Goal: Task Accomplishment & Management: Complete application form

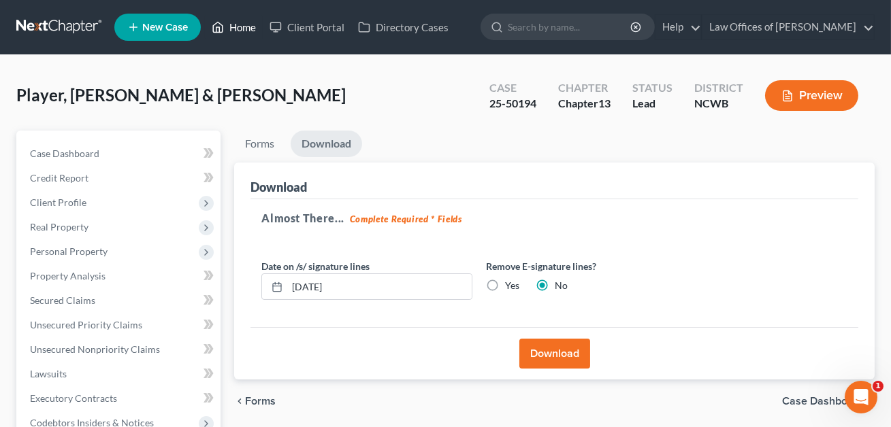
click at [245, 31] on link "Home" at bounding box center [234, 27] width 58 height 24
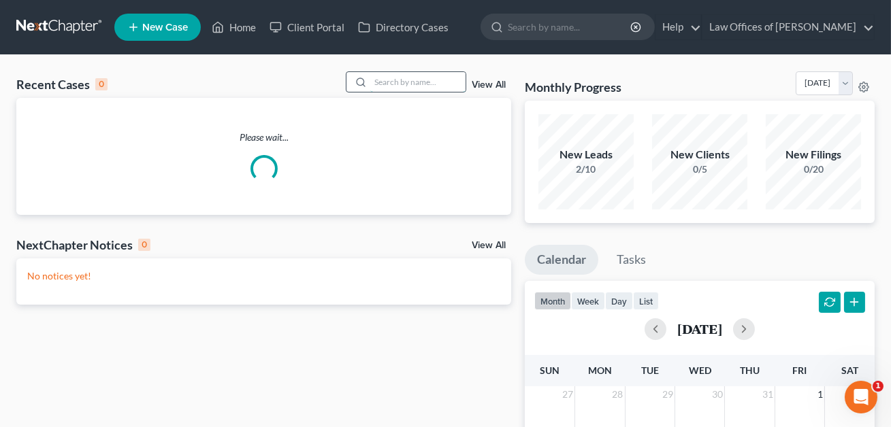
click at [393, 82] on input "search" at bounding box center [417, 82] width 95 height 20
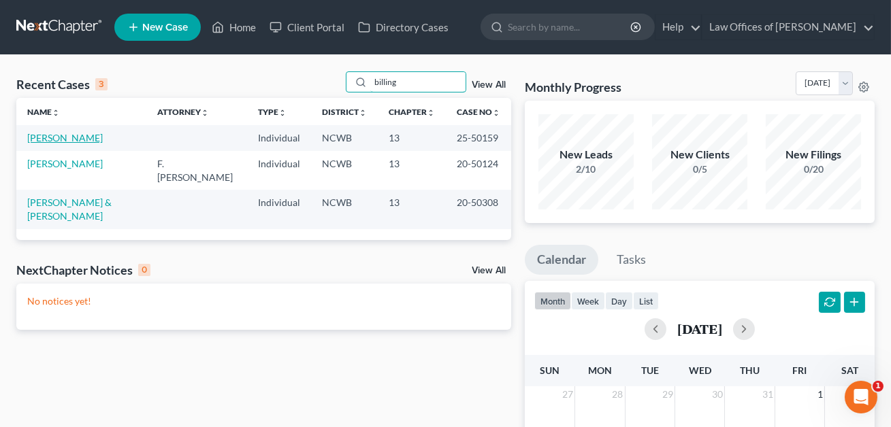
type input "billing"
click at [72, 142] on link "[PERSON_NAME]" at bounding box center [65, 138] width 76 height 12
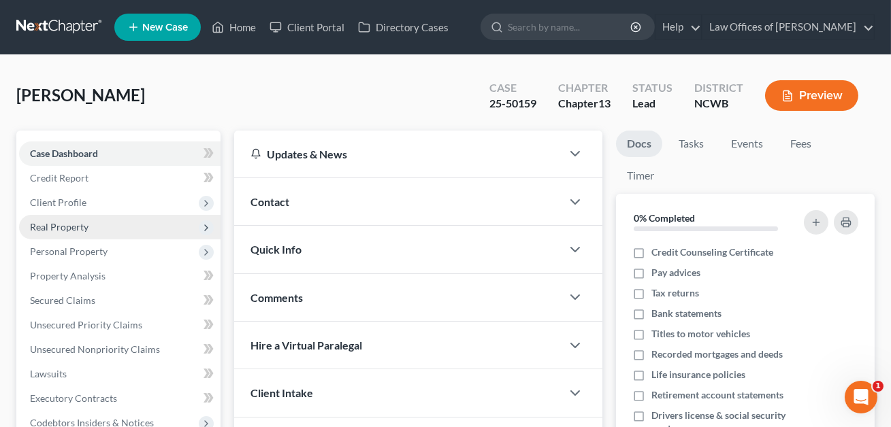
click at [67, 222] on span "Real Property" at bounding box center [59, 227] width 59 height 12
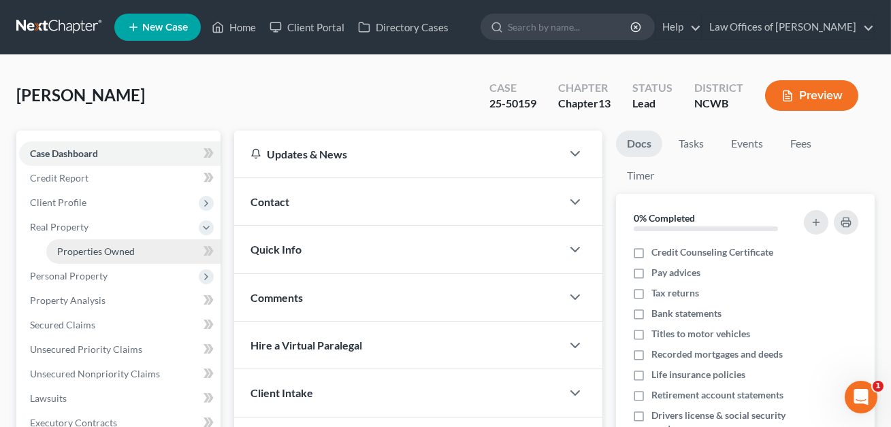
click at [81, 248] on span "Properties Owned" at bounding box center [96, 252] width 78 height 12
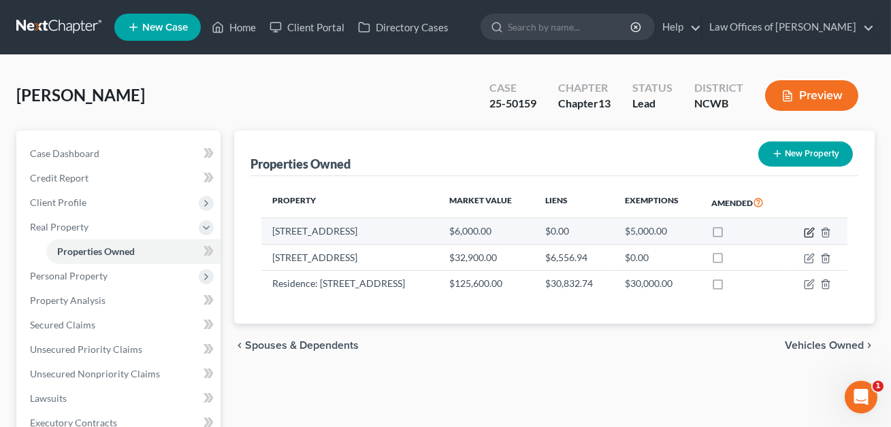
click at [811, 231] on icon "button" at bounding box center [810, 231] width 6 height 6
select select "28"
select select "4"
select select "0"
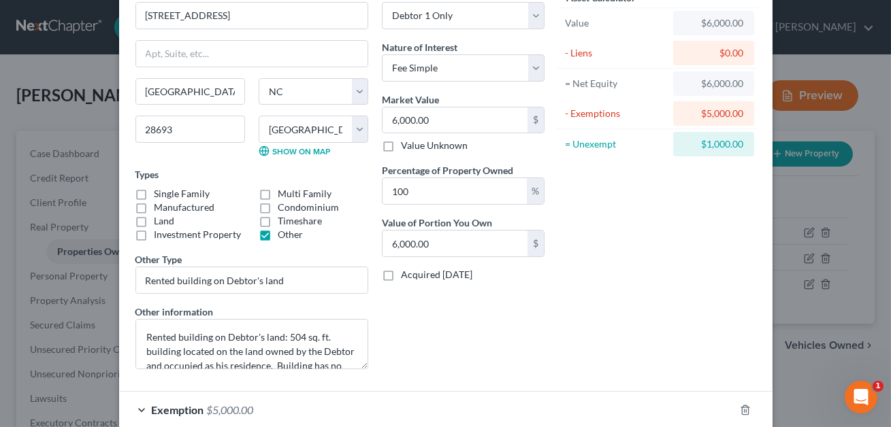
scroll to position [150, 0]
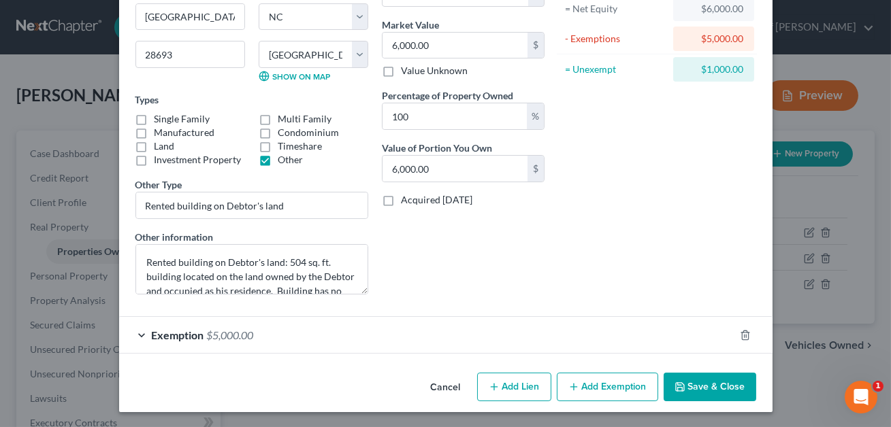
click at [461, 342] on div "Exemption $5,000.00" at bounding box center [426, 335] width 615 height 36
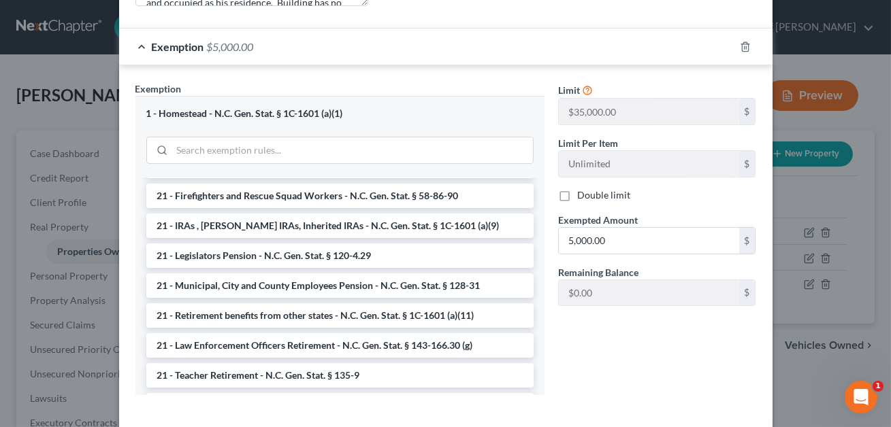
scroll to position [502, 0]
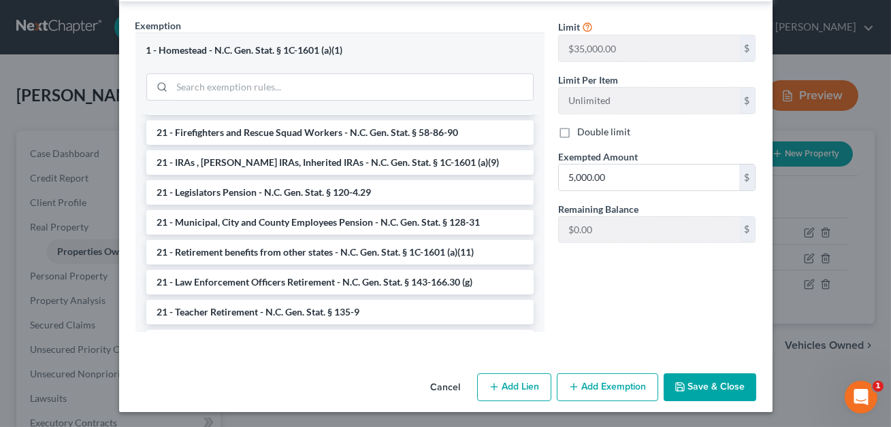
click at [698, 383] on button "Save & Close" at bounding box center [710, 388] width 93 height 29
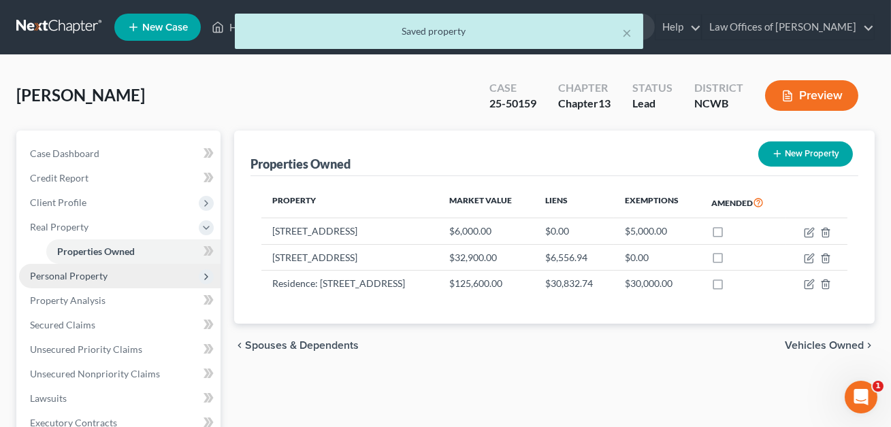
click at [87, 272] on span "Personal Property" at bounding box center [69, 276] width 78 height 12
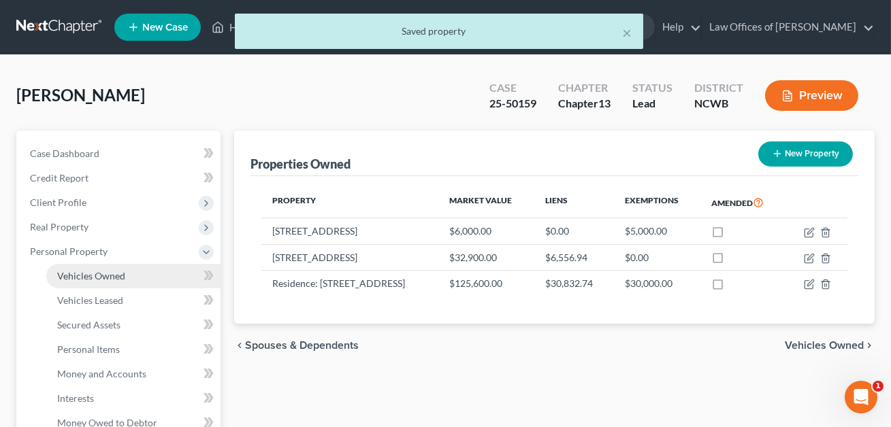
click at [105, 274] on span "Vehicles Owned" at bounding box center [91, 276] width 68 height 12
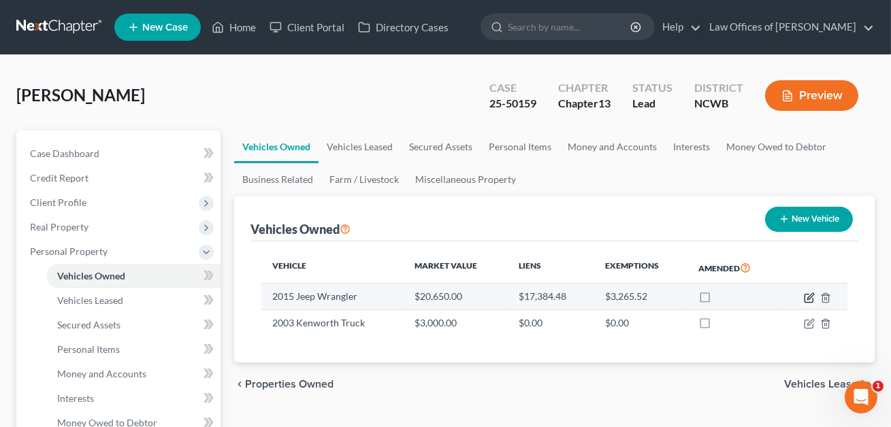
click at [808, 295] on icon "button" at bounding box center [810, 296] width 6 height 6
select select "0"
select select "11"
select select "2"
select select "0"
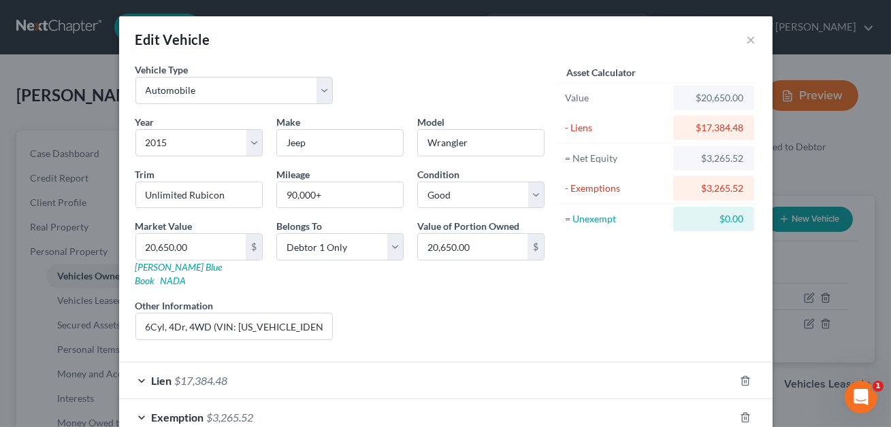
scroll to position [53, 0]
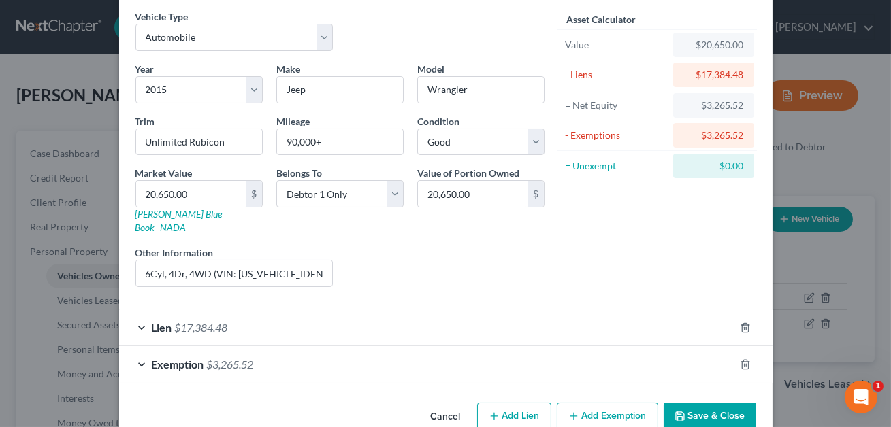
click at [470, 351] on div "Exemption $3,265.52" at bounding box center [426, 364] width 615 height 36
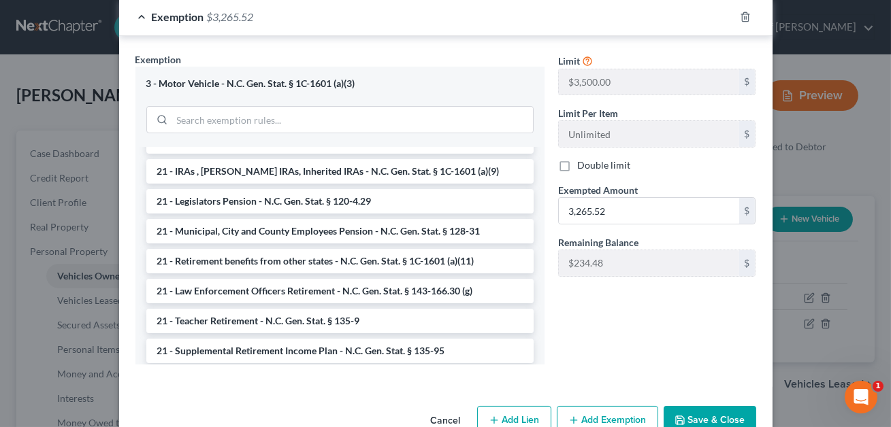
scroll to position [421, 0]
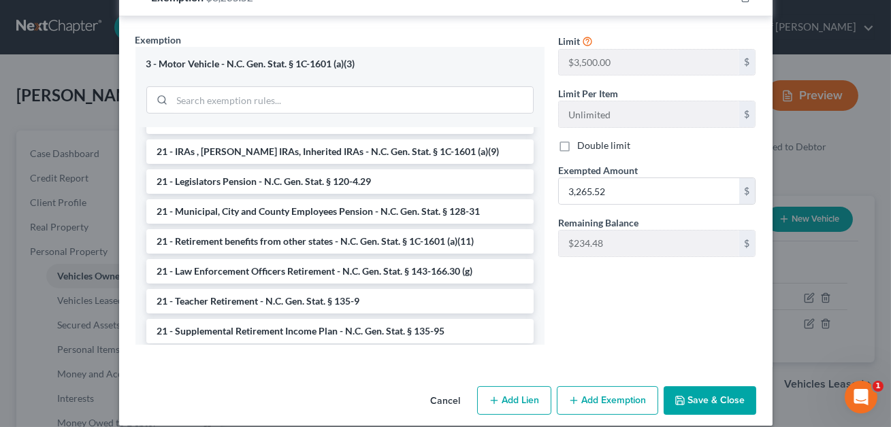
click at [695, 389] on button "Save & Close" at bounding box center [710, 401] width 93 height 29
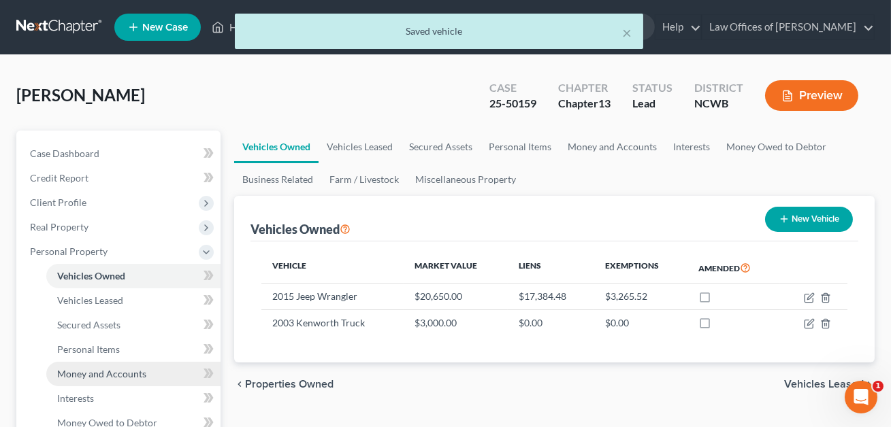
click at [88, 371] on span "Money and Accounts" at bounding box center [101, 374] width 89 height 12
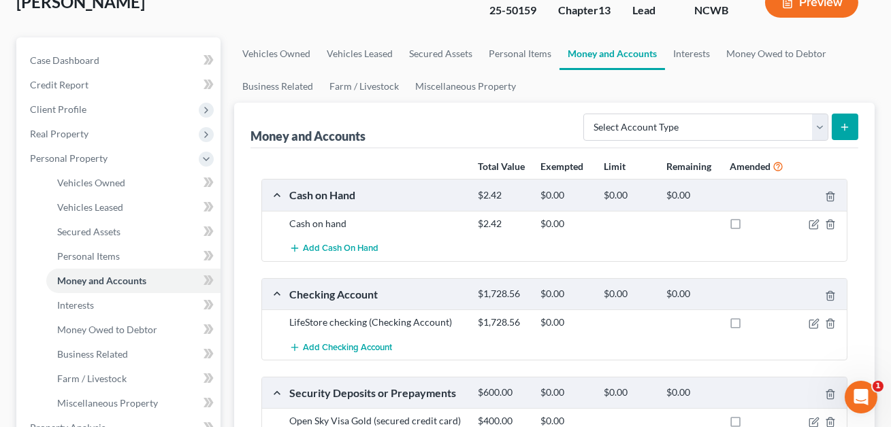
scroll to position [261, 0]
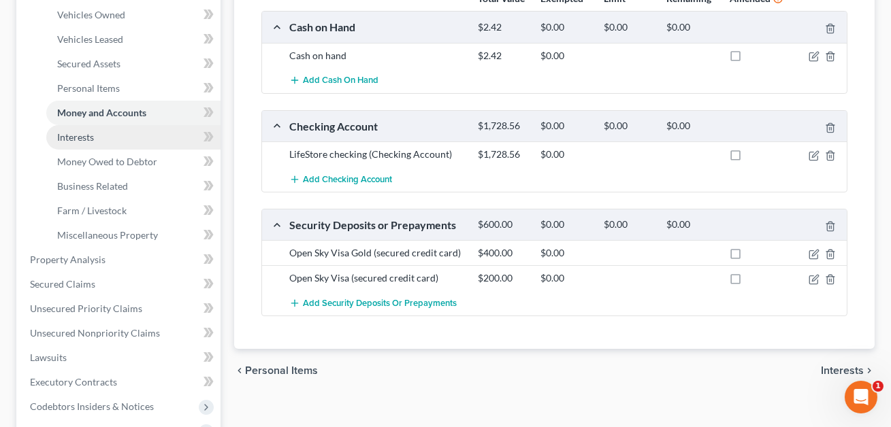
click at [89, 139] on span "Interests" at bounding box center [75, 137] width 37 height 12
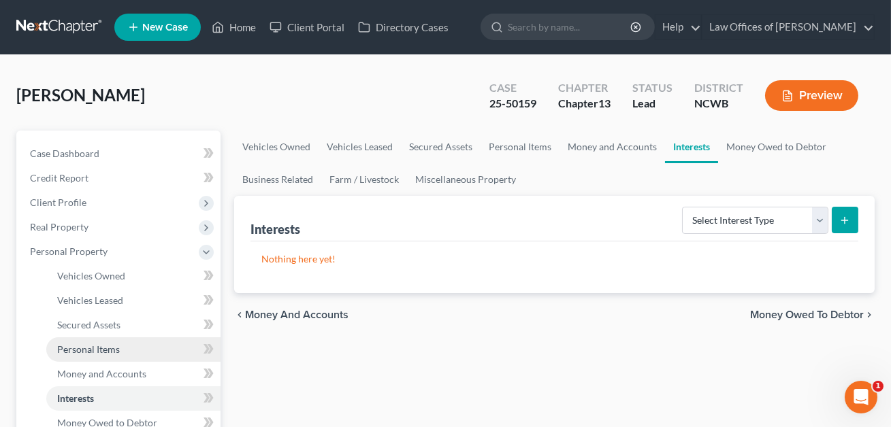
click at [117, 349] on span "Personal Items" at bounding box center [88, 350] width 63 height 12
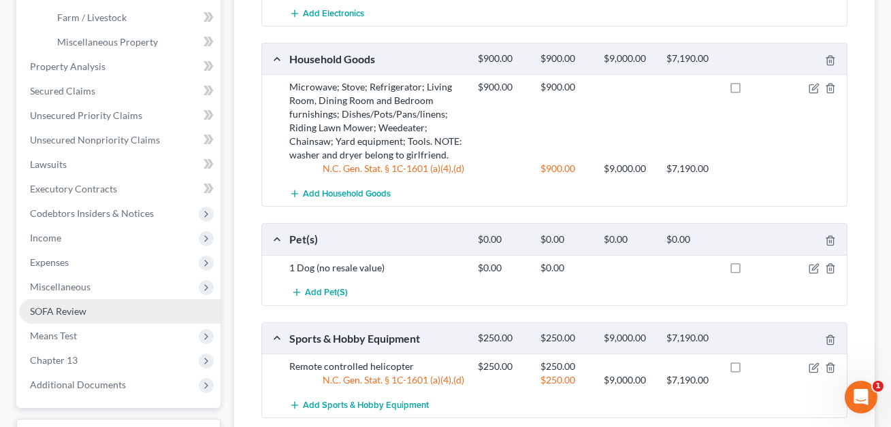
scroll to position [253, 0]
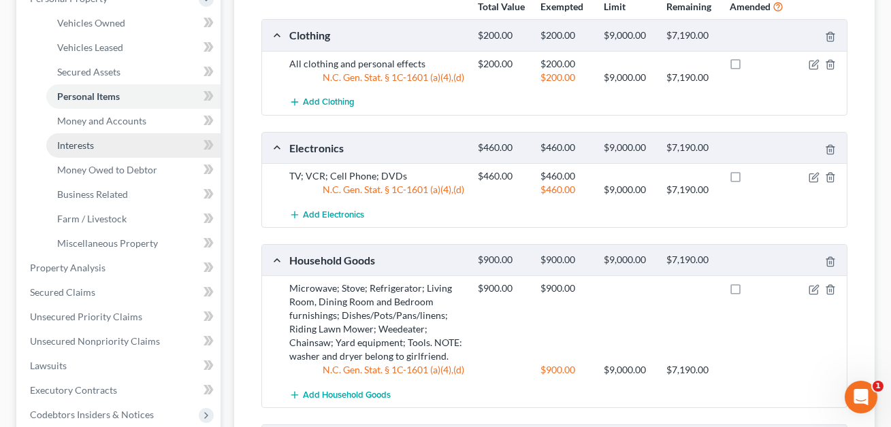
click at [80, 145] on span "Interests" at bounding box center [75, 146] width 37 height 12
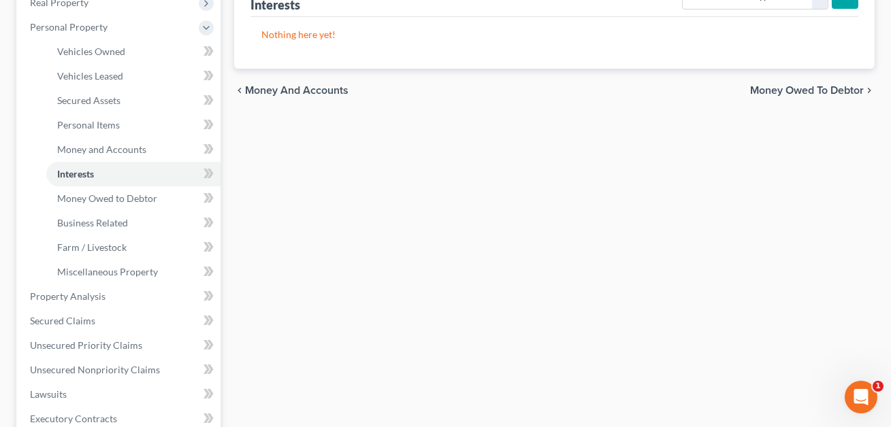
scroll to position [304, 0]
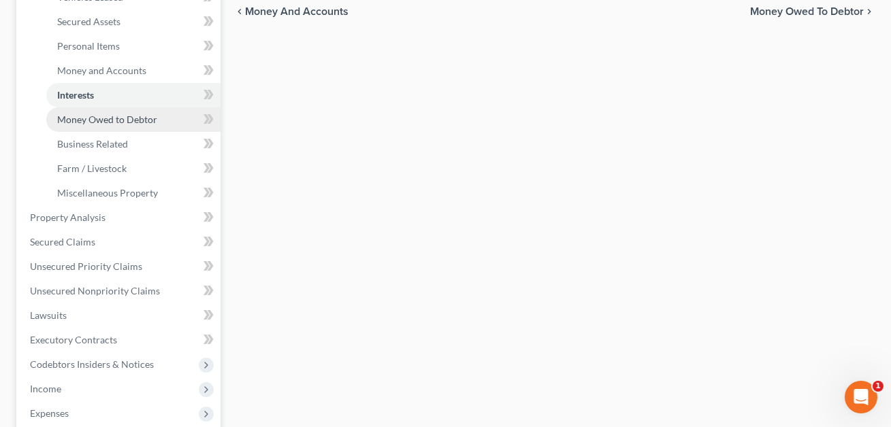
click at [93, 112] on link "Money Owed to Debtor" at bounding box center [133, 120] width 174 height 24
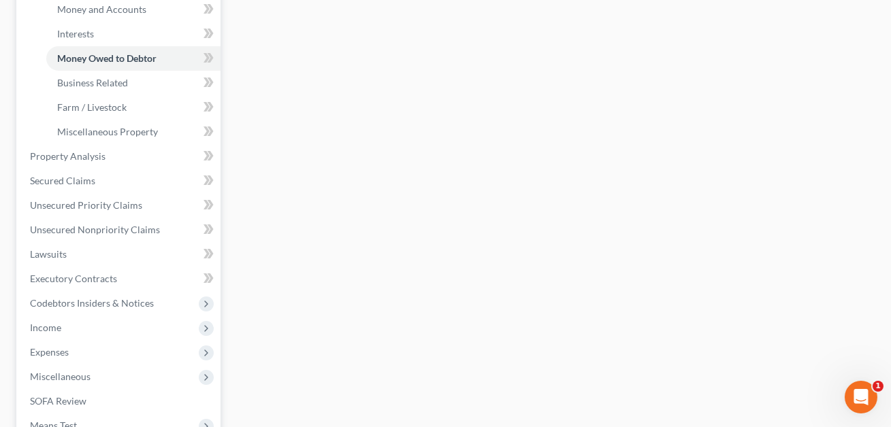
scroll to position [405, 0]
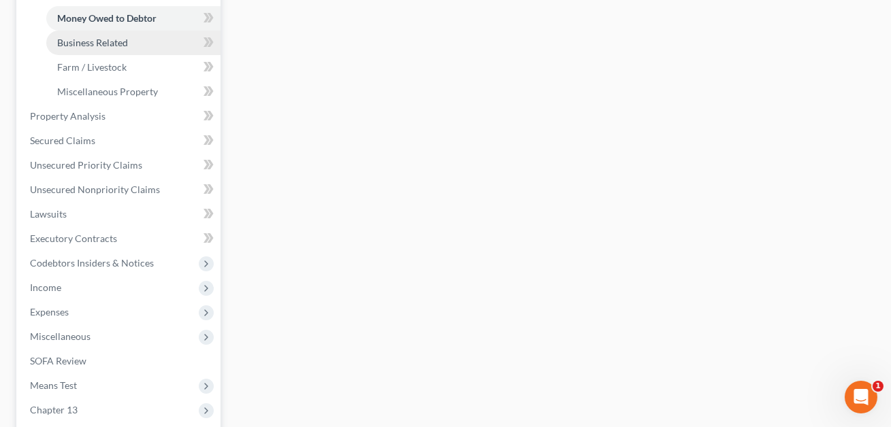
click at [102, 47] on link "Business Related" at bounding box center [133, 43] width 174 height 24
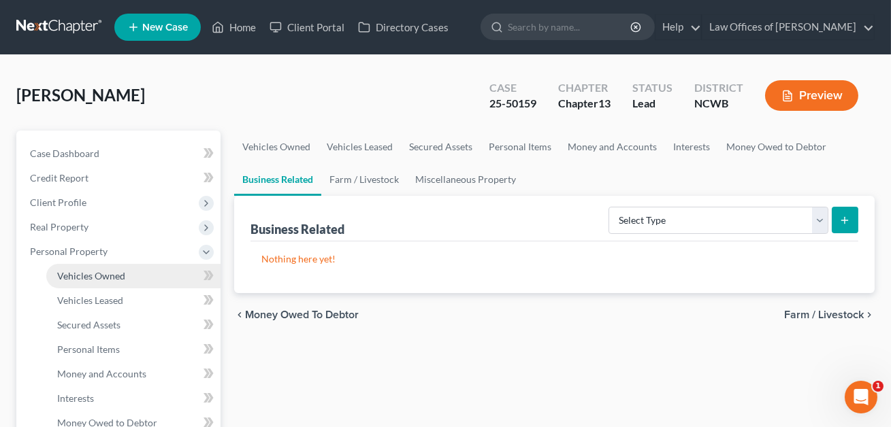
click at [104, 274] on span "Vehicles Owned" at bounding box center [91, 276] width 68 height 12
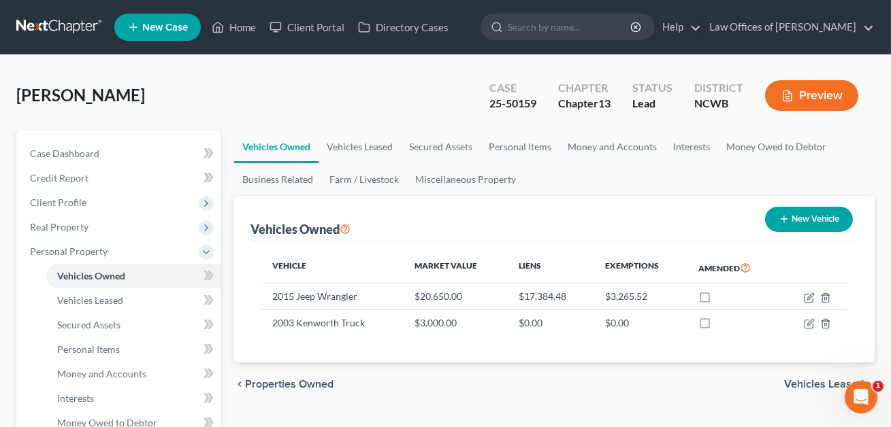
scroll to position [136, 0]
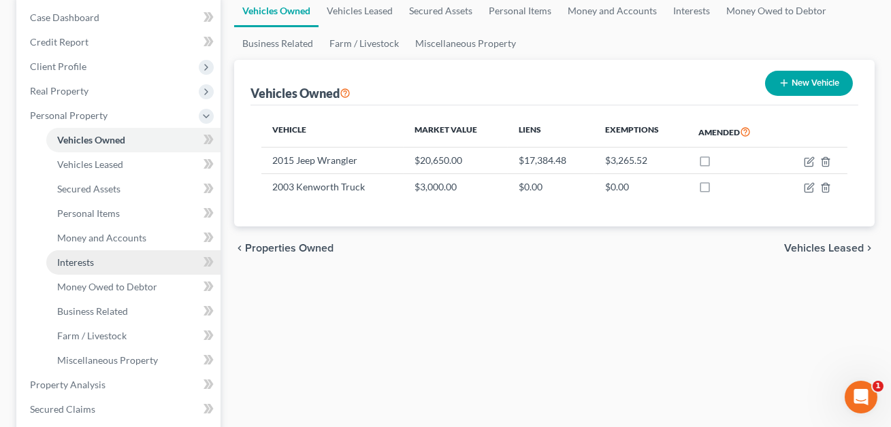
click at [85, 264] on span "Interests" at bounding box center [75, 263] width 37 height 12
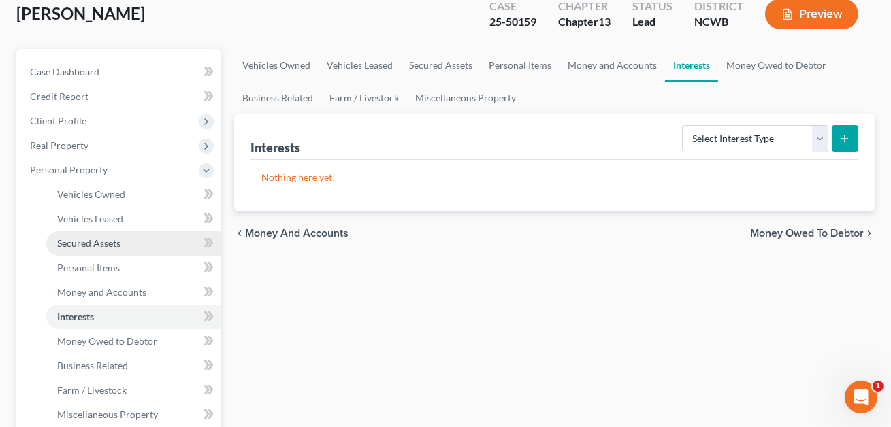
scroll to position [165, 0]
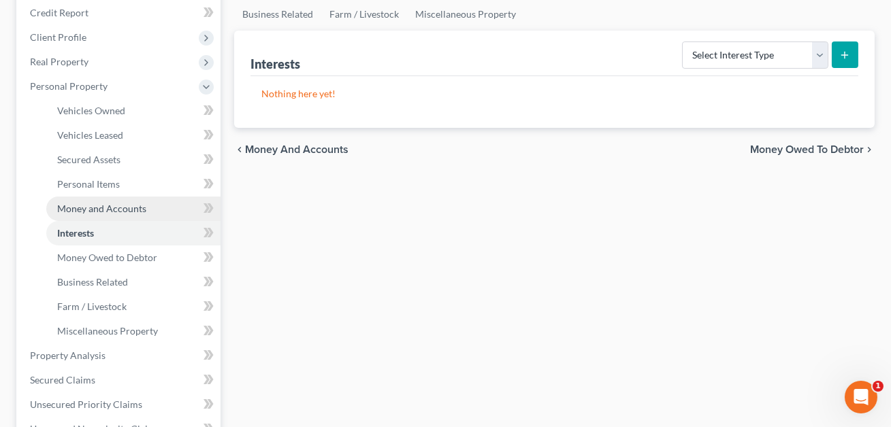
click at [106, 208] on span "Money and Accounts" at bounding box center [101, 209] width 89 height 12
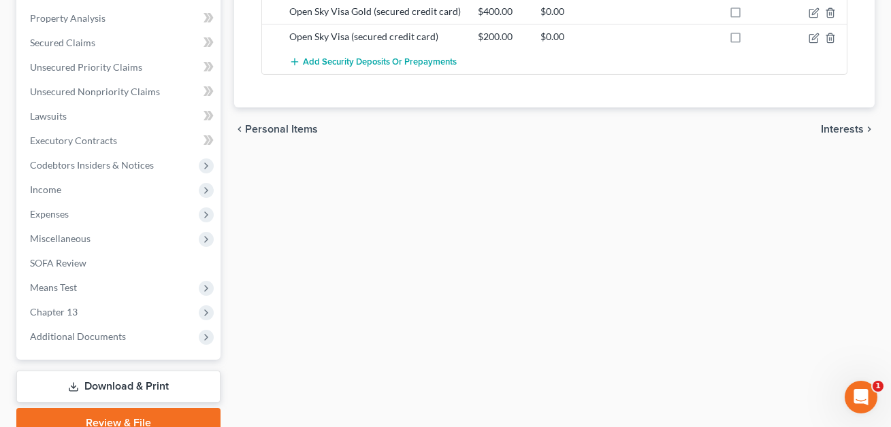
scroll to position [563, 0]
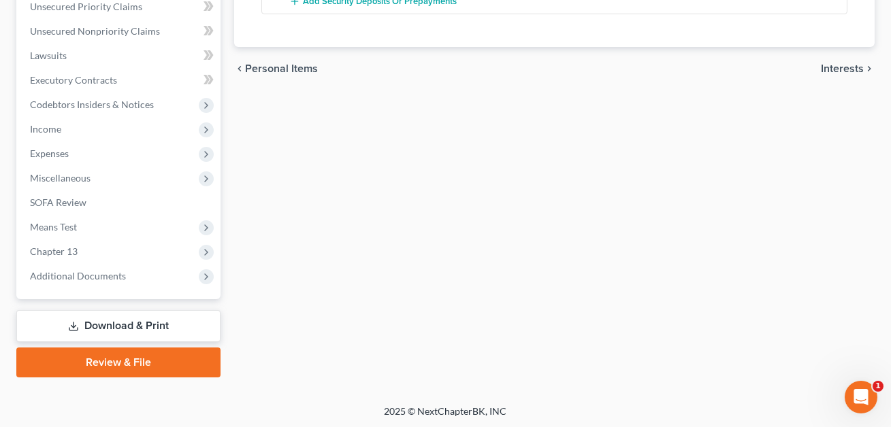
click at [173, 329] on link "Download & Print" at bounding box center [118, 326] width 204 height 32
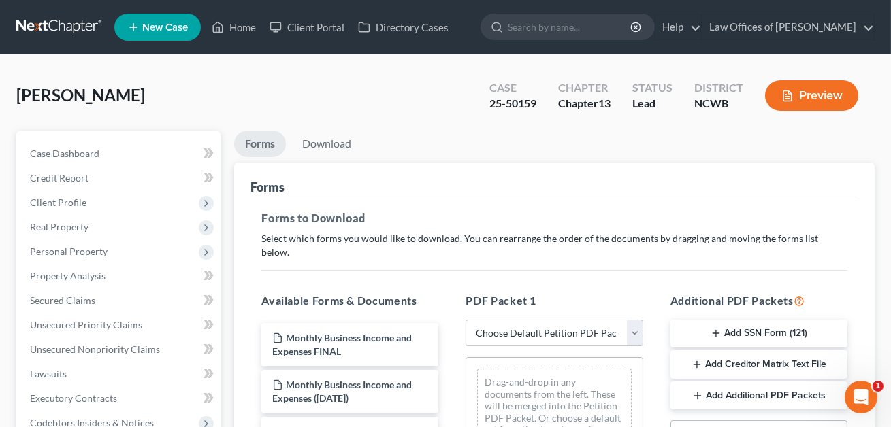
click at [545, 320] on select "Choose Default Petition PDF Packet Complete Bankruptcy Petition (all forms and …" at bounding box center [553, 333] width 177 height 27
select select "2"
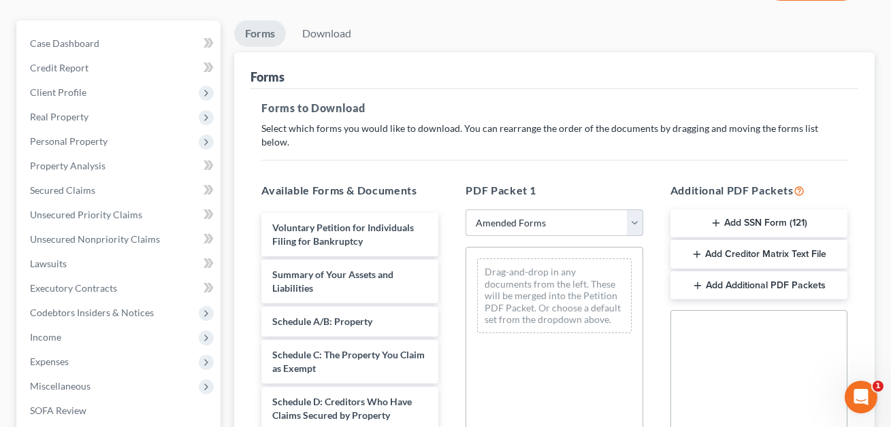
scroll to position [8, 0]
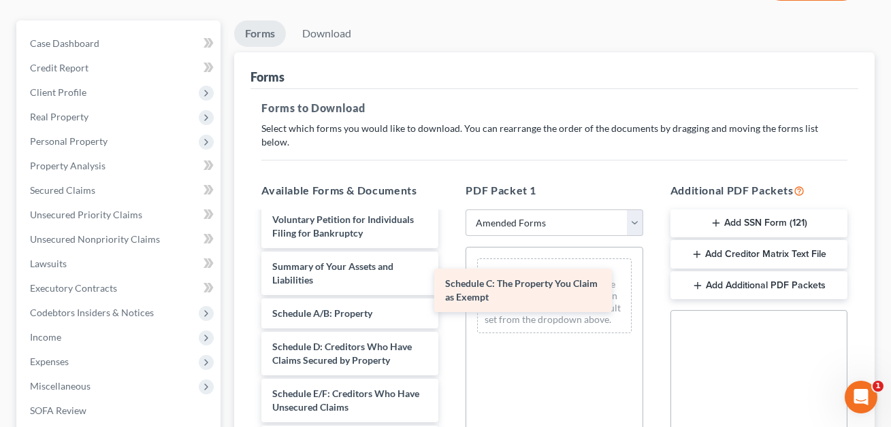
drag, startPoint x: 322, startPoint y: 337, endPoint x: 495, endPoint y: 283, distance: 181.7
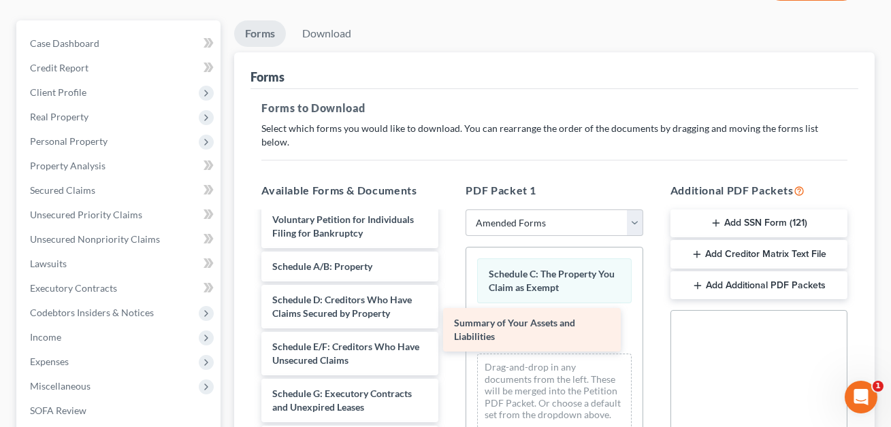
drag, startPoint x: 299, startPoint y: 255, endPoint x: 482, endPoint y: 327, distance: 196.5
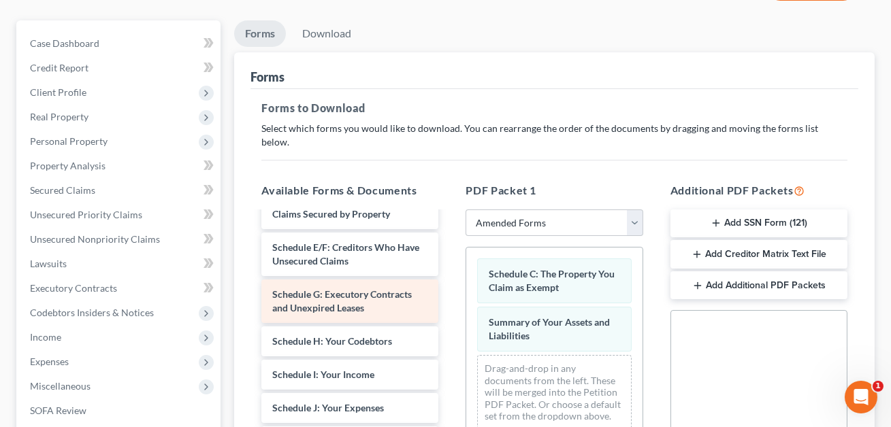
scroll to position [152, 0]
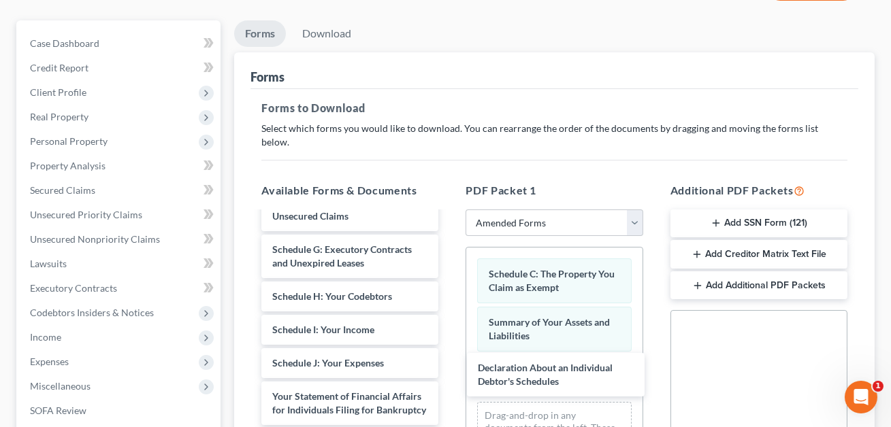
click at [449, 369] on div "Declaration About an Individual Debtor's Schedules Voluntary Petition for Indiv…" at bounding box center [349, 354] width 199 height 586
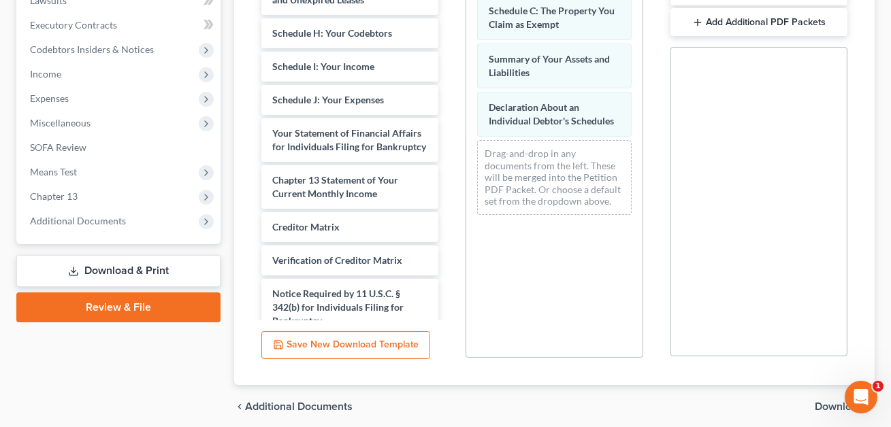
scroll to position [412, 0]
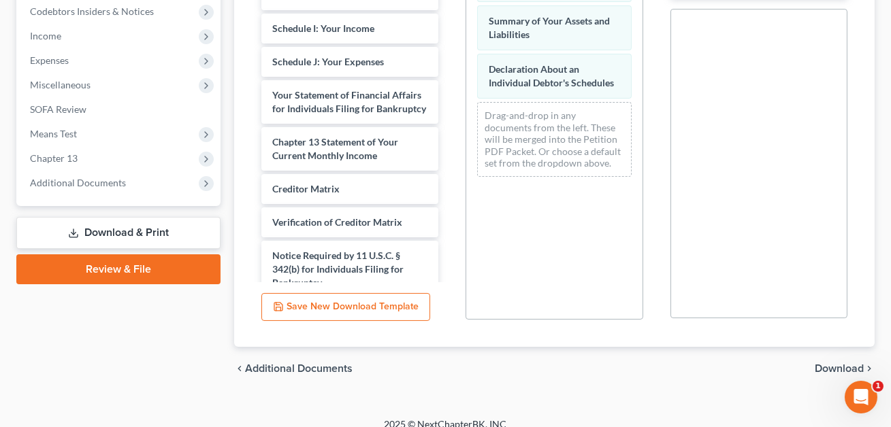
click at [817, 363] on span "Download" at bounding box center [839, 368] width 49 height 11
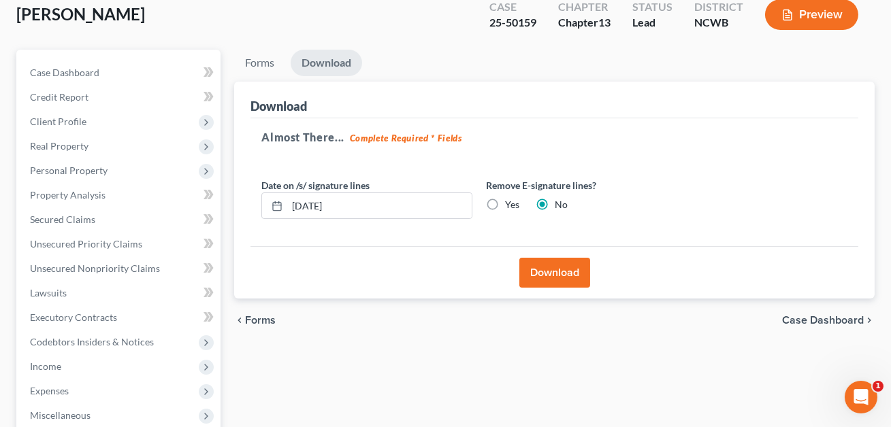
scroll to position [0, 0]
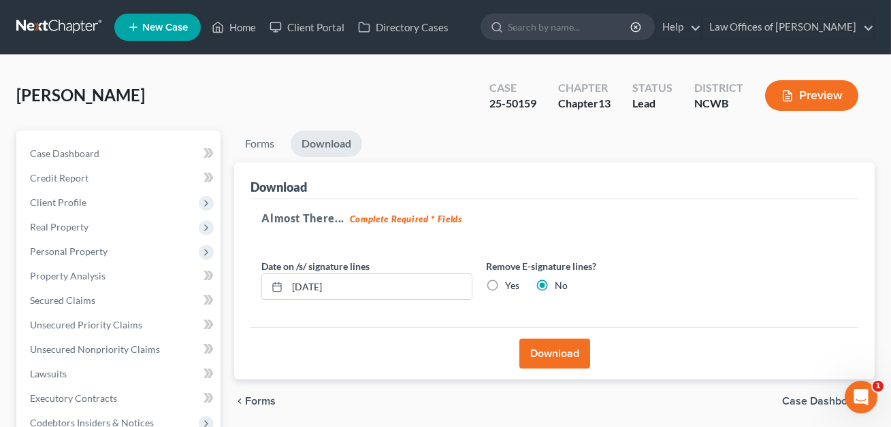
click at [255, 398] on span "Forms" at bounding box center [260, 401] width 31 height 11
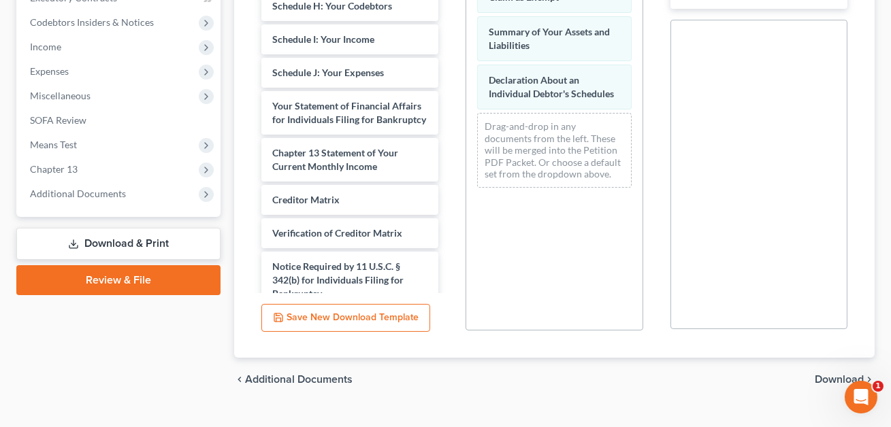
scroll to position [412, 0]
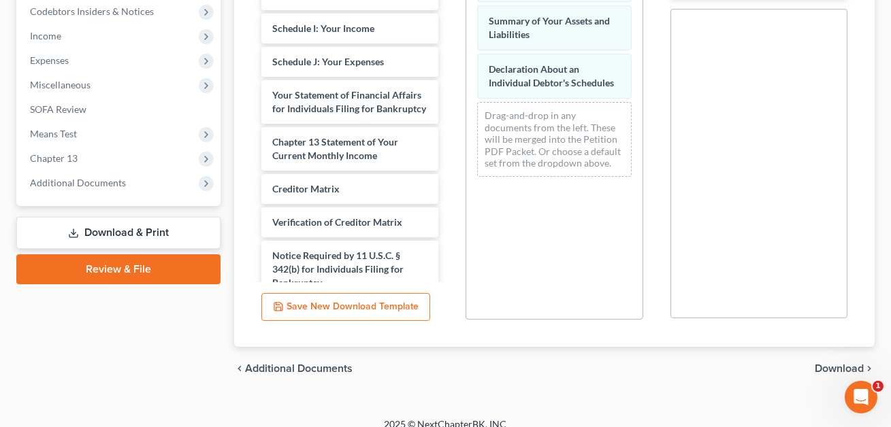
click at [841, 363] on span "Download" at bounding box center [839, 368] width 49 height 11
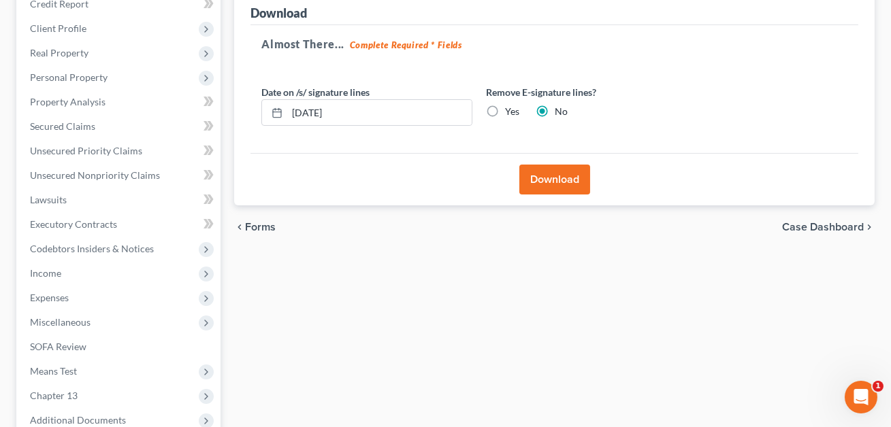
scroll to position [169, 0]
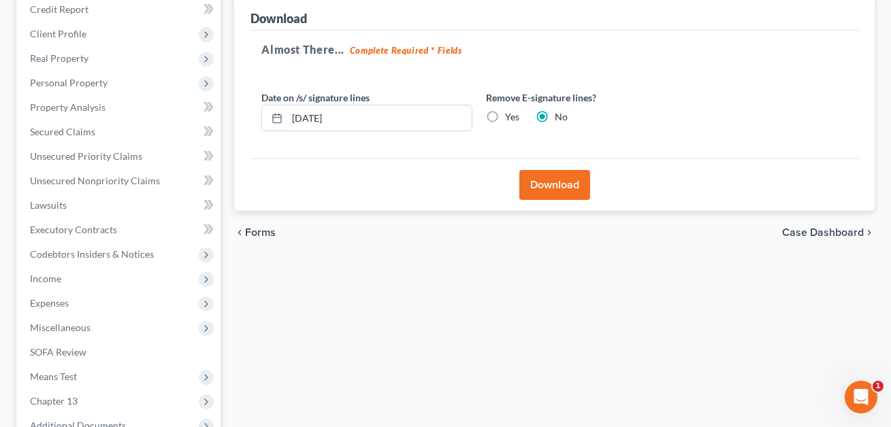
click at [505, 116] on label "Yes" at bounding box center [512, 117] width 14 height 14
click at [510, 116] on input "Yes" at bounding box center [514, 114] width 9 height 9
radio input "true"
radio input "false"
drag, startPoint x: 348, startPoint y: 115, endPoint x: 288, endPoint y: 116, distance: 60.6
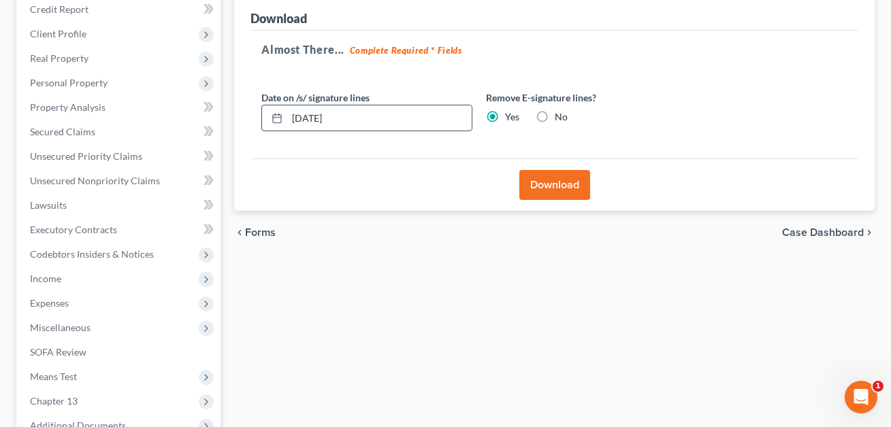
click at [288, 116] on input "[DATE]" at bounding box center [379, 118] width 184 height 26
click at [569, 189] on button "Download" at bounding box center [554, 185] width 71 height 30
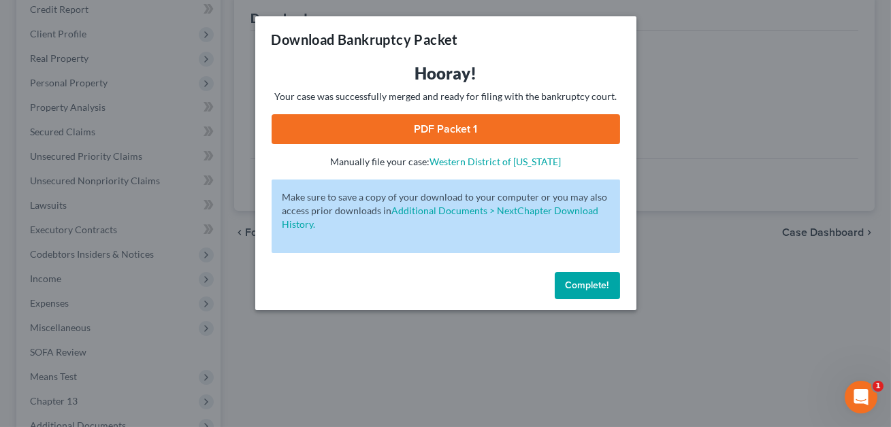
click at [519, 120] on link "PDF Packet 1" at bounding box center [446, 129] width 348 height 30
click at [585, 280] on span "Complete!" at bounding box center [588, 286] width 44 height 12
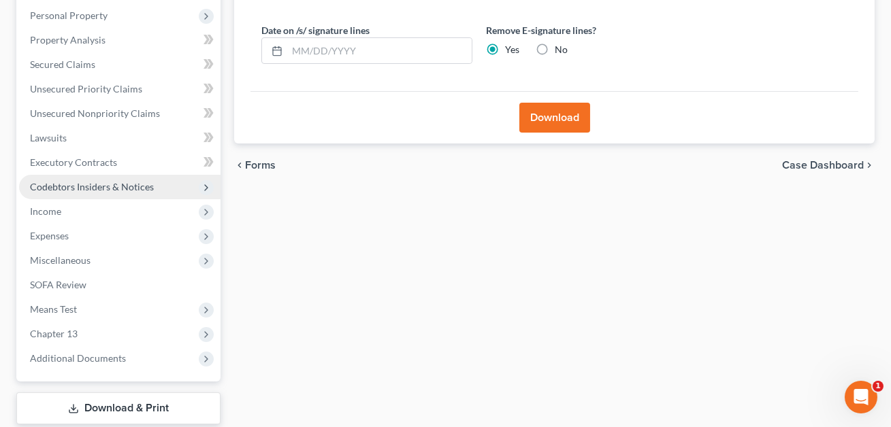
scroll to position [235, 0]
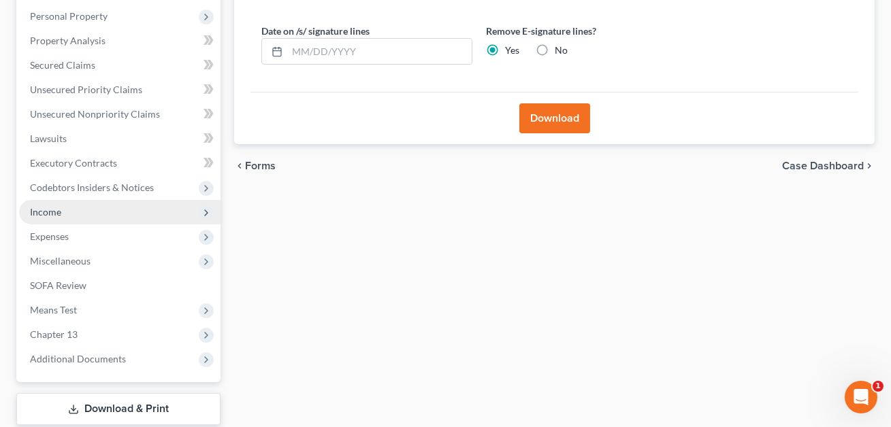
click at [65, 205] on span "Income" at bounding box center [119, 212] width 201 height 24
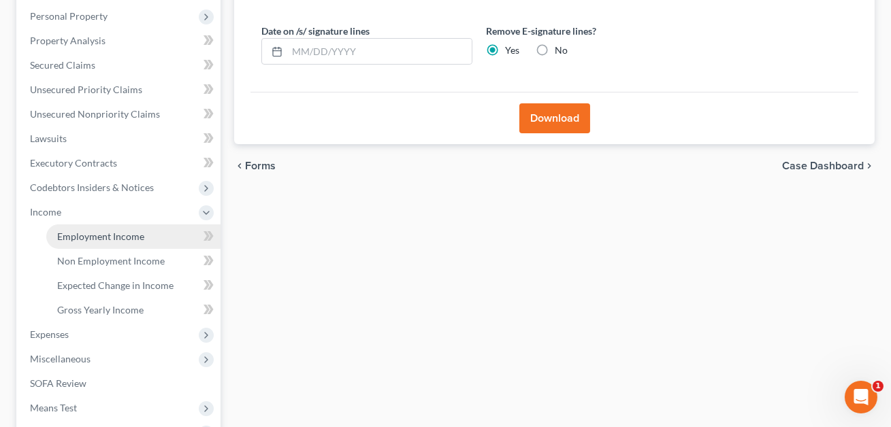
click at [100, 243] on link "Employment Income" at bounding box center [133, 237] width 174 height 24
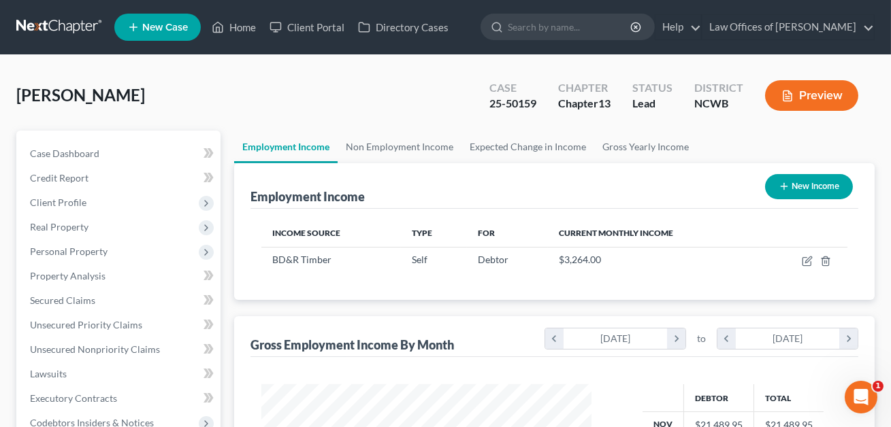
scroll to position [244, 357]
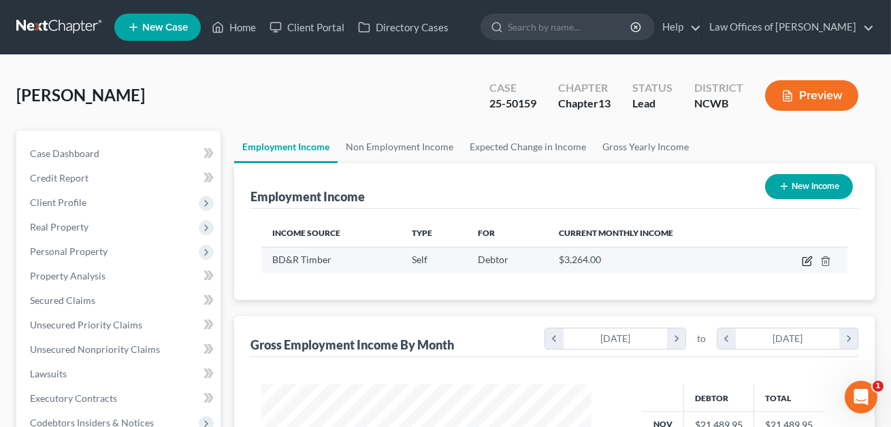
click at [809, 260] on icon "button" at bounding box center [807, 261] width 11 height 11
select select "1"
select select "28"
select select "0"
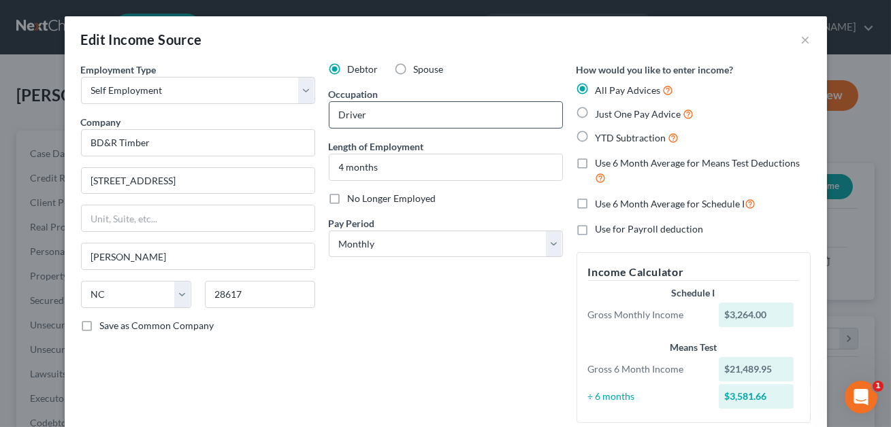
drag, startPoint x: 371, startPoint y: 116, endPoint x: 333, endPoint y: 112, distance: 38.3
click at [333, 112] on input "Driver" at bounding box center [445, 115] width 233 height 26
type input "Mechanic"
drag, startPoint x: 159, startPoint y: 140, endPoint x: 82, endPoint y: 142, distance: 77.6
click at [82, 142] on input "BD&R Timber" at bounding box center [198, 142] width 234 height 27
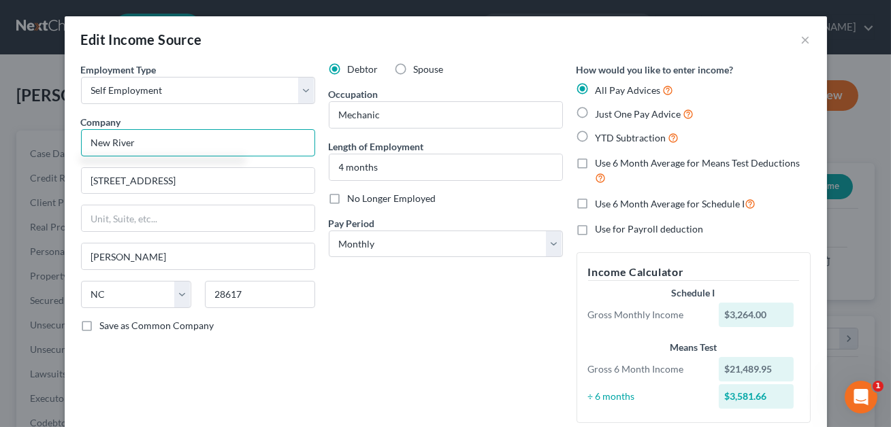
type input "New River"
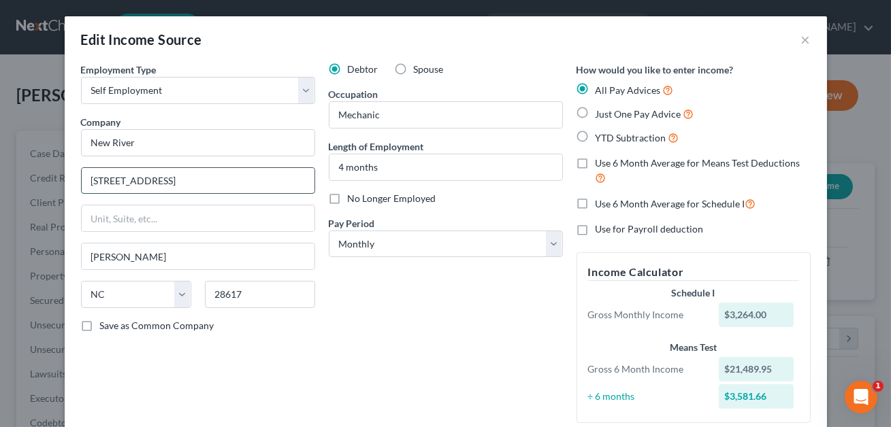
drag, startPoint x: 165, startPoint y: 184, endPoint x: 94, endPoint y: 173, distance: 72.3
click at [94, 173] on input "[STREET_ADDRESS]" at bounding box center [198, 181] width 233 height 26
drag, startPoint x: 139, startPoint y: 257, endPoint x: 90, endPoint y: 255, distance: 49.0
click at [90, 255] on input "[PERSON_NAME]" at bounding box center [198, 257] width 233 height 26
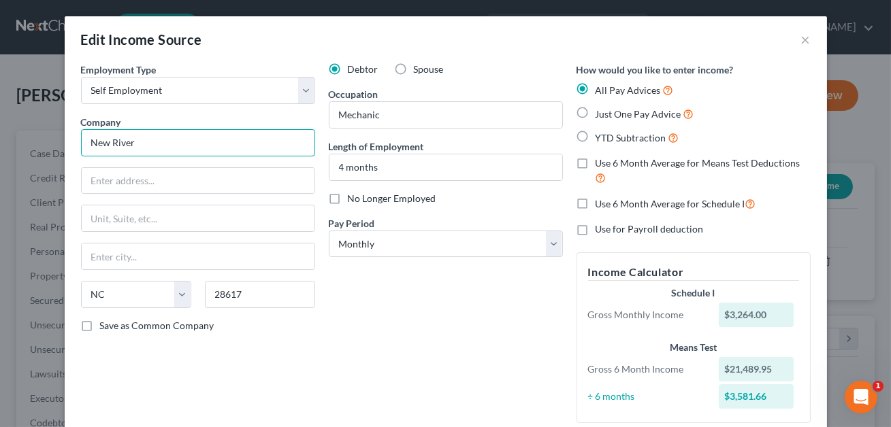
click at [162, 143] on input "New River" at bounding box center [198, 142] width 234 height 27
type input "New River Sod"
click at [136, 181] on input "text" at bounding box center [198, 181] width 233 height 26
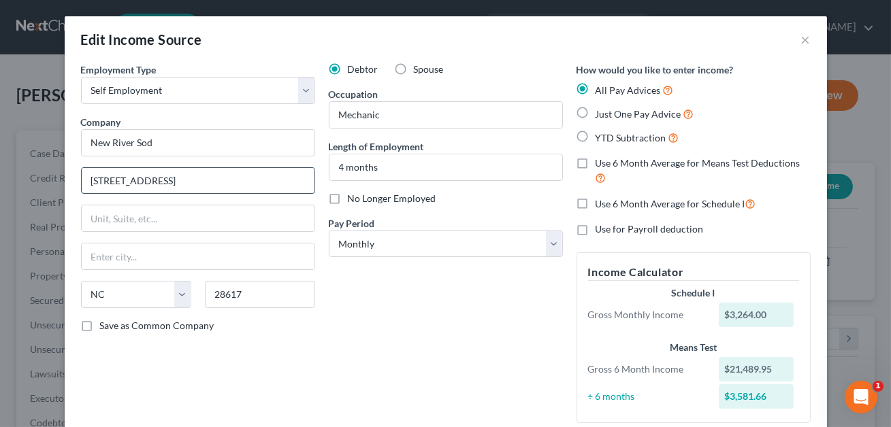
click at [135, 182] on input "[STREET_ADDRESS]" at bounding box center [198, 181] width 233 height 26
type input "[STREET_ADDRESS]"
click at [112, 259] on input "text" at bounding box center [198, 257] width 233 height 26
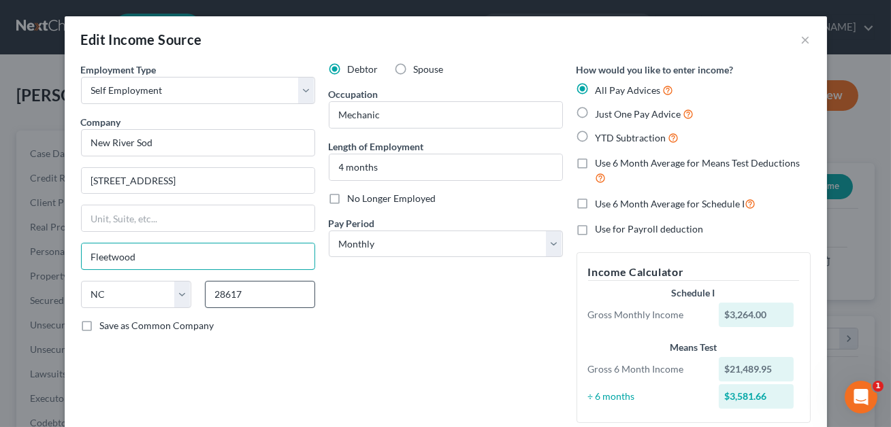
type input "Fleetwood"
drag, startPoint x: 250, startPoint y: 292, endPoint x: 206, endPoint y: 294, distance: 43.6
click at [206, 294] on input "28617" at bounding box center [260, 294] width 110 height 27
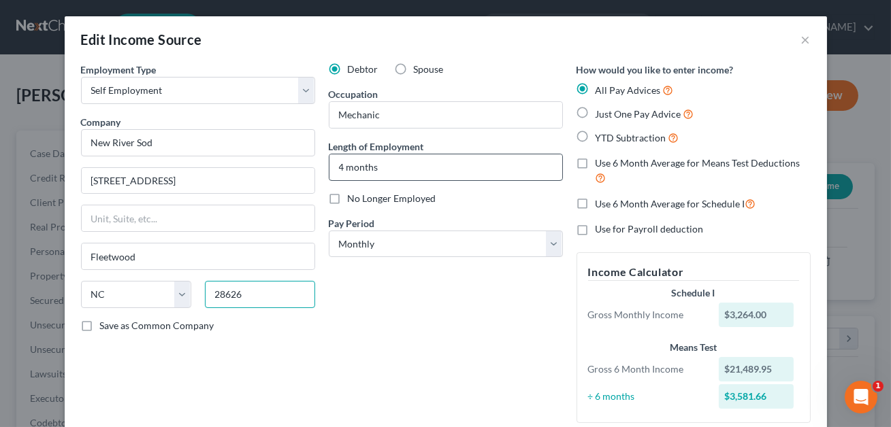
type input "28626"
drag, startPoint x: 391, startPoint y: 168, endPoint x: 337, endPoint y: 171, distance: 54.5
click at [337, 171] on input "4 months" at bounding box center [445, 167] width 233 height 26
type input "S"
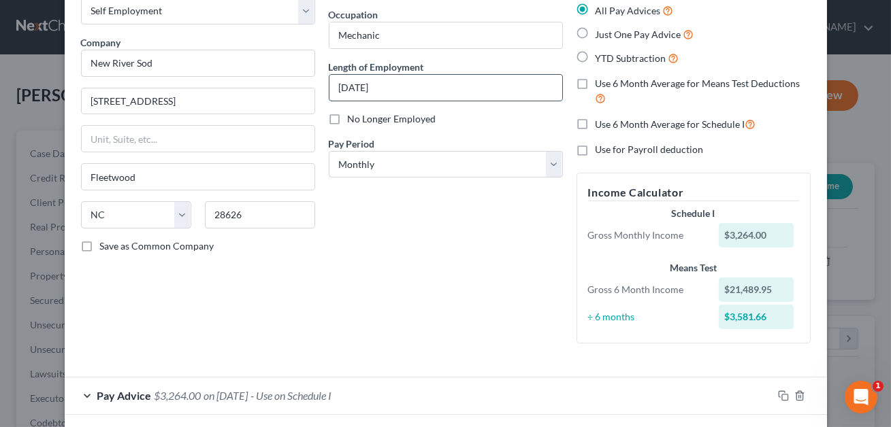
scroll to position [178, 0]
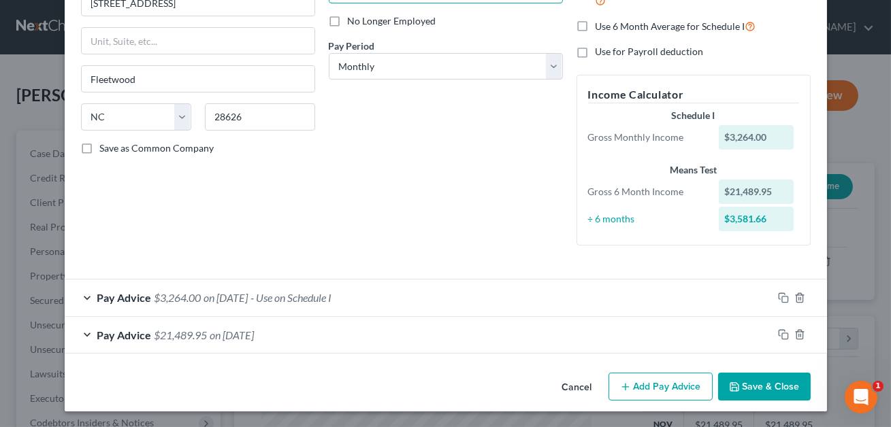
type input "[DATE]"
click at [766, 379] on button "Save & Close" at bounding box center [764, 387] width 93 height 29
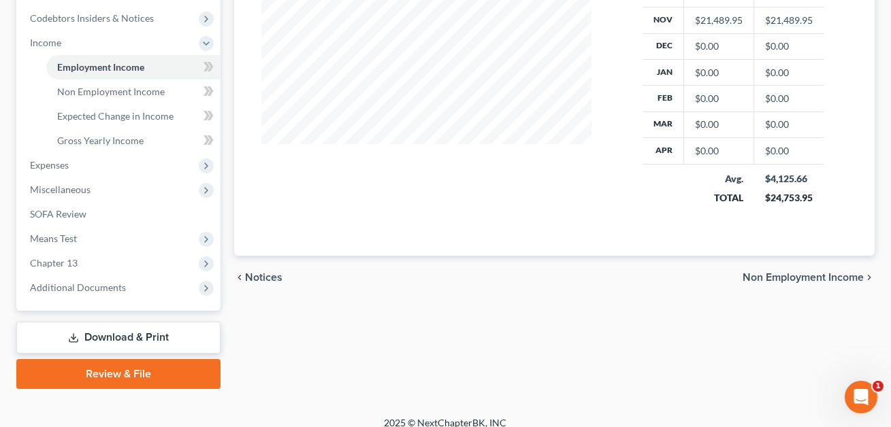
scroll to position [416, 0]
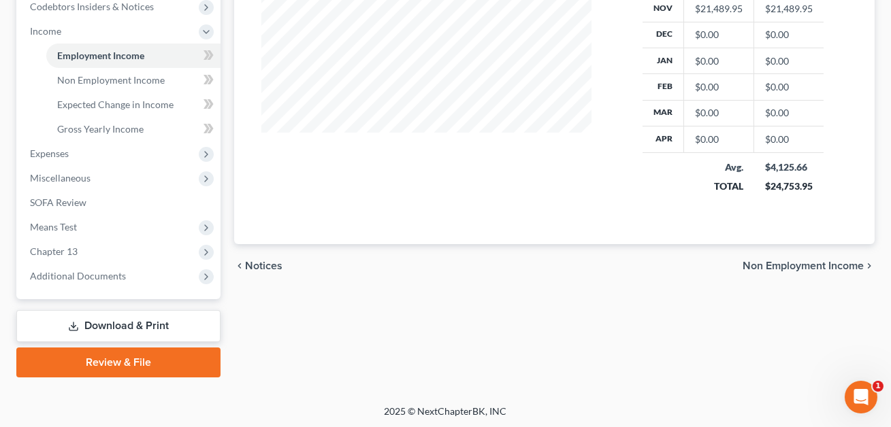
click at [120, 318] on link "Download & Print" at bounding box center [118, 326] width 204 height 32
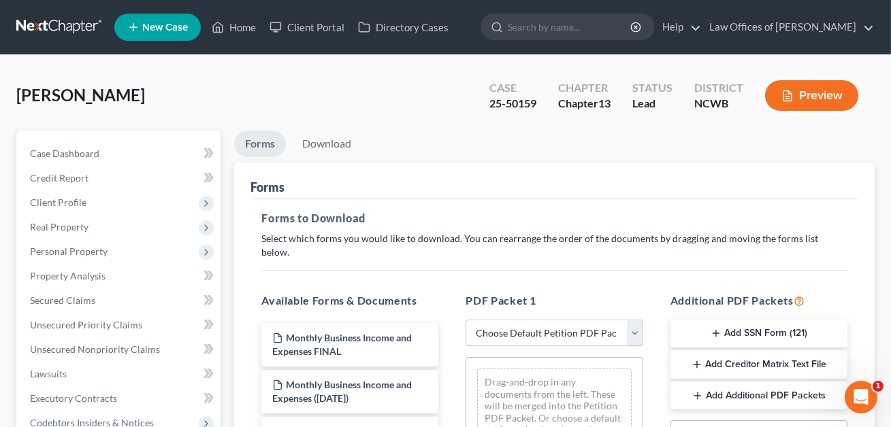
click at [493, 320] on select "Choose Default Petition PDF Packet Complete Bankruptcy Petition (all forms and …" at bounding box center [553, 333] width 177 height 27
select select "2"
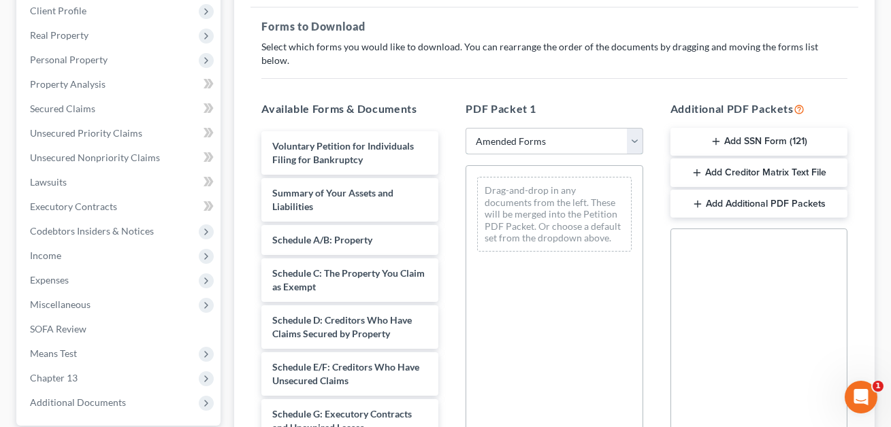
scroll to position [207, 0]
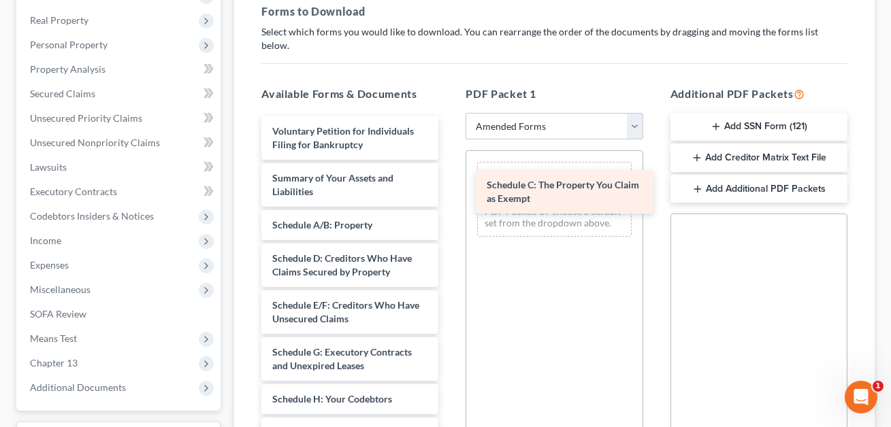
drag, startPoint x: 312, startPoint y: 248, endPoint x: 526, endPoint y: 189, distance: 222.2
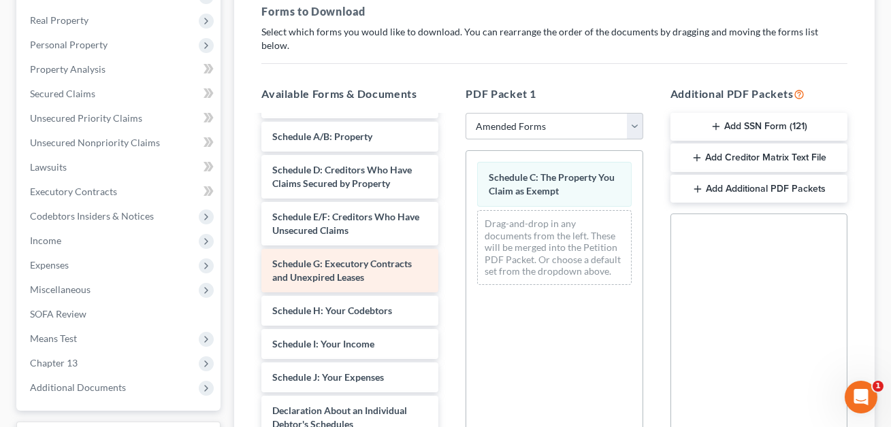
scroll to position [97, 0]
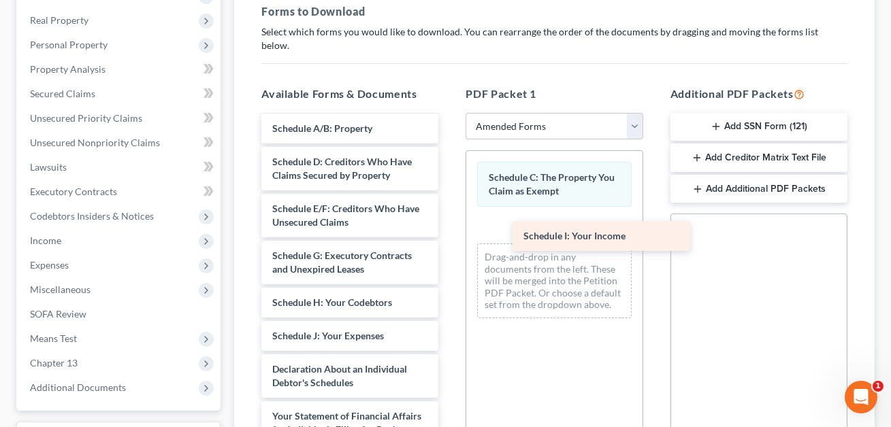
drag, startPoint x: 295, startPoint y: 323, endPoint x: 546, endPoint y: 239, distance: 264.9
click at [449, 239] on div "Schedule I: Your Income Voluntary Petition for Individuals Filing for Bankruptc…" at bounding box center [349, 343] width 199 height 646
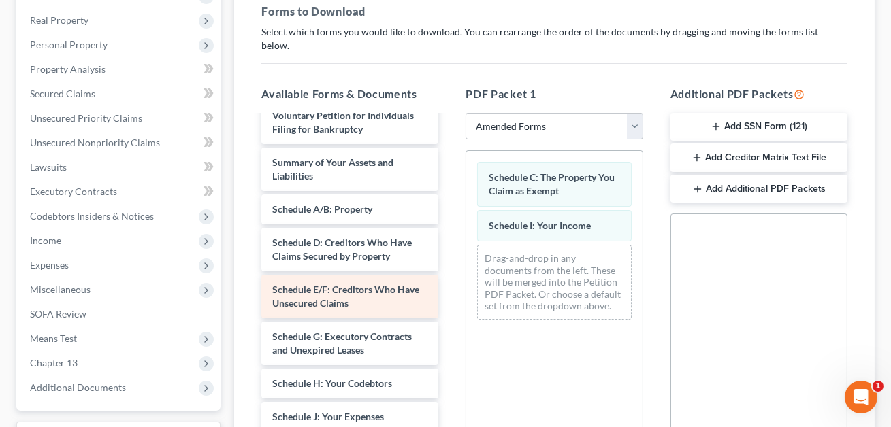
scroll to position [12, 0]
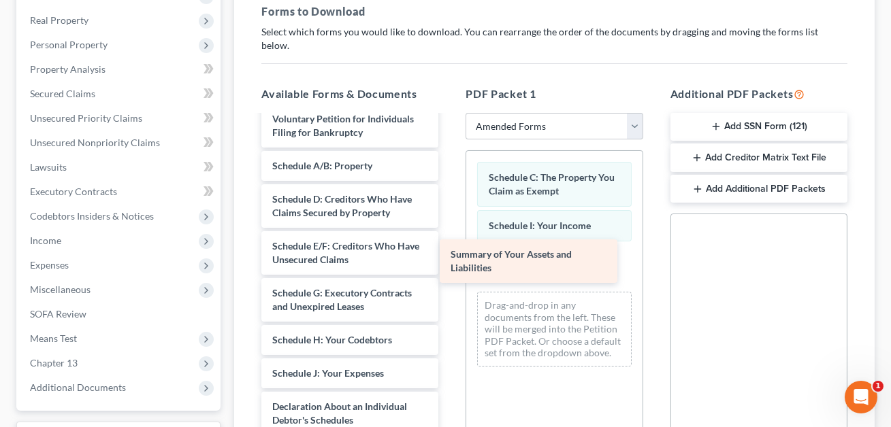
drag, startPoint x: 293, startPoint y: 154, endPoint x: 487, endPoint y: 263, distance: 222.1
click at [449, 263] on div "Summary of Your Assets and Liabilities Voluntary Petition for Individuals Filin…" at bounding box center [349, 404] width 199 height 600
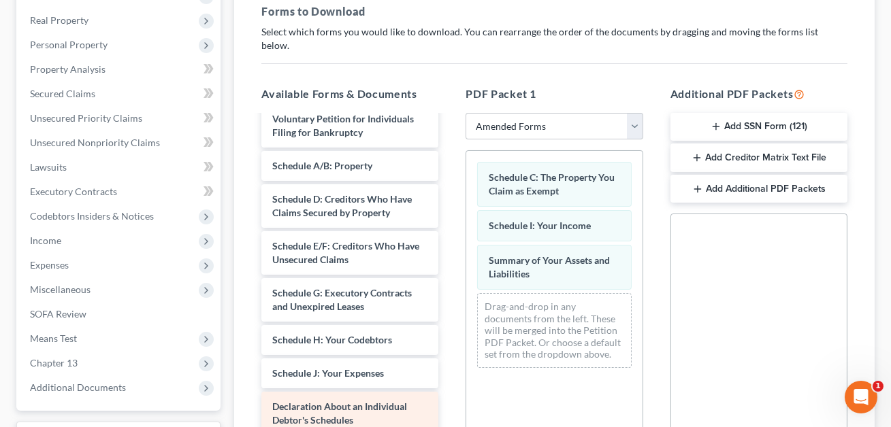
scroll to position [34, 0]
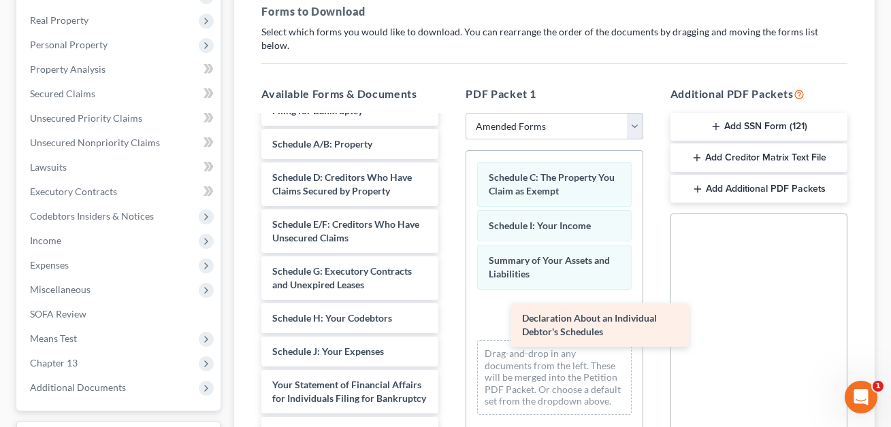
drag, startPoint x: 300, startPoint y: 378, endPoint x: 549, endPoint y: 327, distance: 254.4
click at [449, 327] on div "Declaration About an Individual Debtor's Schedules Voluntary Petition for Indiv…" at bounding box center [349, 358] width 199 height 553
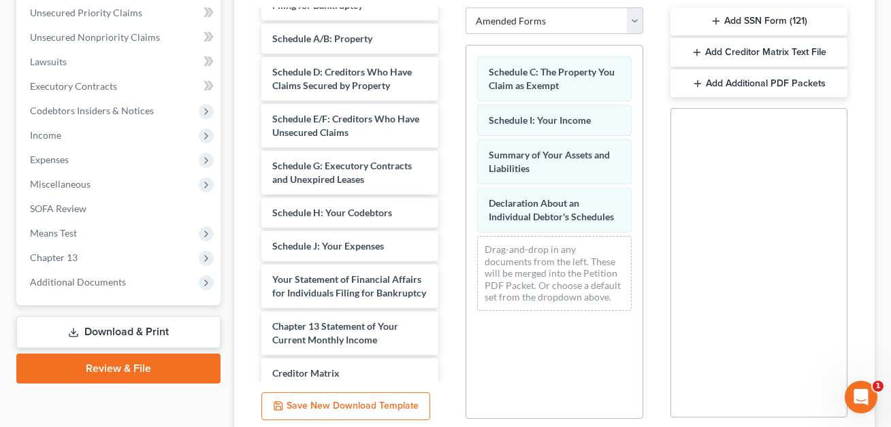
scroll to position [412, 0]
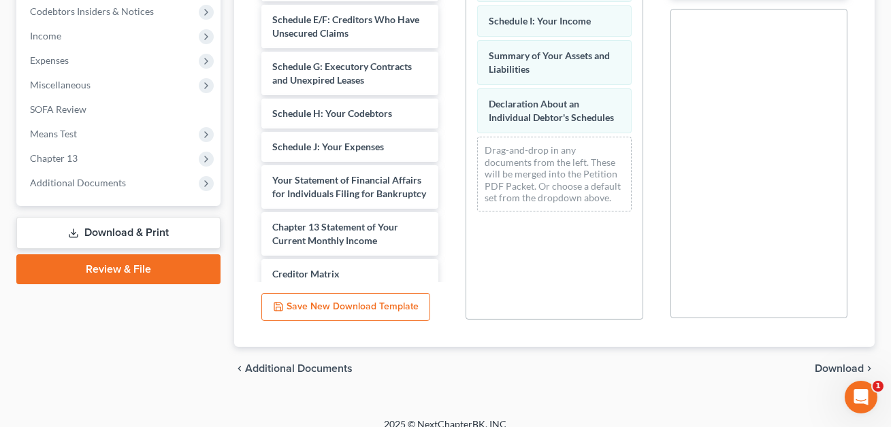
click at [836, 363] on span "Download" at bounding box center [839, 368] width 49 height 11
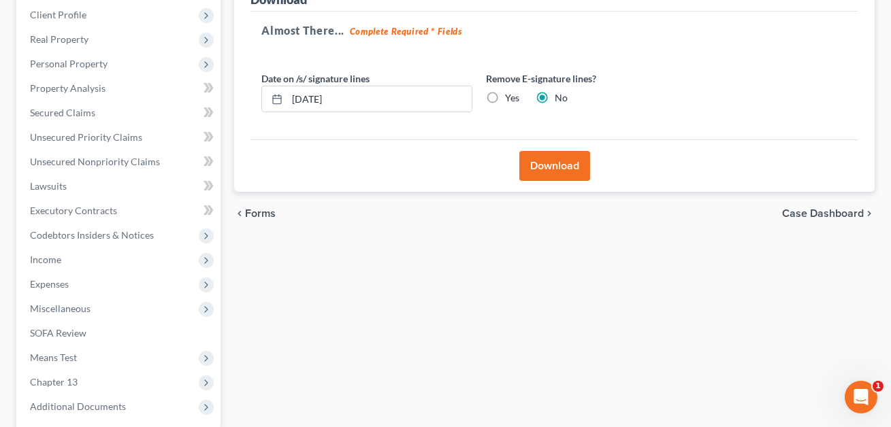
scroll to position [0, 0]
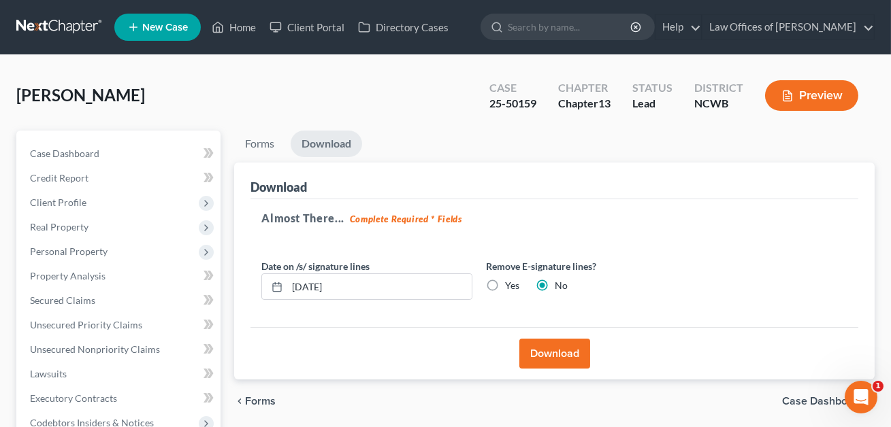
click at [505, 284] on label "Yes" at bounding box center [512, 286] width 14 height 14
click at [510, 284] on input "Yes" at bounding box center [514, 283] width 9 height 9
radio input "true"
radio input "false"
drag, startPoint x: 374, startPoint y: 288, endPoint x: 289, endPoint y: 284, distance: 84.5
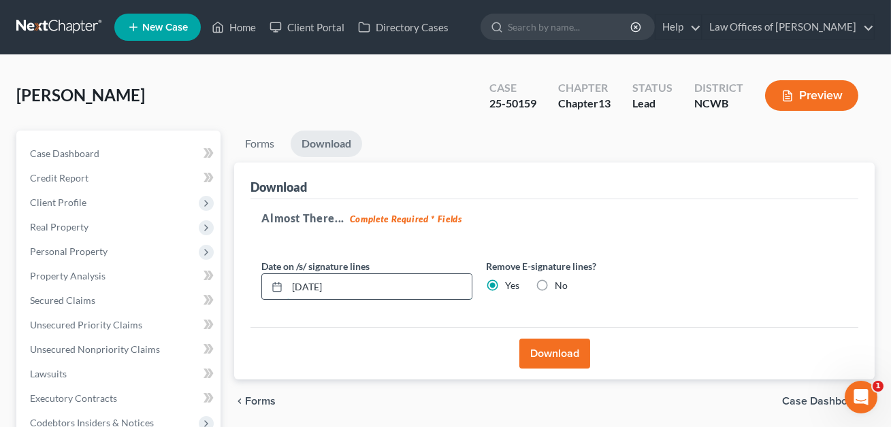
click at [289, 284] on input "[DATE]" at bounding box center [379, 287] width 184 height 26
click at [553, 346] on button "Download" at bounding box center [554, 354] width 71 height 30
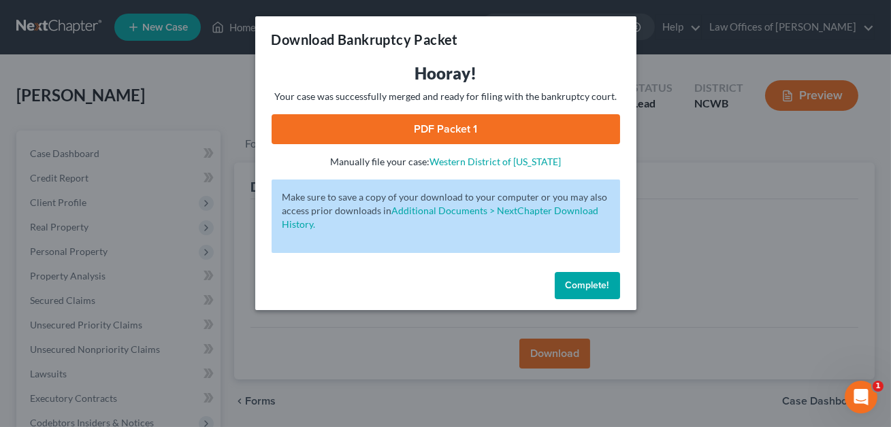
click at [451, 135] on link "PDF Packet 1" at bounding box center [446, 129] width 348 height 30
click at [590, 277] on button "Complete!" at bounding box center [587, 285] width 65 height 27
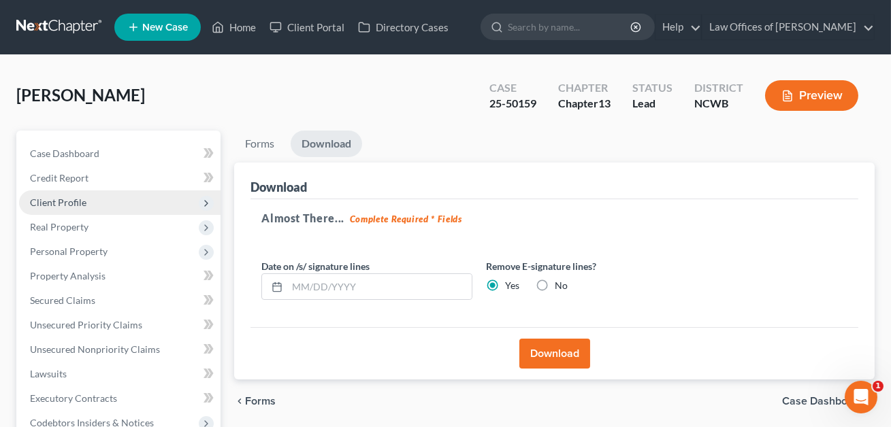
click at [73, 207] on span "Client Profile" at bounding box center [58, 203] width 56 height 12
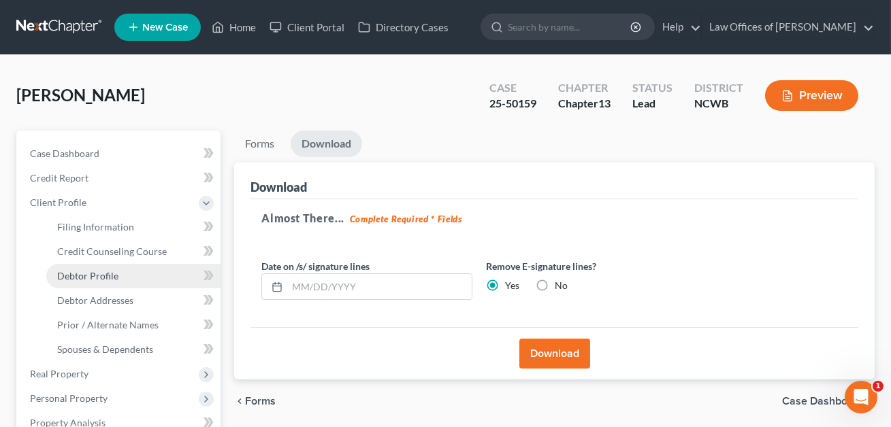
click at [79, 278] on span "Debtor Profile" at bounding box center [87, 276] width 61 height 12
select select "0"
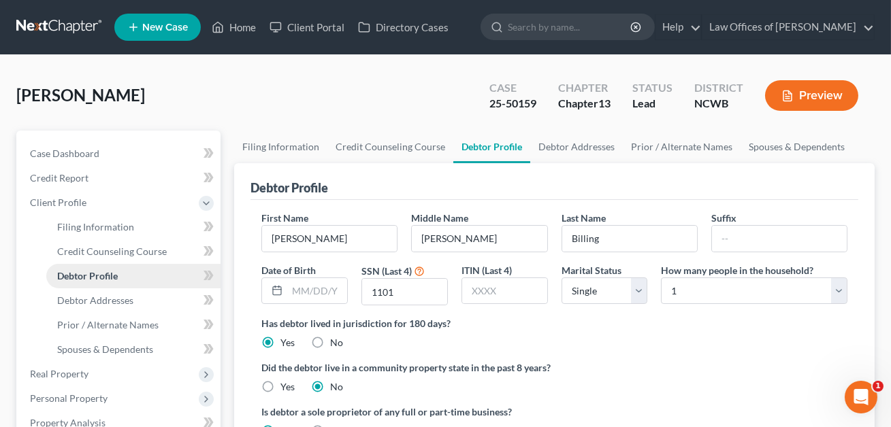
radio input "true"
click at [244, 30] on link "Home" at bounding box center [234, 27] width 58 height 24
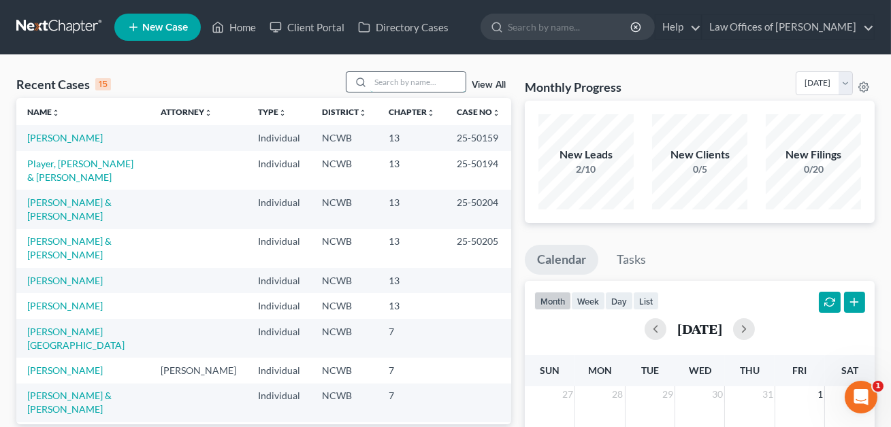
click at [391, 79] on input "search" at bounding box center [417, 82] width 95 height 20
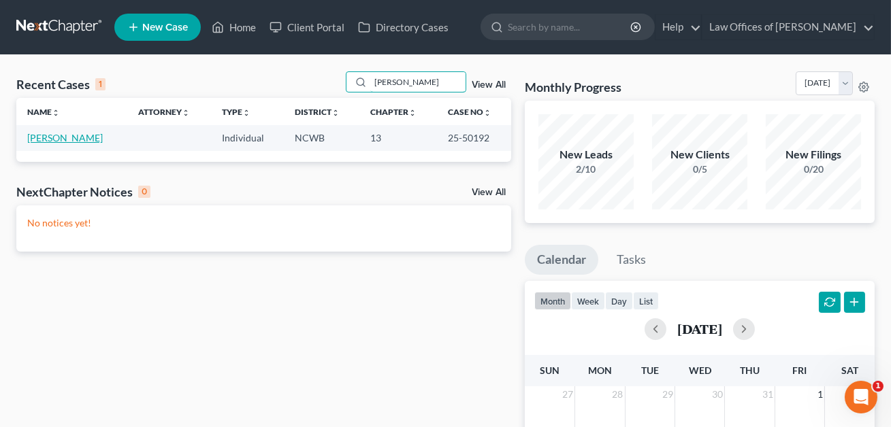
type input "[PERSON_NAME]"
click at [71, 139] on link "[PERSON_NAME]" at bounding box center [65, 138] width 76 height 12
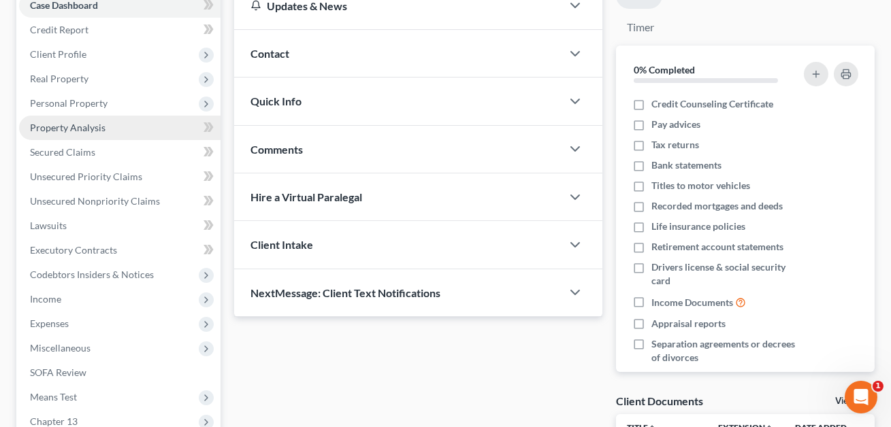
scroll to position [173, 0]
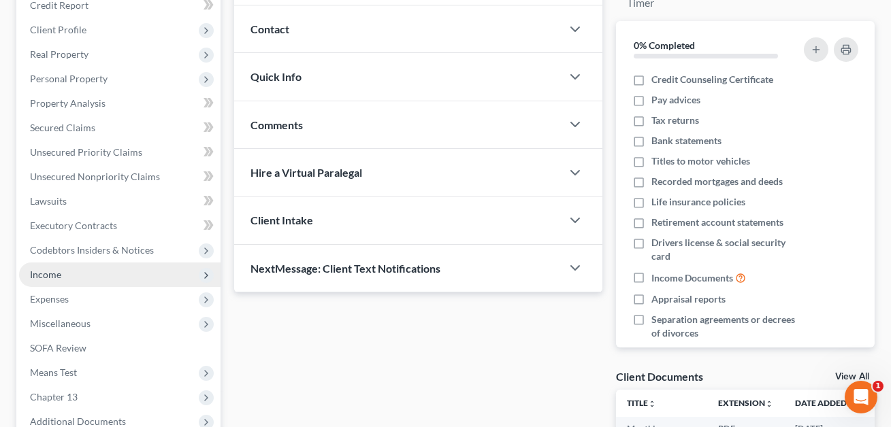
click at [53, 274] on span "Income" at bounding box center [45, 275] width 31 height 12
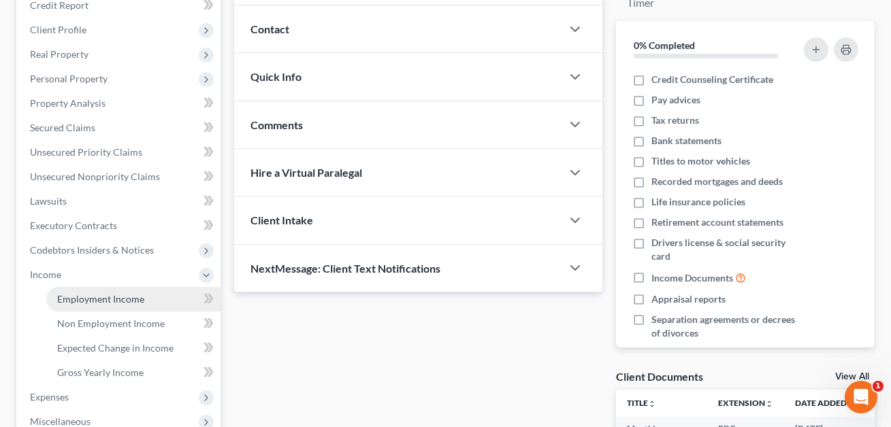
click at [89, 297] on span "Employment Income" at bounding box center [100, 299] width 87 height 12
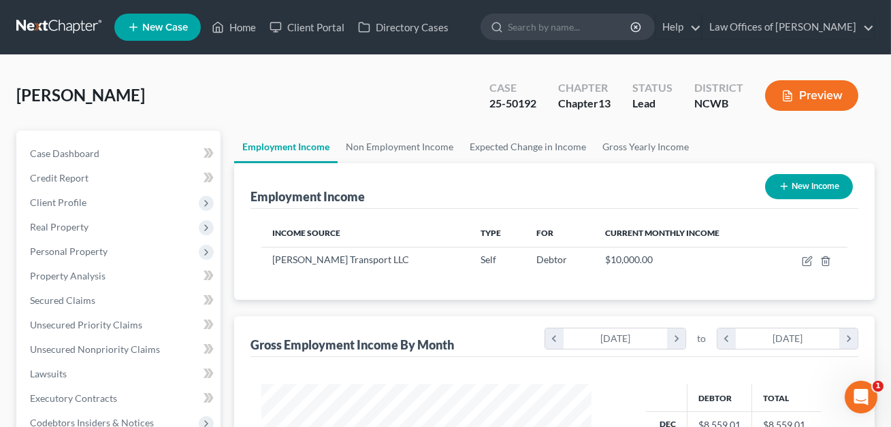
scroll to position [244, 357]
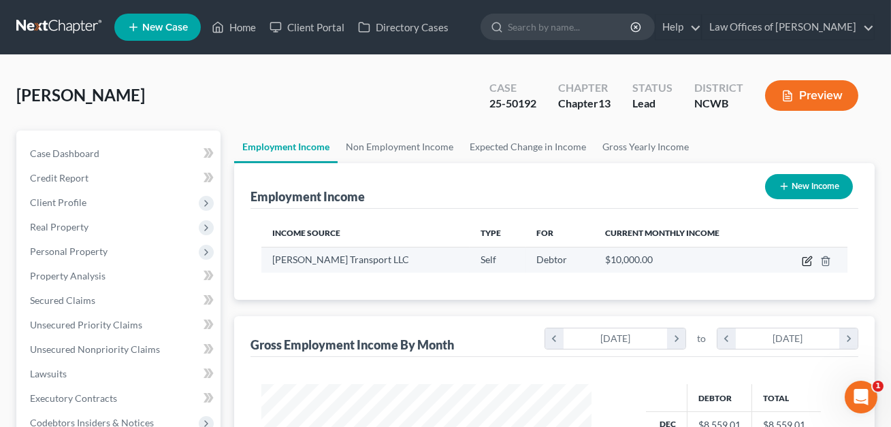
click at [809, 261] on icon "button" at bounding box center [807, 261] width 11 height 11
select select "1"
select select "28"
select select "0"
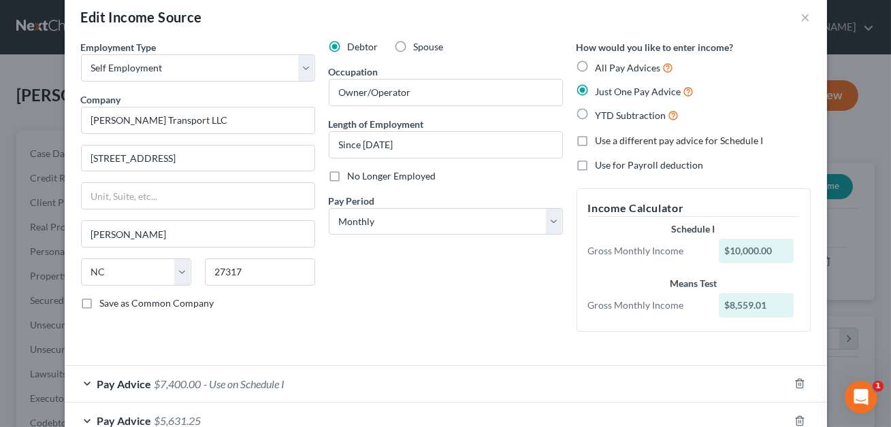
scroll to position [0, 0]
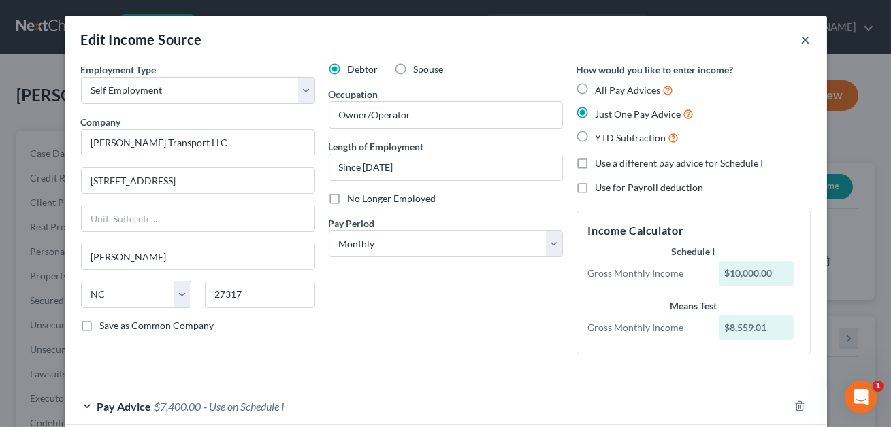
click at [806, 39] on button "×" at bounding box center [806, 39] width 10 height 16
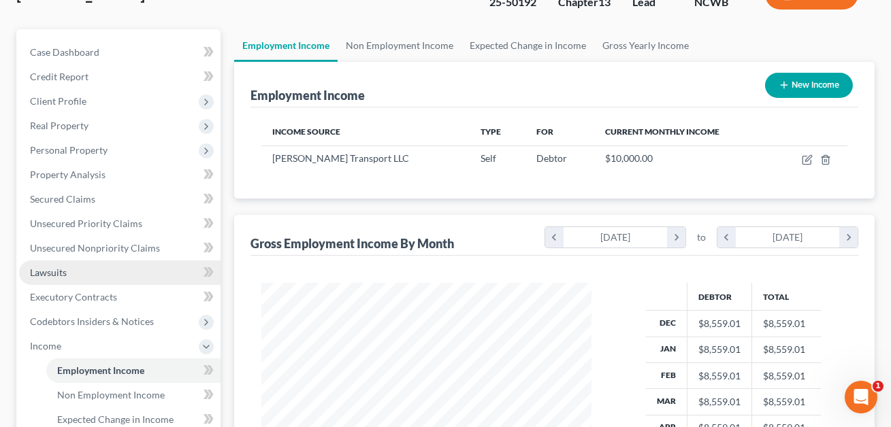
scroll to position [112, 0]
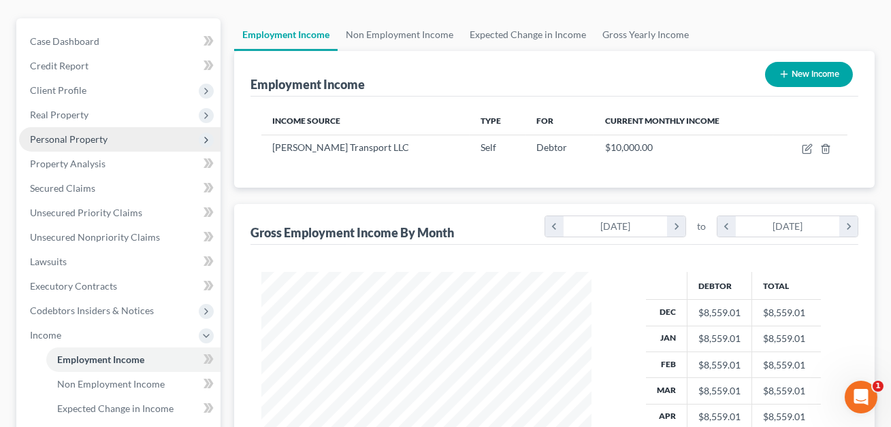
click at [55, 145] on span "Personal Property" at bounding box center [119, 139] width 201 height 24
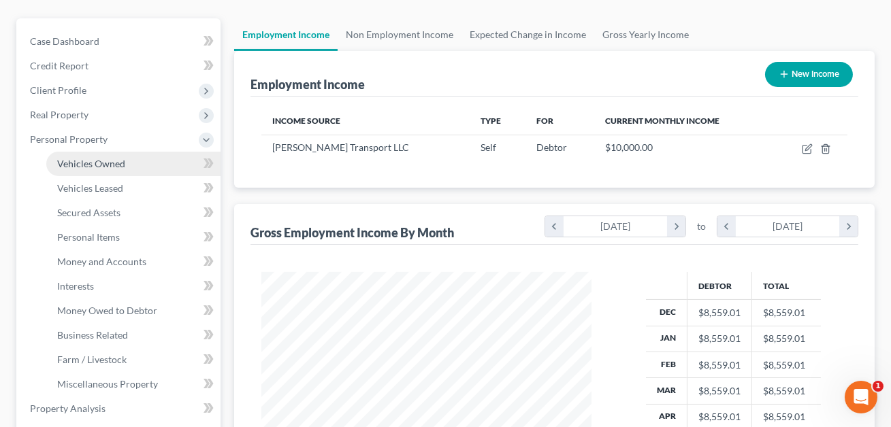
click at [70, 161] on span "Vehicles Owned" at bounding box center [91, 164] width 68 height 12
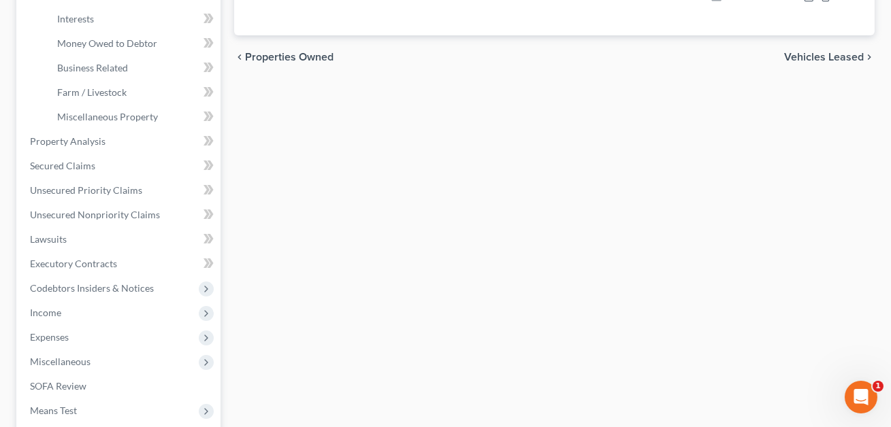
scroll to position [429, 0]
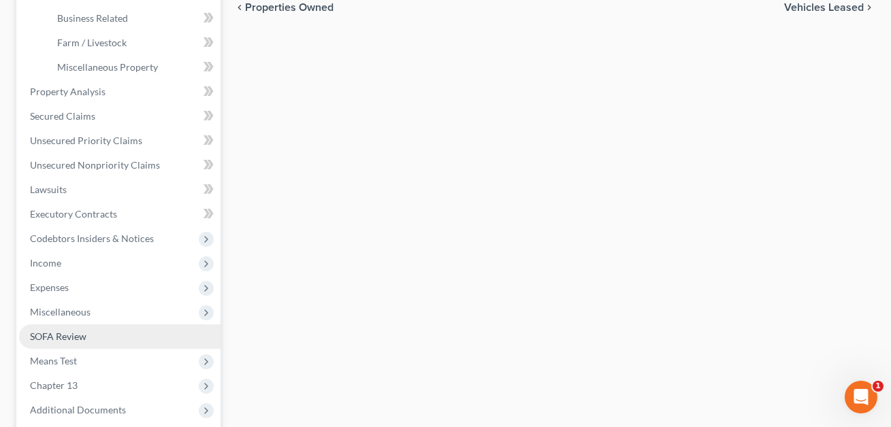
click at [72, 335] on span "SOFA Review" at bounding box center [58, 337] width 56 height 12
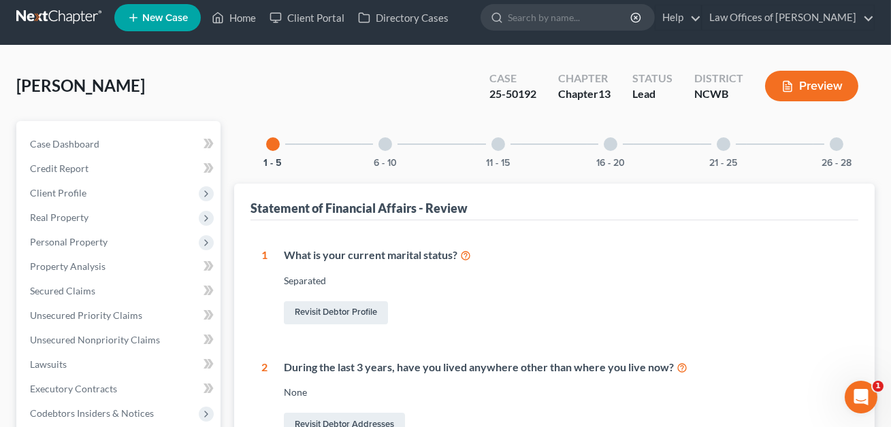
scroll to position [29, 0]
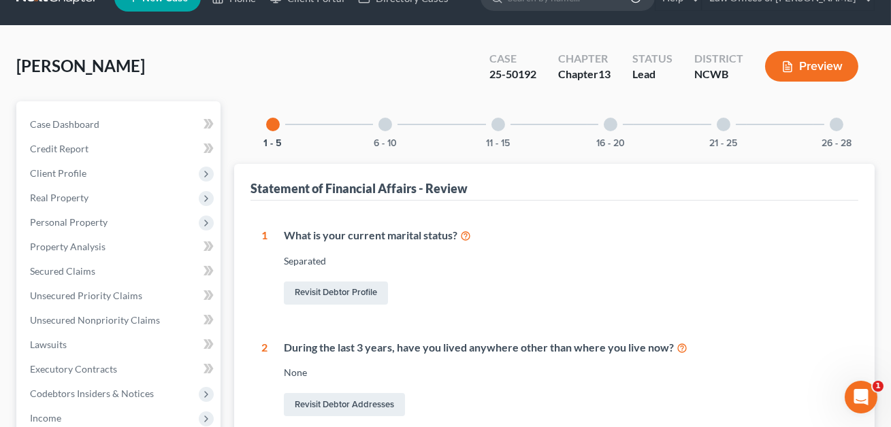
click at [613, 123] on div at bounding box center [611, 125] width 14 height 14
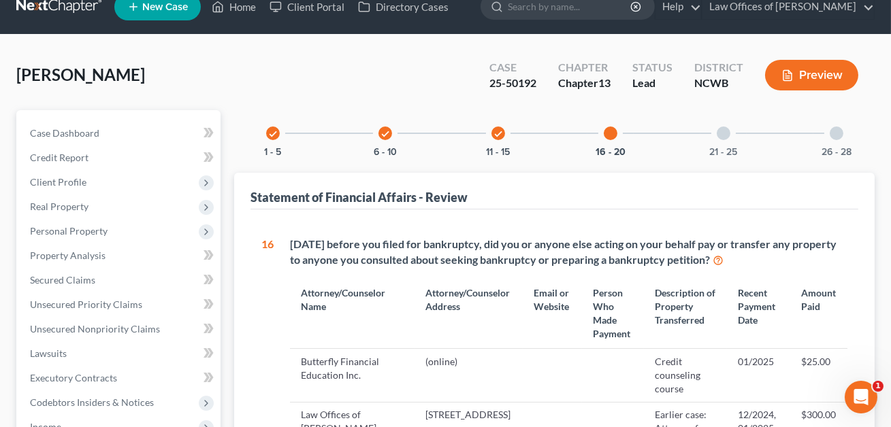
scroll to position [0, 0]
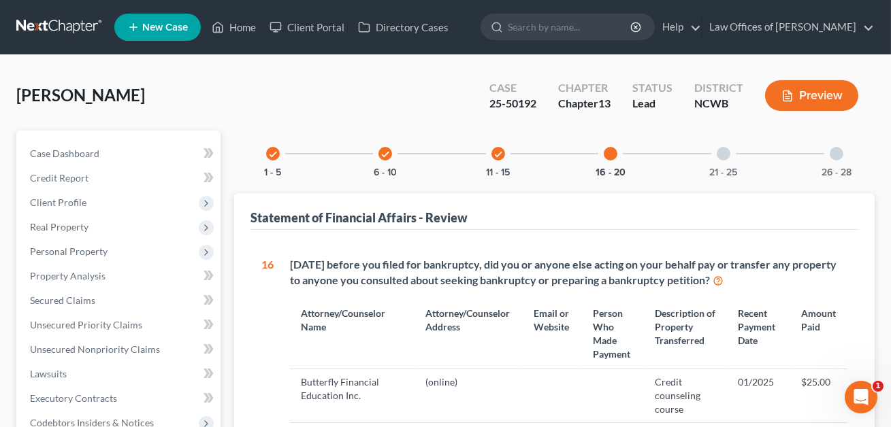
click at [496, 154] on icon "check" at bounding box center [498, 155] width 10 height 10
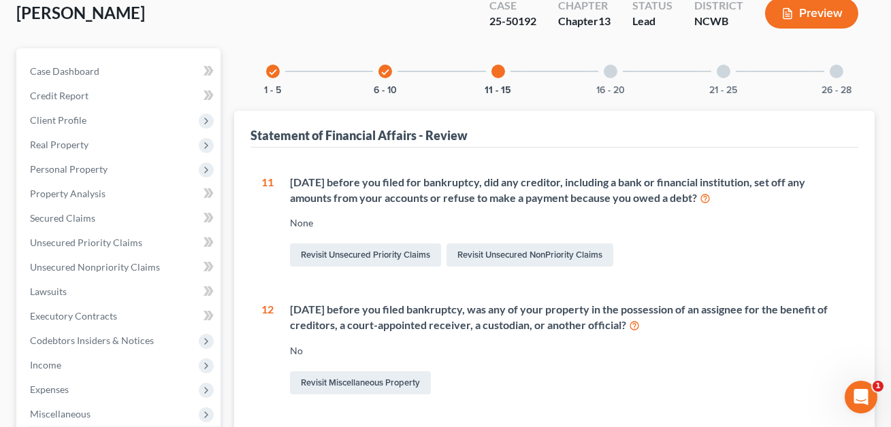
scroll to position [14, 0]
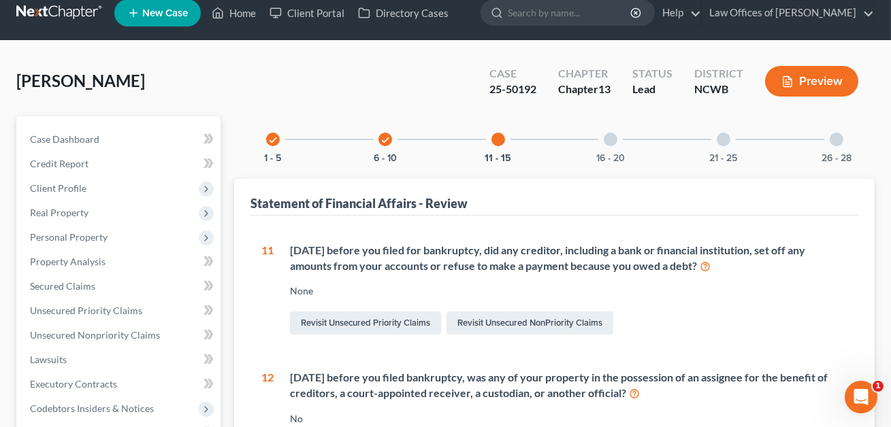
click at [386, 139] on icon "check" at bounding box center [385, 140] width 10 height 10
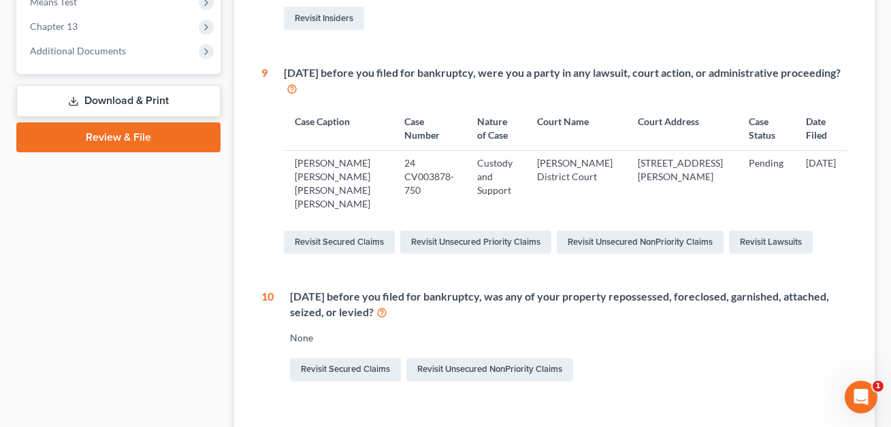
scroll to position [605, 0]
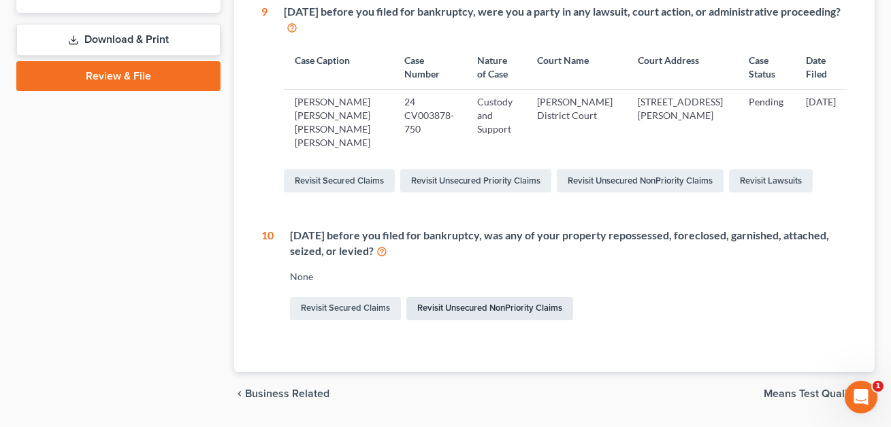
click at [457, 308] on link "Revisit Unsecured NonPriority Claims" at bounding box center [489, 308] width 167 height 23
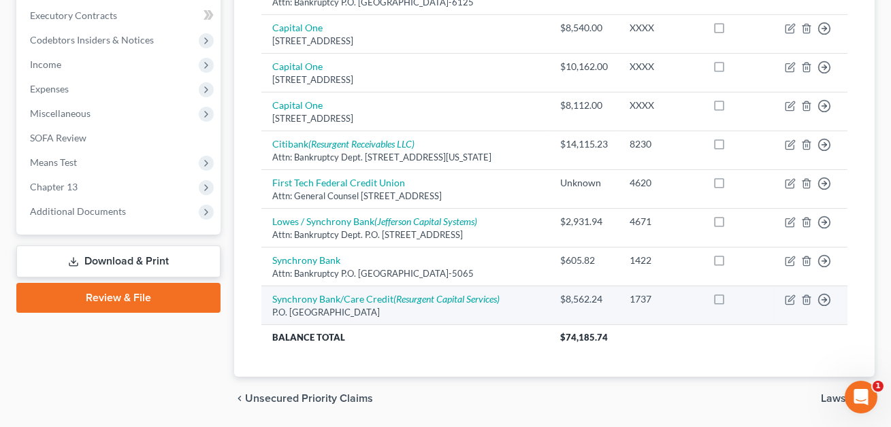
scroll to position [377, 0]
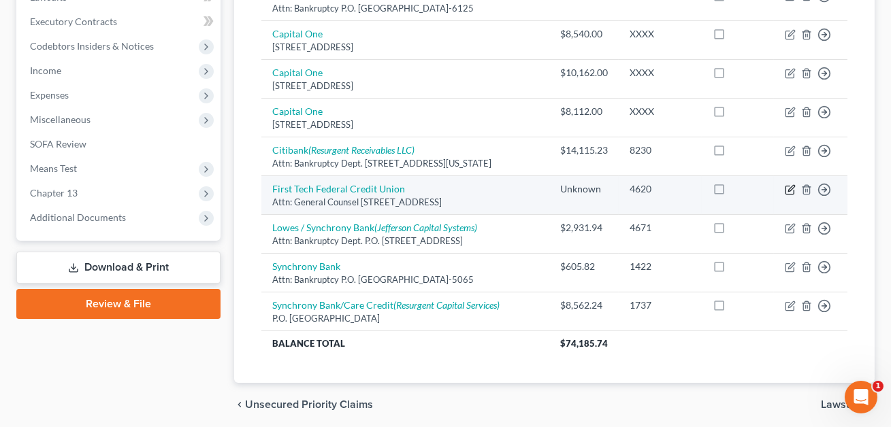
click at [789, 191] on icon "button" at bounding box center [790, 189] width 11 height 11
select select "4"
select select "3"
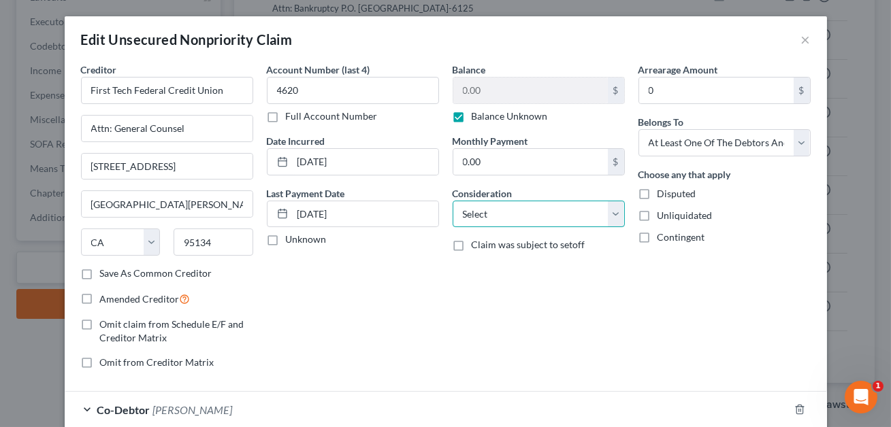
click at [509, 210] on select "Select Cable / Satellite Services Collection Agency Credit Card Debt Debt Couns…" at bounding box center [539, 214] width 172 height 27
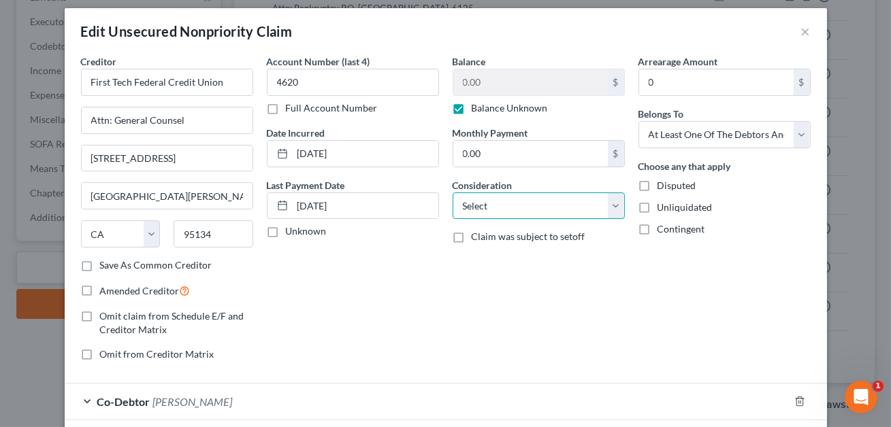
scroll to position [5, 0]
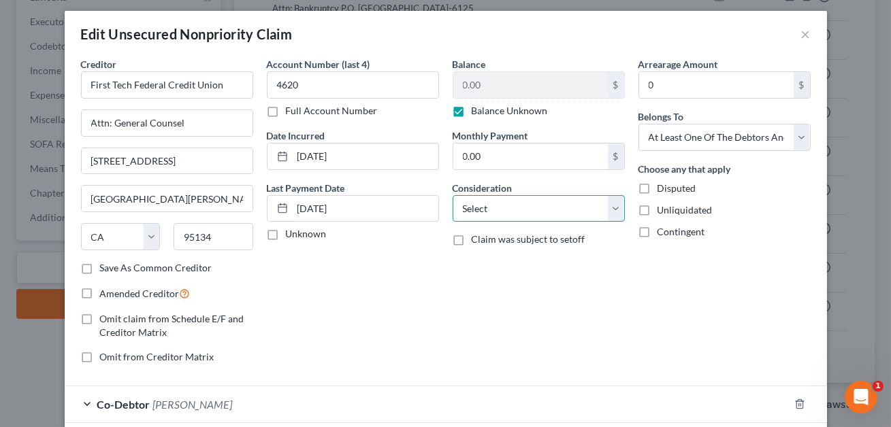
click at [507, 210] on select "Select Cable / Satellite Services Collection Agency Credit Card Debt Debt Couns…" at bounding box center [539, 208] width 172 height 27
select select "4"
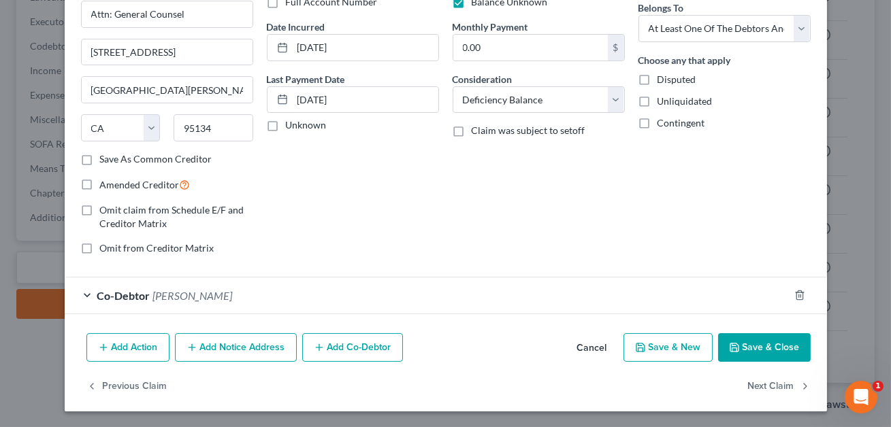
click at [256, 346] on button "Add Notice Address" at bounding box center [236, 347] width 122 height 29
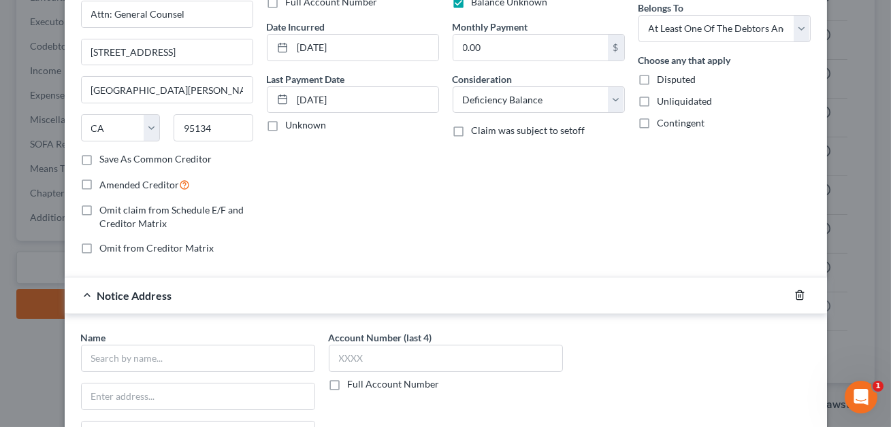
click at [798, 293] on polyline "button" at bounding box center [800, 293] width 8 height 0
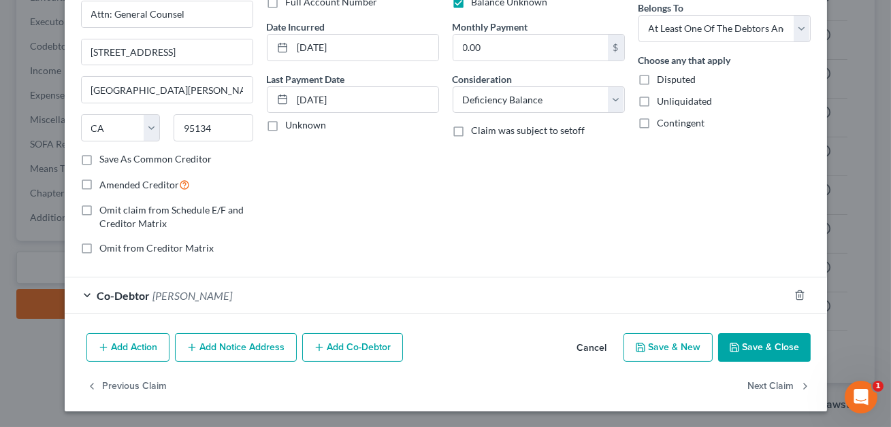
click at [125, 351] on button "Add Action" at bounding box center [127, 347] width 83 height 29
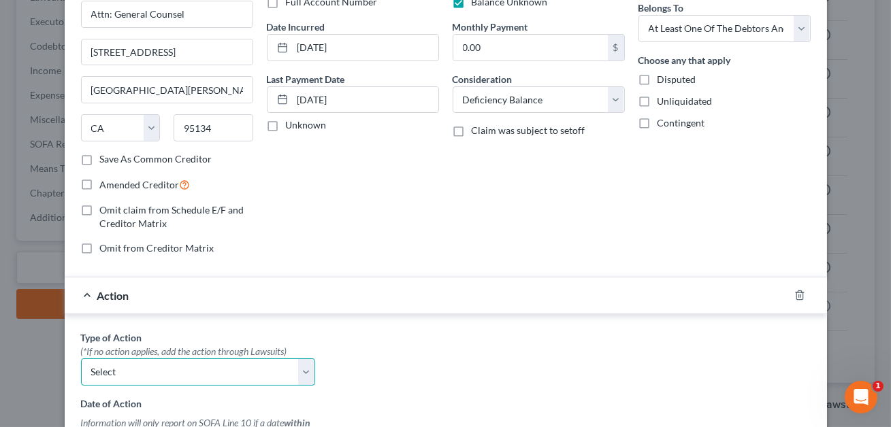
click at [208, 370] on select "Select Repossession Garnishment Foreclosure Personal Injury Attached, Seized, O…" at bounding box center [198, 372] width 234 height 27
select select "0"
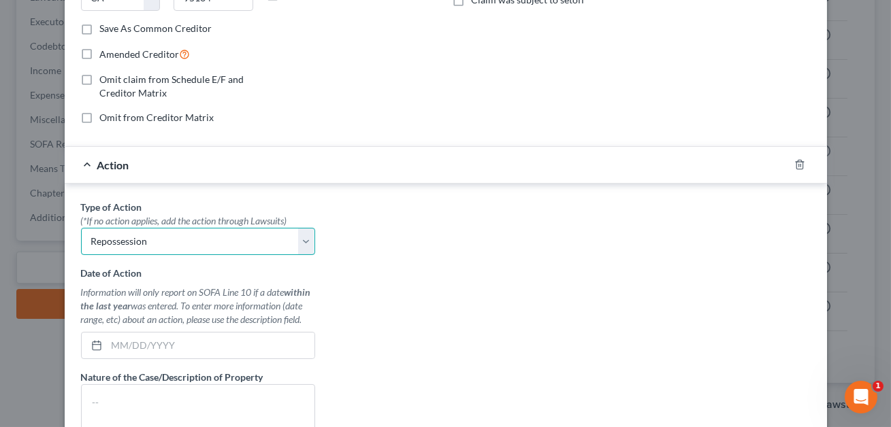
scroll to position [252, 0]
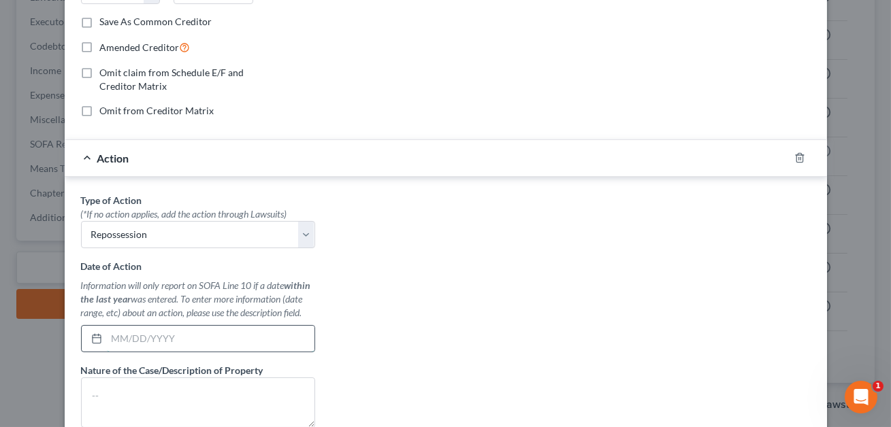
click at [155, 326] on input "text" at bounding box center [211, 339] width 208 height 26
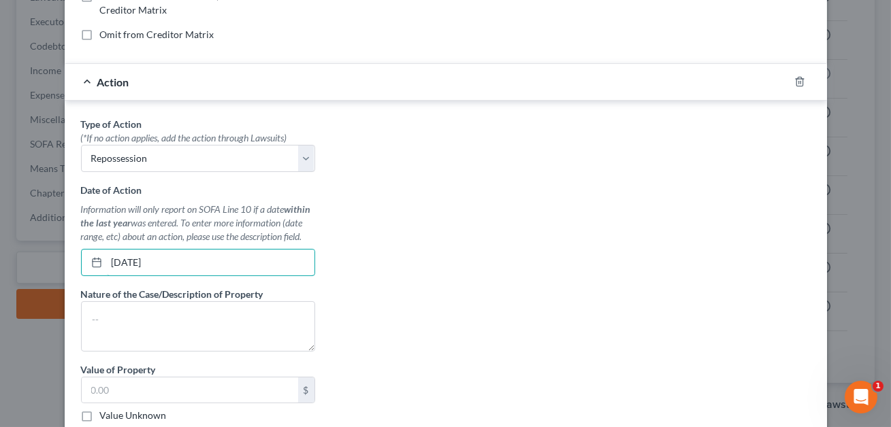
scroll to position [358, 0]
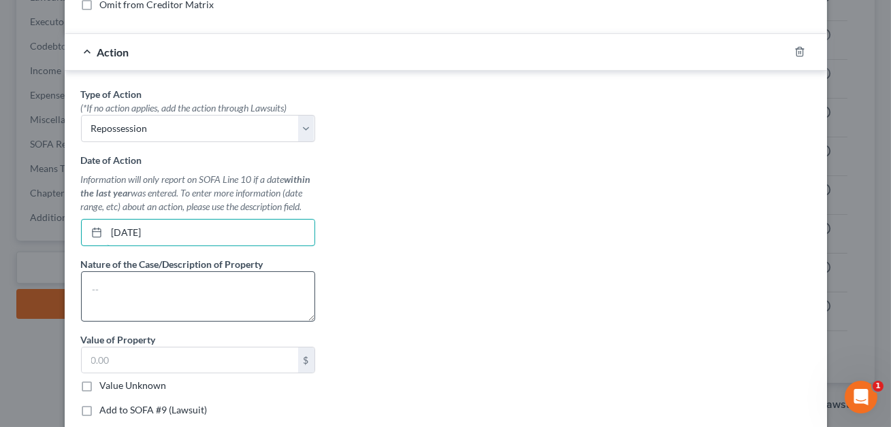
type input "[DATE]"
click at [194, 293] on textarea at bounding box center [198, 297] width 234 height 50
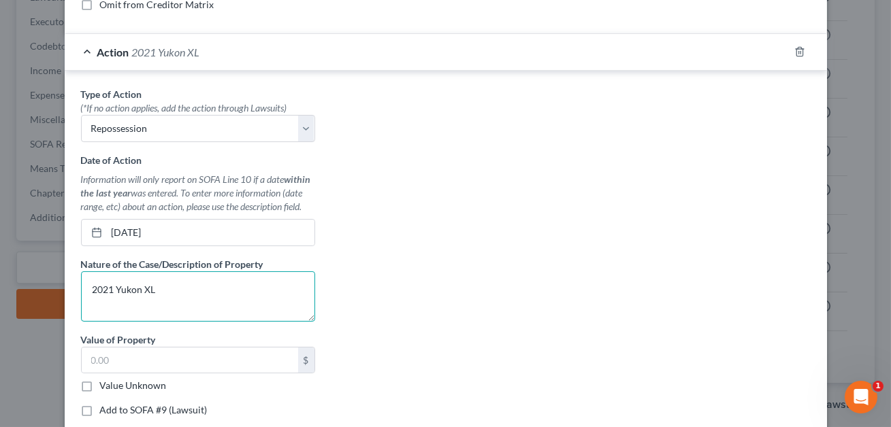
click at [116, 286] on textarea "2021 Yukon XL" at bounding box center [198, 297] width 234 height 50
click at [183, 288] on textarea "2021 GMC Yukon XL" at bounding box center [198, 297] width 234 height 50
click at [185, 289] on textarea "2021 GMC Yukon XL (driven by estanged" at bounding box center [198, 297] width 234 height 50
click at [275, 289] on textarea "2021 GMC Yukon XL (formerly driven by estanged" at bounding box center [198, 297] width 234 height 50
click at [154, 305] on textarea "2021 GMC Yukon XL (formerly driven by estranged" at bounding box center [198, 297] width 234 height 50
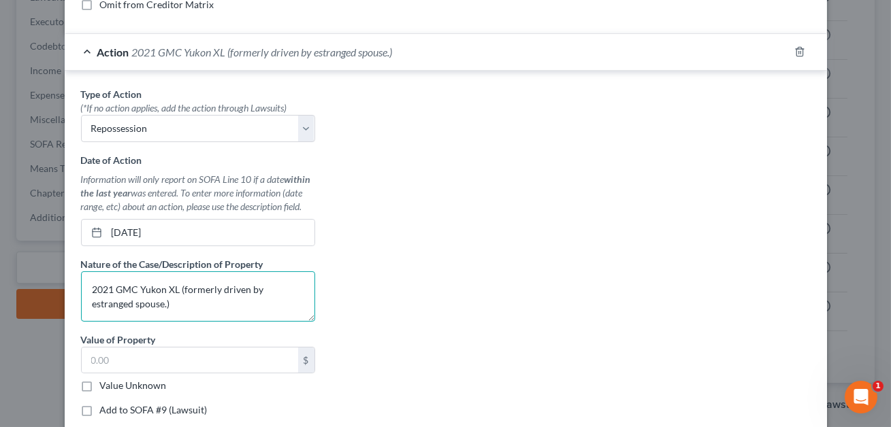
type textarea "2021 GMC Yukon XL (formerly driven by estranged spouse.)"
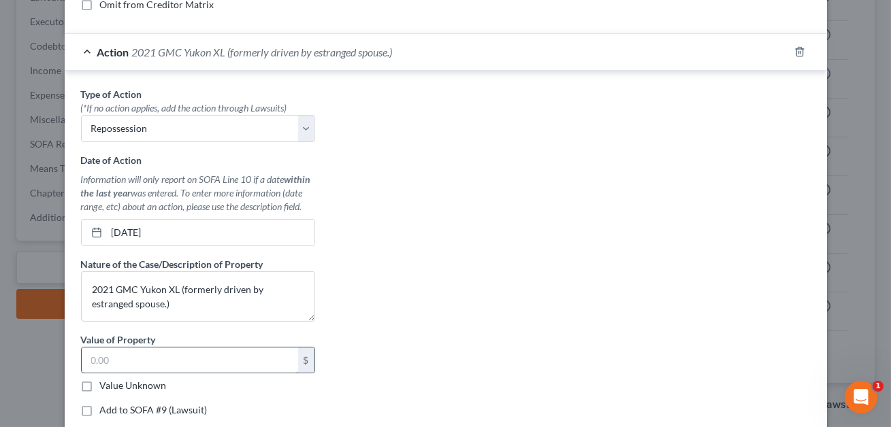
click at [126, 361] on input "text" at bounding box center [190, 361] width 216 height 26
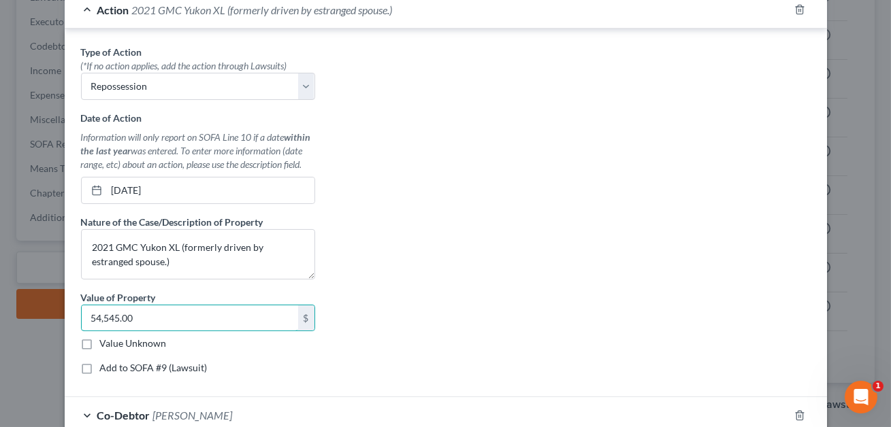
scroll to position [519, 0]
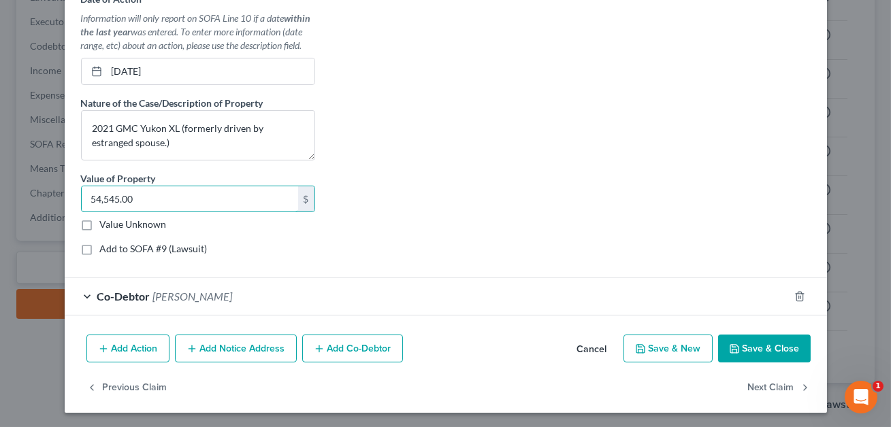
type input "54,545.00"
click at [772, 350] on button "Save & Close" at bounding box center [764, 349] width 93 height 29
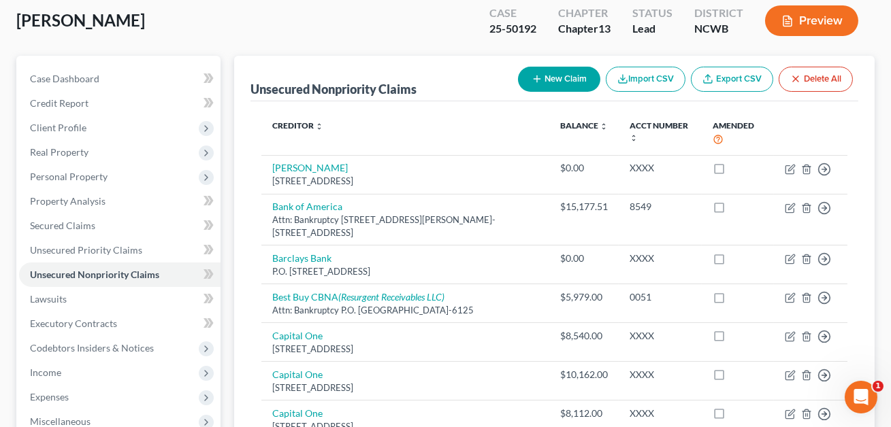
scroll to position [0, 0]
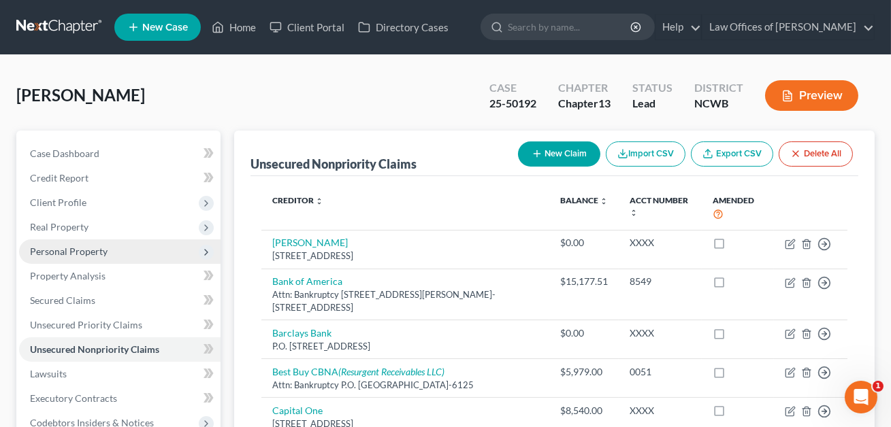
click at [67, 249] on span "Personal Property" at bounding box center [69, 252] width 78 height 12
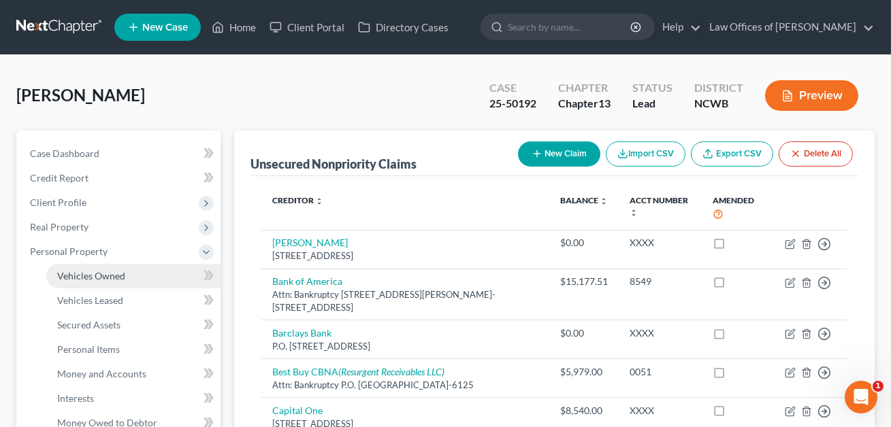
click at [88, 279] on span "Vehicles Owned" at bounding box center [91, 276] width 68 height 12
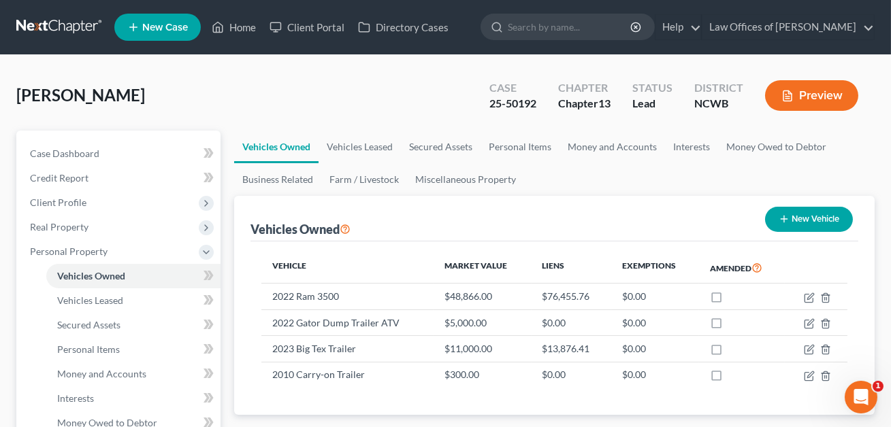
click at [804, 218] on button "New Vehicle" at bounding box center [809, 219] width 88 height 25
select select "0"
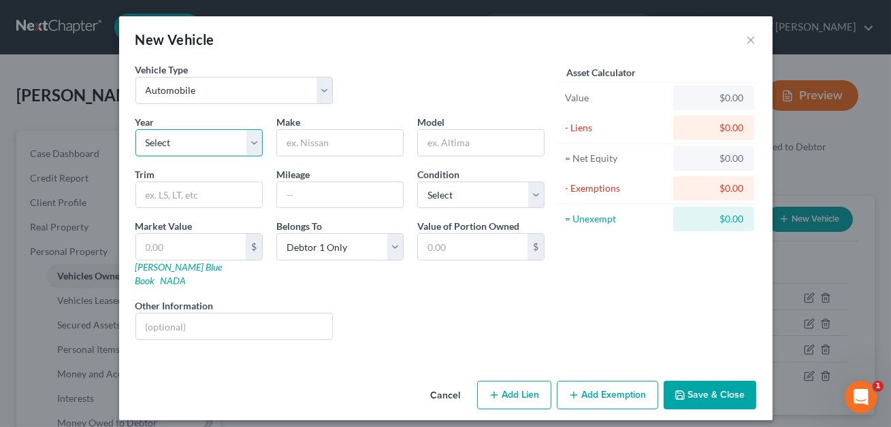
click at [204, 142] on select "Select 2026 2025 2024 2023 2022 2021 2020 2019 2018 2017 2016 2015 2014 2013 20…" at bounding box center [198, 142] width 127 height 27
click at [199, 144] on select "Select 2026 2025 2024 2023 2022 2021 2020 2019 2018 2017 2016 2015 2014 2013 20…" at bounding box center [198, 142] width 127 height 27
select select "5"
click at [299, 145] on input "text" at bounding box center [340, 143] width 126 height 26
type input "GMC"
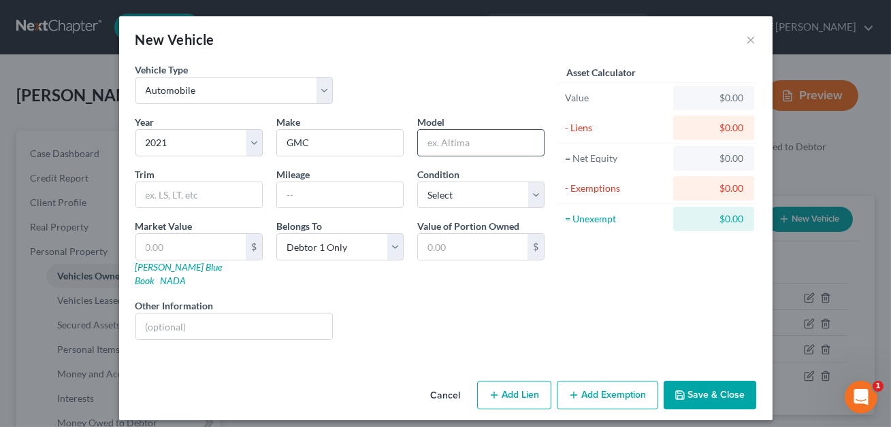
click at [440, 146] on input "text" at bounding box center [481, 143] width 126 height 26
type input "Yukon"
click at [195, 205] on input "text" at bounding box center [199, 195] width 126 height 26
type input "XL"
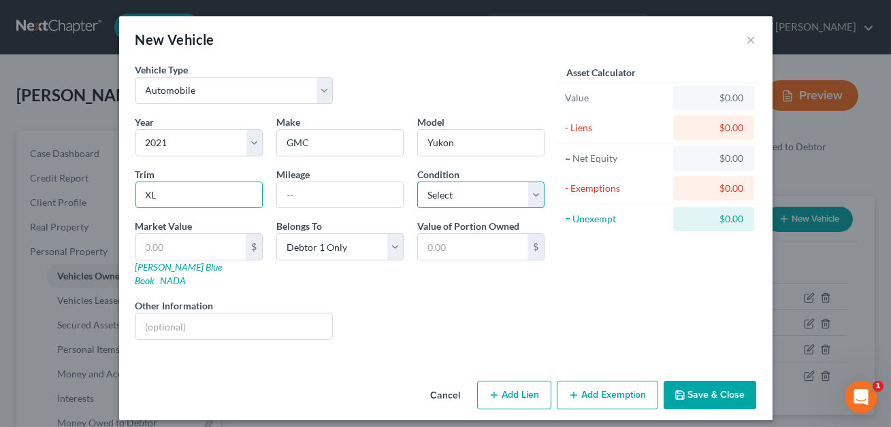
click at [457, 201] on select "Select Excellent Very Good Good Fair Poor" at bounding box center [480, 195] width 127 height 27
select select "2"
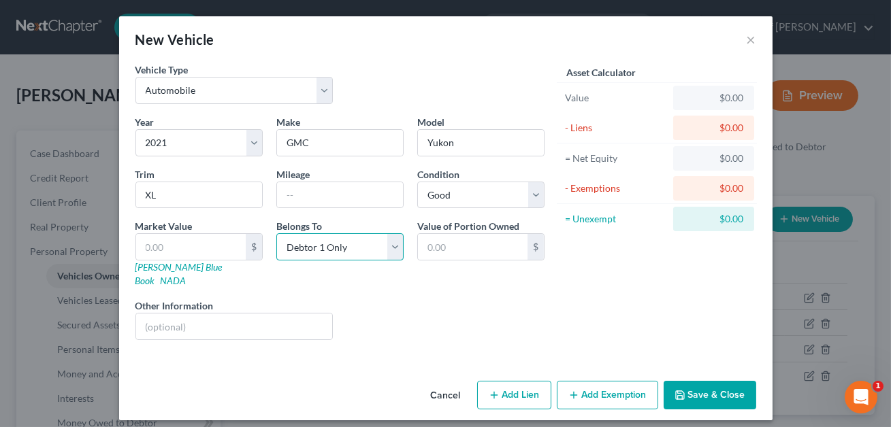
click at [329, 244] on select "Select Debtor 1 Only Debtor 2 Only Debtor 1 And Debtor 2 Only At Least One Of T…" at bounding box center [339, 246] width 127 height 27
select select "3"
click at [210, 247] on input "text" at bounding box center [191, 247] width 110 height 26
type input "5"
type input "5.00"
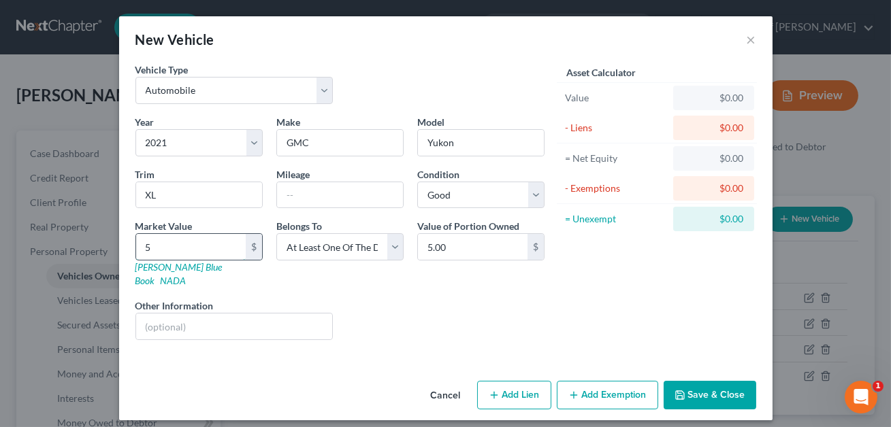
type input "54"
type input "54.00"
type input "545"
type input "545.00"
type input "5,454"
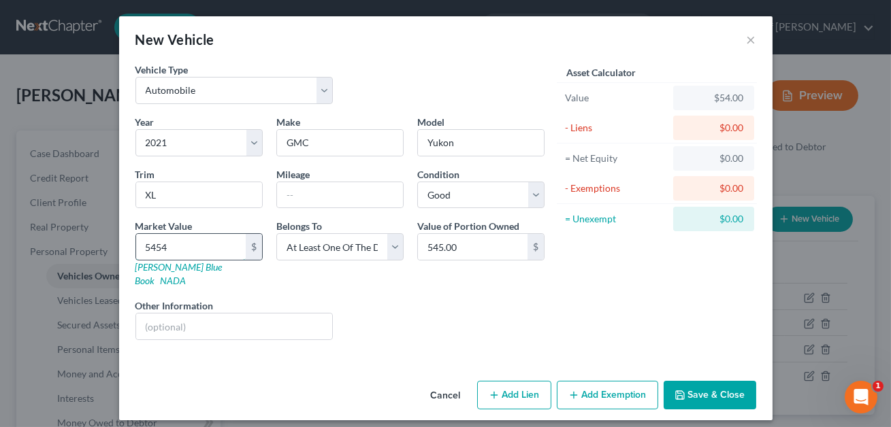
type input "5,454.00"
type input "5,4545"
type input "54,545.00"
click at [150, 314] on input "text" at bounding box center [234, 327] width 197 height 26
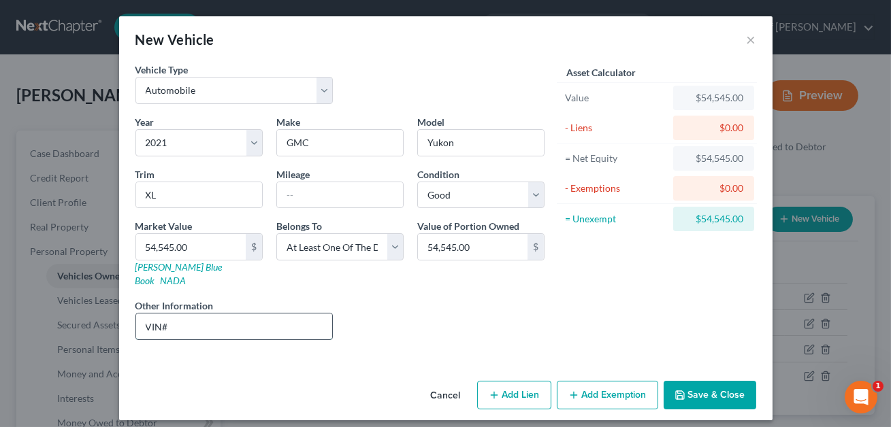
click at [145, 314] on input "VIN#" at bounding box center [234, 327] width 197 height 26
click at [150, 314] on input "* cyl 4 dr AWD vehicle. VIN#" at bounding box center [234, 327] width 197 height 26
click at [244, 314] on input "8 cyl 4 dr AWD vehicle. VIN#" at bounding box center [234, 327] width 197 height 26
click at [269, 314] on input "8 cyl 4 dr AWD vehicle. VIN#" at bounding box center [234, 327] width 197 height 26
paste input "[US_VEHICLE_IDENTIFICATION_NUMBER]"
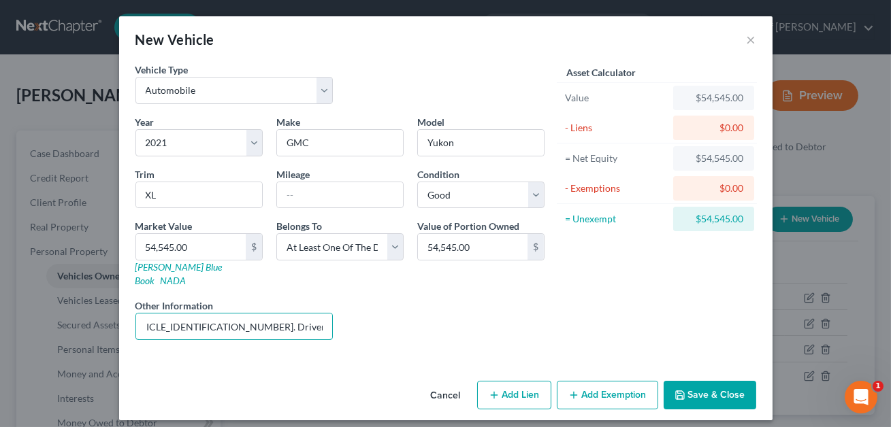
scroll to position [0, 164]
click at [208, 314] on input "8 cyl 4 dr AWD vehicle. VIN#[US_VEHICLE_IDENTIFICATION_NUMBER]. Driven by estra…" at bounding box center [234, 327] width 197 height 26
click at [233, 314] on input "8 cyl 4 dr AWD vehicle. VIN#[US_VEHICLE_IDENTIFICATION_NUMBER]. Formely driven …" at bounding box center [234, 327] width 197 height 26
click at [274, 314] on input "8 cyl 4 dr AWD vehicle. VIN#[US_VEHICLE_IDENTIFICATION_NUMBER]. Formerly driven…" at bounding box center [234, 327] width 197 height 26
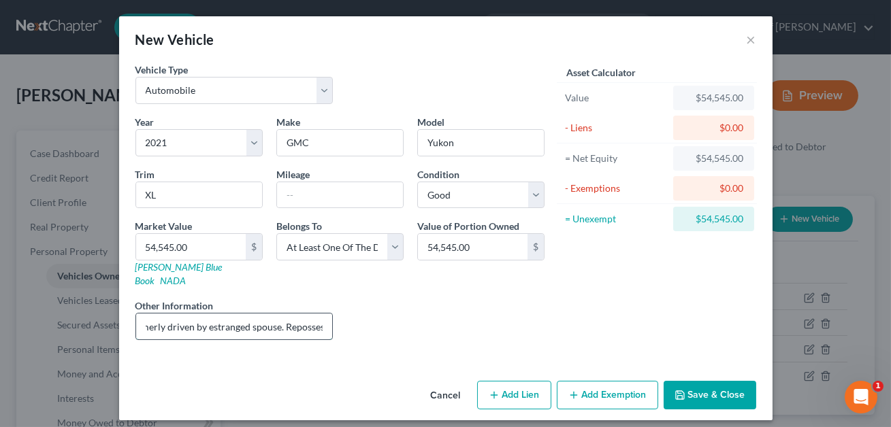
click at [293, 314] on input "8 cyl 4 dr AWD vehicle. VIN#[US_VEHICLE_IDENTIFICATION_NUMBER]. Formerly driven…" at bounding box center [234, 327] width 197 height 26
click at [296, 314] on input "8 cyl 4 dr AWD vehicle. VIN#[US_VEHICLE_IDENTIFICATION_NUMBER]. Formerly driven…" at bounding box center [234, 327] width 197 height 26
click at [325, 314] on input "8 cyl 4 dr AWD vehicle. VIN#[US_VEHICLE_IDENTIFICATION_NUMBER]. Formerly driven…" at bounding box center [234, 327] width 197 height 26
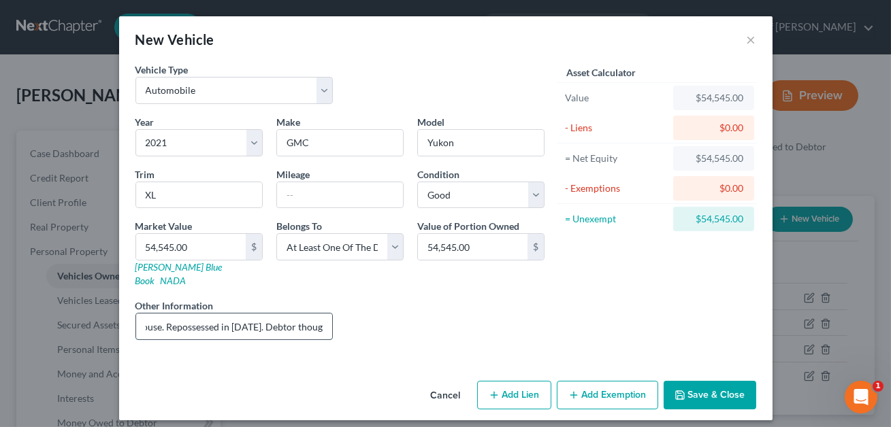
scroll to position [0, 453]
type input "8 cyl 4 dr AWD vehicle. VIN#[US_VEHICLE_IDENTIFICATION_NUMBER]. Formerly driven…"
click at [687, 381] on button "Save & Close" at bounding box center [710, 395] width 93 height 29
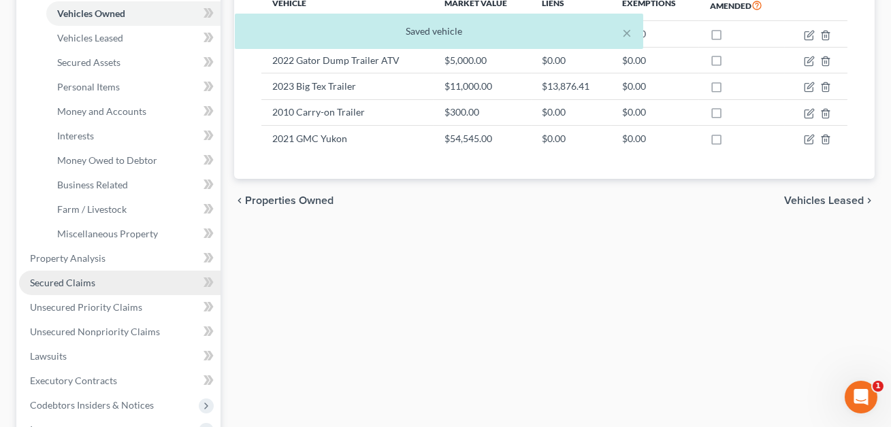
scroll to position [285, 0]
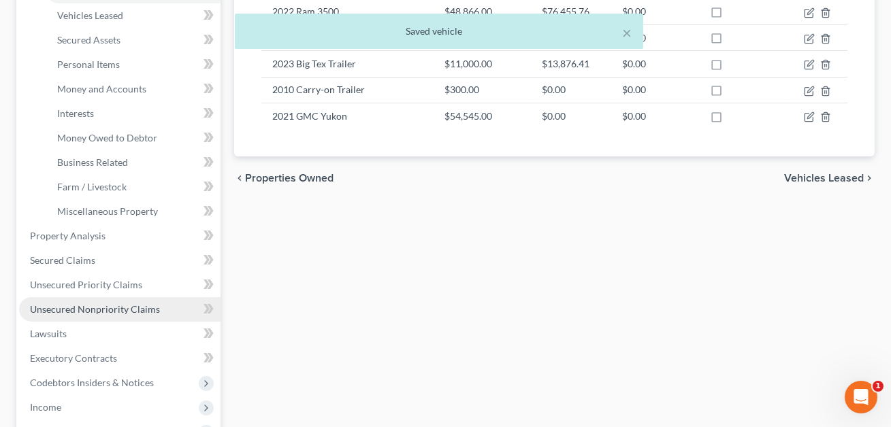
click at [92, 315] on link "Unsecured Nonpriority Claims" at bounding box center [119, 309] width 201 height 24
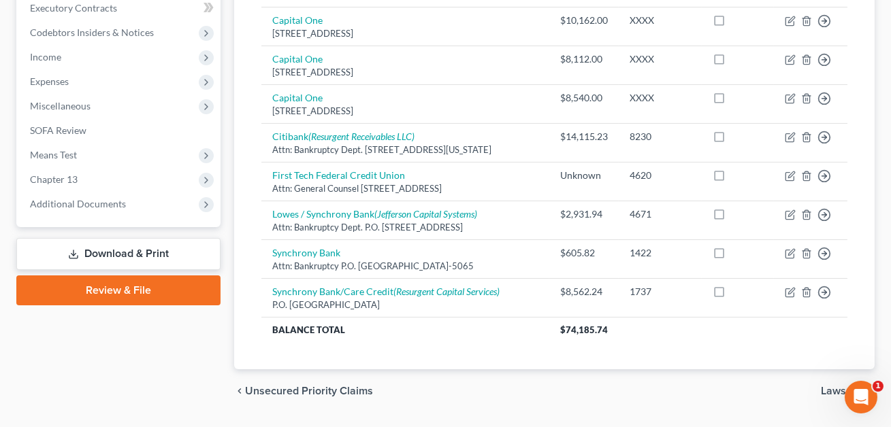
scroll to position [397, 0]
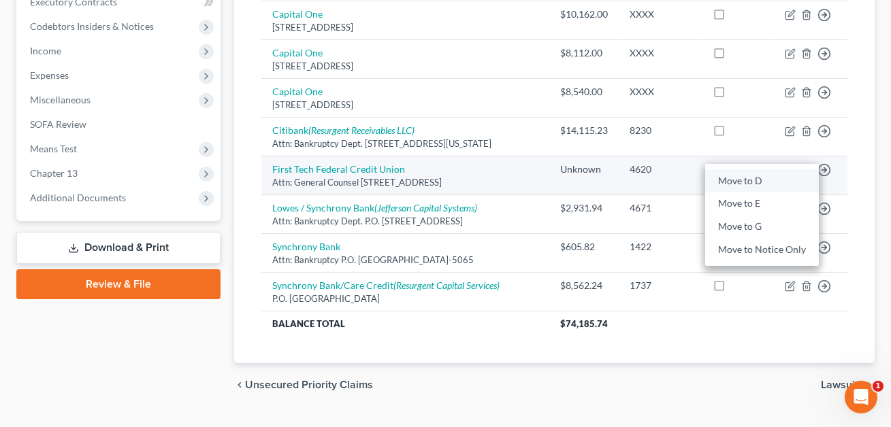
click at [751, 178] on link "Move to D" at bounding box center [762, 180] width 114 height 23
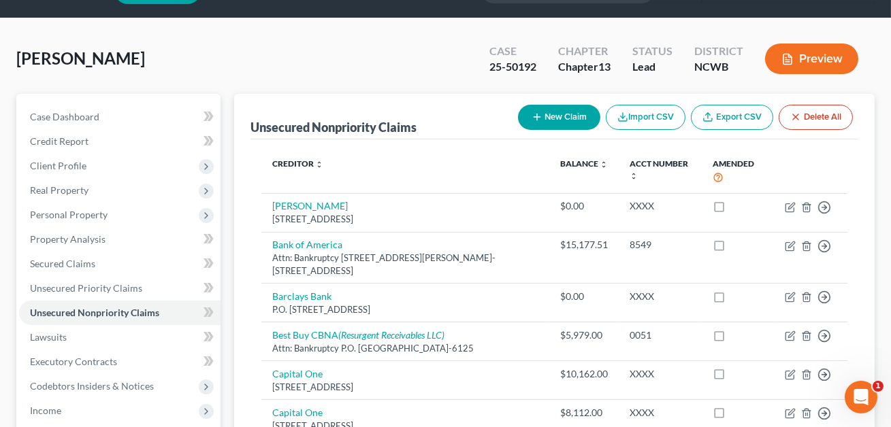
scroll to position [0, 0]
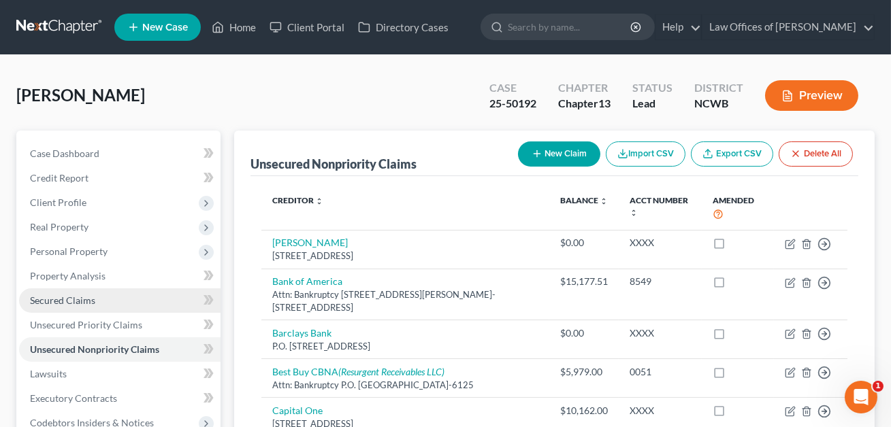
click at [85, 301] on span "Secured Claims" at bounding box center [62, 301] width 65 height 12
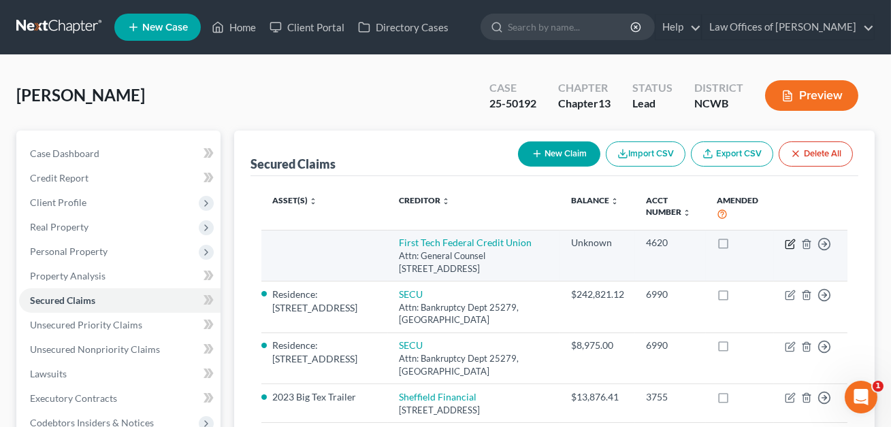
click at [790, 244] on icon "button" at bounding box center [791, 243] width 6 height 6
select select "4"
select select "3"
select select "0"
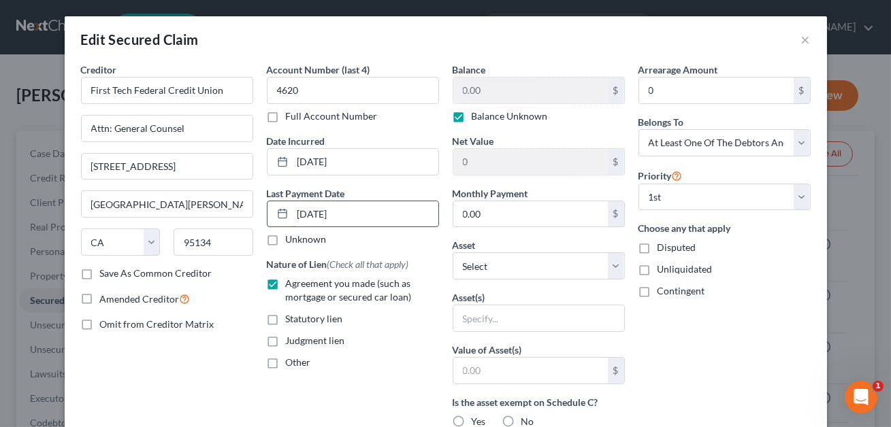
drag, startPoint x: 352, startPoint y: 214, endPoint x: 296, endPoint y: 213, distance: 55.8
click at [296, 213] on input "[DATE]" at bounding box center [366, 214] width 146 height 26
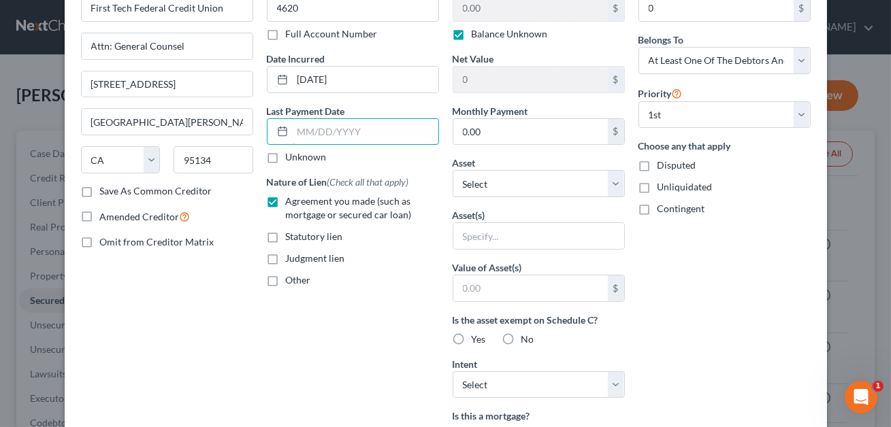
scroll to position [119, 0]
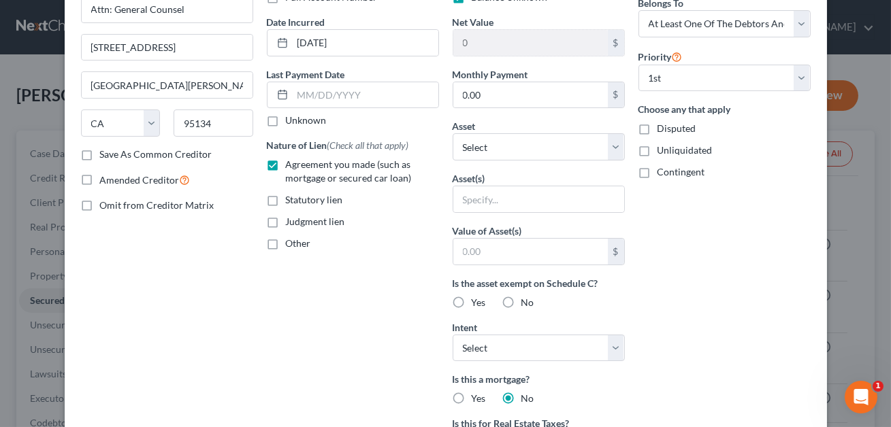
click at [499, 220] on div "Balance 0.00 $ Balance Unknown Balance Undetermined 0.00 $ Balance Unknown Net …" at bounding box center [539, 269] width 186 height 651
click at [489, 151] on select "Select Other Multiple Assets Bank of America ckg ending 2564 (Checking Account)…" at bounding box center [539, 146] width 172 height 27
select select "12"
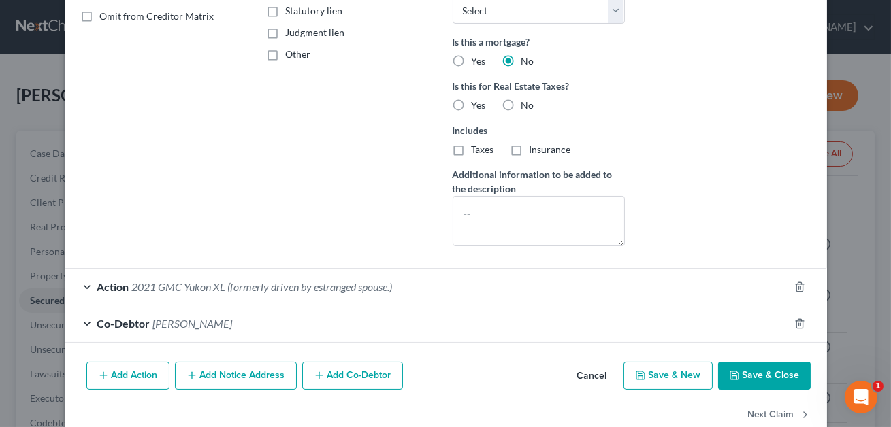
scroll to position [336, 0]
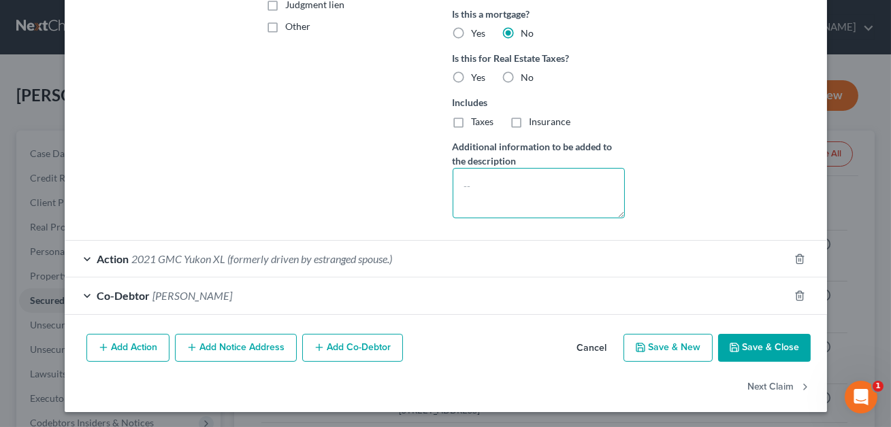
click at [459, 195] on textarea at bounding box center [539, 193] width 172 height 50
type textarea "D"
click at [764, 341] on button "Save & Close" at bounding box center [764, 348] width 93 height 29
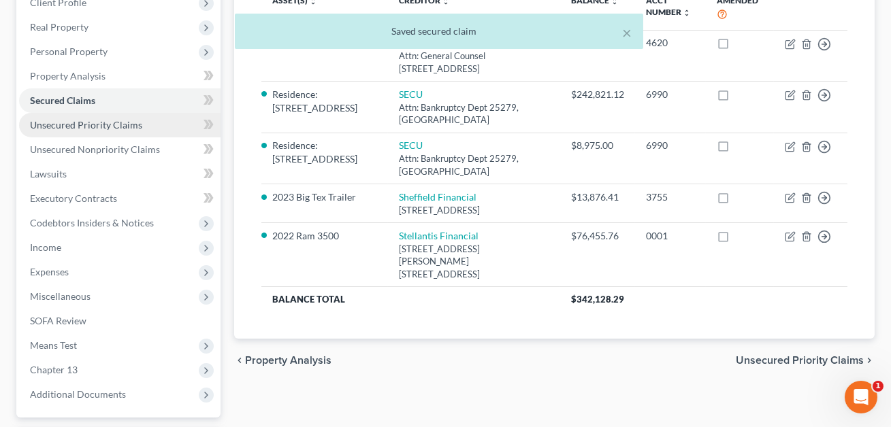
scroll to position [318, 0]
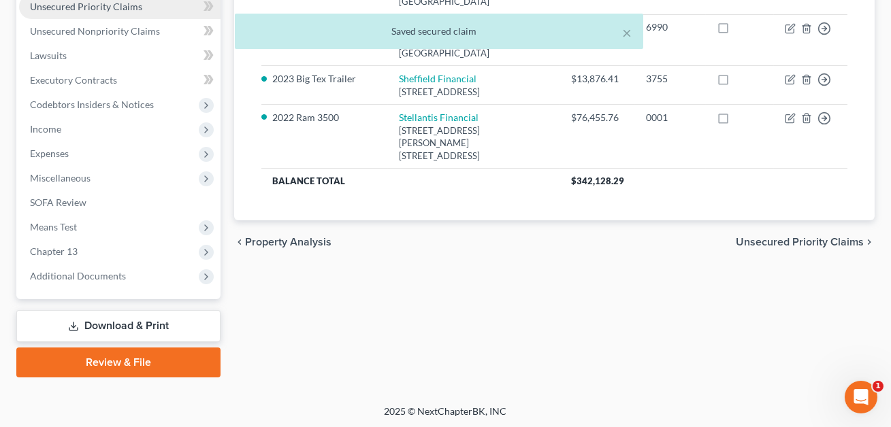
click at [165, 318] on link "Download & Print" at bounding box center [118, 326] width 204 height 32
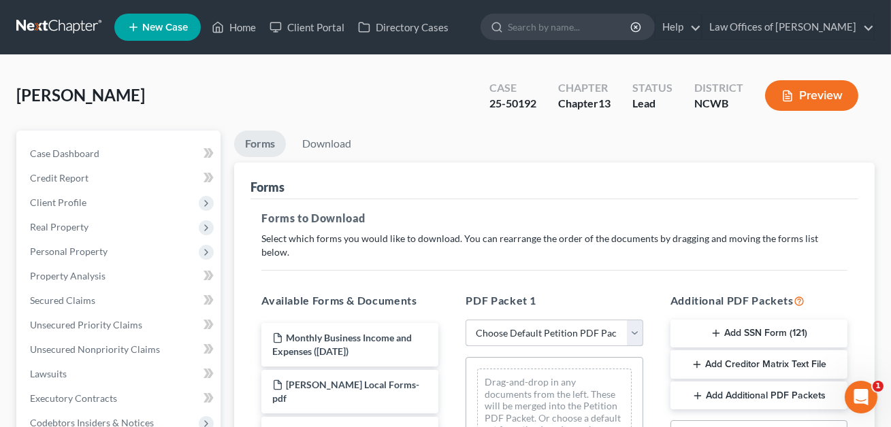
click at [504, 321] on select "Choose Default Petition PDF Packet Complete Bankruptcy Petition (all forms and …" at bounding box center [553, 333] width 177 height 27
select select "2"
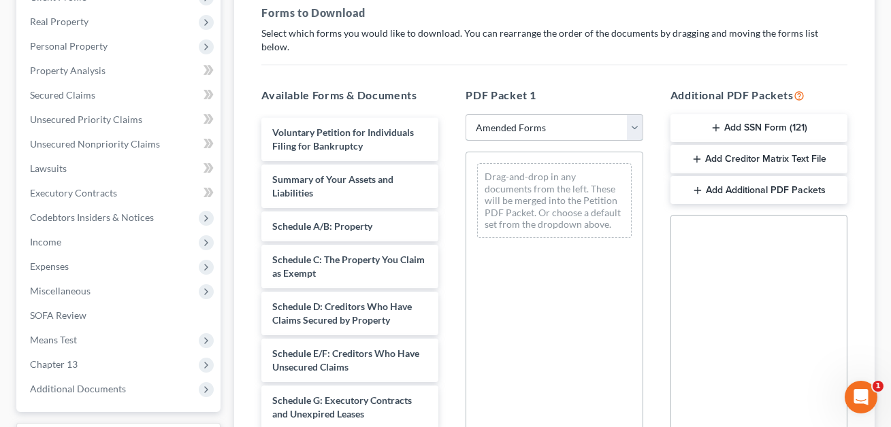
scroll to position [216, 0]
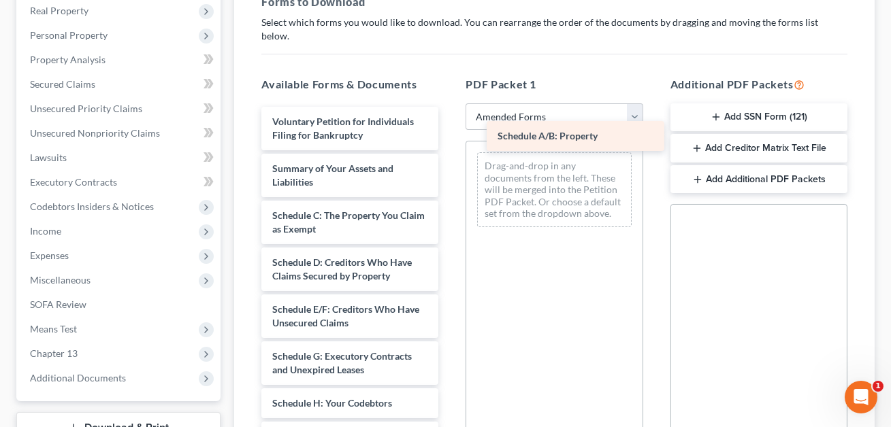
drag, startPoint x: 367, startPoint y: 197, endPoint x: 593, endPoint y: 132, distance: 234.3
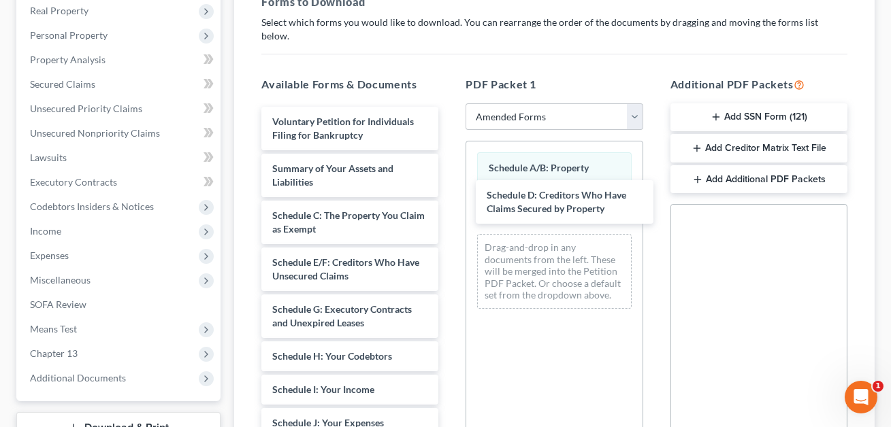
drag, startPoint x: 350, startPoint y: 250, endPoint x: 455, endPoint y: 232, distance: 107.1
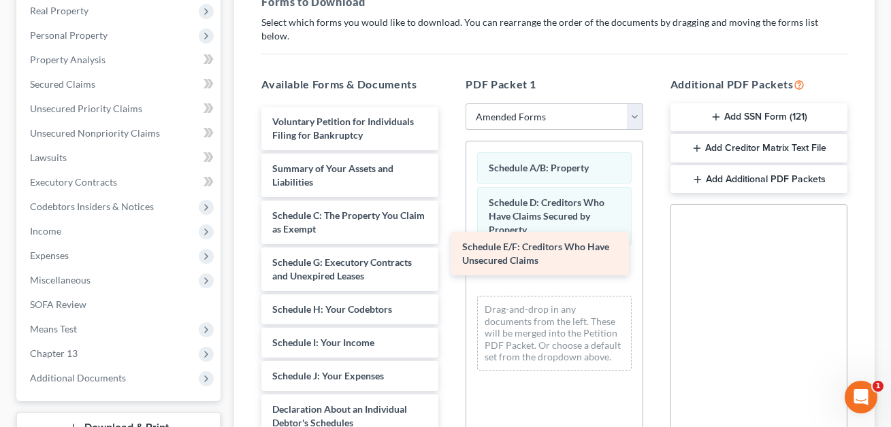
drag, startPoint x: 324, startPoint y: 259, endPoint x: 545, endPoint y: 253, distance: 221.2
click at [449, 253] on div "Schedule E/F: Creditors Who Have Unsecured Claims Voluntary Petition for Indivi…" at bounding box center [349, 430] width 199 height 646
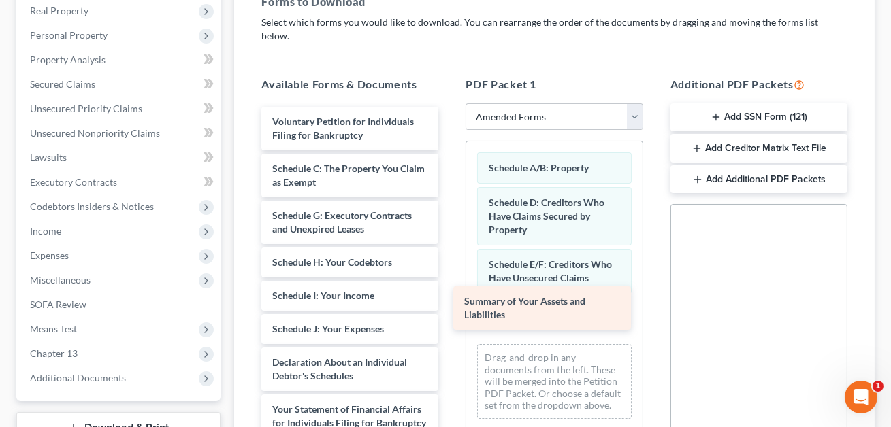
drag, startPoint x: 367, startPoint y: 166, endPoint x: 559, endPoint y: 314, distance: 242.7
click at [449, 314] on div "Summary of Your Assets and Liabilities Voluntary Petition for Individuals Filin…" at bounding box center [349, 407] width 199 height 600
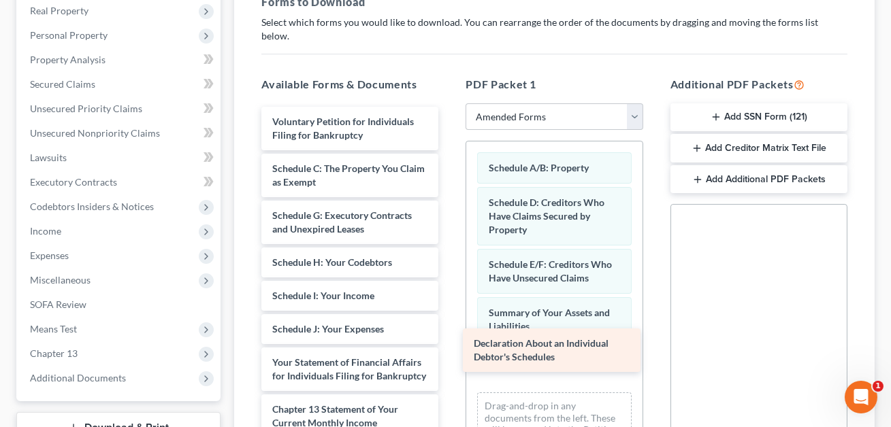
drag, startPoint x: 321, startPoint y: 355, endPoint x: 524, endPoint y: 350, distance: 202.9
click at [449, 350] on div "Declaration About an Individual Debtor's Schedules Voluntary Petition for Indiv…" at bounding box center [349, 383] width 199 height 553
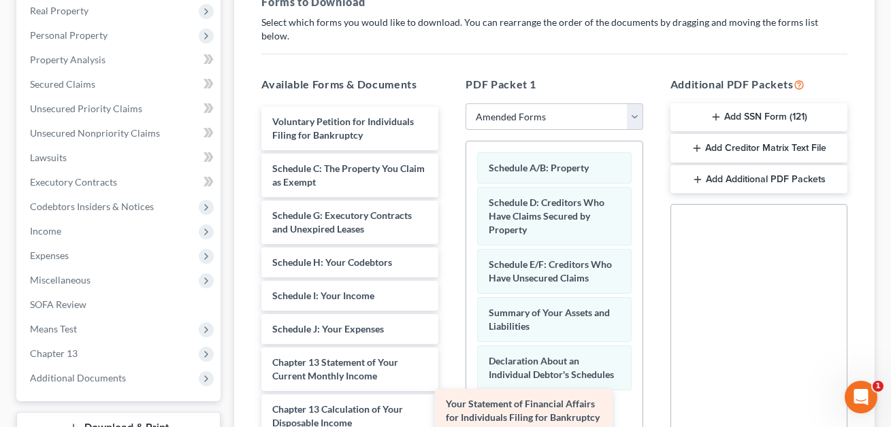
drag, startPoint x: 332, startPoint y: 357, endPoint x: 506, endPoint y: 413, distance: 182.5
click at [449, 413] on div "Your Statement of Financial Affairs for Individuals Filing for Bankruptcy Volun…" at bounding box center [349, 360] width 199 height 506
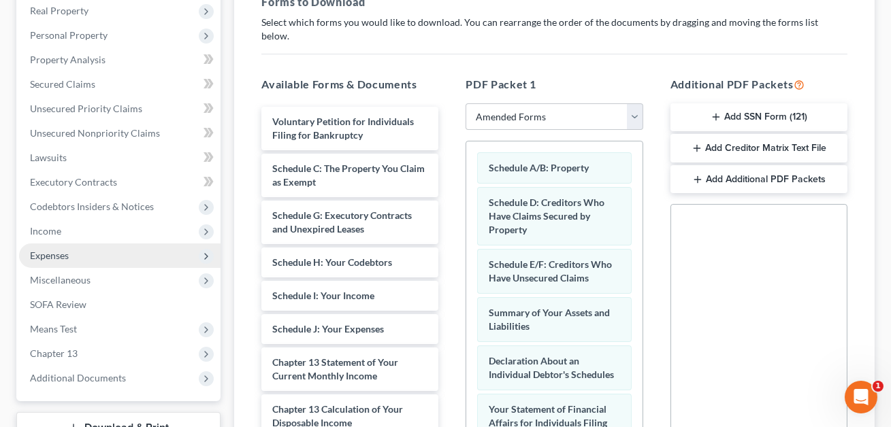
scroll to position [159, 0]
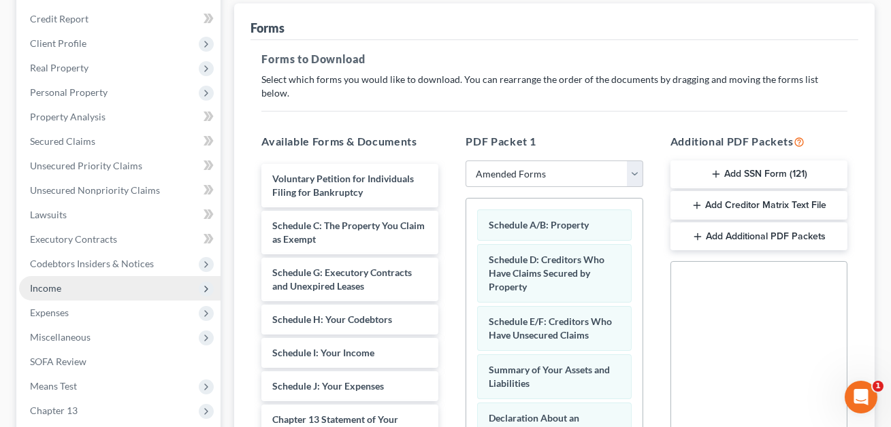
click at [51, 289] on span "Income" at bounding box center [45, 288] width 31 height 12
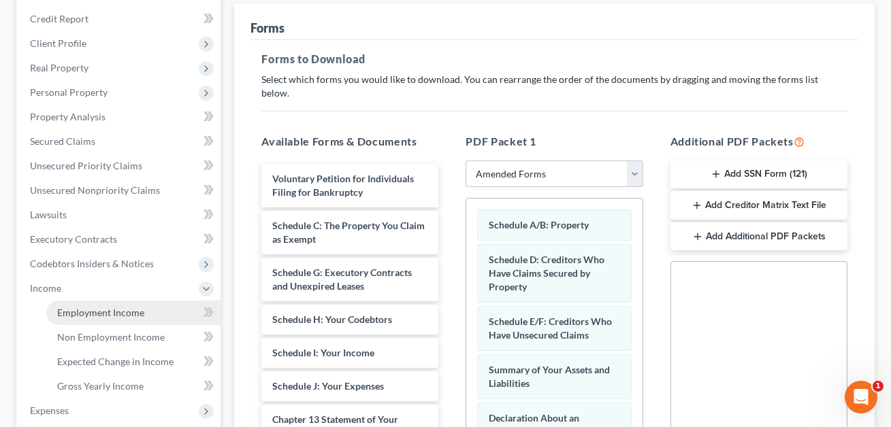
click at [77, 310] on span "Employment Income" at bounding box center [100, 313] width 87 height 12
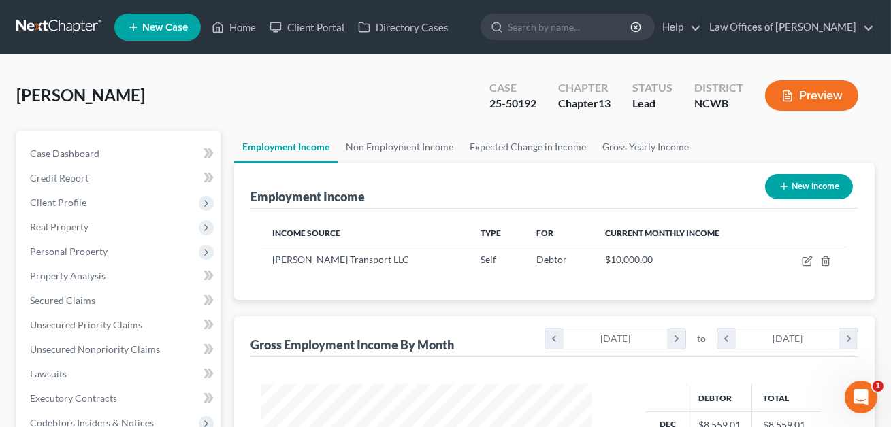
scroll to position [244, 357]
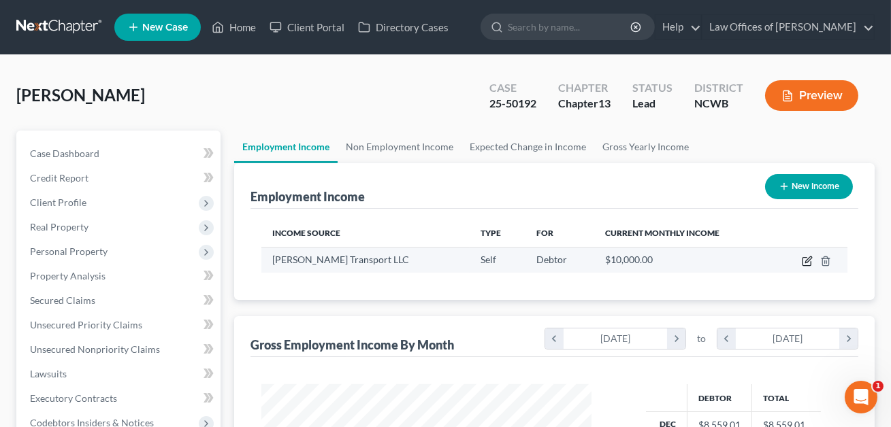
click at [808, 261] on icon "button" at bounding box center [808, 260] width 6 height 6
select select "1"
select select "28"
select select "0"
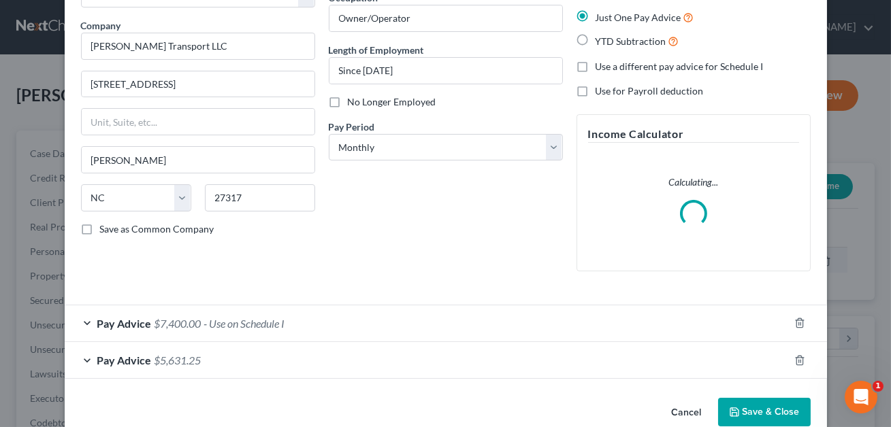
scroll to position [122, 0]
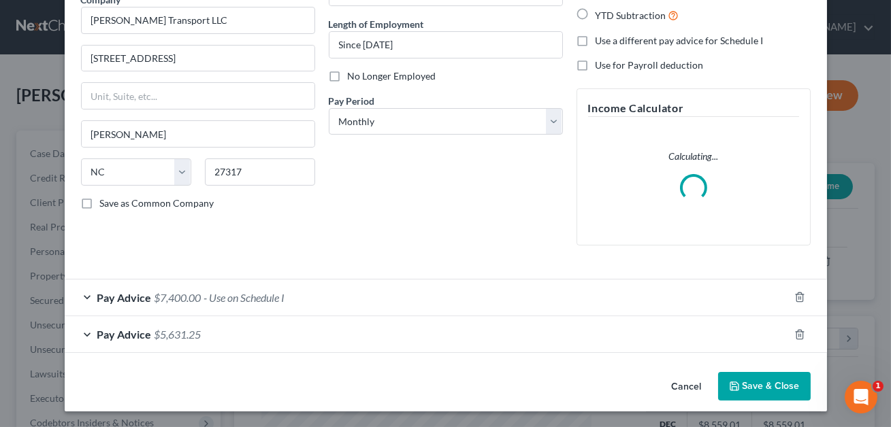
click at [419, 334] on div "Pay Advice $5,631.25" at bounding box center [427, 334] width 724 height 36
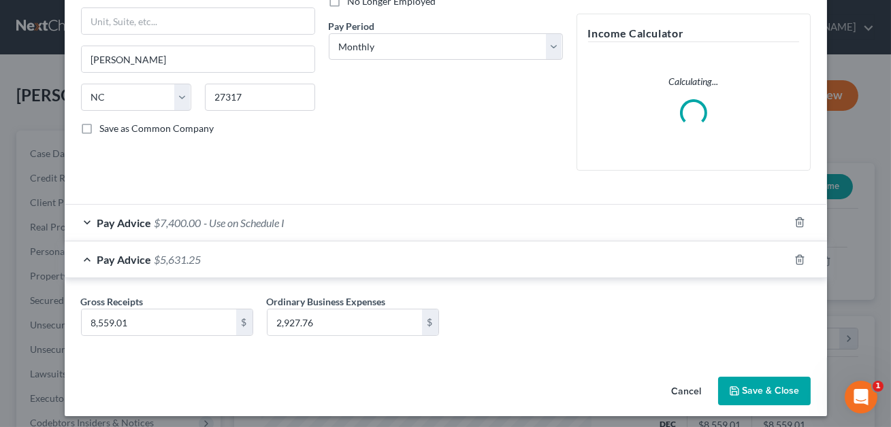
scroll to position [201, 0]
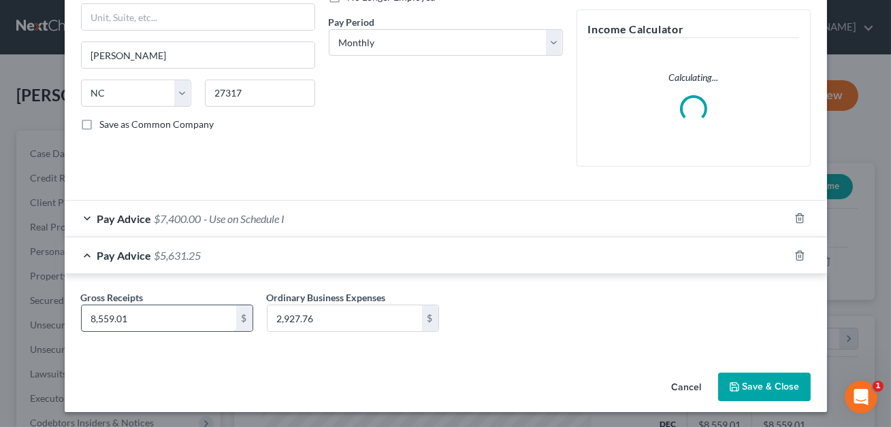
click at [159, 315] on input "8,559.01" at bounding box center [159, 319] width 154 height 26
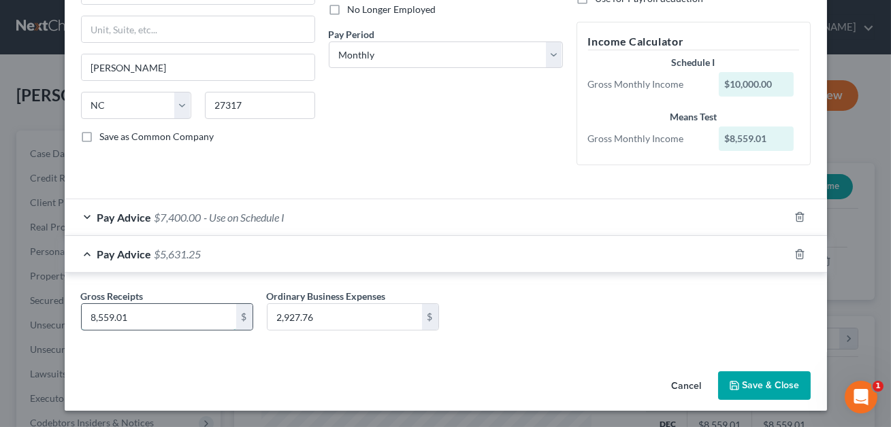
scroll to position [188, 0]
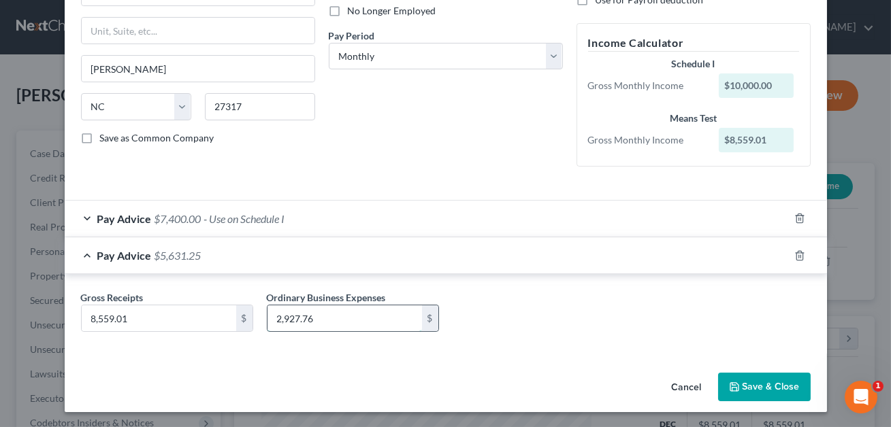
click at [348, 323] on input "2,927.76" at bounding box center [344, 319] width 154 height 26
click at [361, 384] on div "Cancel Save & Close" at bounding box center [446, 389] width 762 height 45
click at [755, 381] on button "Save & Close" at bounding box center [764, 387] width 93 height 29
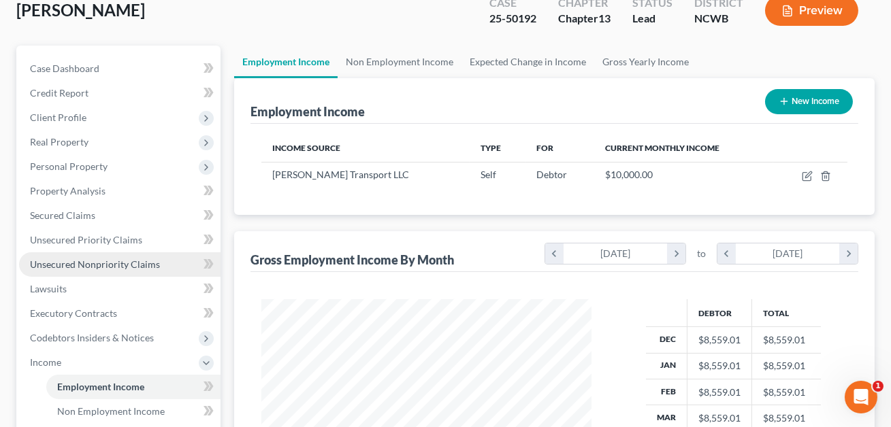
scroll to position [216, 0]
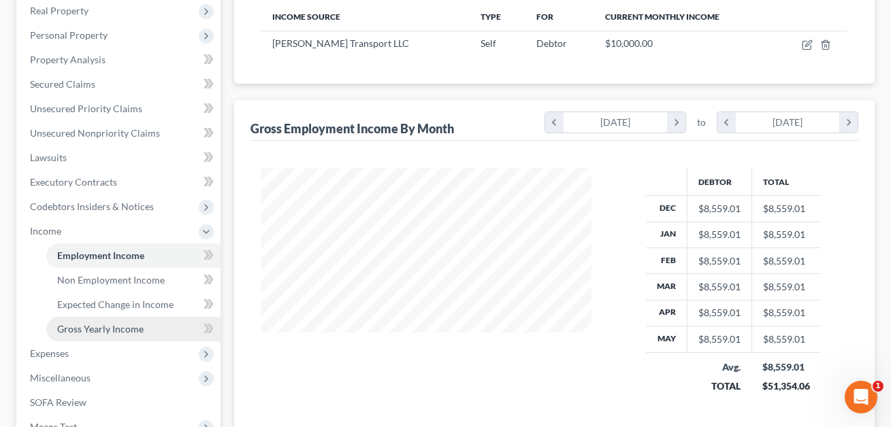
click at [101, 330] on span "Gross Yearly Income" at bounding box center [100, 329] width 86 height 12
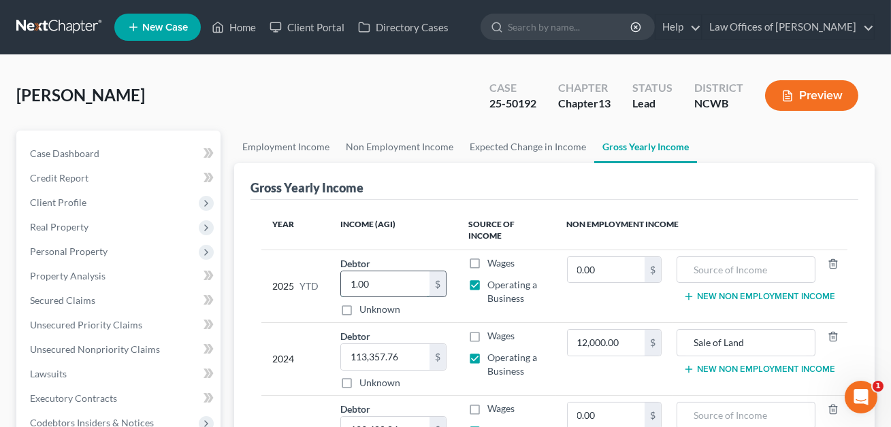
click at [367, 283] on input "1.00" at bounding box center [385, 285] width 88 height 26
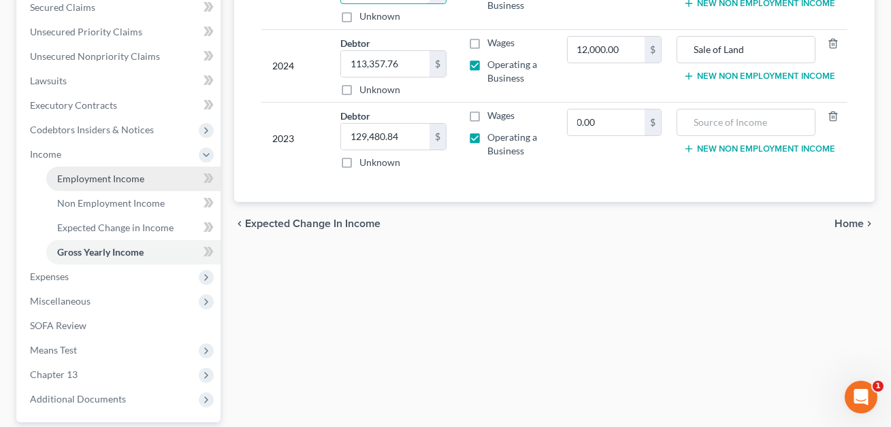
scroll to position [416, 0]
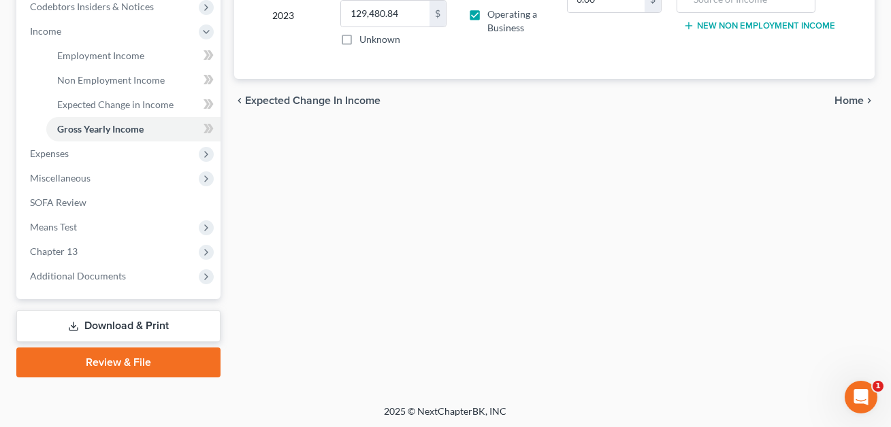
type input "33,374.24"
click at [148, 323] on link "Download & Print" at bounding box center [118, 326] width 204 height 32
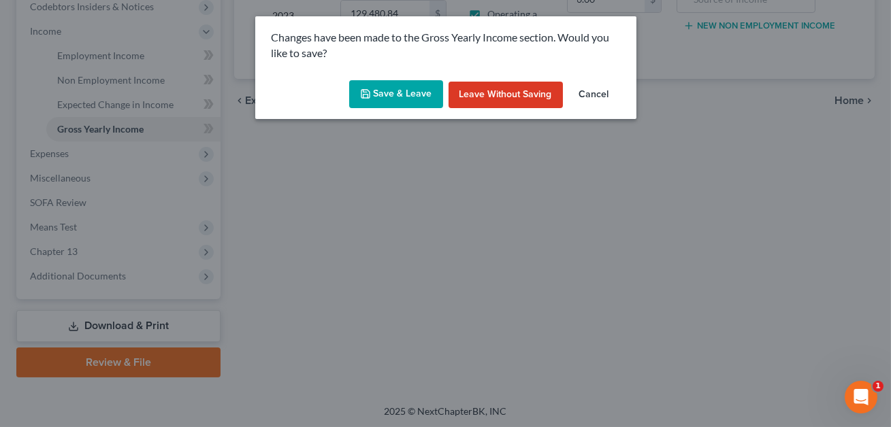
click at [393, 99] on button "Save & Leave" at bounding box center [396, 94] width 94 height 29
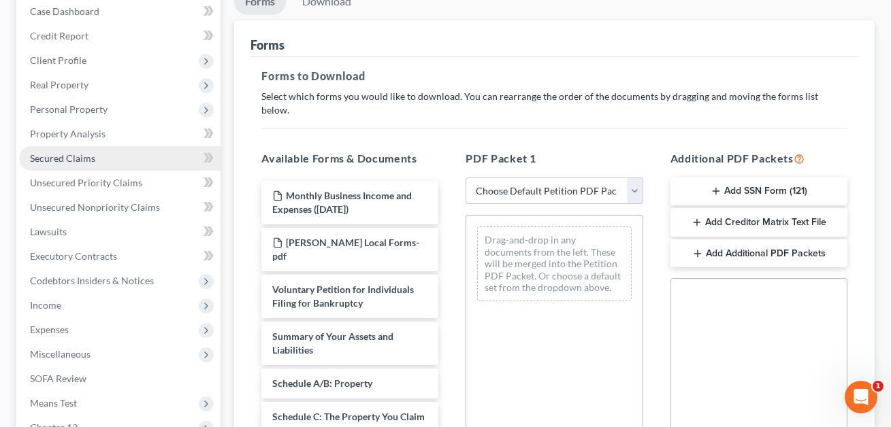
scroll to position [160, 0]
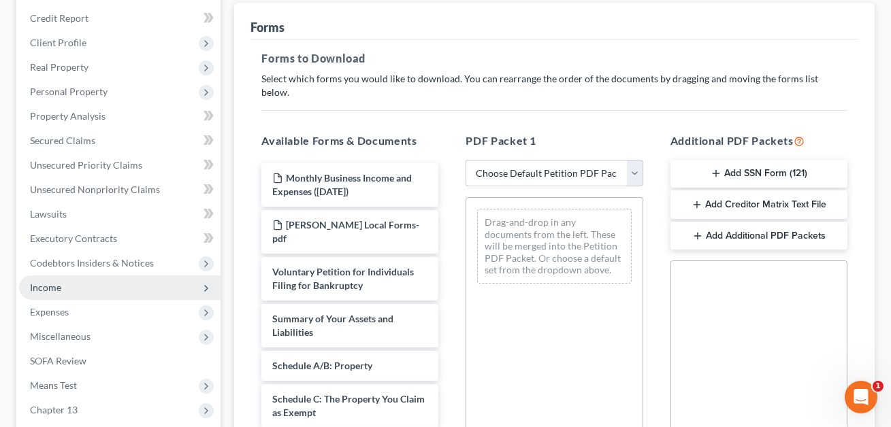
click at [64, 288] on span "Income" at bounding box center [119, 288] width 201 height 24
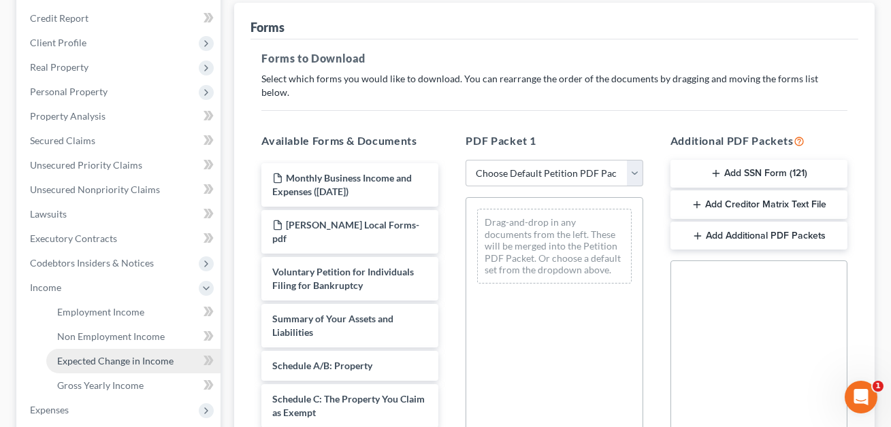
click at [103, 361] on span "Expected Change in Income" at bounding box center [115, 361] width 116 height 12
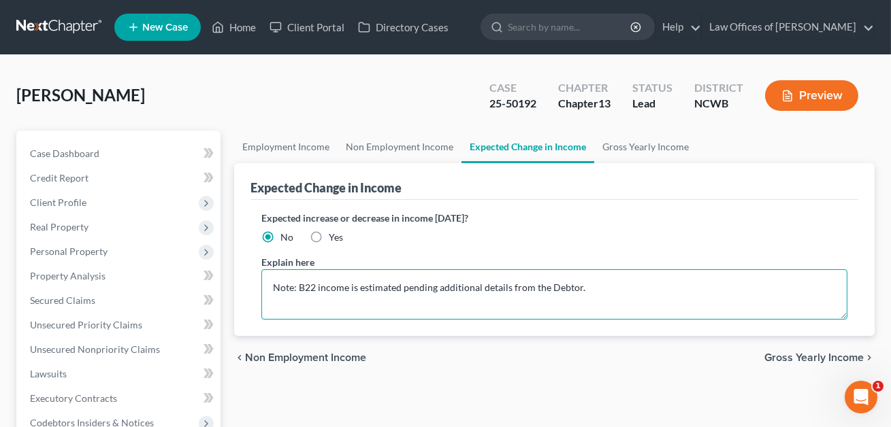
drag, startPoint x: 589, startPoint y: 288, endPoint x: 292, endPoint y: 272, distance: 297.2
click at [292, 272] on textarea "Note: B22 income is estimated pending additional details from the Debtor." at bounding box center [554, 294] width 586 height 50
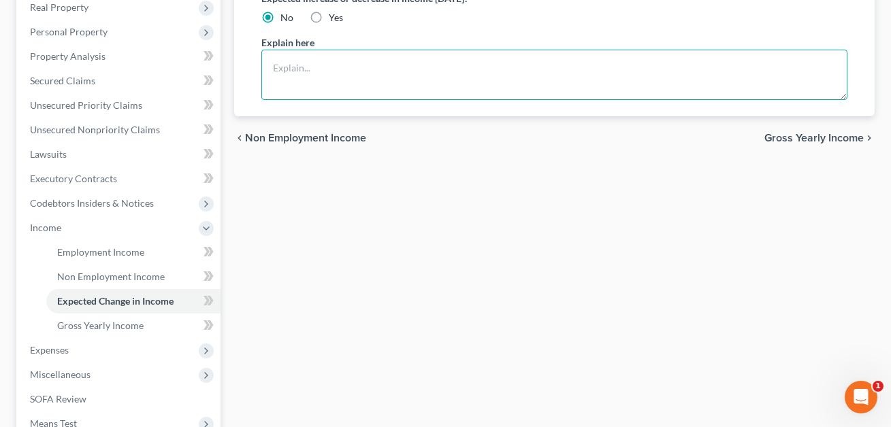
scroll to position [381, 0]
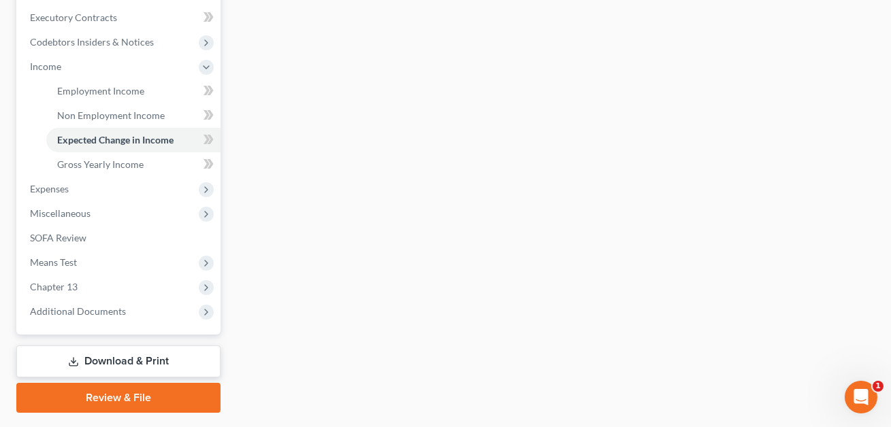
click at [157, 353] on link "Download & Print" at bounding box center [118, 362] width 204 height 32
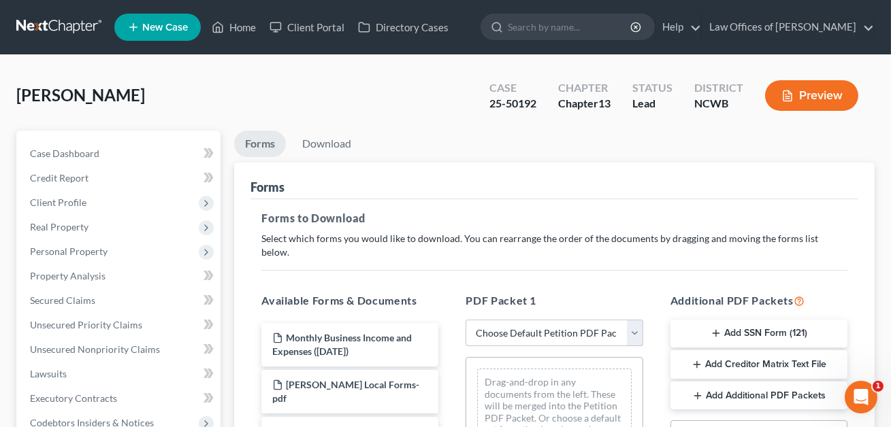
click at [518, 322] on select "Choose Default Petition PDF Packet Complete Bankruptcy Petition (all forms and …" at bounding box center [553, 333] width 177 height 27
select select "2"
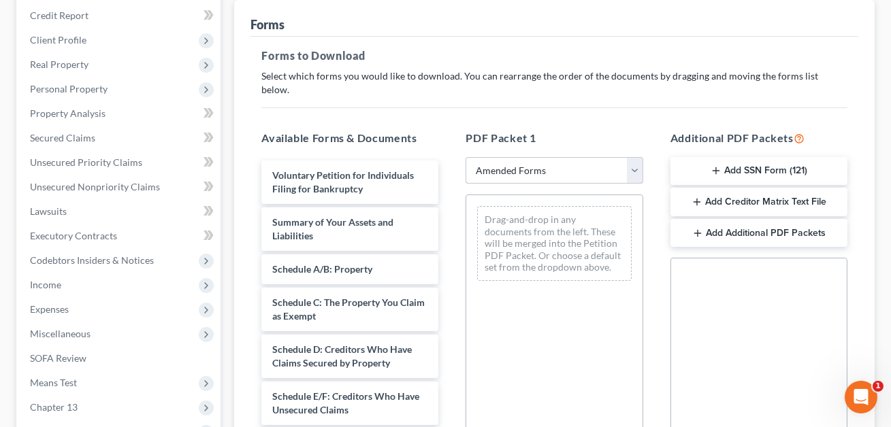
scroll to position [206, 0]
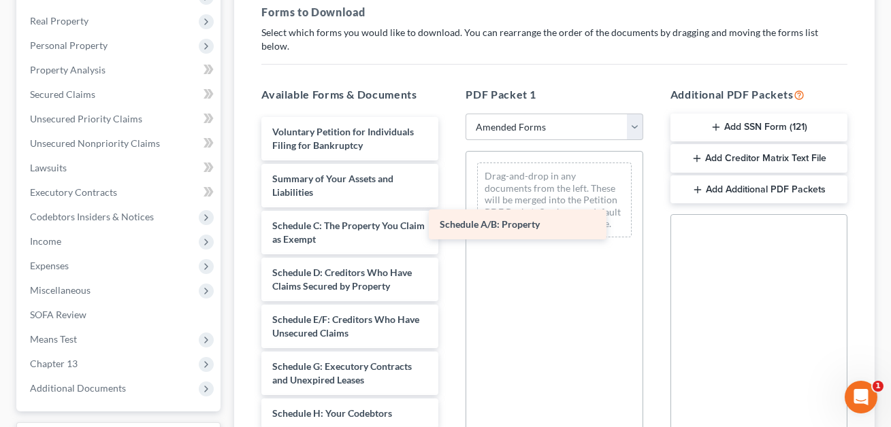
drag, startPoint x: 297, startPoint y: 204, endPoint x: 465, endPoint y: 218, distance: 168.0
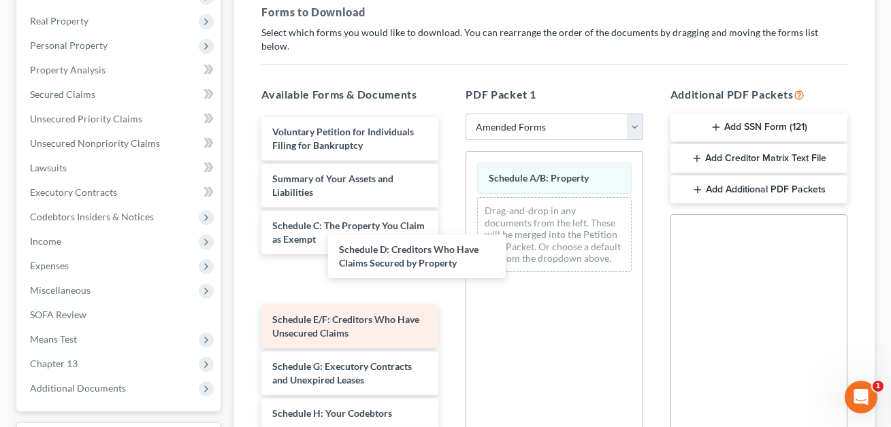
drag, startPoint x: 318, startPoint y: 268, endPoint x: 406, endPoint y: 258, distance: 88.4
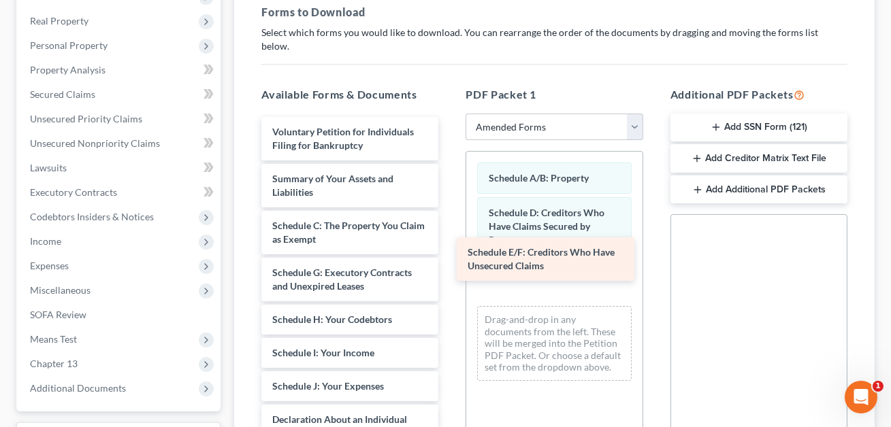
drag, startPoint x: 337, startPoint y: 267, endPoint x: 541, endPoint y: 256, distance: 204.4
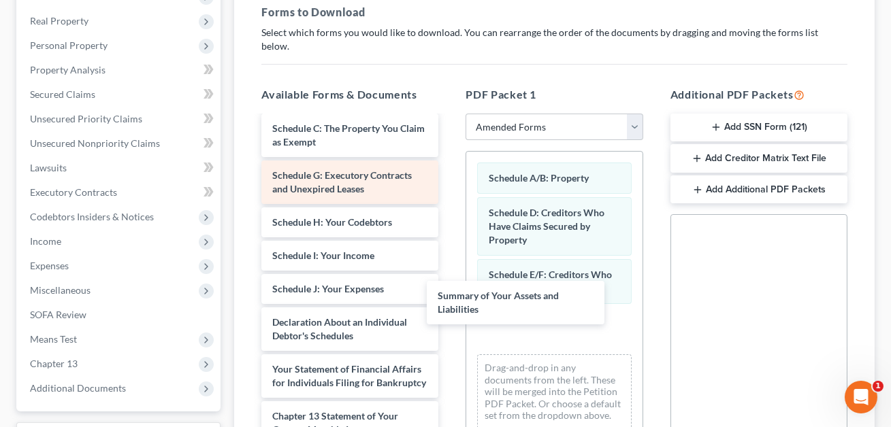
scroll to position [3, 0]
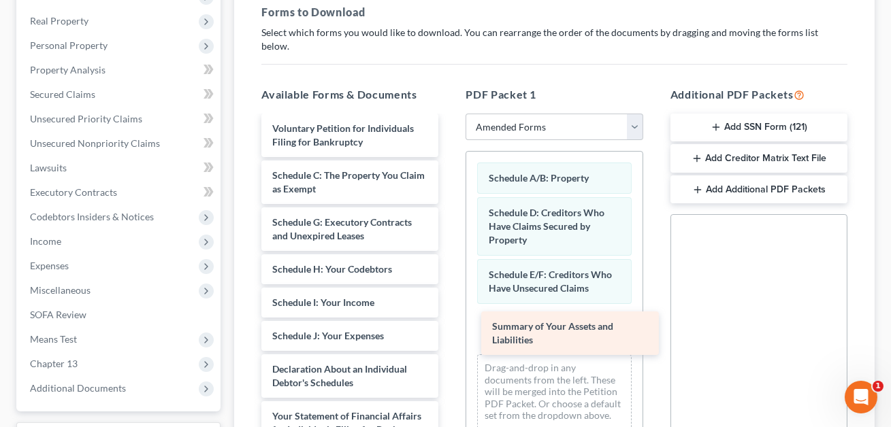
drag, startPoint x: 303, startPoint y: 119, endPoint x: 521, endPoint y: 326, distance: 300.9
click at [449, 326] on div "Summary of Your Assets and Liabilities Voluntary Petition for Individuals Filin…" at bounding box center [349, 414] width 199 height 600
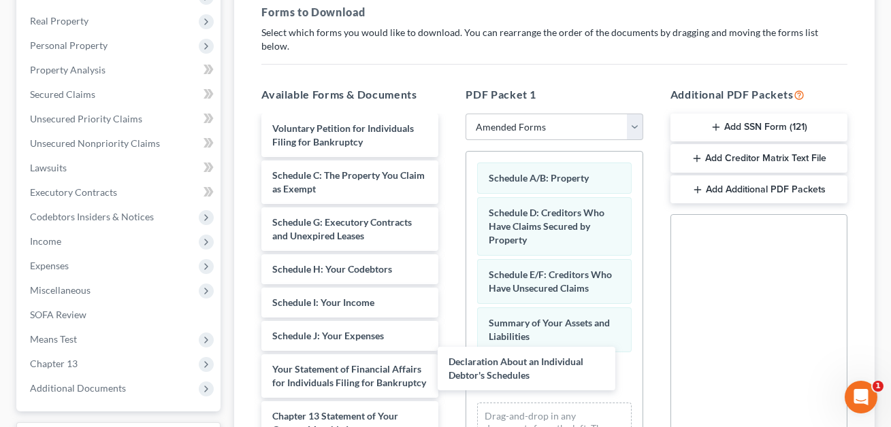
click at [449, 360] on div "Declaration About an Individual Debtor's Schedules Voluntary Petition for Indiv…" at bounding box center [349, 390] width 199 height 553
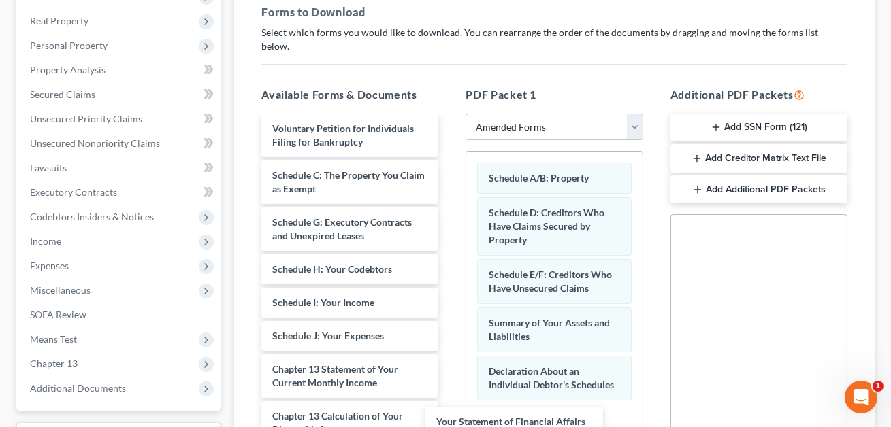
drag, startPoint x: 322, startPoint y: 361, endPoint x: 486, endPoint y: 429, distance: 177.6
click at [486, 427] on html "Home New Case Client Portal Directory Cases Law Offices of [PERSON_NAME] PA [EM…" at bounding box center [445, 221] width 891 height 854
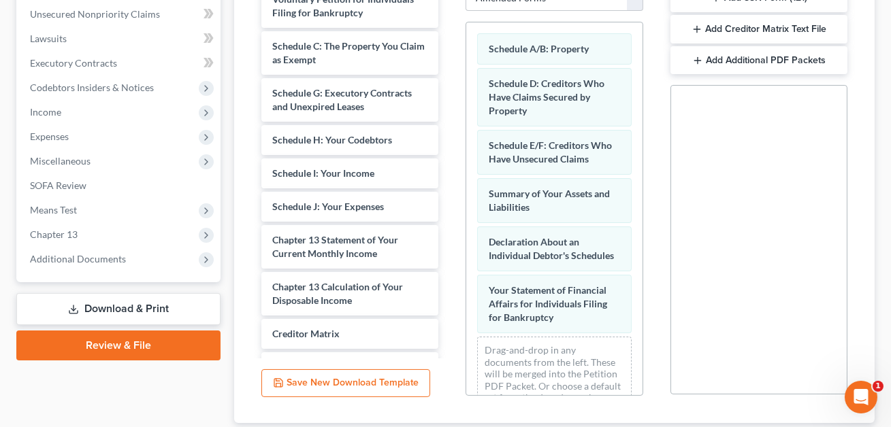
scroll to position [412, 0]
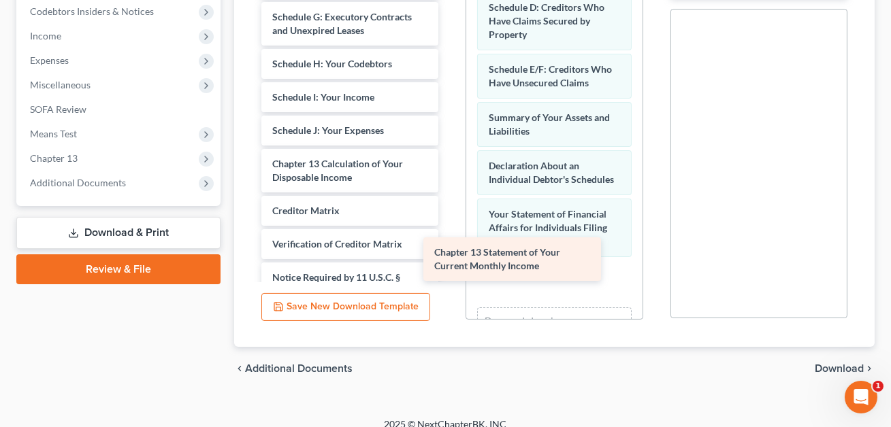
drag, startPoint x: 314, startPoint y: 155, endPoint x: 477, endPoint y: 262, distance: 195.2
click at [449, 262] on div "Chapter 13 Statement of Your Current Monthly Income Voluntary Petition for Indi…" at bounding box center [349, 137] width 199 height 459
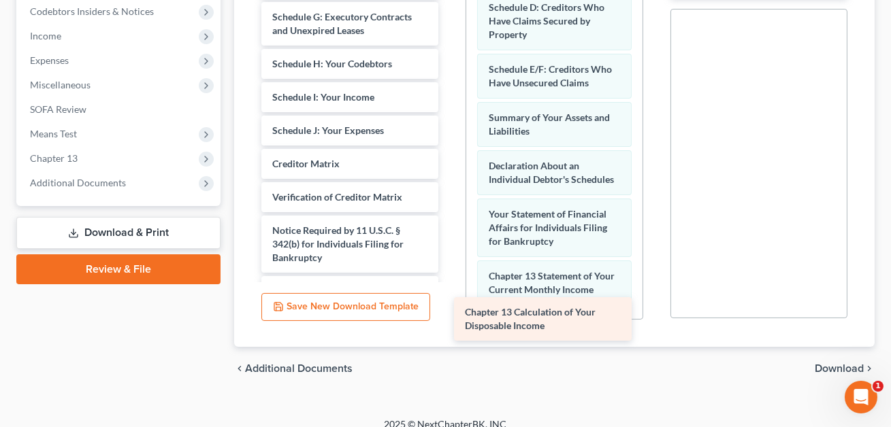
drag, startPoint x: 327, startPoint y: 148, endPoint x: 520, endPoint y: 312, distance: 253.0
click at [449, 312] on div "Chapter 13 Calculation of Your Disposable Income Voluntary Petition for Individ…" at bounding box center [349, 114] width 199 height 412
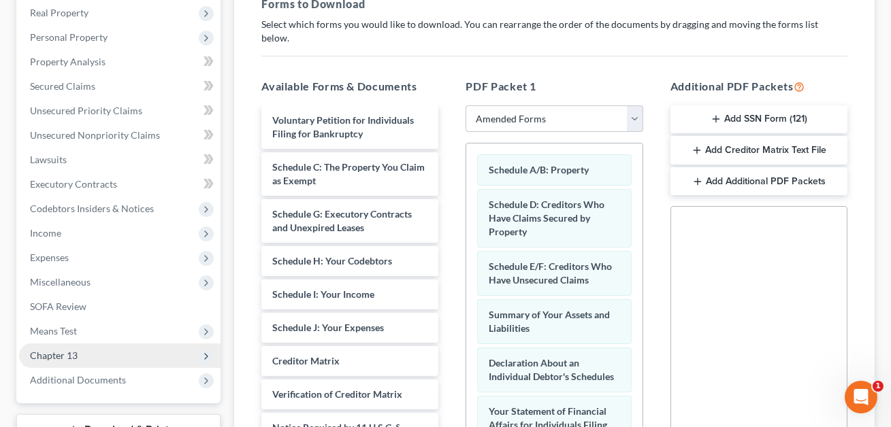
scroll to position [165, 0]
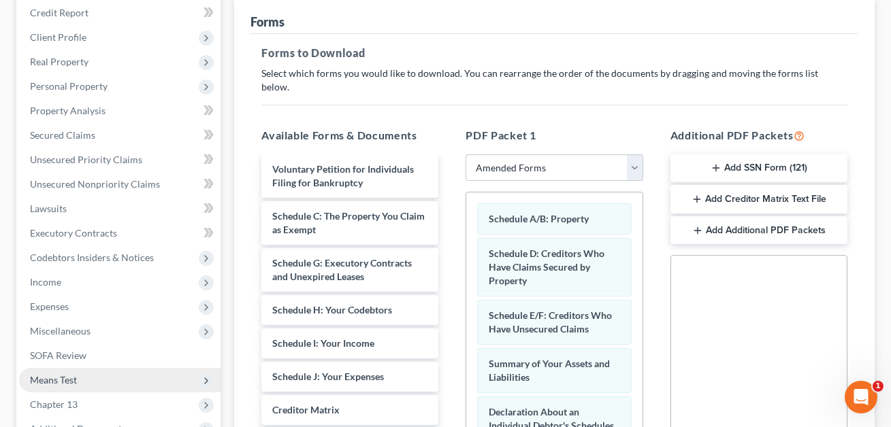
click at [67, 383] on span "Means Test" at bounding box center [53, 380] width 47 height 12
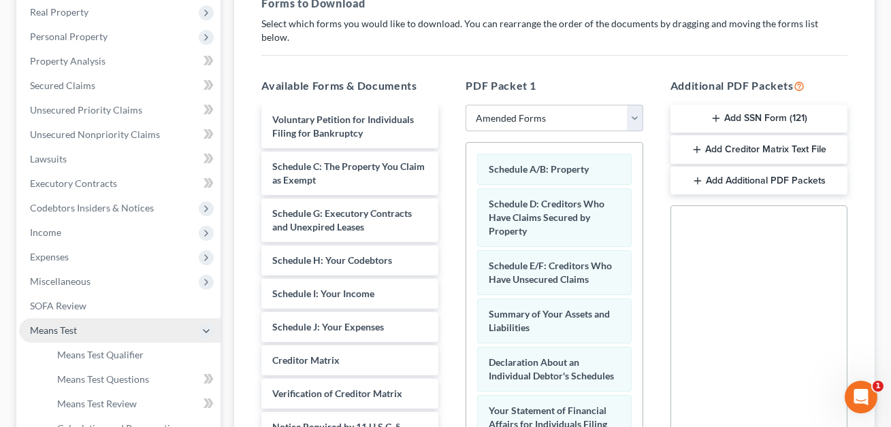
scroll to position [216, 0]
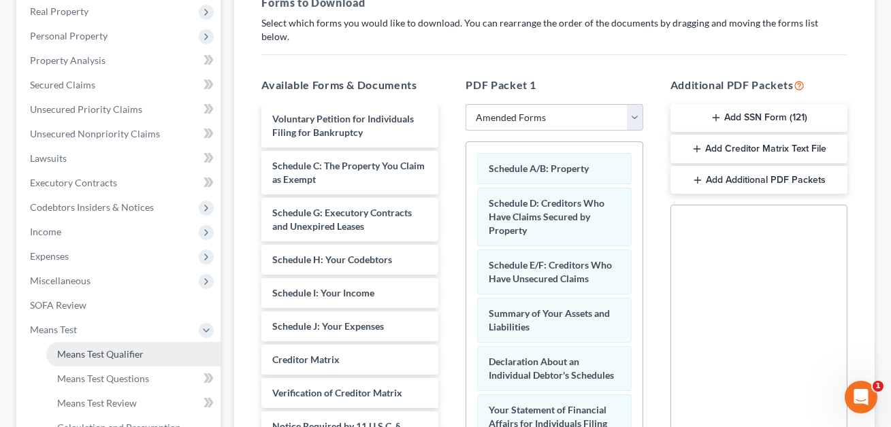
click at [90, 360] on link "Means Test Qualifier" at bounding box center [133, 354] width 174 height 24
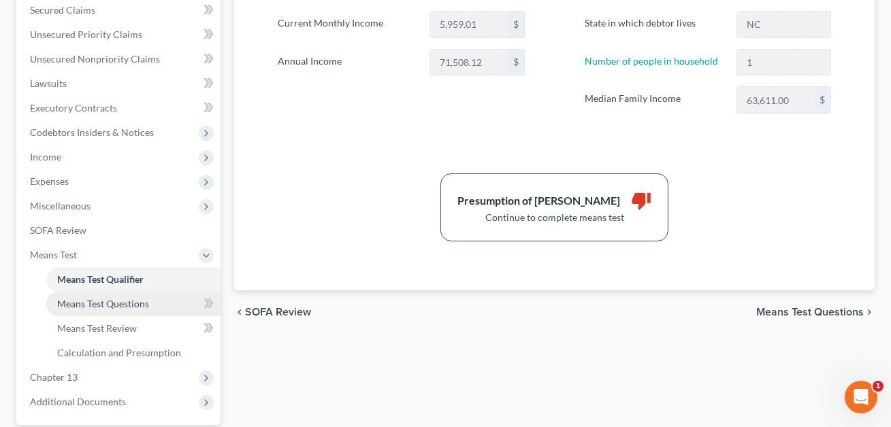
scroll to position [340, 0]
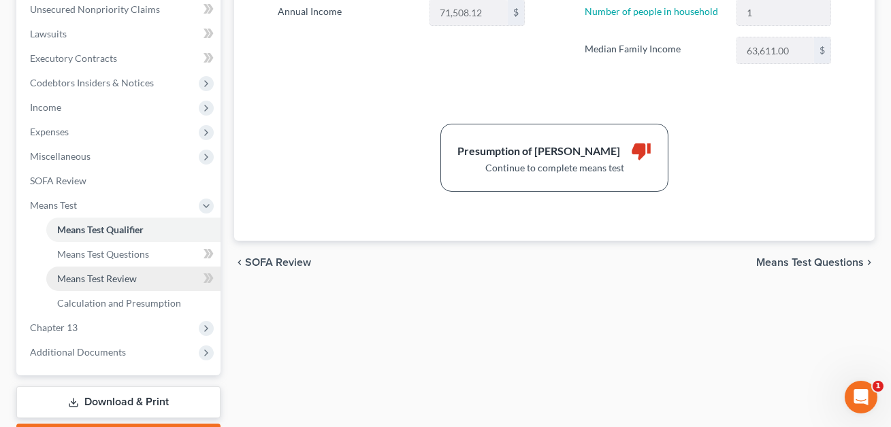
click at [124, 280] on span "Means Test Review" at bounding box center [97, 279] width 80 height 12
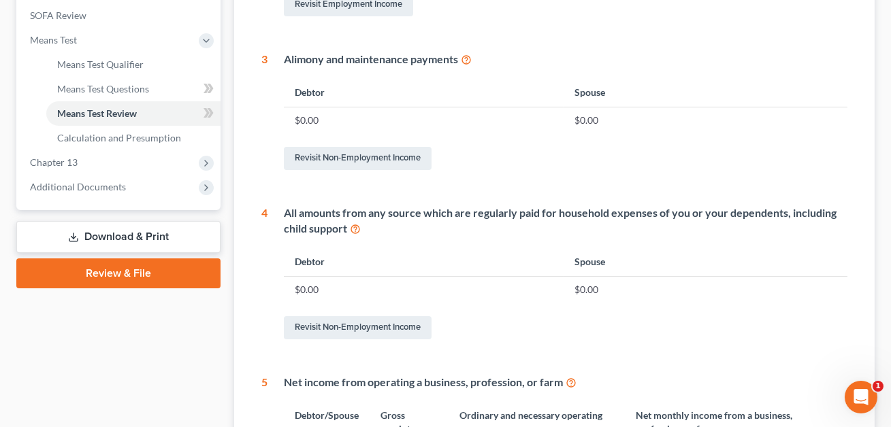
scroll to position [507, 0]
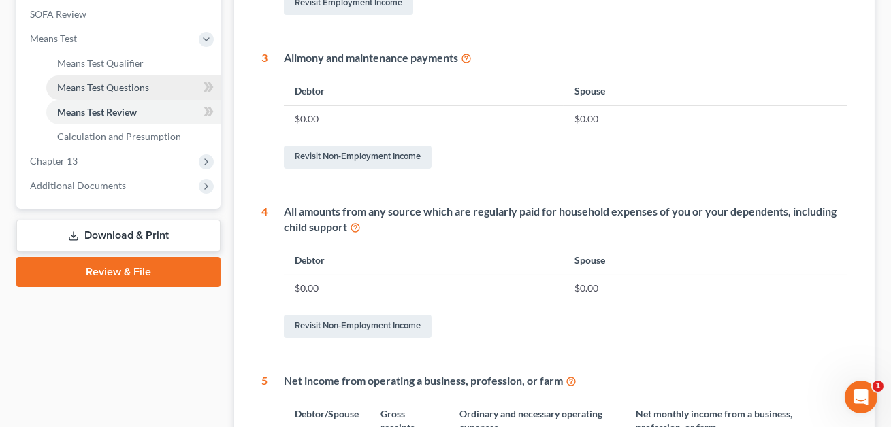
click at [110, 93] on link "Means Test Questions" at bounding box center [133, 88] width 174 height 24
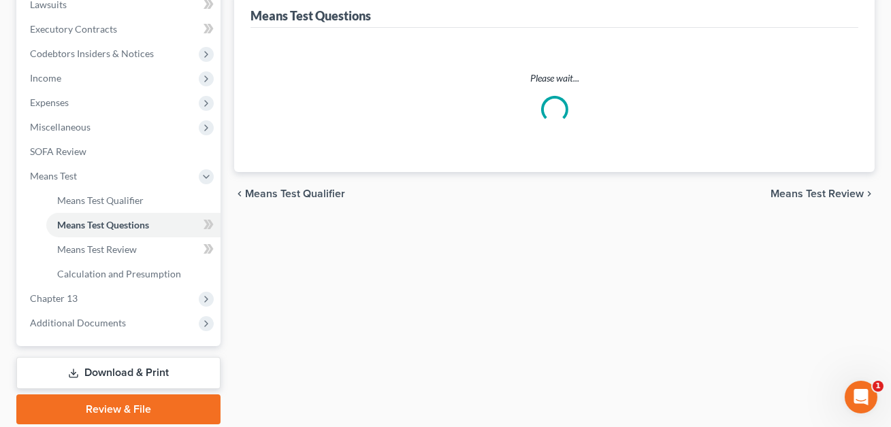
scroll to position [207, 0]
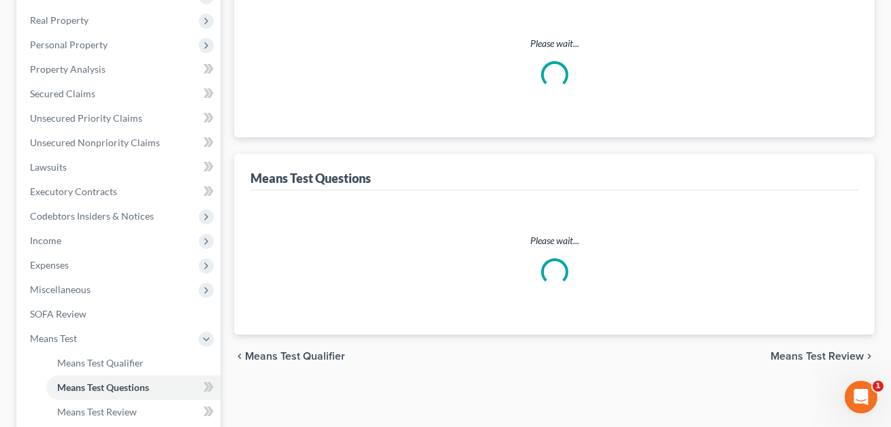
select select "0"
select select "60"
select select "1"
select select "60"
select select "1"
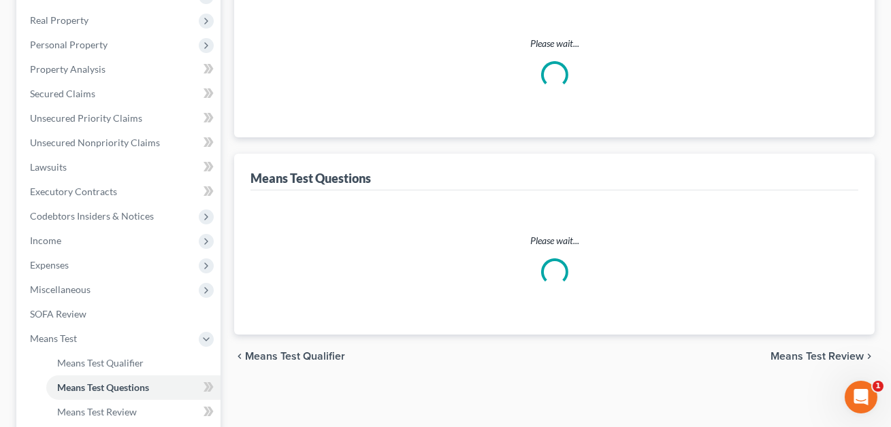
select select "60"
select select "1"
select select "60"
select select "0"
select select "60"
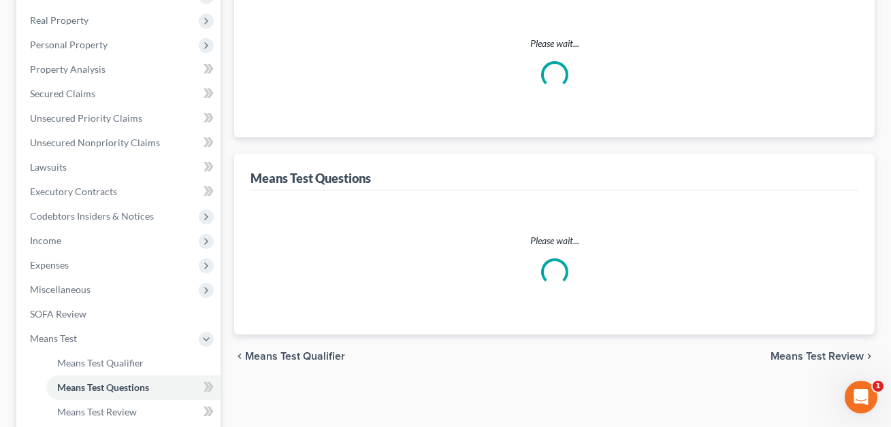
select select "1"
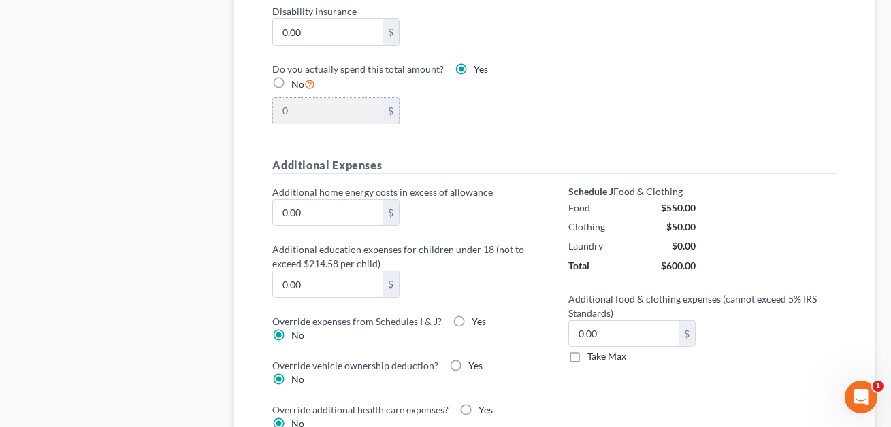
scroll to position [1032, 0]
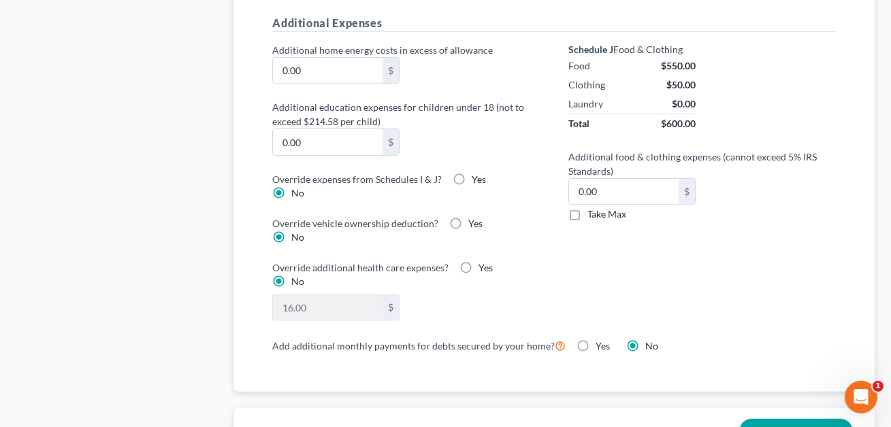
click at [472, 175] on label "Yes" at bounding box center [479, 180] width 14 height 14
click at [477, 175] on input "Yes" at bounding box center [481, 177] width 9 height 9
radio input "true"
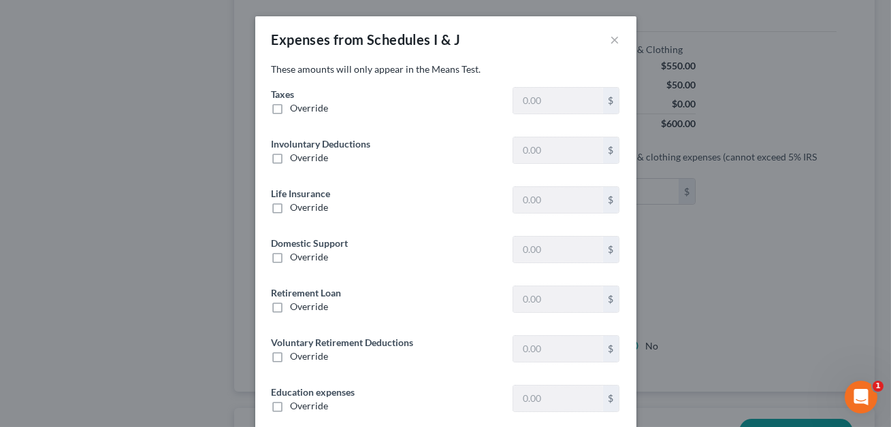
type input "67.00"
type input "0"
type input "800.00"
type input "0"
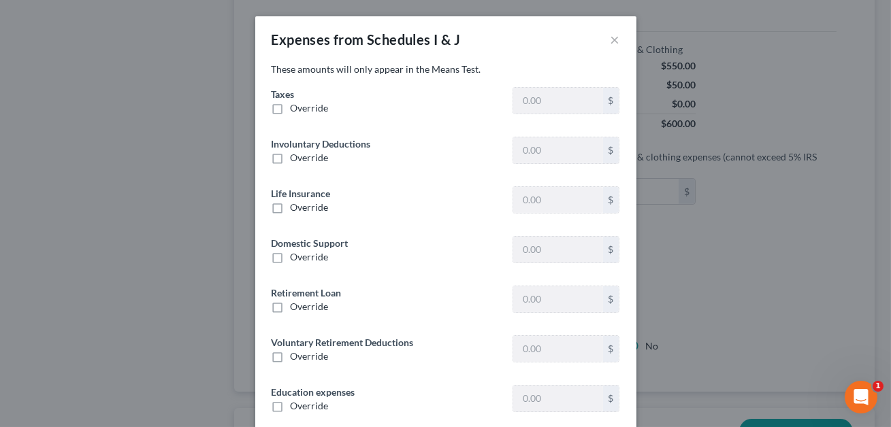
type input "0"
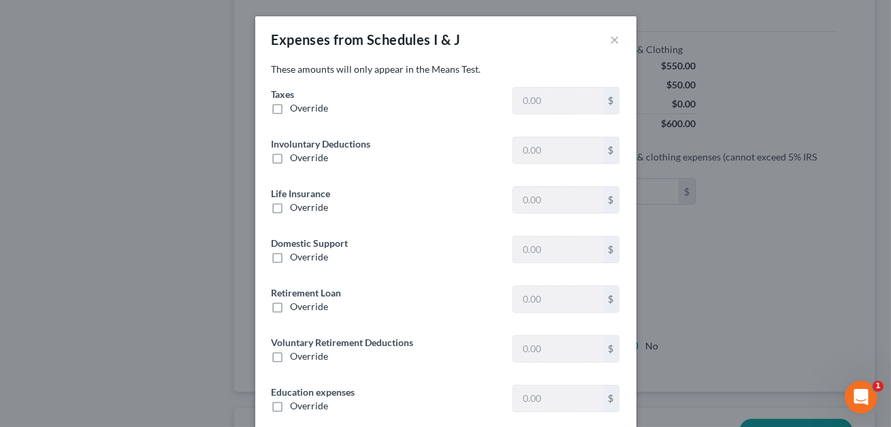
type input "0"
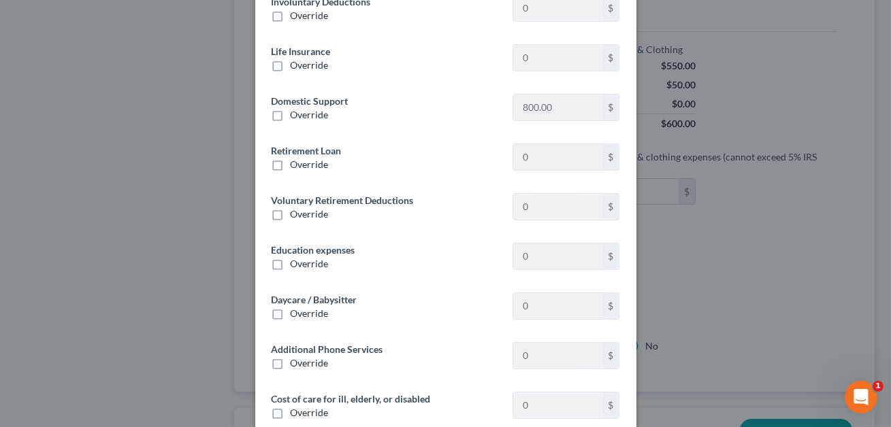
scroll to position [0, 0]
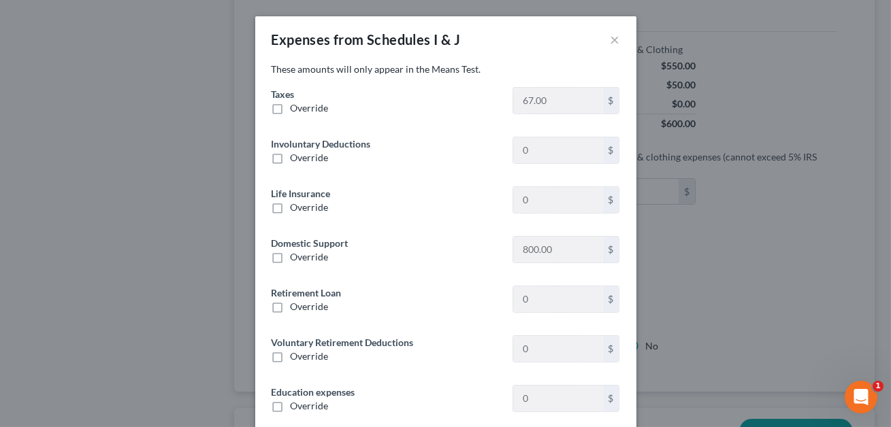
click at [291, 107] on label "Override" at bounding box center [310, 108] width 38 height 14
click at [296, 107] on input "Override" at bounding box center [300, 105] width 9 height 9
checkbox input "true"
click at [526, 100] on input "0.00" at bounding box center [557, 101] width 89 height 26
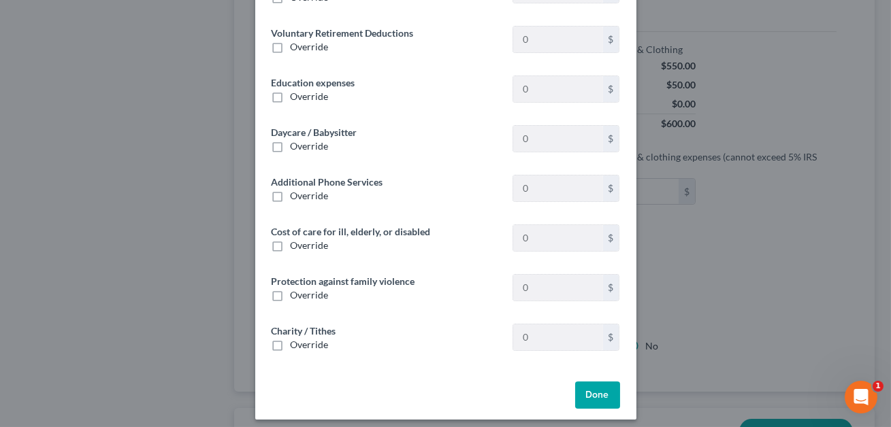
scroll to position [318, 0]
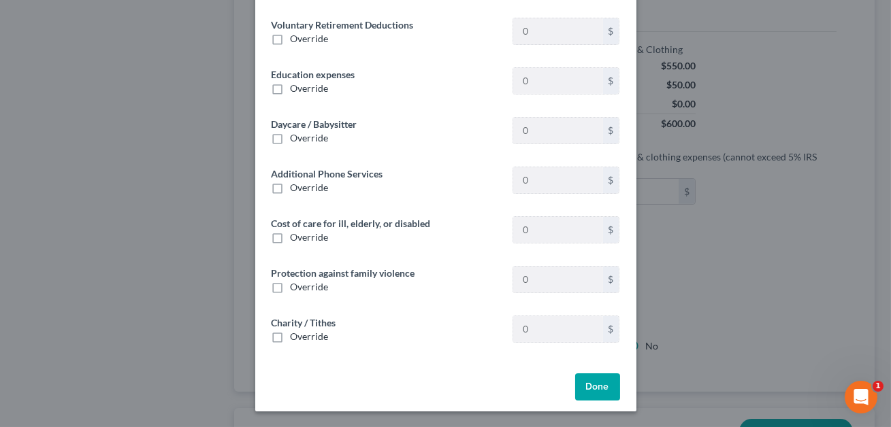
type input "1,110.00"
click at [606, 388] on button "Done" at bounding box center [597, 387] width 45 height 27
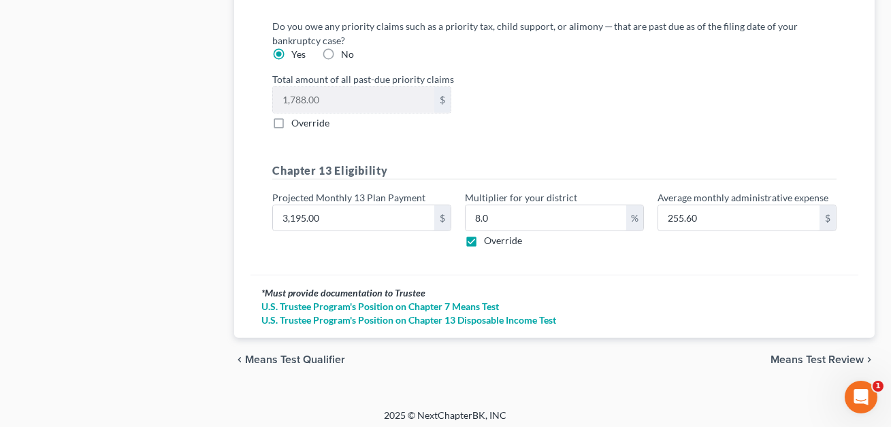
scroll to position [1755, 0]
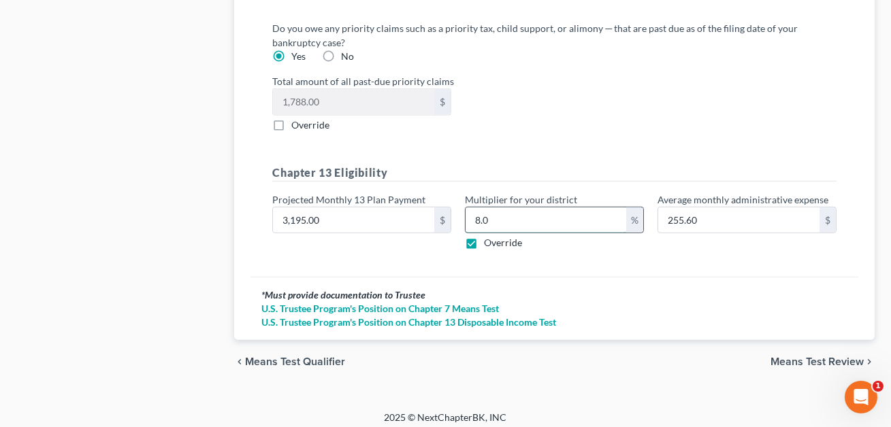
click at [501, 233] on input "8.0" at bounding box center [545, 221] width 161 height 26
type input "8"
type input ".6"
type input "19.17"
type input "."
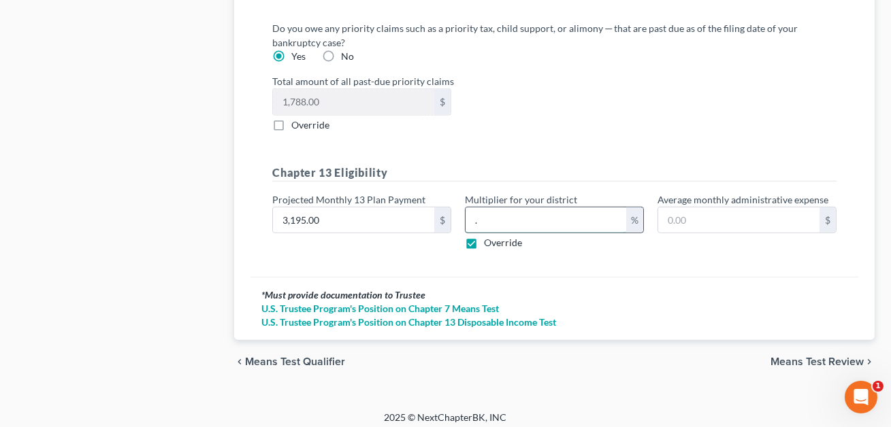
type input ".0"
type input "0"
type input ".06"
type input "1.91"
type input ".0"
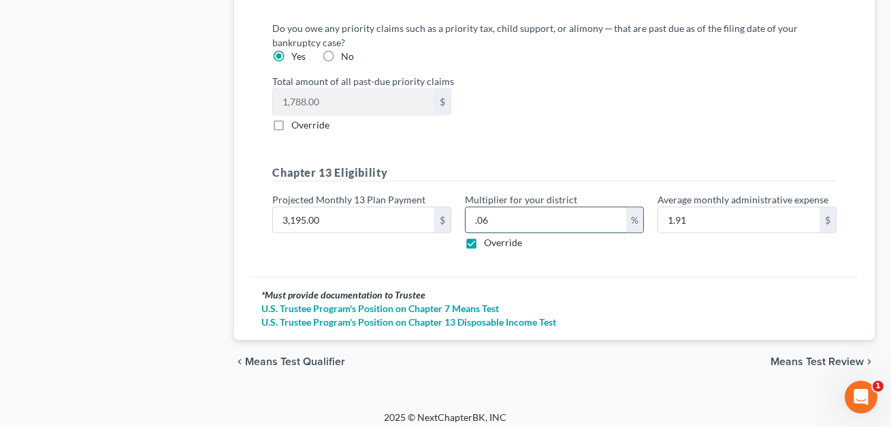
type input "0"
type input "."
type input "6"
type input "191.70"
type input "6"
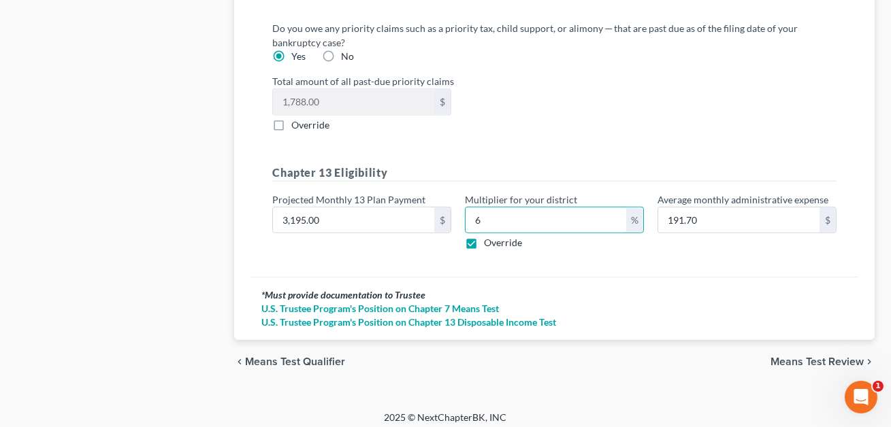
click at [485, 302] on div "* Must provide documentation to Trustee" at bounding box center [554, 296] width 586 height 14
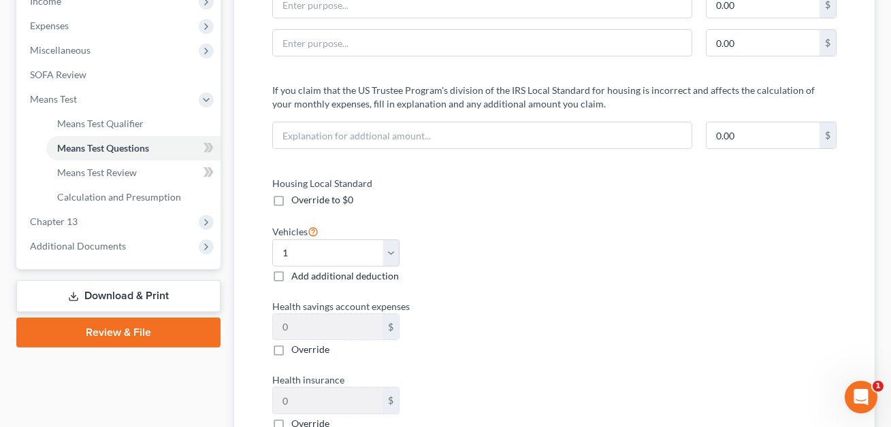
scroll to position [448, 0]
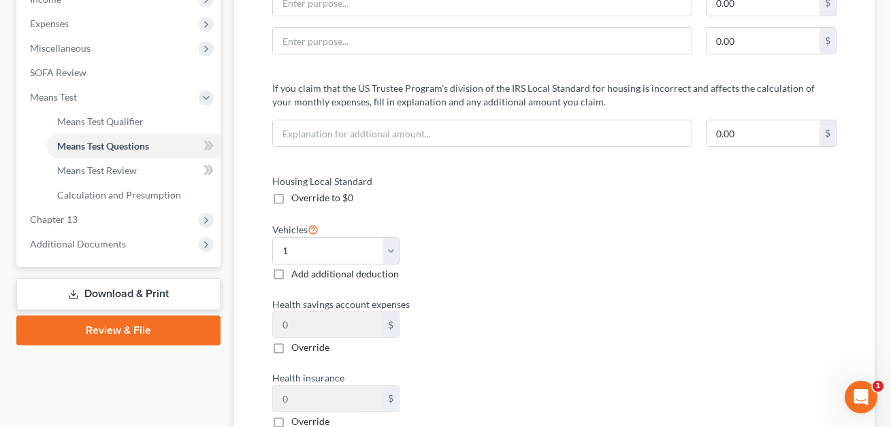
click at [129, 289] on link "Download & Print" at bounding box center [118, 294] width 204 height 32
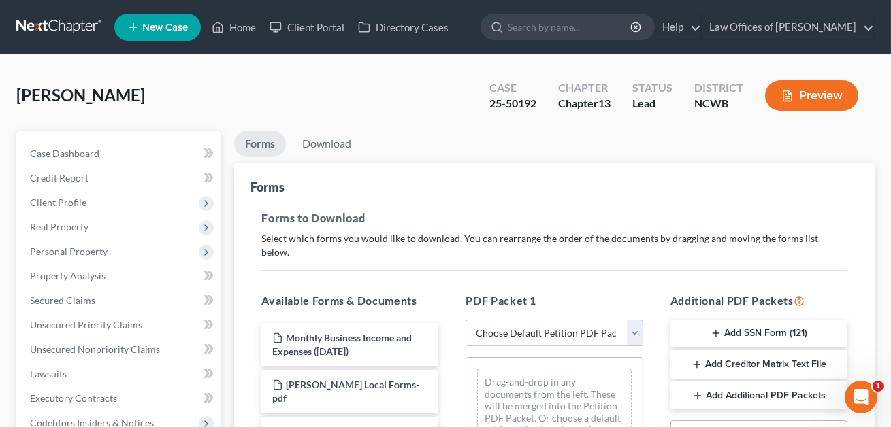
click at [492, 320] on select "Choose Default Petition PDF Packet Complete Bankruptcy Petition (all forms and …" at bounding box center [553, 333] width 177 height 27
select select "2"
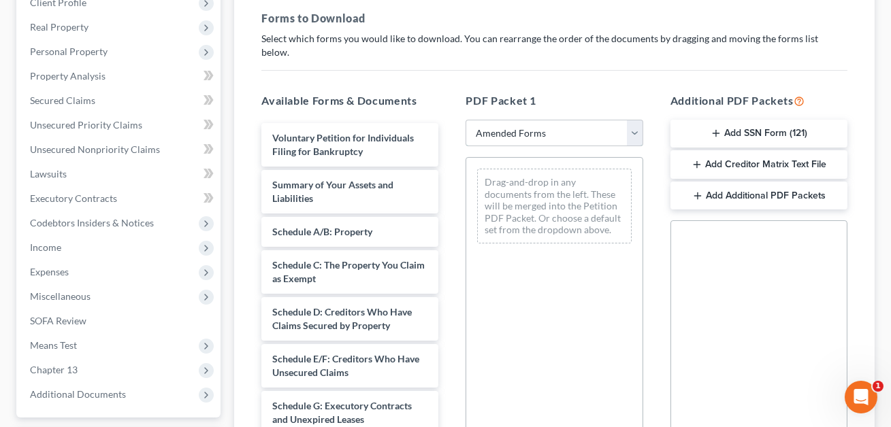
scroll to position [217, 0]
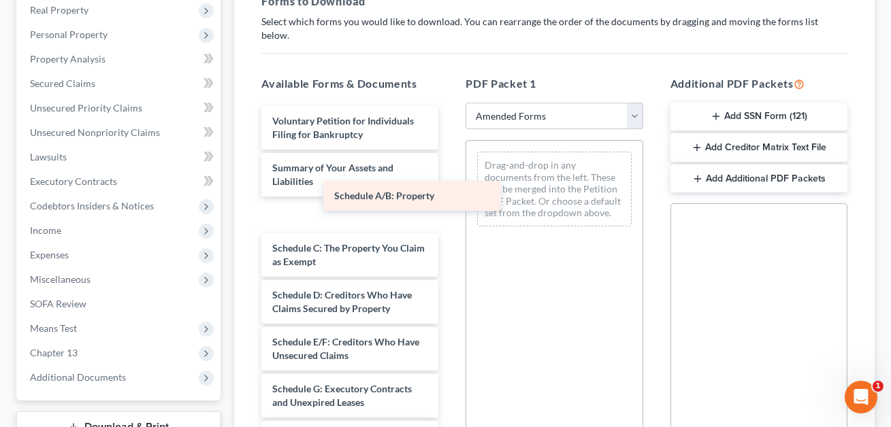
drag, startPoint x: 323, startPoint y: 201, endPoint x: 539, endPoint y: 174, distance: 217.4
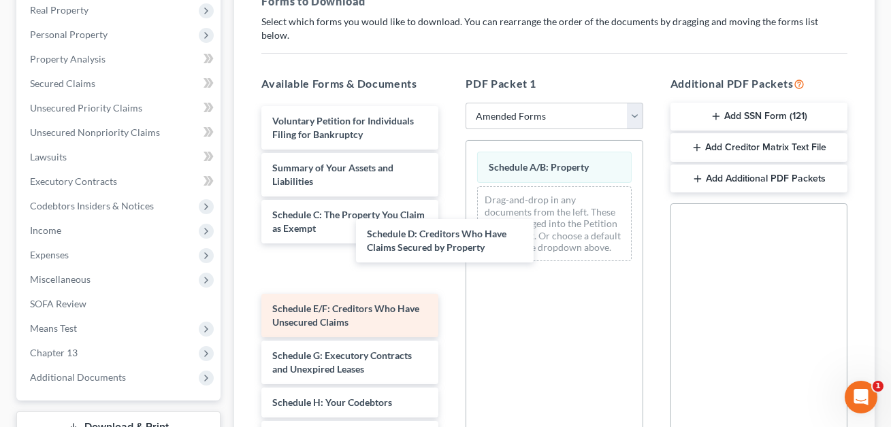
drag, startPoint x: 306, startPoint y: 248, endPoint x: 350, endPoint y: 236, distance: 46.6
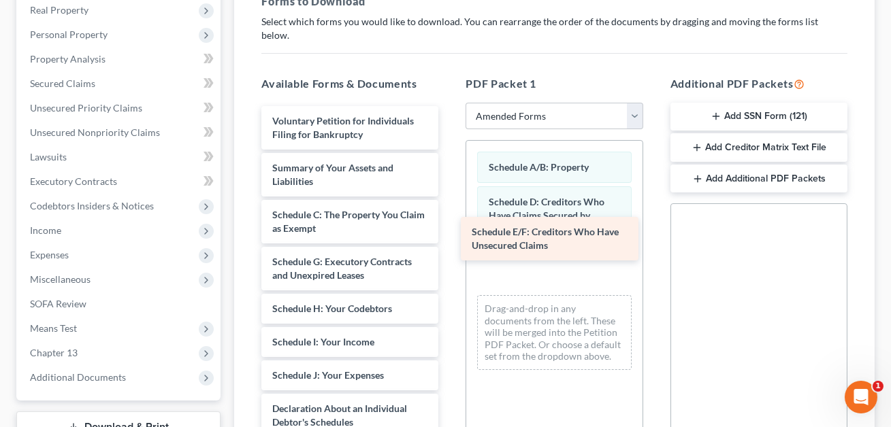
drag, startPoint x: 331, startPoint y: 255, endPoint x: 542, endPoint y: 238, distance: 210.9
click at [449, 238] on div "Schedule E/F: Creditors Who Have Unsecured Claims Voluntary Petition for Indivi…" at bounding box center [349, 429] width 199 height 646
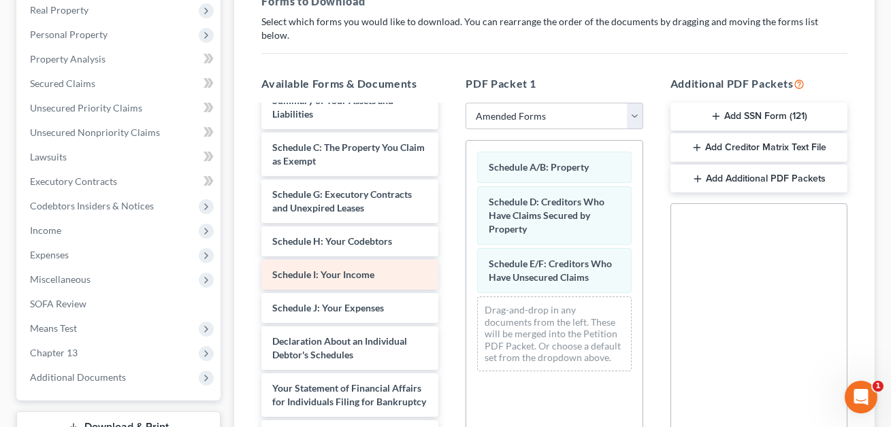
scroll to position [68, 0]
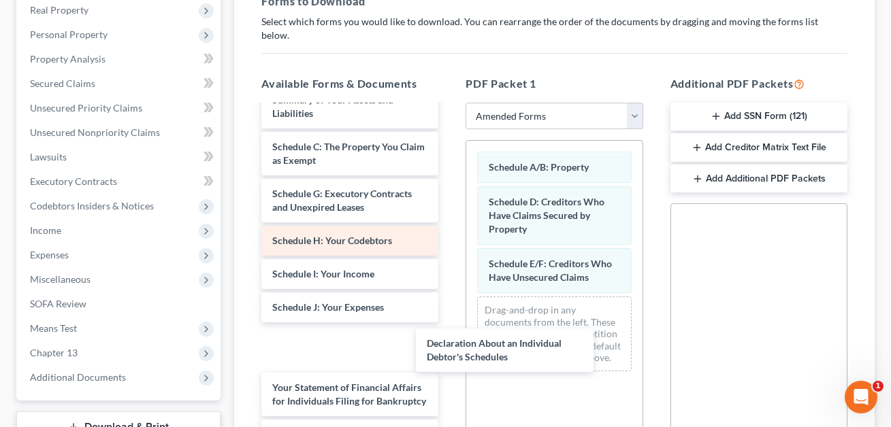
drag, startPoint x: 301, startPoint y: 336, endPoint x: 358, endPoint y: 225, distance: 125.1
click at [449, 361] on div "Declaration About an Individual Debtor's Schedules Voluntary Petition for Indiv…" at bounding box center [349, 361] width 199 height 646
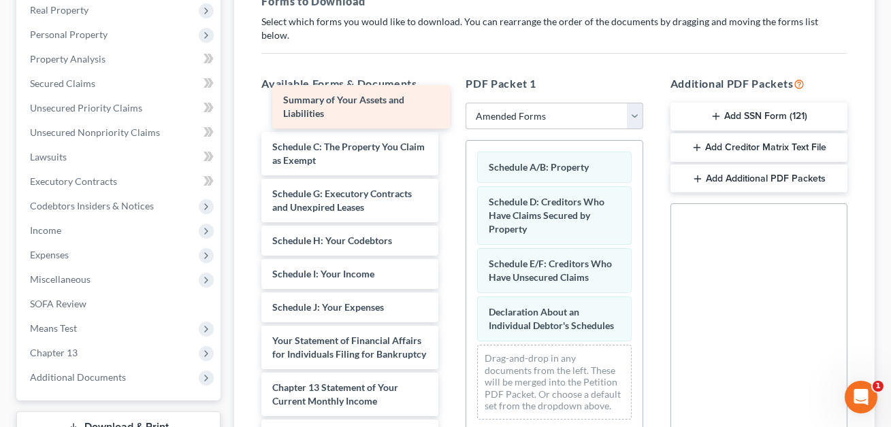
scroll to position [20, 0]
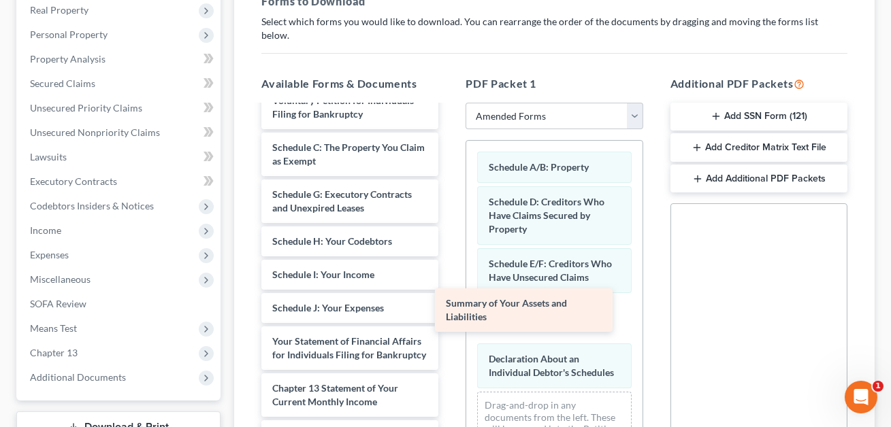
drag, startPoint x: 311, startPoint y: 99, endPoint x: 494, endPoint y: 323, distance: 289.2
click at [449, 323] on div "Summary of Your Assets and Liabilities Voluntary Petition for Individuals Filin…" at bounding box center [349, 362] width 199 height 553
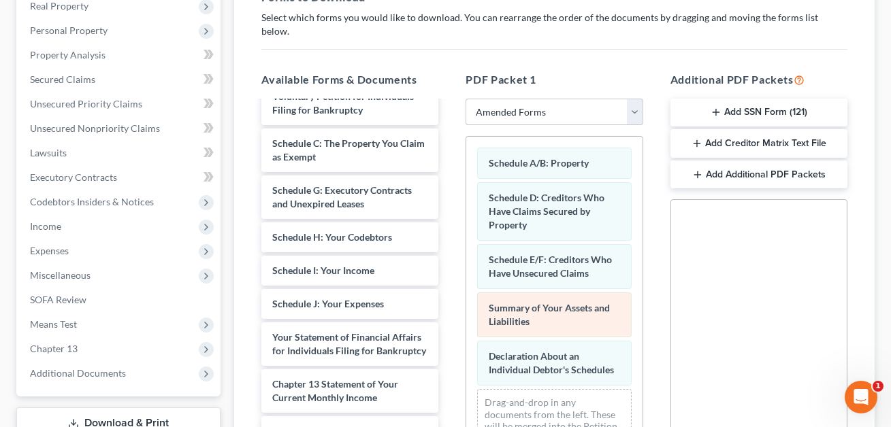
scroll to position [227, 0]
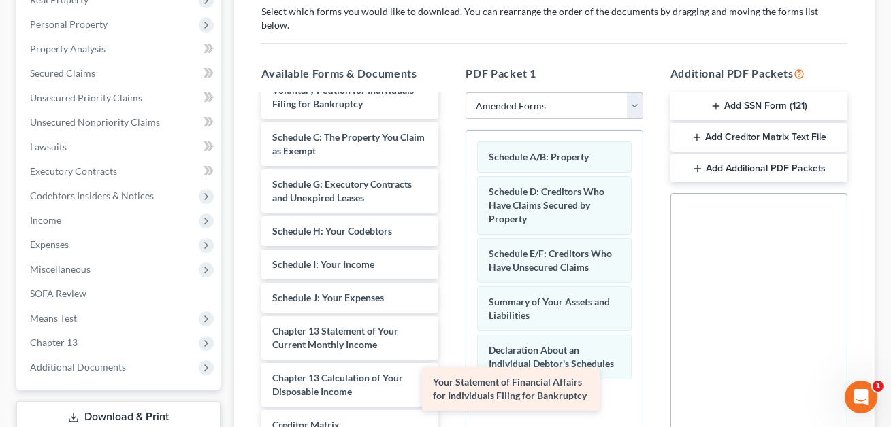
drag, startPoint x: 357, startPoint y: 319, endPoint x: 466, endPoint y: 380, distance: 124.6
click at [449, 379] on div "Your Statement of Financial Affairs for Individuals Filing for Bankruptcy Volun…" at bounding box center [349, 329] width 199 height 506
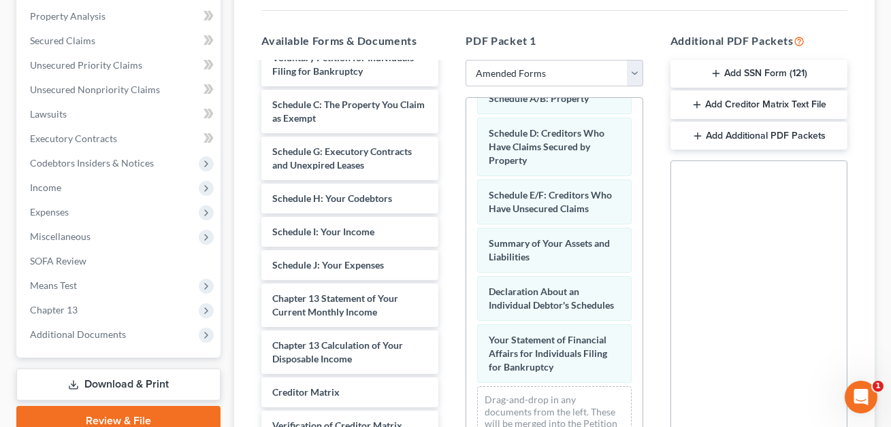
scroll to position [268, 0]
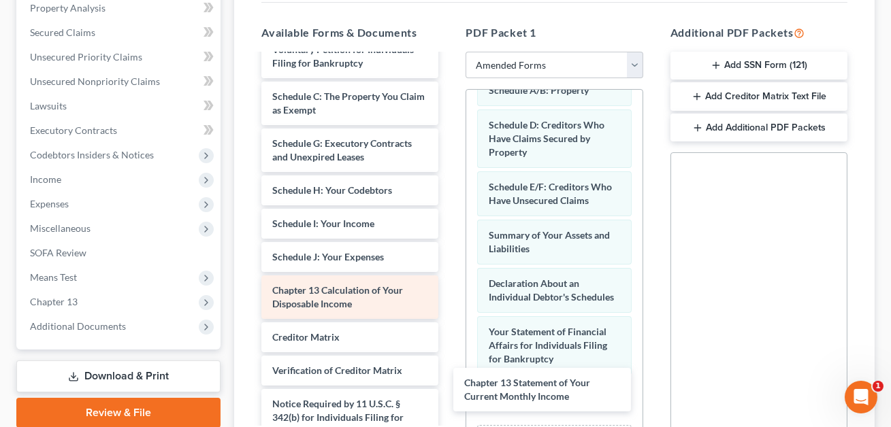
drag, startPoint x: 321, startPoint y: 280, endPoint x: 367, endPoint y: 293, distance: 47.6
click at [449, 387] on div "Chapter 13 Statement of Your Current Monthly Income Voluntary Petition for Indi…" at bounding box center [349, 264] width 199 height 459
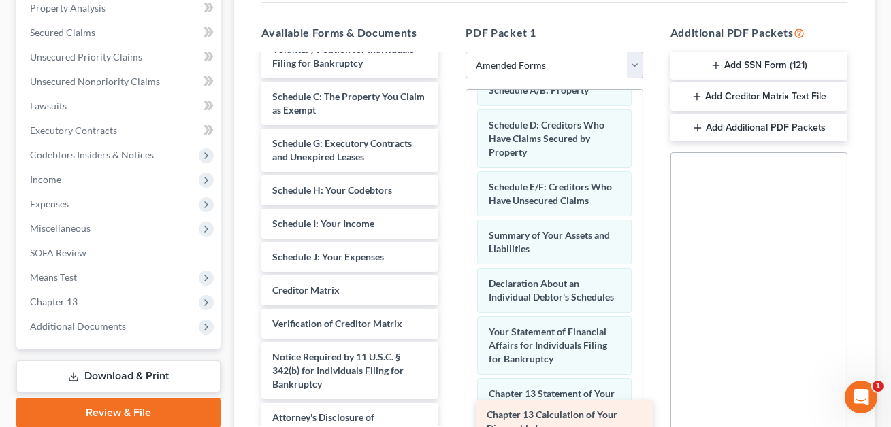
drag, startPoint x: 327, startPoint y: 280, endPoint x: 542, endPoint y: 421, distance: 256.5
click at [449, 421] on div "Chapter 13 Calculation of Your Disposable Income Voluntary Petition for Individ…" at bounding box center [349, 241] width 199 height 412
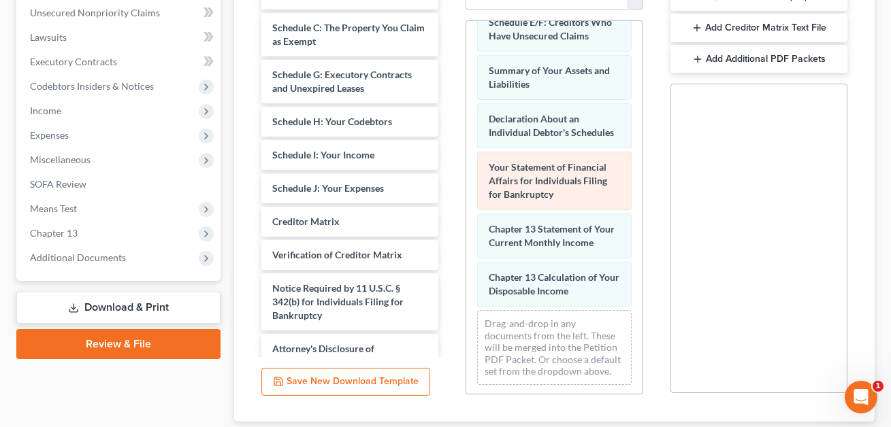
scroll to position [412, 0]
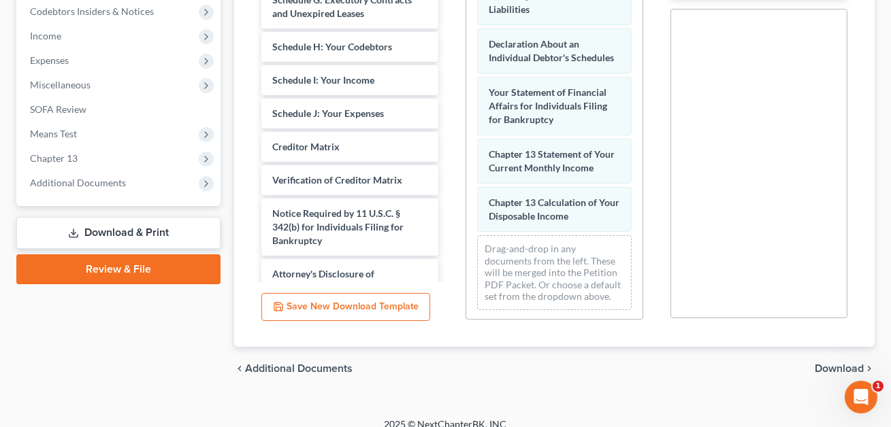
click at [832, 363] on span "Download" at bounding box center [839, 368] width 49 height 11
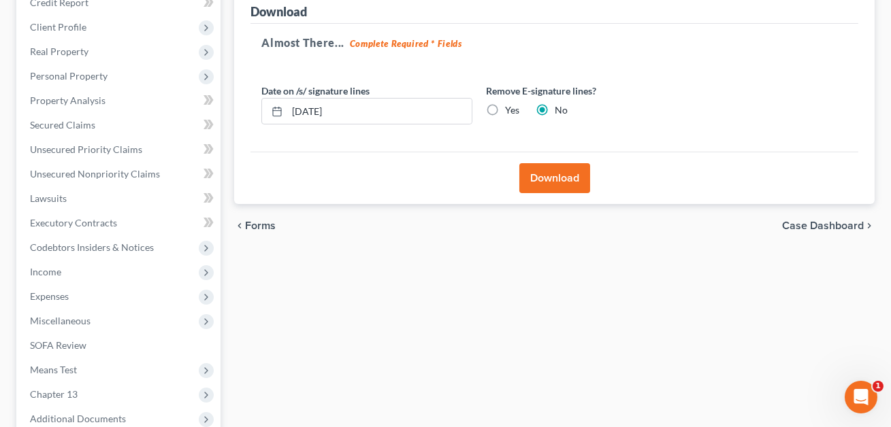
scroll to position [0, 0]
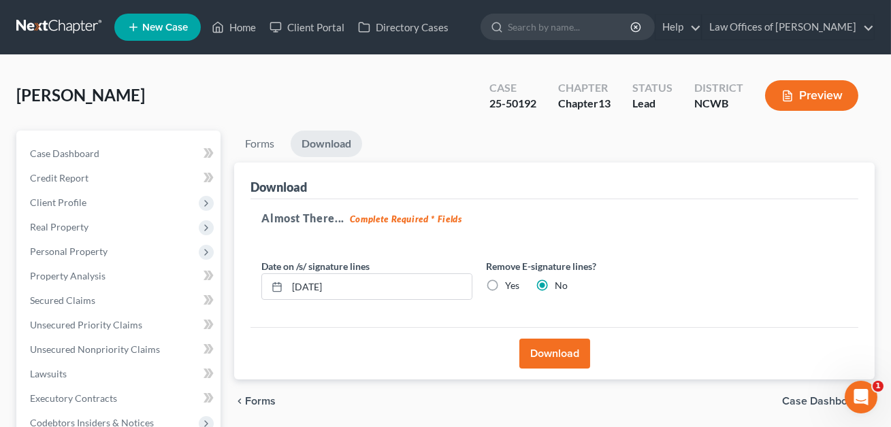
click at [505, 284] on label "Yes" at bounding box center [512, 286] width 14 height 14
click at [510, 284] on input "Yes" at bounding box center [514, 283] width 9 height 9
radio input "true"
radio input "false"
drag, startPoint x: 352, startPoint y: 280, endPoint x: 289, endPoint y: 280, distance: 62.6
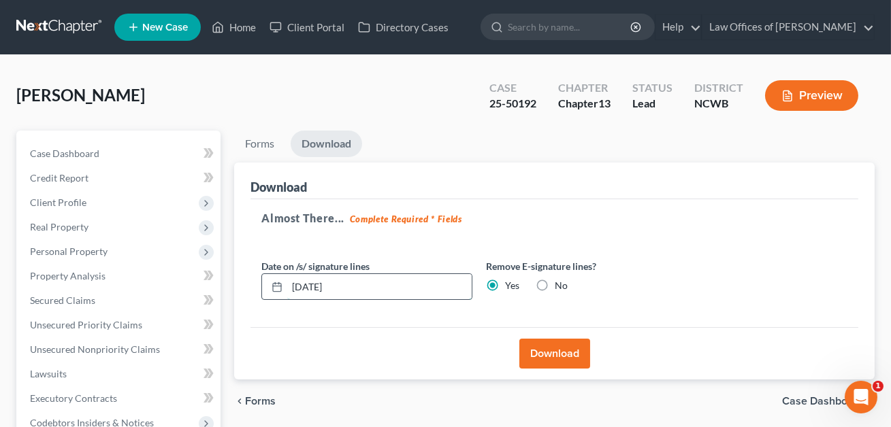
click at [289, 280] on input "[DATE]" at bounding box center [379, 287] width 184 height 26
click at [557, 363] on button "Download" at bounding box center [554, 354] width 71 height 30
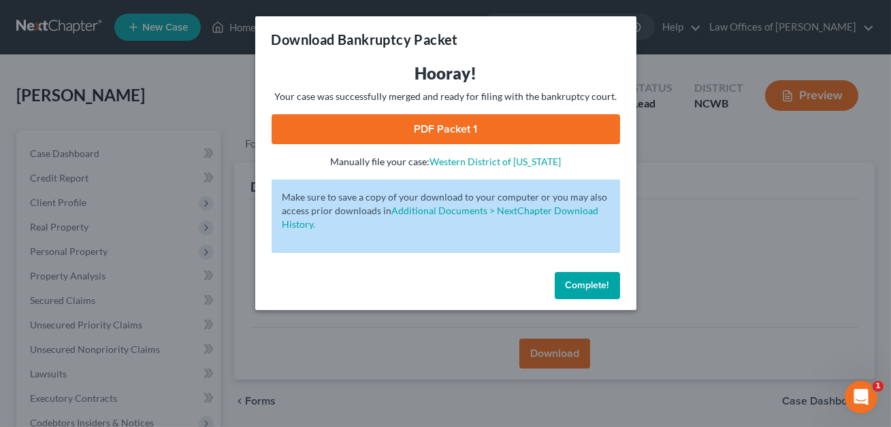
click at [485, 135] on link "PDF Packet 1" at bounding box center [446, 129] width 348 height 30
click at [580, 289] on span "Complete!" at bounding box center [588, 286] width 44 height 12
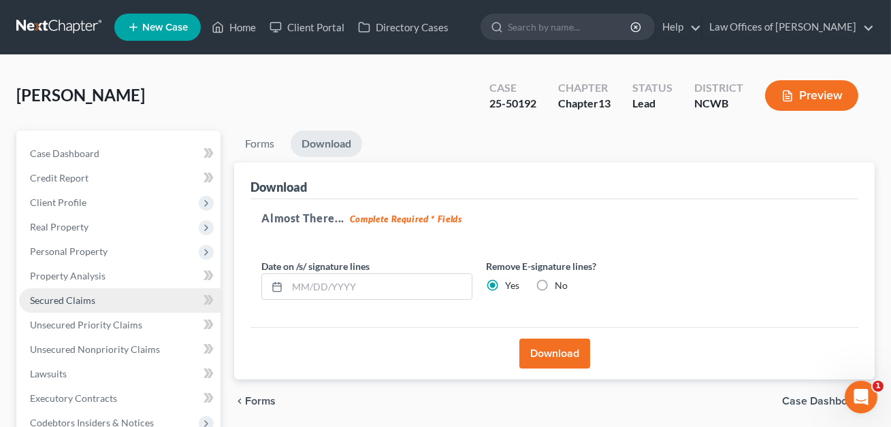
click at [69, 308] on link "Secured Claims" at bounding box center [119, 301] width 201 height 24
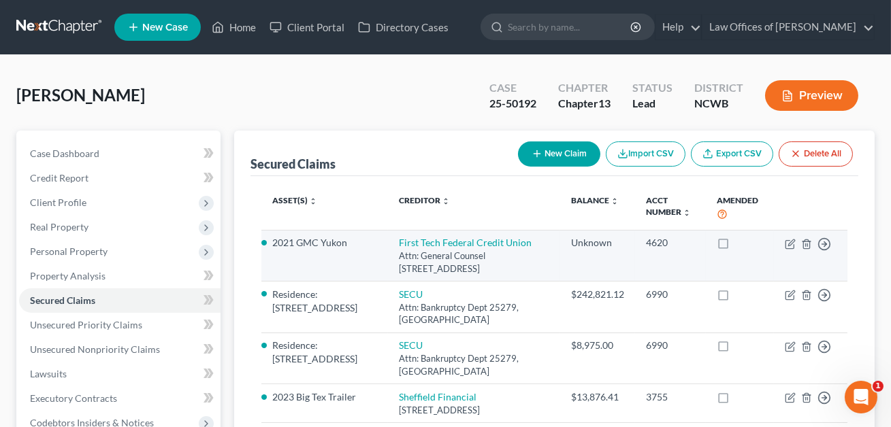
scroll to position [214, 0]
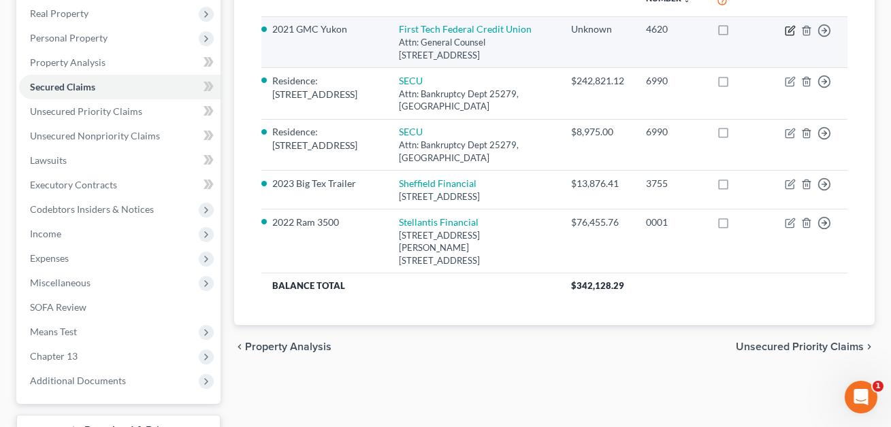
click at [789, 29] on icon "button" at bounding box center [790, 30] width 11 height 11
select select "4"
select select "3"
select select "0"
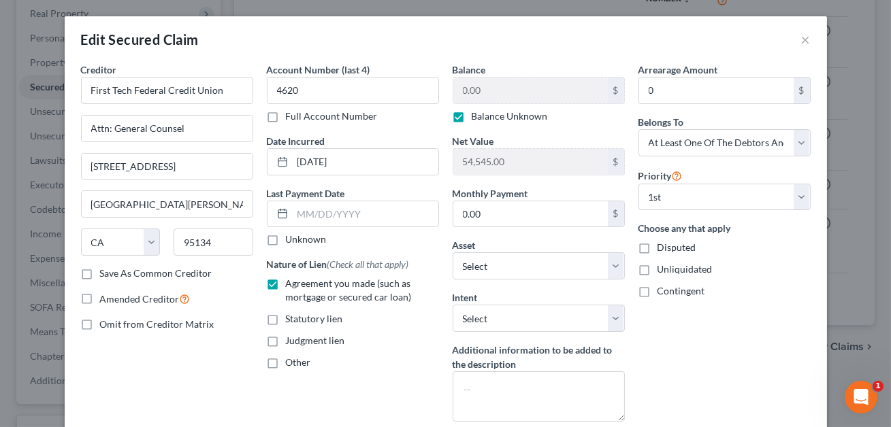
click at [472, 116] on label "Balance Unknown" at bounding box center [510, 117] width 76 height 14
click at [477, 116] on input "Balance Unknown" at bounding box center [481, 114] width 9 height 9
checkbox input "false"
click at [491, 88] on input "0.00" at bounding box center [530, 91] width 154 height 26
click at [514, 84] on input "74,445.00" at bounding box center [530, 91] width 154 height 26
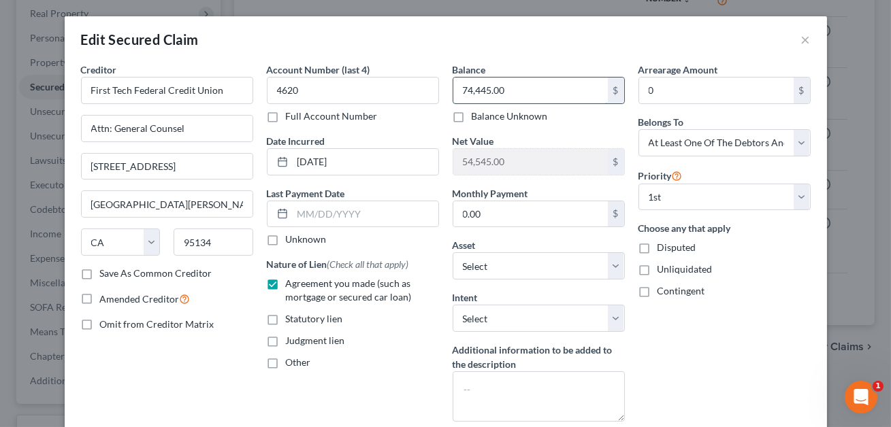
click at [504, 91] on input "74,445.00" at bounding box center [530, 91] width 154 height 26
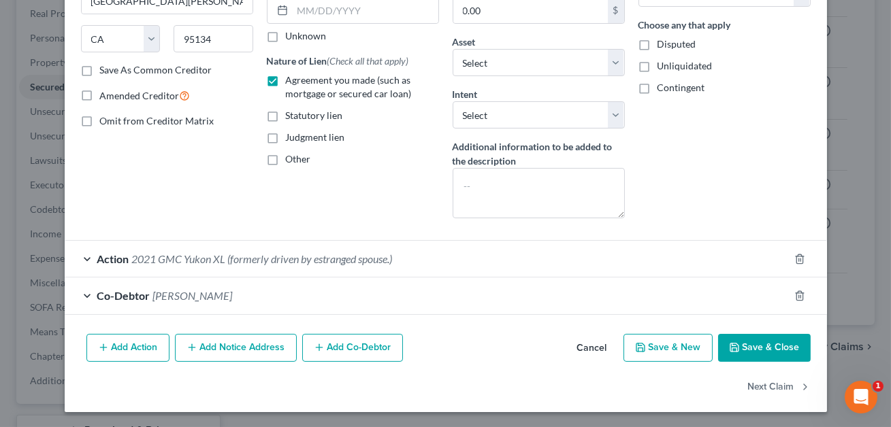
type input "74,445.16"
click at [767, 344] on button "Save & Close" at bounding box center [764, 348] width 93 height 29
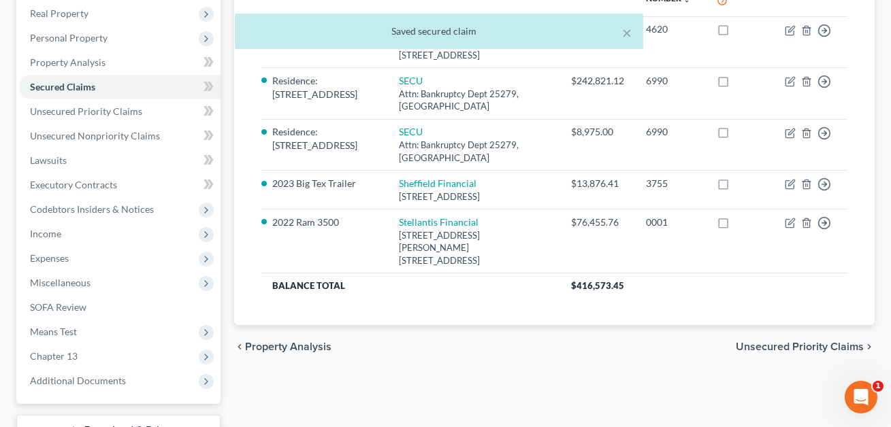
scroll to position [318, 0]
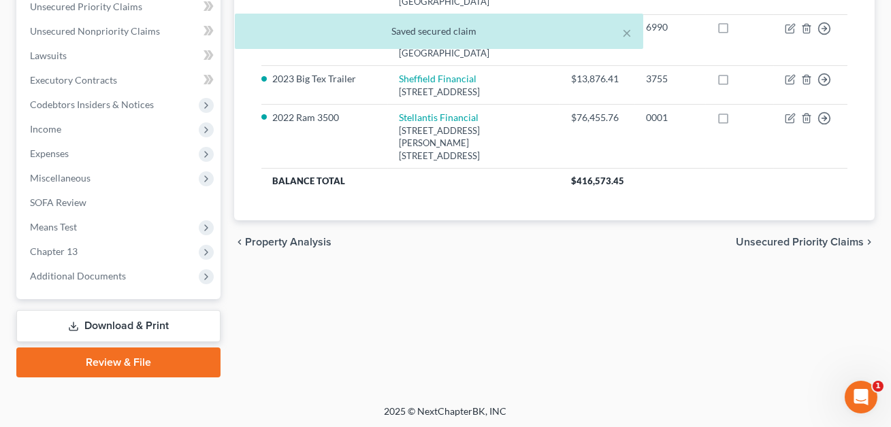
click at [150, 318] on link "Download & Print" at bounding box center [118, 326] width 204 height 32
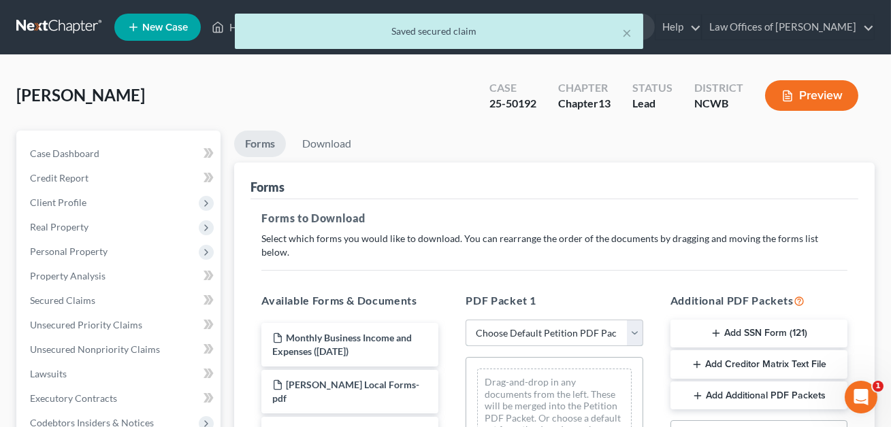
click at [517, 320] on select "Choose Default Petition PDF Packet Complete Bankruptcy Petition (all forms and …" at bounding box center [553, 333] width 177 height 27
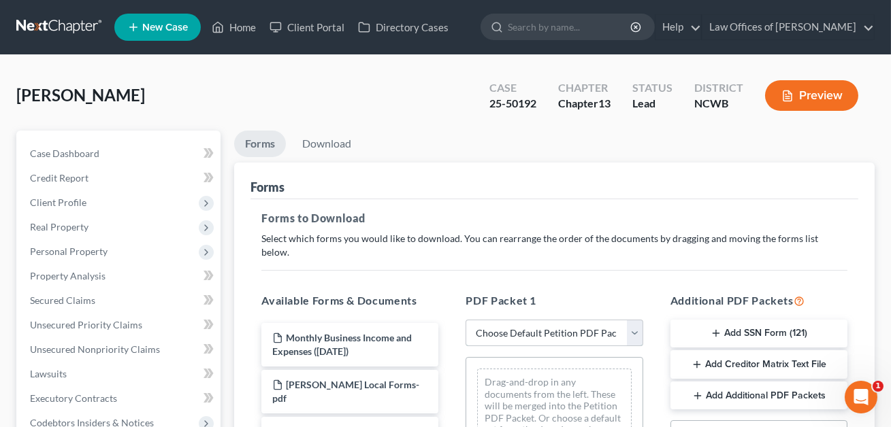
select select "2"
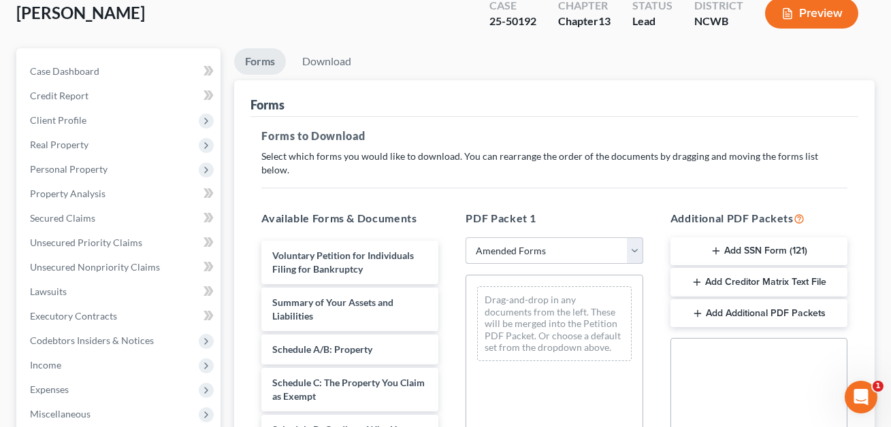
scroll to position [250, 0]
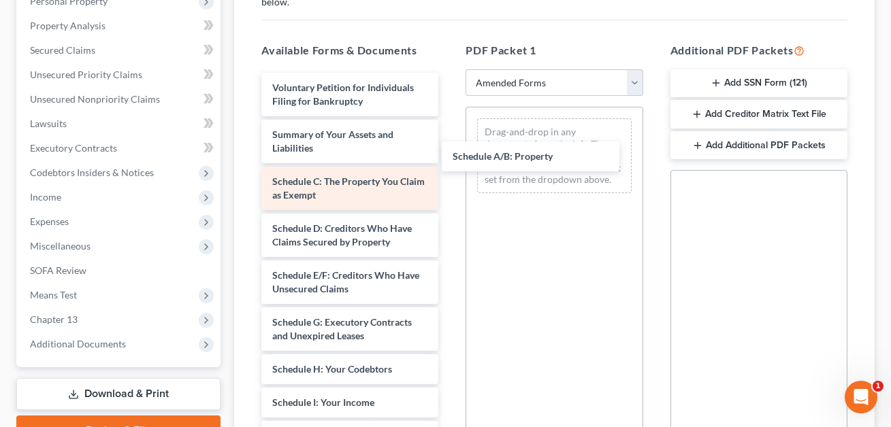
drag, startPoint x: 317, startPoint y: 159, endPoint x: 324, endPoint y: 179, distance: 20.9
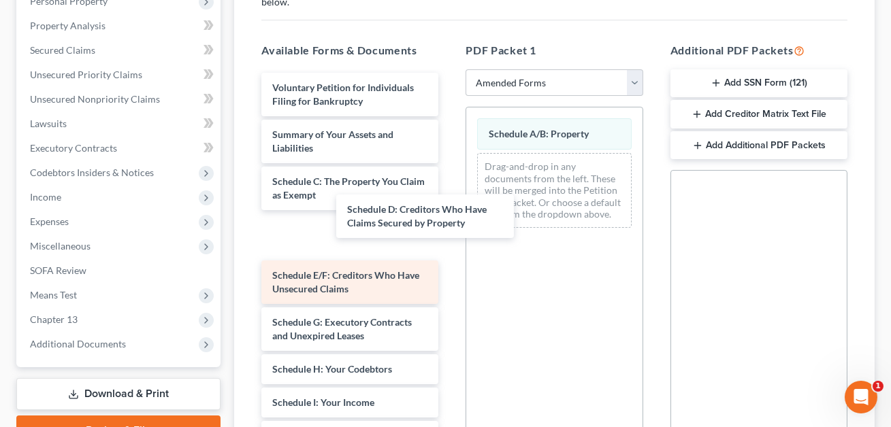
drag, startPoint x: 308, startPoint y: 214, endPoint x: 335, endPoint y: 226, distance: 29.0
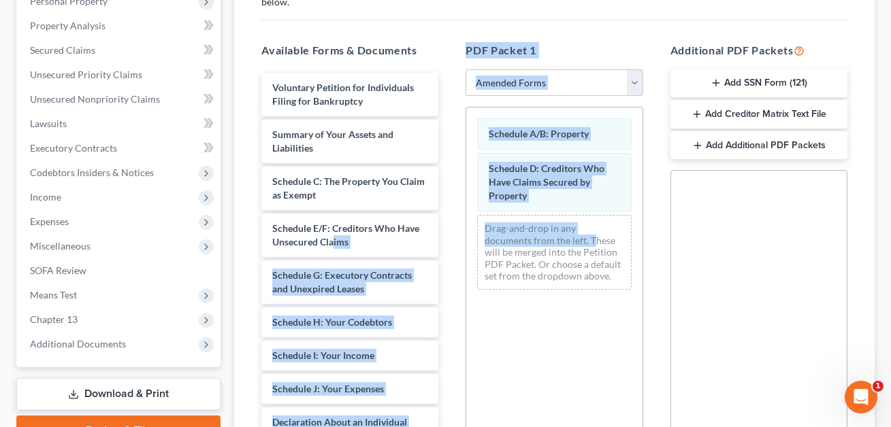
drag, startPoint x: 335, startPoint y: 225, endPoint x: 546, endPoint y: 225, distance: 211.0
click at [553, 225] on div "Available Forms & Documents Voluntary Petition for Individuals Filing for Bankr…" at bounding box center [554, 261] width 613 height 461
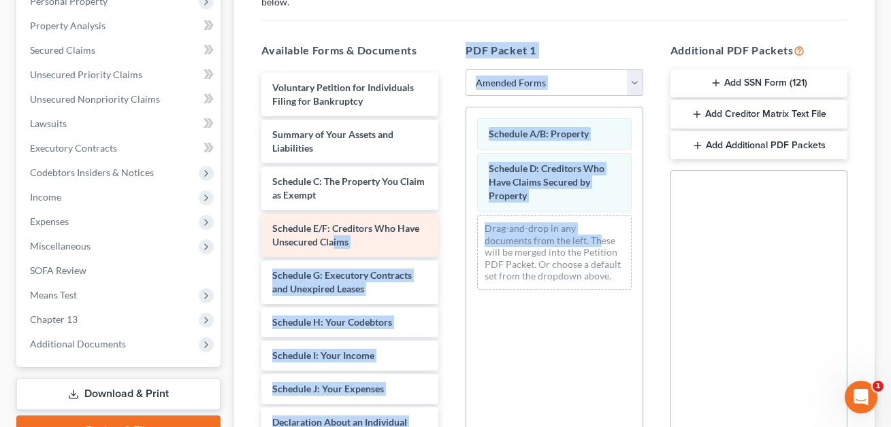
click at [374, 221] on div "Schedule E/F: Creditors Who Have Unsecured Claims" at bounding box center [349, 236] width 177 height 44
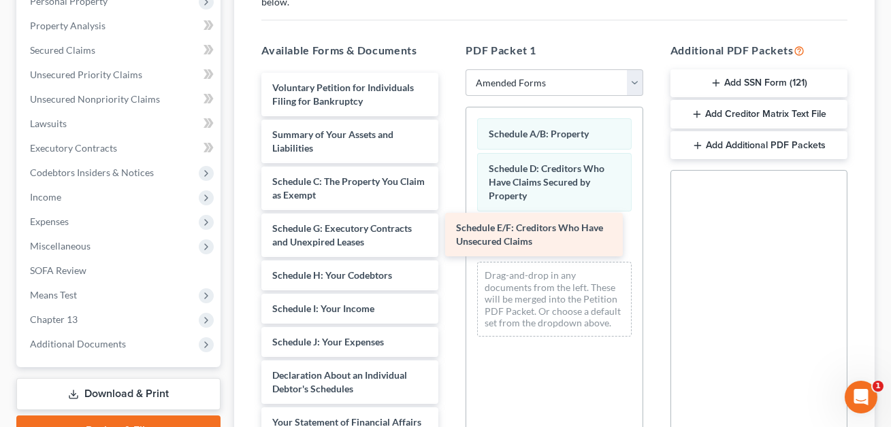
drag, startPoint x: 316, startPoint y: 225, endPoint x: 516, endPoint y: 230, distance: 199.5
click at [449, 231] on div "Schedule E/F: Creditors Who Have Unsecured Claims Voluntary Petition for Indivi…" at bounding box center [349, 396] width 199 height 646
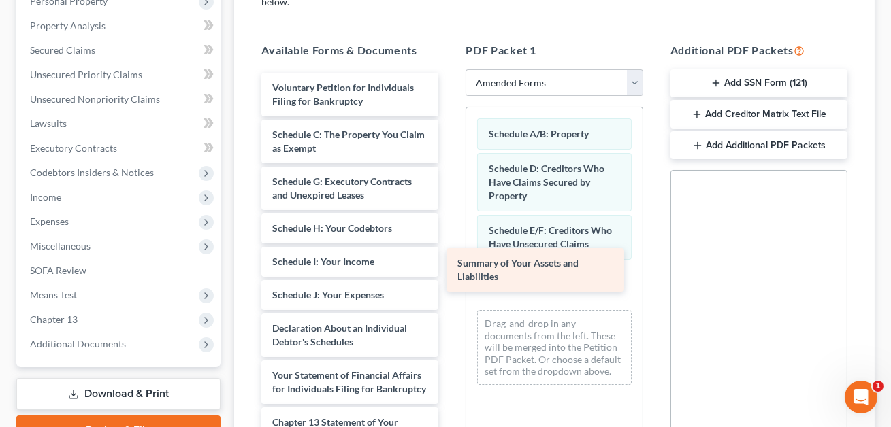
drag, startPoint x: 337, startPoint y: 127, endPoint x: 524, endPoint y: 270, distance: 235.9
click at [449, 270] on div "Summary of Your Assets and Liabilities Voluntary Petition for Individuals Filin…" at bounding box center [349, 373] width 199 height 600
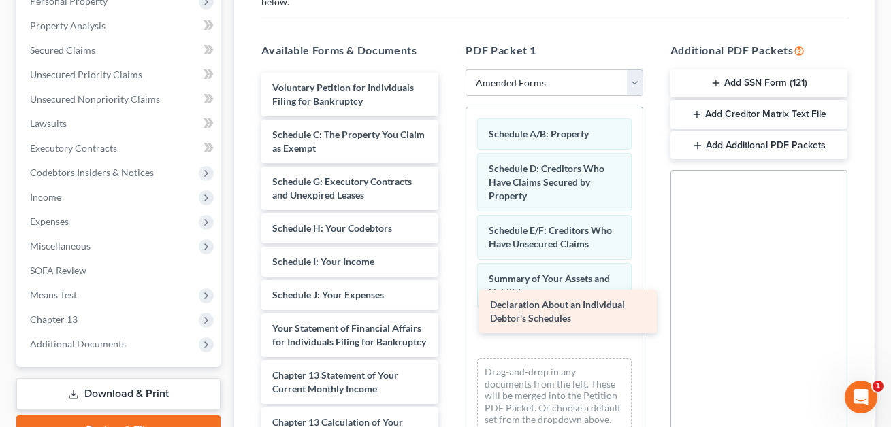
drag, startPoint x: 316, startPoint y: 319, endPoint x: 535, endPoint y: 309, distance: 219.4
click at [449, 309] on div "Declaration About an Individual Debtor's Schedules Voluntary Petition for Indiv…" at bounding box center [349, 349] width 199 height 553
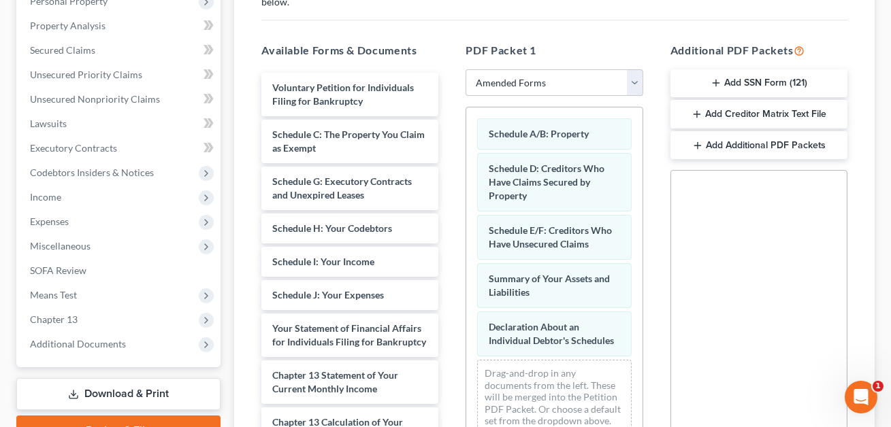
click at [717, 289] on div "Social Security Number Statement of Social Security Number Creditor Matrix Text…" at bounding box center [758, 325] width 177 height 310
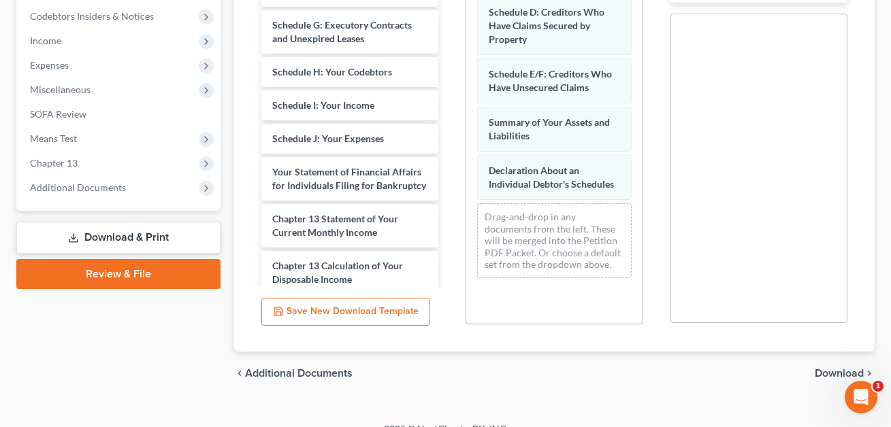
scroll to position [408, 0]
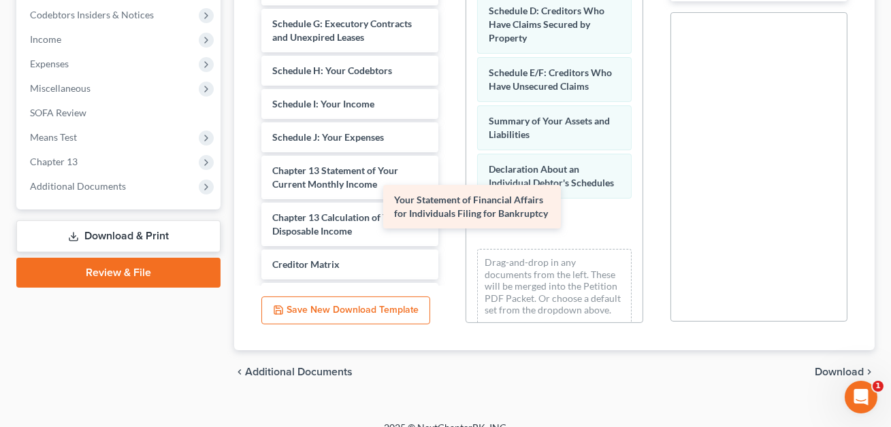
drag, startPoint x: 380, startPoint y: 159, endPoint x: 540, endPoint y: 182, distance: 160.9
click at [449, 195] on div "Your Statement of Financial Affairs for Individuals Filing for Bankruptcy Volun…" at bounding box center [349, 168] width 199 height 506
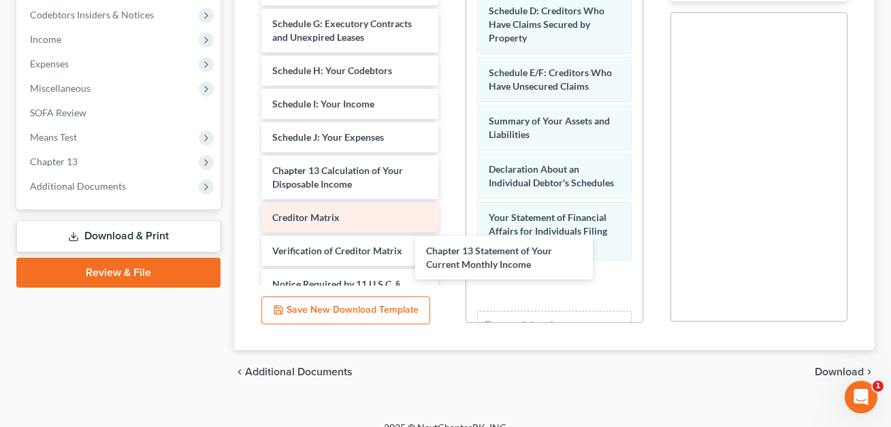
drag, startPoint x: 378, startPoint y: 164, endPoint x: 398, endPoint y: 203, distance: 43.8
click at [449, 254] on div "Chapter 13 Statement of Your Current Monthly Income Voluntary Petition for Indi…" at bounding box center [349, 144] width 199 height 459
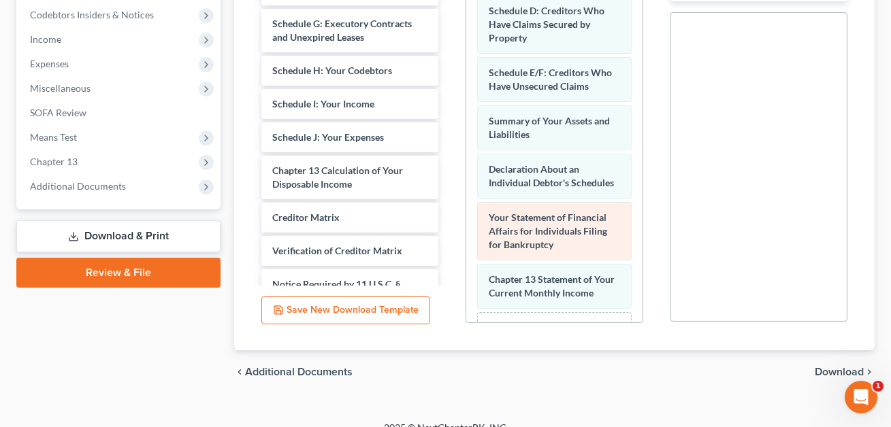
scroll to position [73, 0]
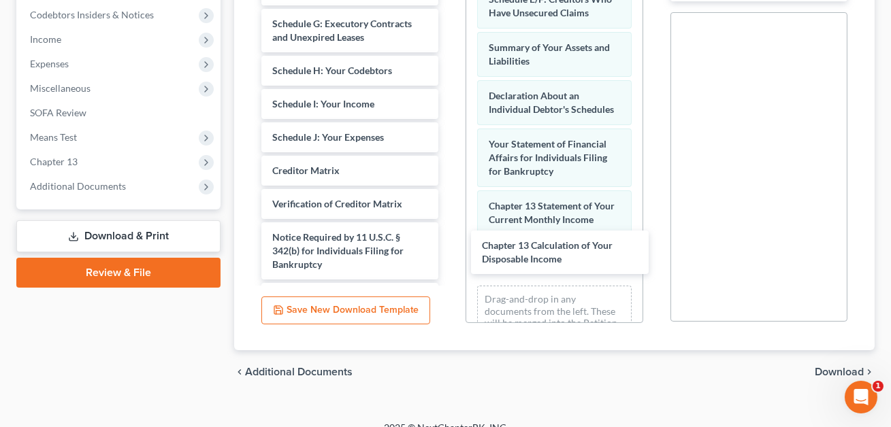
drag, startPoint x: 323, startPoint y: 165, endPoint x: 742, endPoint y: 260, distance: 429.9
click at [449, 240] on div "Chapter 13 Calculation of Your Disposable Income Voluntary Petition for Individ…" at bounding box center [349, 121] width 199 height 412
click at [819, 367] on span "Download" at bounding box center [839, 372] width 49 height 11
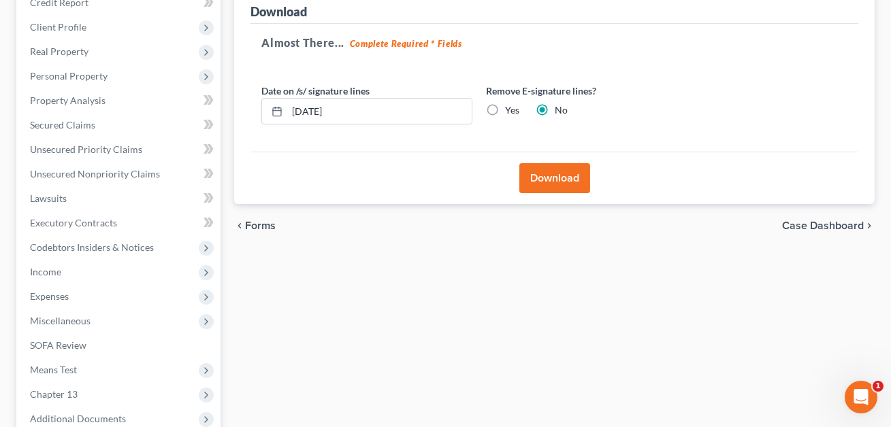
scroll to position [171, 0]
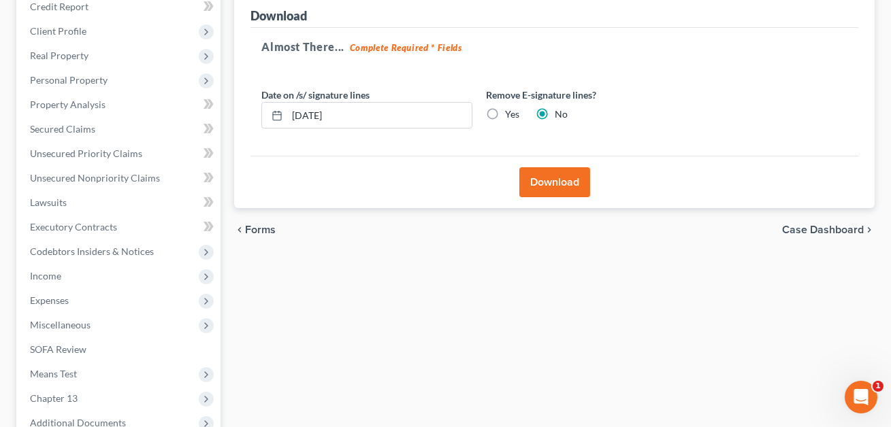
click at [505, 114] on label "Yes" at bounding box center [512, 115] width 14 height 14
click at [510, 114] on input "Yes" at bounding box center [514, 112] width 9 height 9
radio input "true"
radio input "false"
drag, startPoint x: 346, startPoint y: 114, endPoint x: 284, endPoint y: 114, distance: 62.6
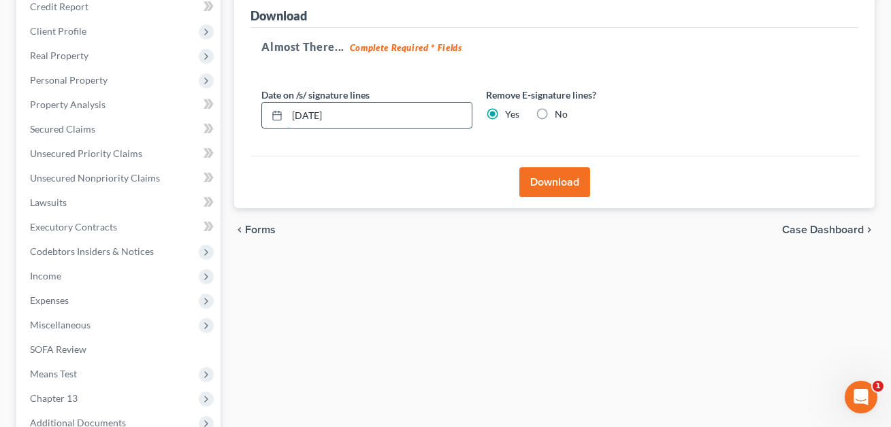
click at [284, 114] on div "[DATE]" at bounding box center [366, 115] width 211 height 27
click at [550, 175] on button "Download" at bounding box center [554, 182] width 71 height 30
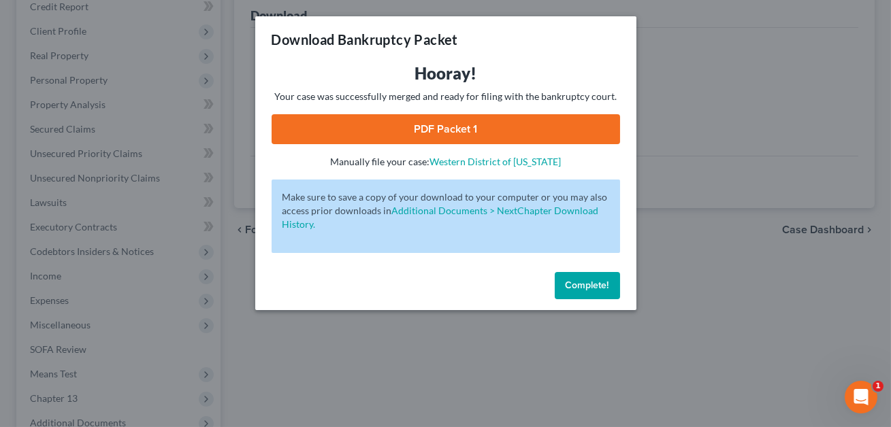
click at [440, 134] on link "PDF Packet 1" at bounding box center [446, 129] width 348 height 30
click at [579, 283] on span "Complete!" at bounding box center [588, 286] width 44 height 12
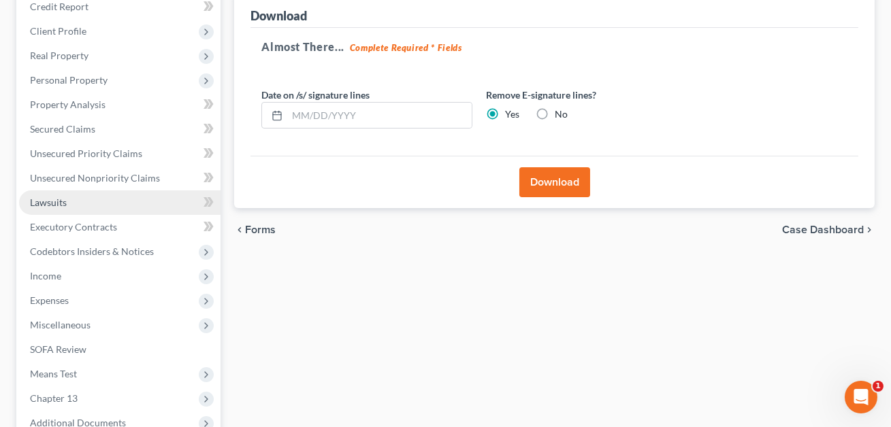
scroll to position [0, 0]
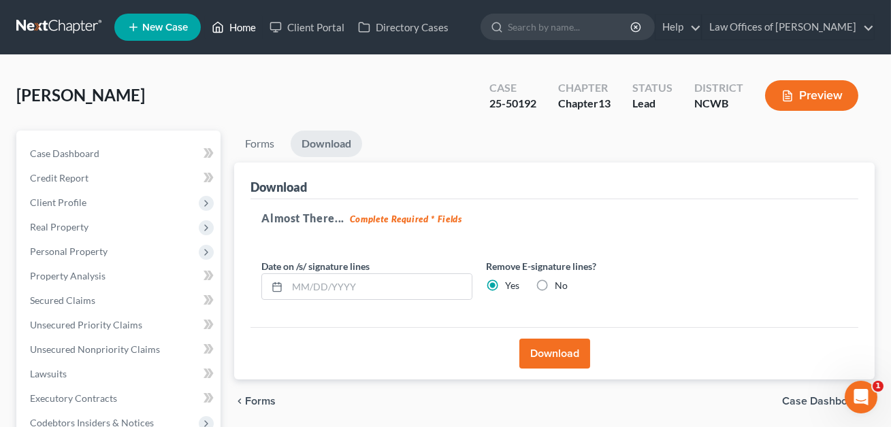
click at [242, 24] on link "Home" at bounding box center [234, 27] width 58 height 24
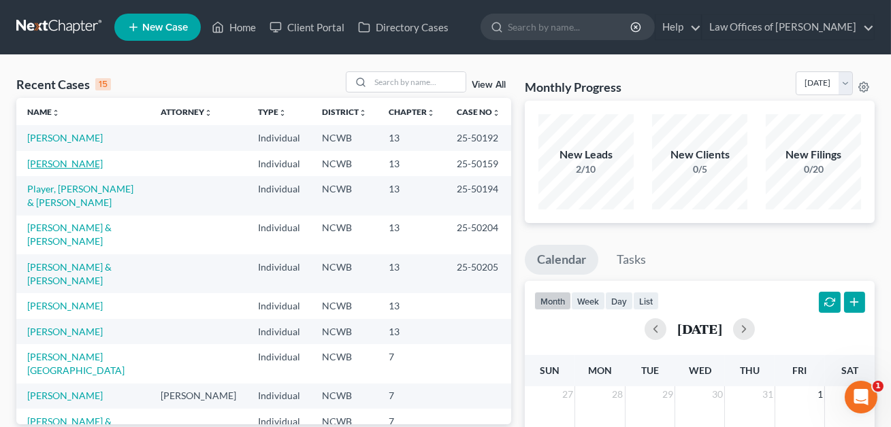
click at [73, 165] on link "[PERSON_NAME]" at bounding box center [65, 164] width 76 height 12
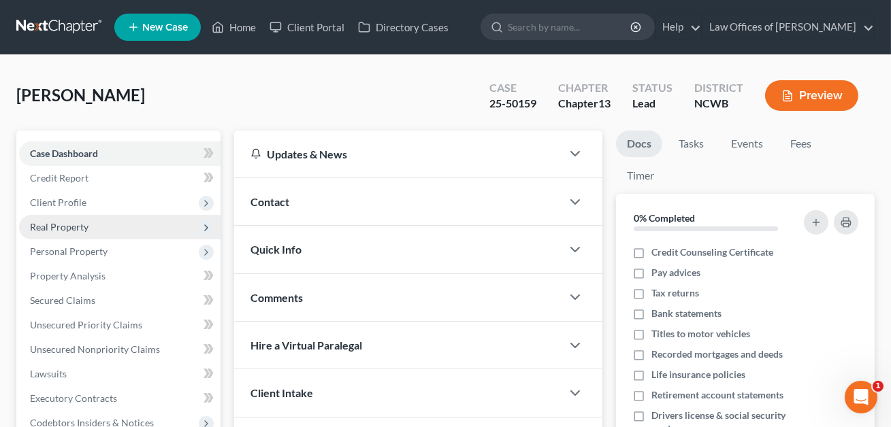
scroll to position [395, 0]
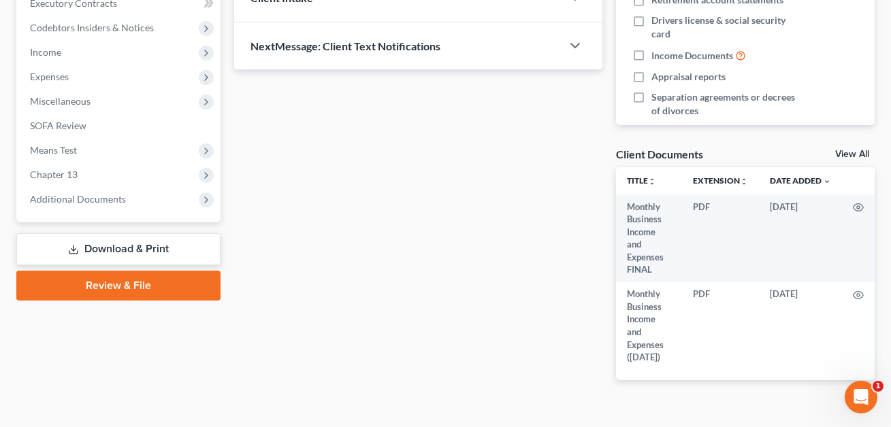
click at [120, 248] on link "Download & Print" at bounding box center [118, 249] width 204 height 32
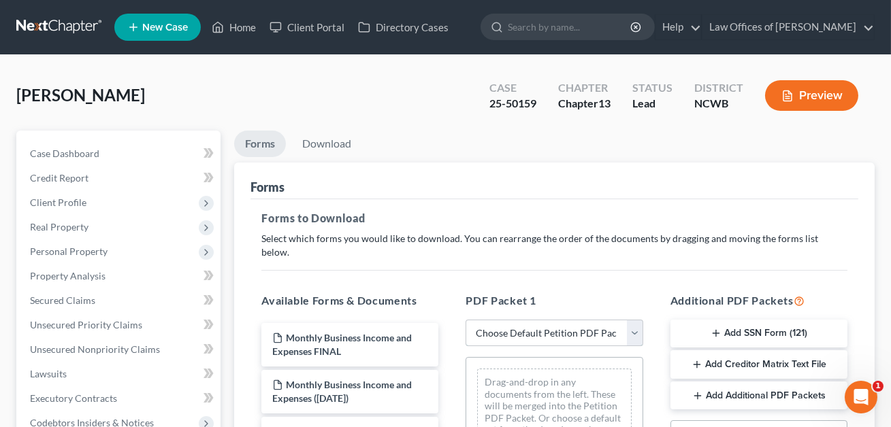
click at [488, 320] on select "Choose Default Petition PDF Packet Complete Bankruptcy Petition (all forms and …" at bounding box center [553, 333] width 177 height 27
select select "2"
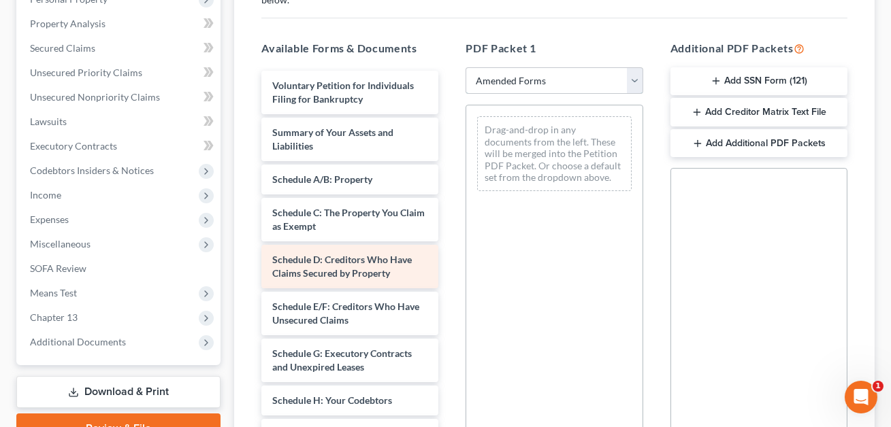
scroll to position [259, 0]
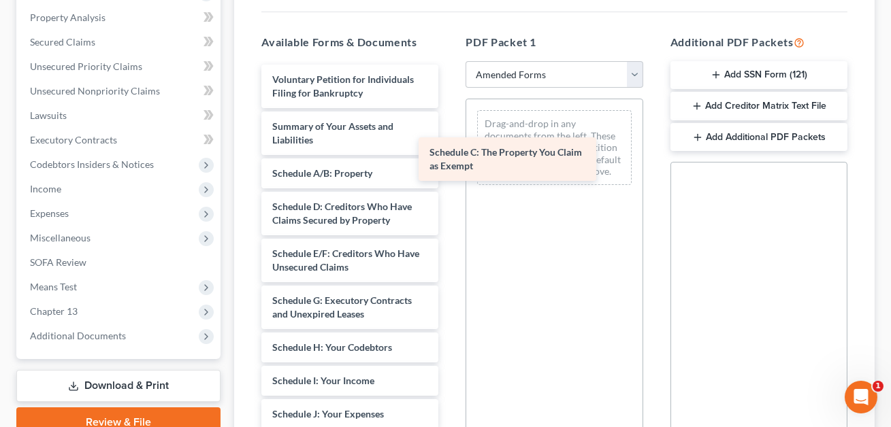
drag, startPoint x: 318, startPoint y: 194, endPoint x: 483, endPoint y: 144, distance: 172.7
click at [449, 144] on div "Schedule C: The Property You Claim as Exempt Voluntary Petition for Individuals…" at bounding box center [349, 405] width 199 height 680
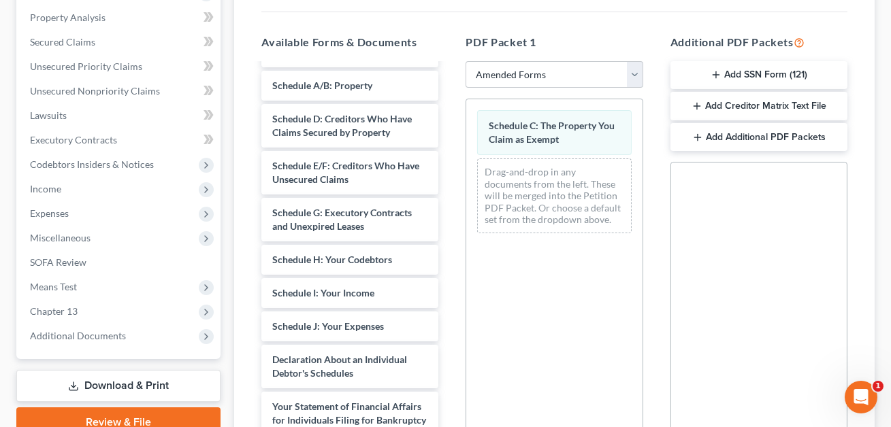
scroll to position [128, 0]
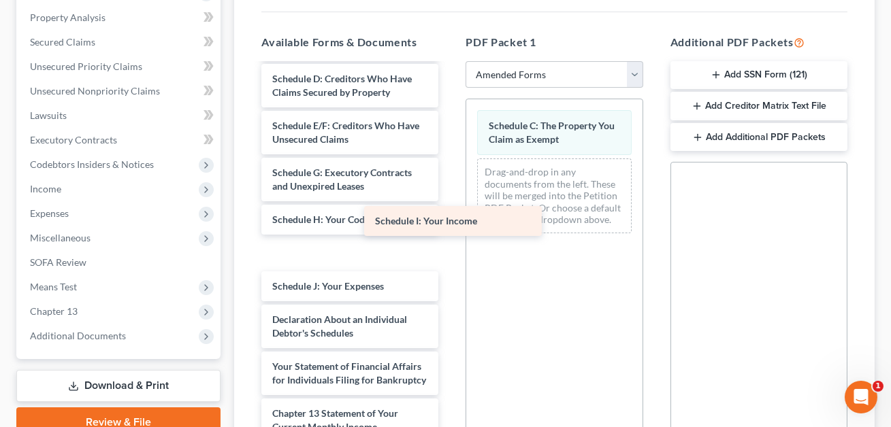
drag, startPoint x: 312, startPoint y: 237, endPoint x: 523, endPoint y: 165, distance: 222.7
click at [449, 165] on div "Schedule I: Your Income Voluntary Petition for Individuals Filing for Bankruptc…" at bounding box center [349, 277] width 199 height 680
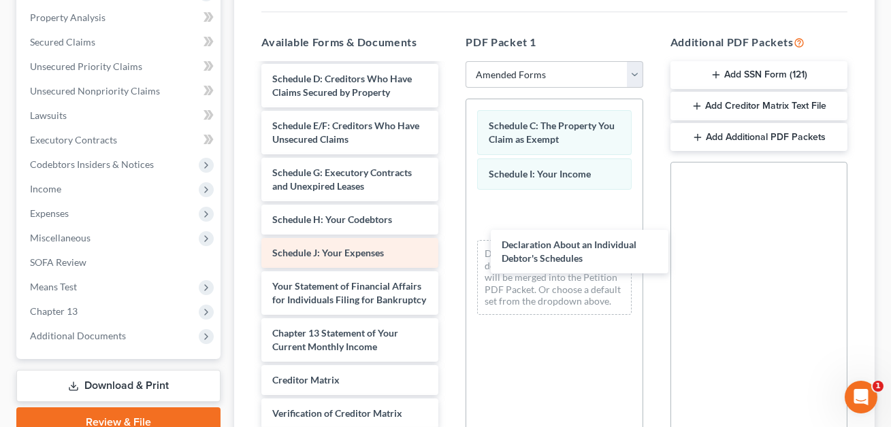
drag, startPoint x: 305, startPoint y: 282, endPoint x: 437, endPoint y: 244, distance: 137.4
click at [449, 246] on div "Declaration About an Individual Debtor's Schedules Voluntary Petition for Indiv…" at bounding box center [349, 237] width 199 height 600
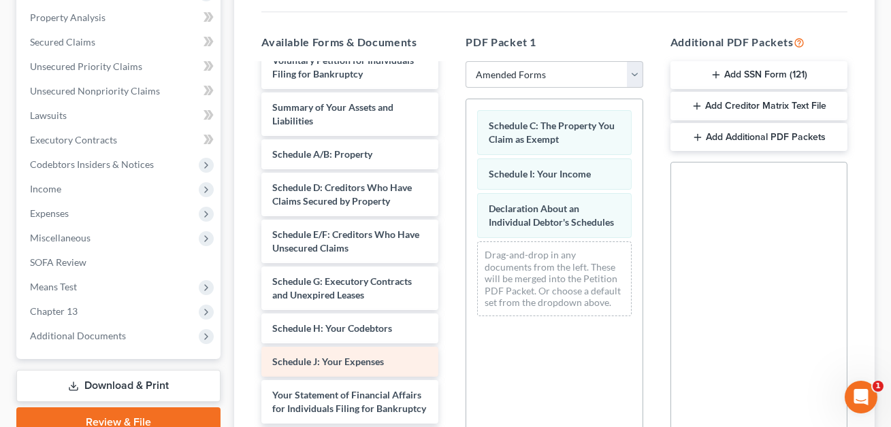
scroll to position [0, 0]
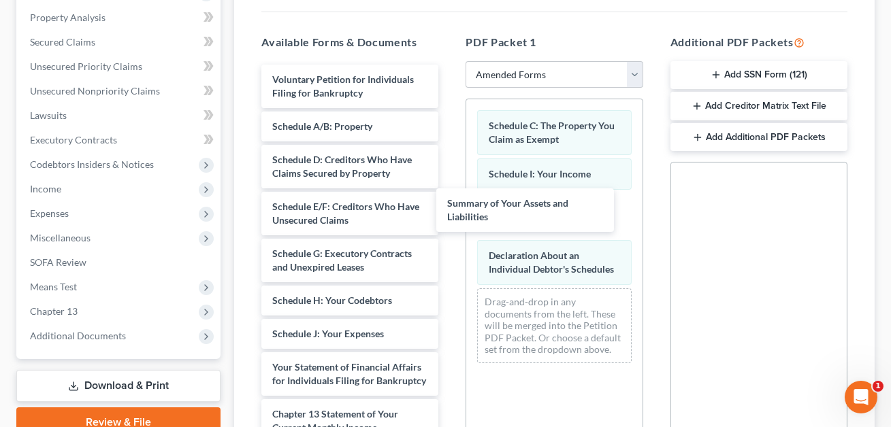
drag, startPoint x: 321, startPoint y: 116, endPoint x: 738, endPoint y: 239, distance: 434.8
click at [449, 204] on div "Summary of Your Assets and Liabilities Voluntary Petition for Individuals Filin…" at bounding box center [349, 341] width 199 height 553
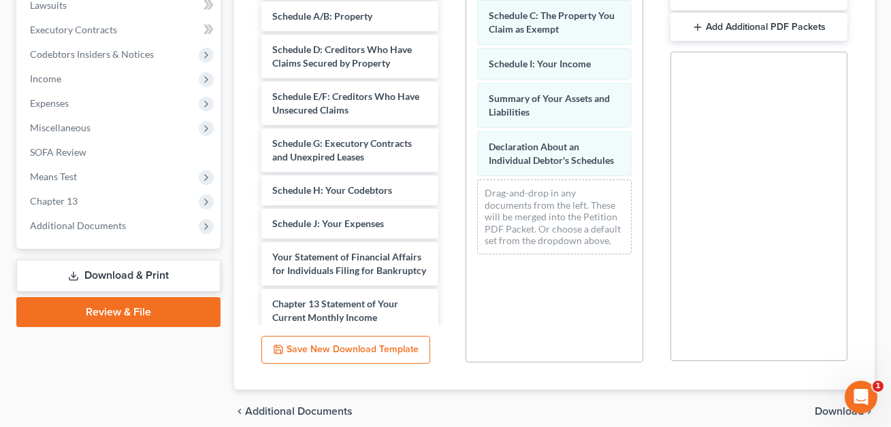
scroll to position [412, 0]
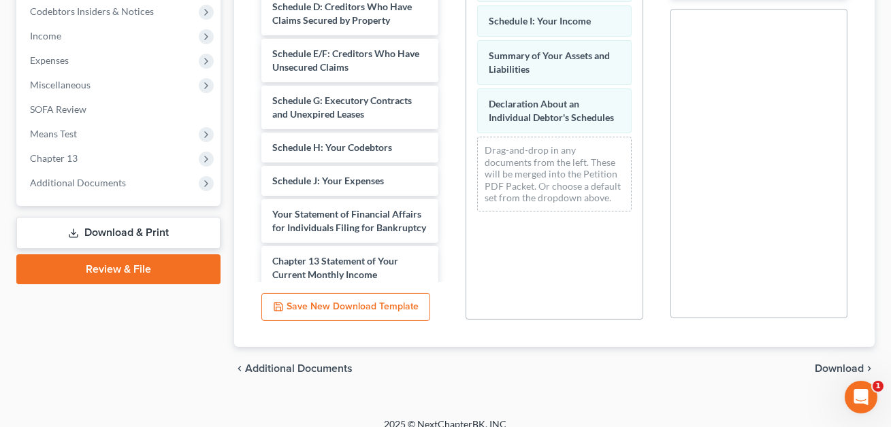
click at [844, 363] on span "Download" at bounding box center [839, 368] width 49 height 11
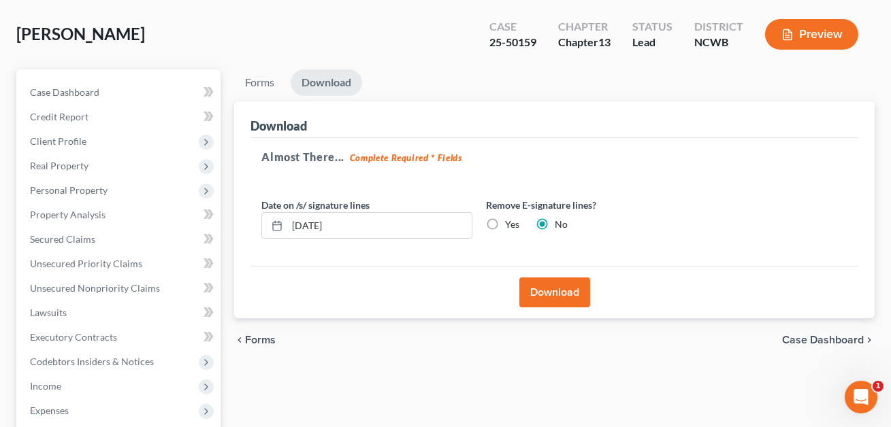
scroll to position [0, 0]
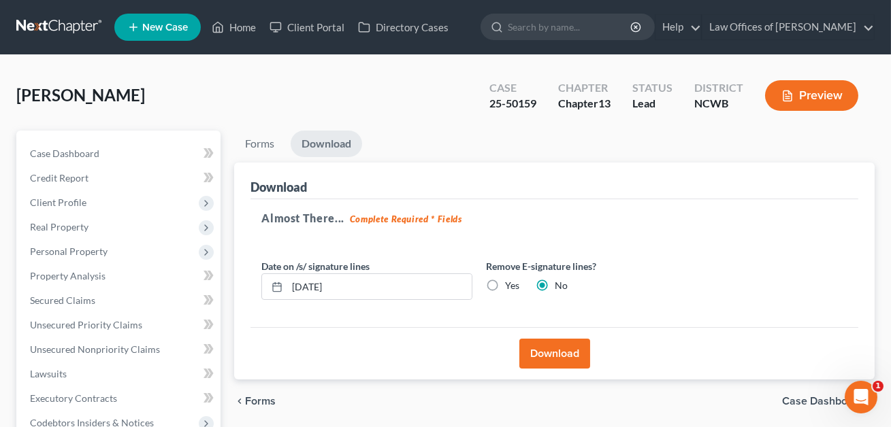
click at [555, 352] on button "Download" at bounding box center [554, 354] width 71 height 30
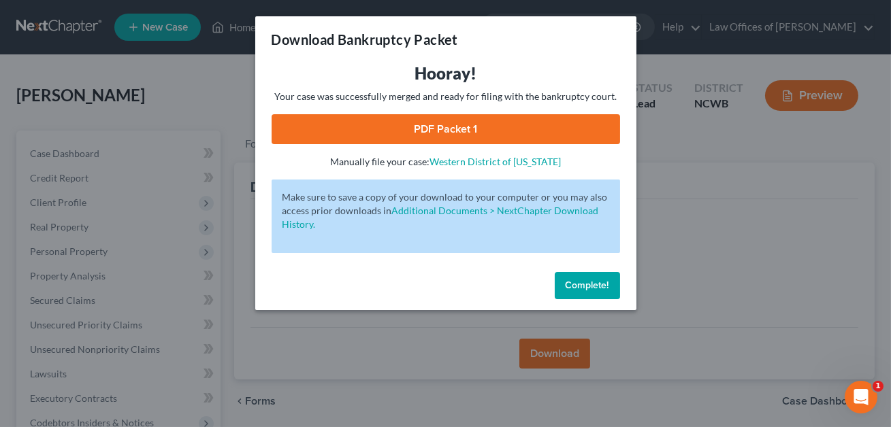
click at [472, 133] on link "PDF Packet 1" at bounding box center [446, 129] width 348 height 30
click at [583, 283] on span "Complete!" at bounding box center [588, 286] width 44 height 12
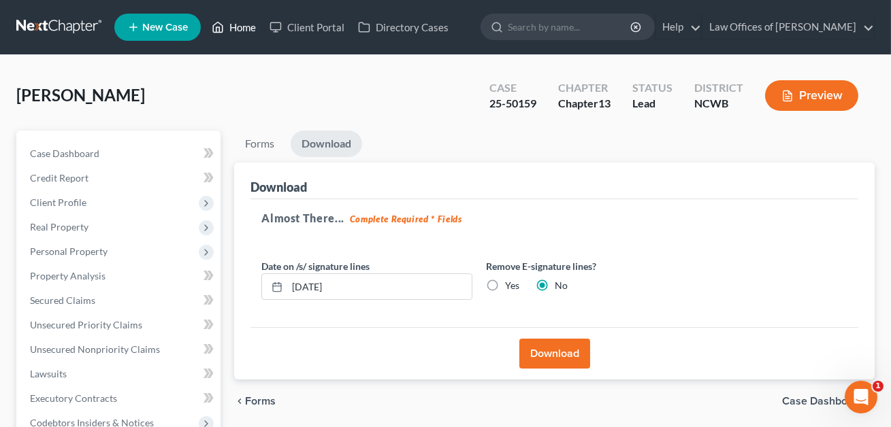
click at [245, 29] on link "Home" at bounding box center [234, 27] width 58 height 24
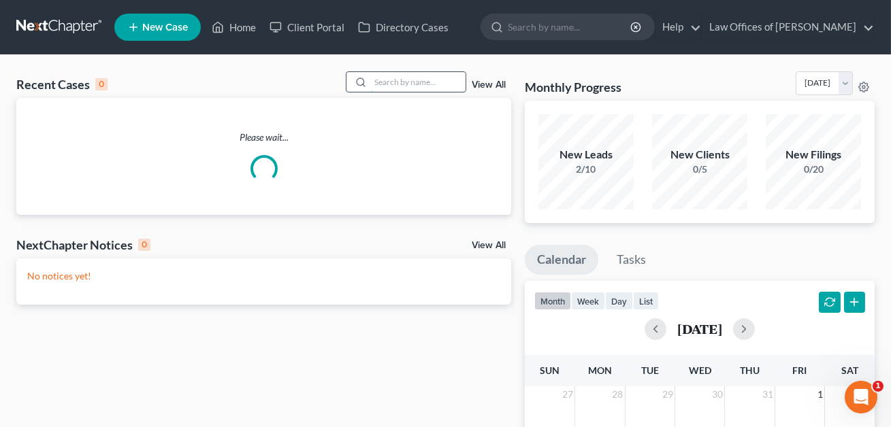
click at [375, 82] on input "search" at bounding box center [417, 82] width 95 height 20
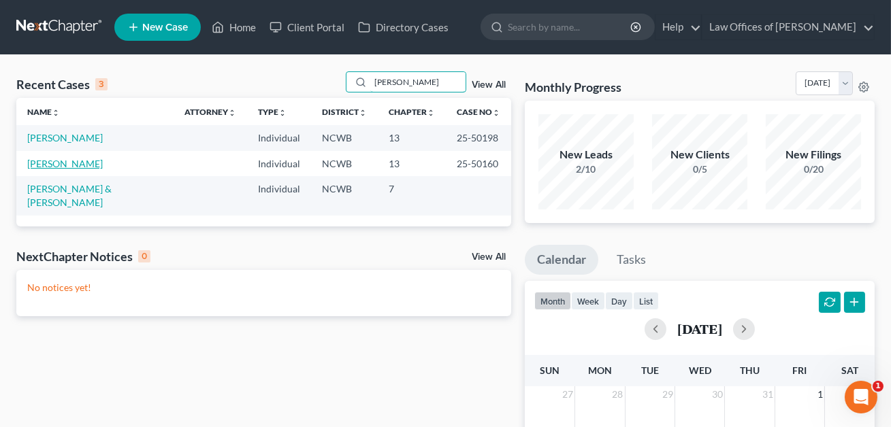
type input "[PERSON_NAME]"
click at [59, 161] on link "[PERSON_NAME]" at bounding box center [65, 164] width 76 height 12
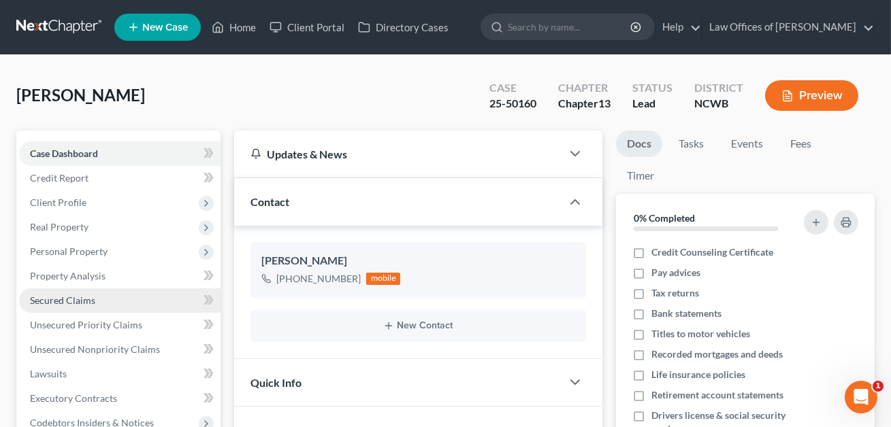
scroll to position [160, 0]
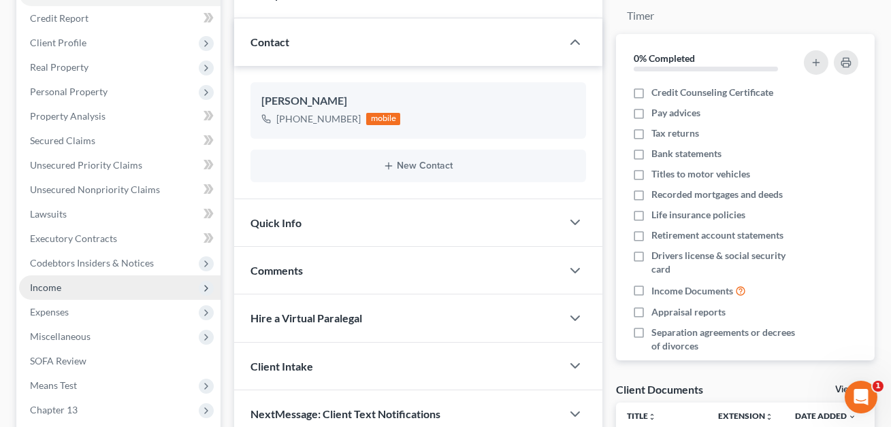
click at [57, 284] on span "Income" at bounding box center [45, 288] width 31 height 12
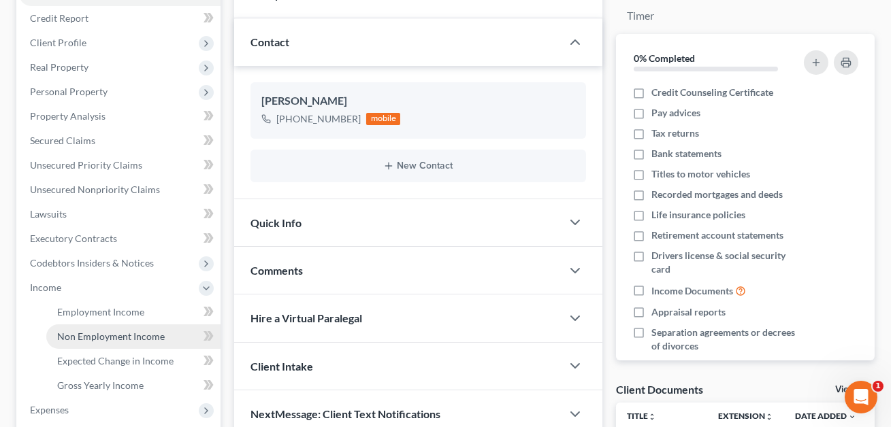
click at [109, 333] on span "Non Employment Income" at bounding box center [111, 337] width 108 height 12
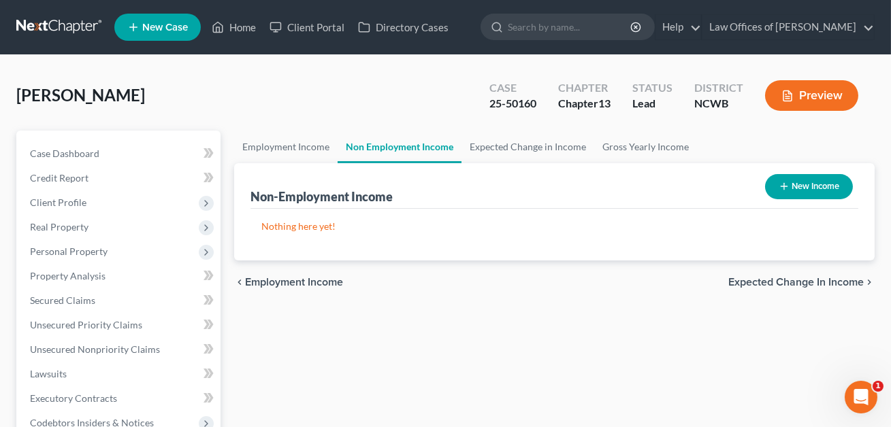
click at [814, 185] on button "New Income" at bounding box center [809, 186] width 88 height 25
select select "0"
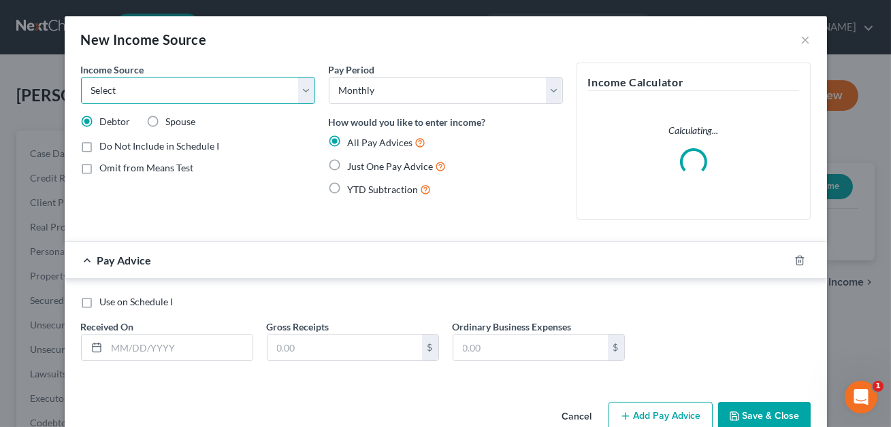
click at [194, 99] on select "Select Unemployment Disability (from employer) Pension Retirement Social Securi…" at bounding box center [198, 90] width 234 height 27
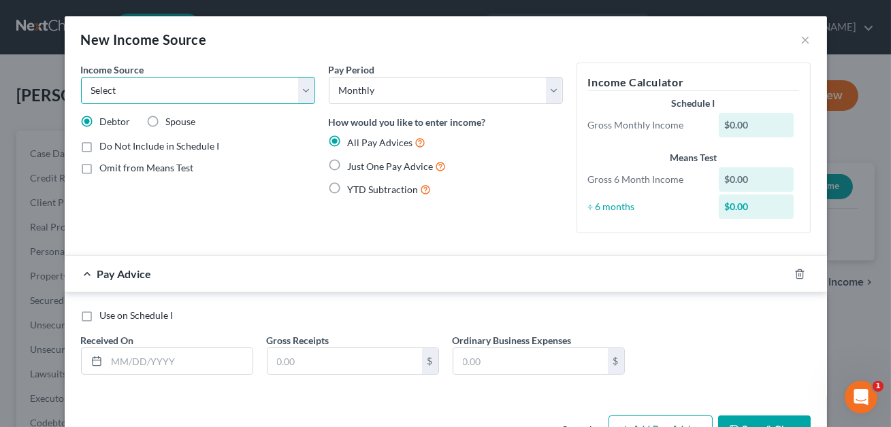
select select "13"
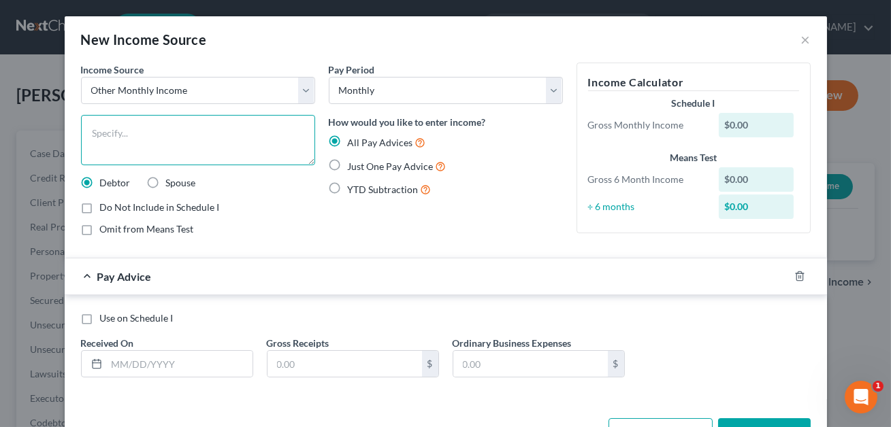
click at [121, 142] on textarea at bounding box center [198, 140] width 234 height 50
type textarea "Son's contribution to household expenses"
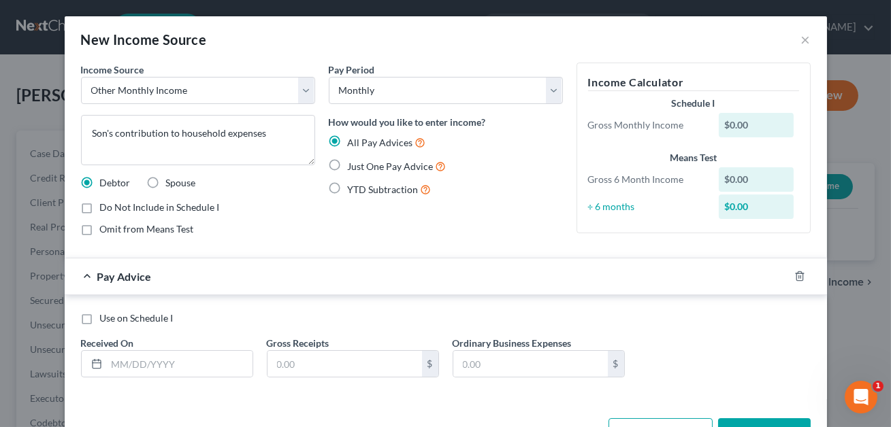
click at [100, 319] on label "Use on Schedule I" at bounding box center [136, 319] width 73 height 14
click at [105, 319] on input "Use on Schedule I" at bounding box center [109, 316] width 9 height 9
checkbox input "true"
click at [120, 357] on input "text" at bounding box center [180, 364] width 146 height 26
type input "[DATE]"
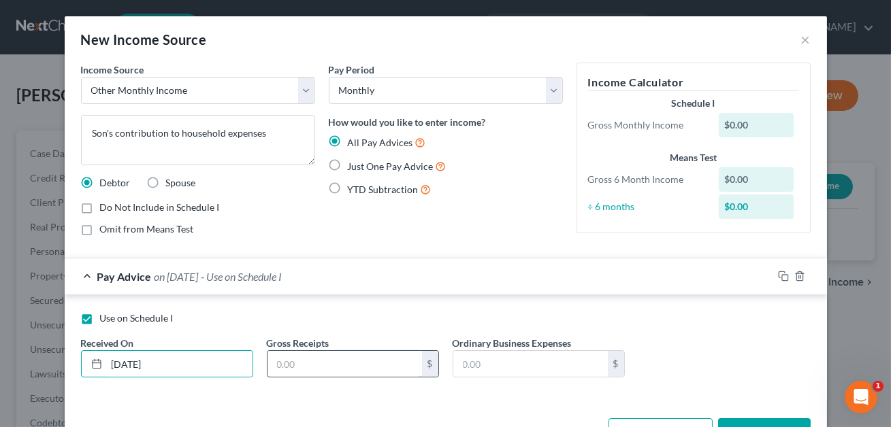
click at [285, 370] on input "text" at bounding box center [344, 364] width 154 height 26
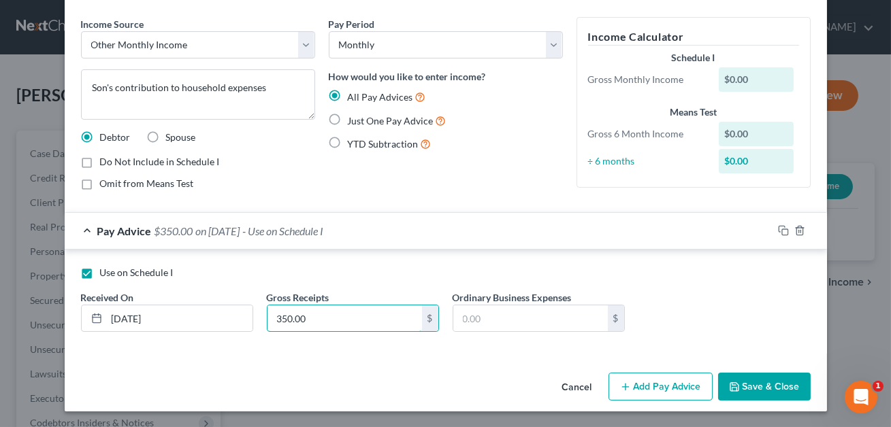
type input "350.00"
click at [761, 365] on div "Income Source * Select Unemployment Disability (from employer) Pension Retireme…" at bounding box center [446, 192] width 762 height 350
click at [756, 376] on button "Save & Close" at bounding box center [764, 387] width 93 height 29
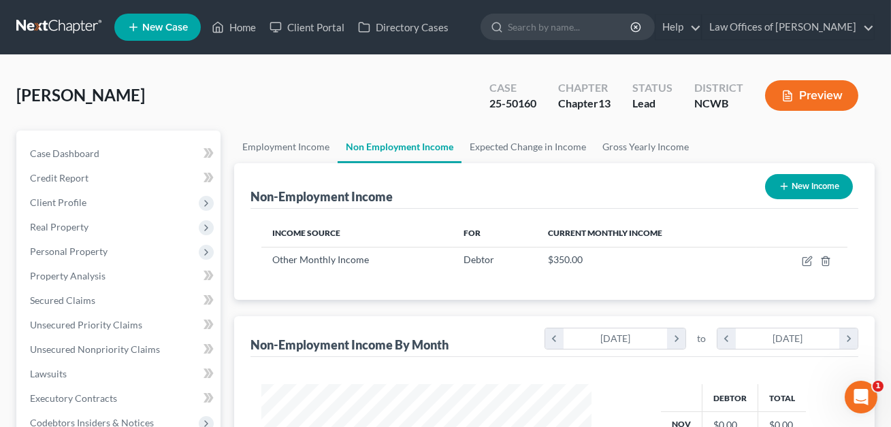
scroll to position [244, 357]
click at [64, 205] on span "Client Profile" at bounding box center [58, 203] width 56 height 12
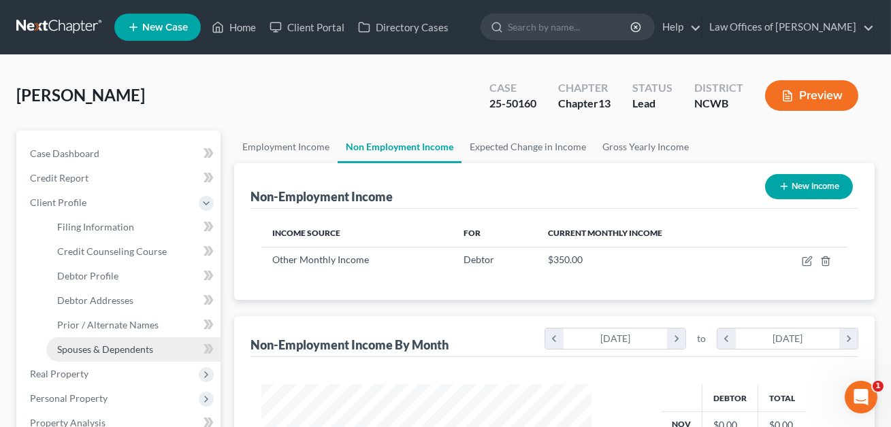
click at [93, 346] on span "Spouses & Dependents" at bounding box center [105, 350] width 96 height 12
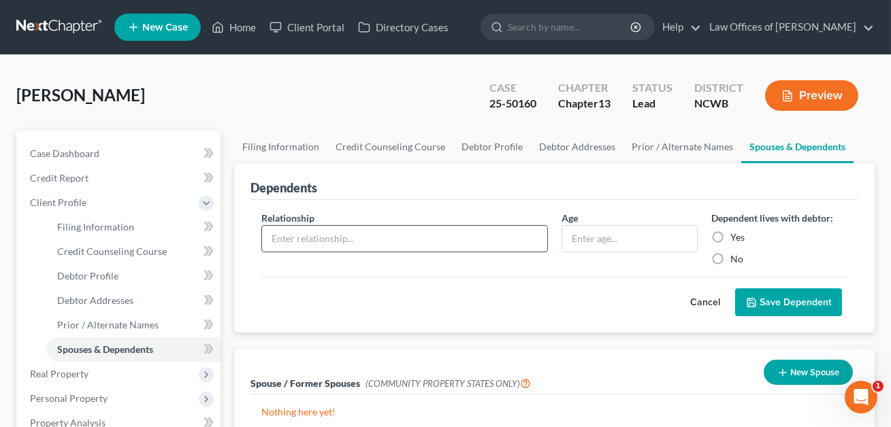
click at [426, 244] on input "text" at bounding box center [404, 239] width 284 height 26
type input "Son"
click at [730, 233] on label "Yes" at bounding box center [737, 238] width 14 height 14
click at [736, 233] on input "Yes" at bounding box center [740, 235] width 9 height 9
radio input "true"
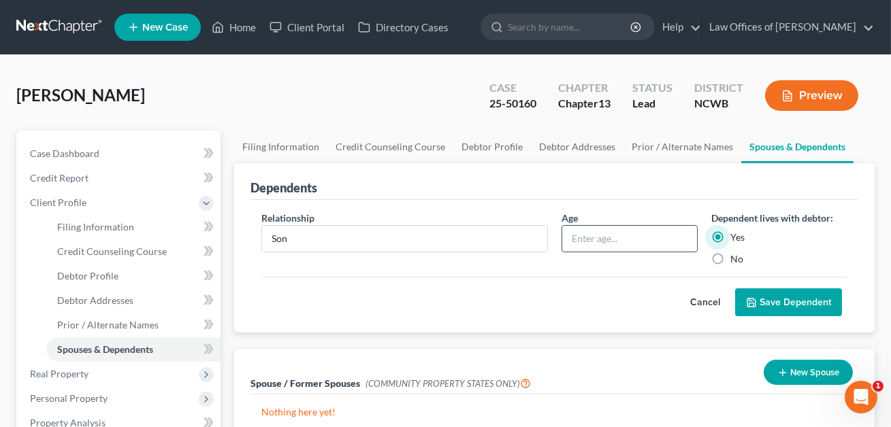
click at [587, 239] on input "text" at bounding box center [629, 239] width 135 height 26
type input "CONFIRM"
click at [776, 303] on button "Save Dependent" at bounding box center [788, 303] width 107 height 29
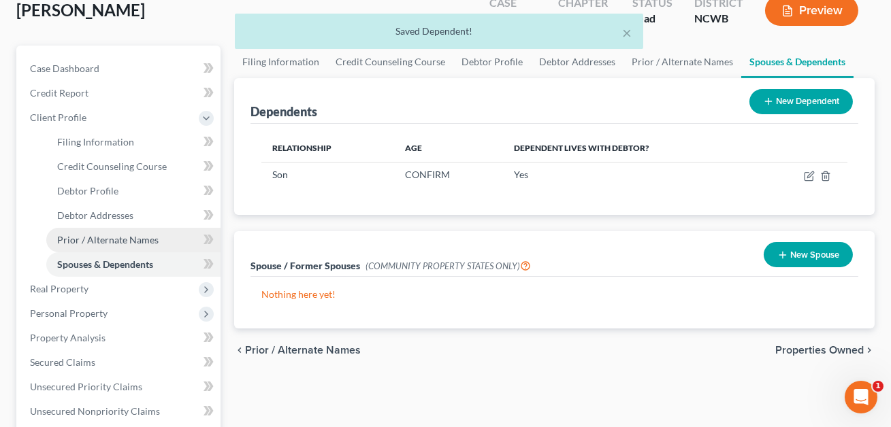
scroll to position [214, 0]
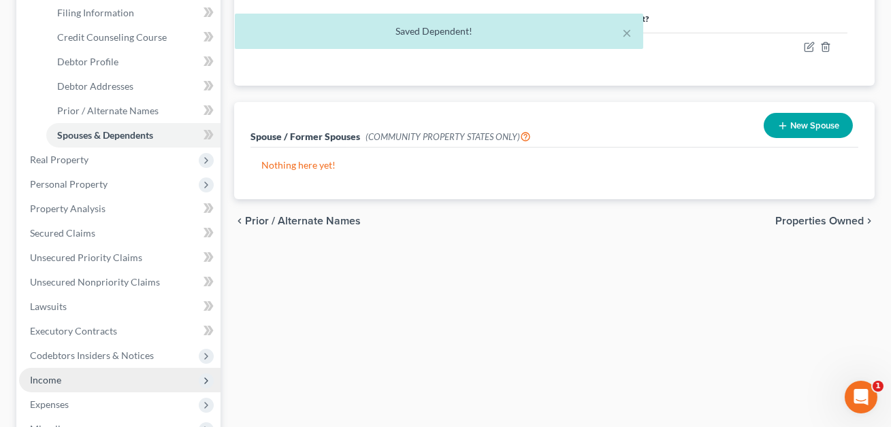
click at [76, 374] on span "Income" at bounding box center [119, 380] width 201 height 24
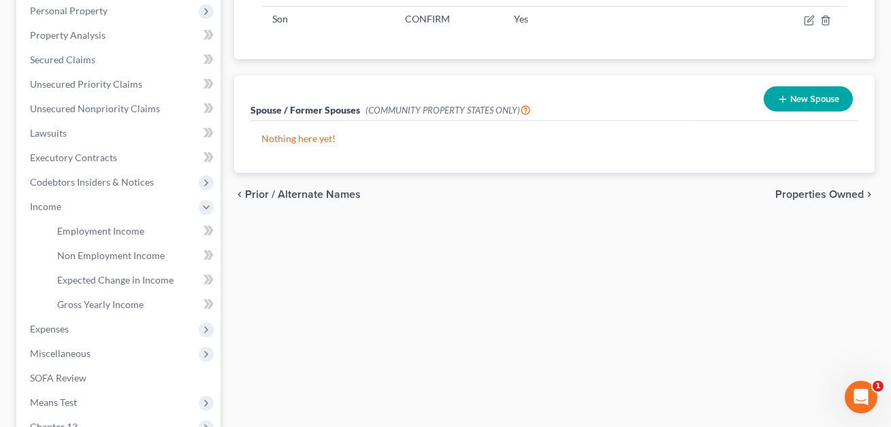
scroll to position [231, 0]
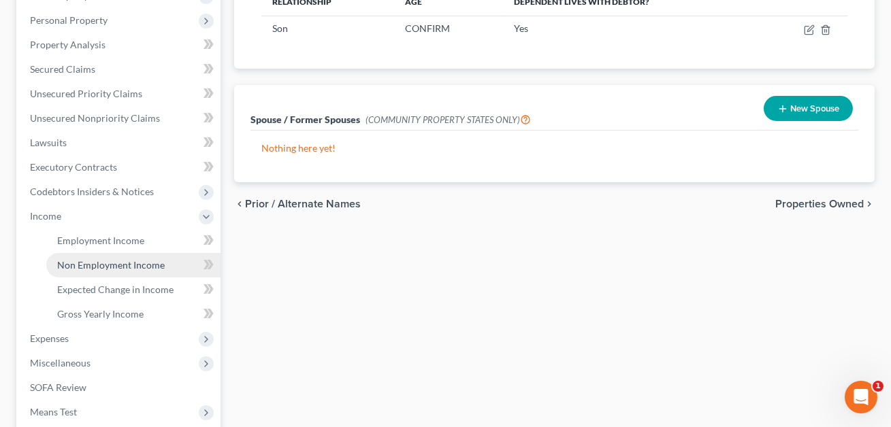
click at [98, 262] on span "Non Employment Income" at bounding box center [111, 265] width 108 height 12
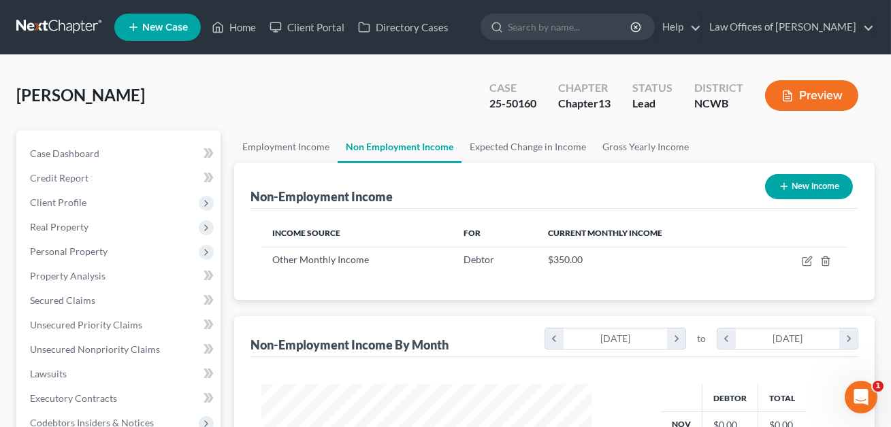
scroll to position [244, 357]
click at [806, 102] on button "Preview" at bounding box center [811, 95] width 93 height 31
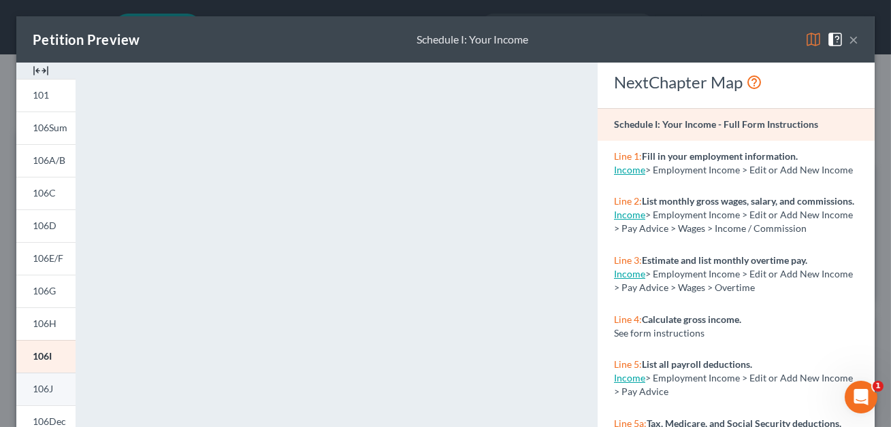
click at [45, 392] on span "106J" at bounding box center [43, 389] width 20 height 12
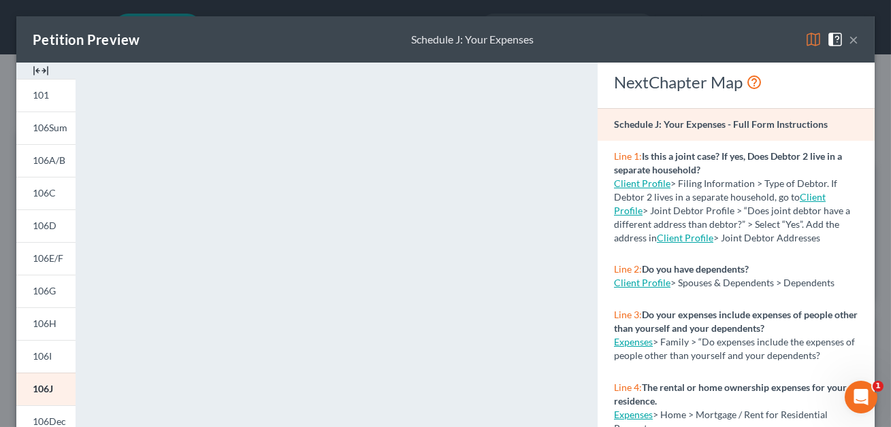
click at [856, 38] on button "×" at bounding box center [854, 39] width 10 height 16
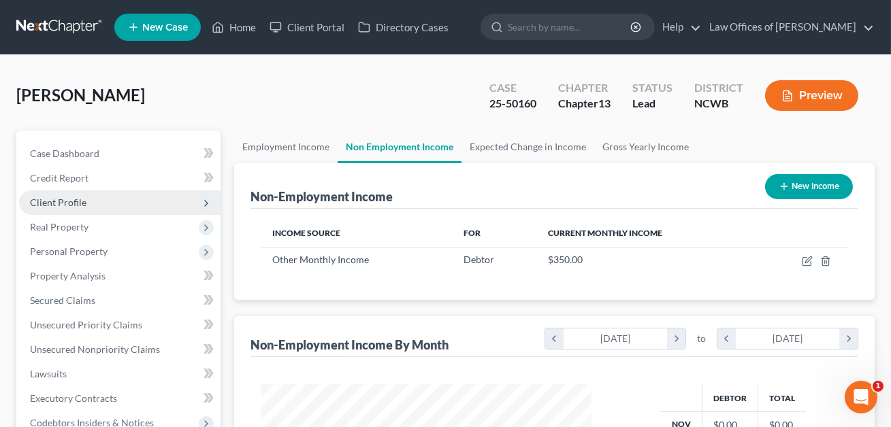
click at [67, 202] on span "Client Profile" at bounding box center [58, 203] width 56 height 12
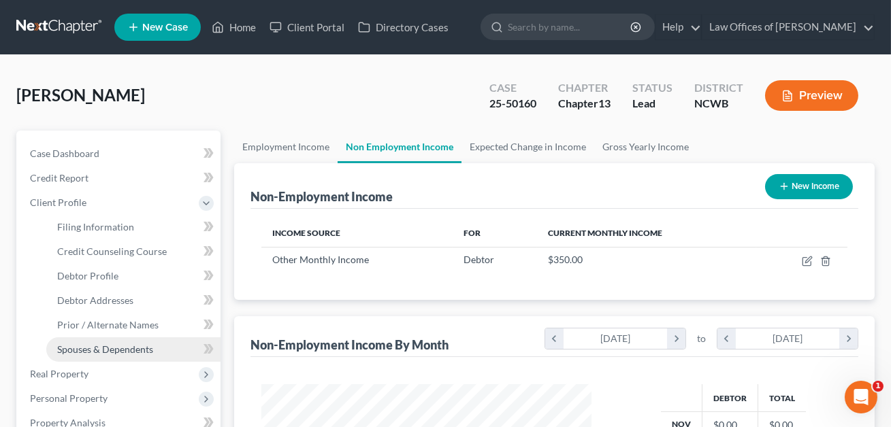
click at [95, 344] on span "Spouses & Dependents" at bounding box center [105, 350] width 96 height 12
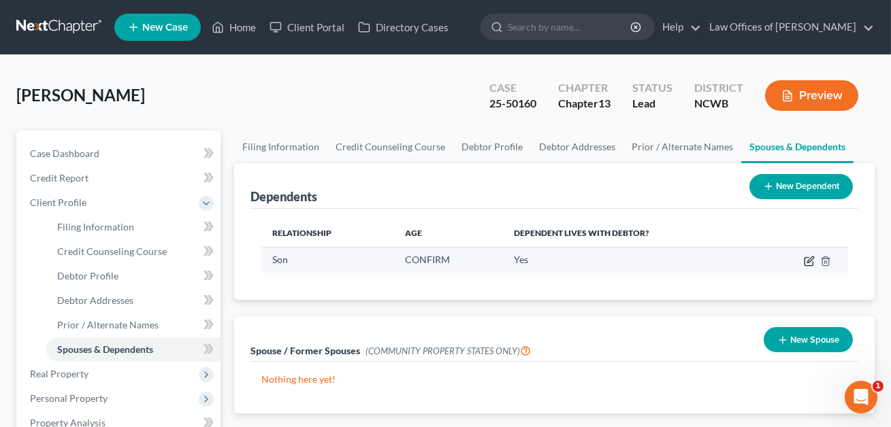
click at [812, 263] on icon "button" at bounding box center [809, 261] width 11 height 11
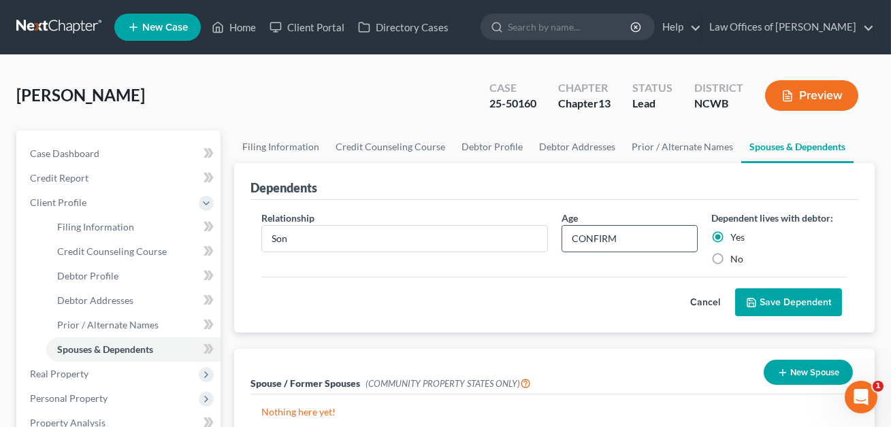
drag, startPoint x: 620, startPoint y: 236, endPoint x: 568, endPoint y: 236, distance: 51.7
click at [568, 236] on input "CONFIRM" at bounding box center [629, 239] width 135 height 26
type input "34"
click at [784, 302] on button "Save Dependent" at bounding box center [788, 303] width 107 height 29
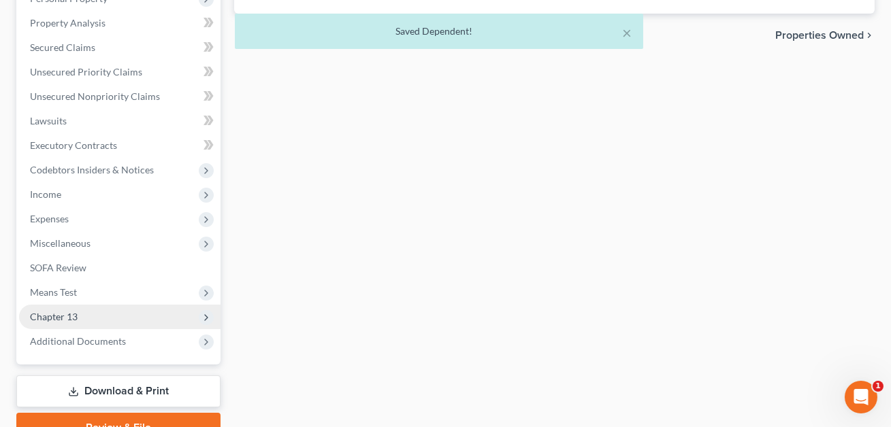
scroll to position [414, 0]
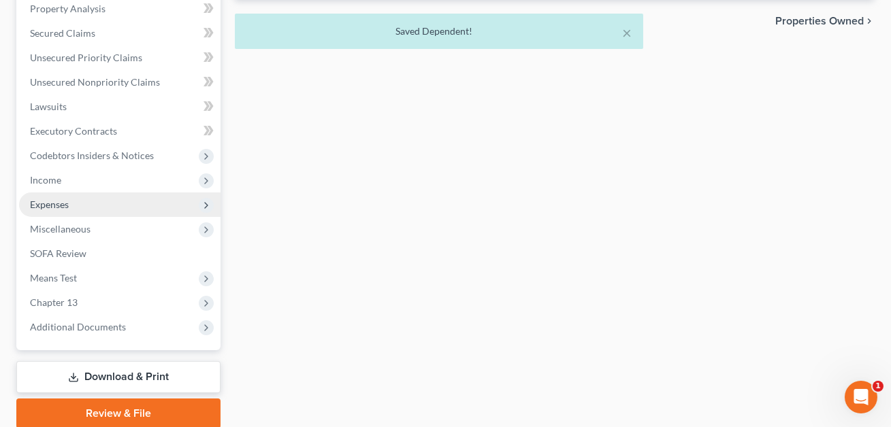
click at [67, 199] on span "Expenses" at bounding box center [49, 205] width 39 height 12
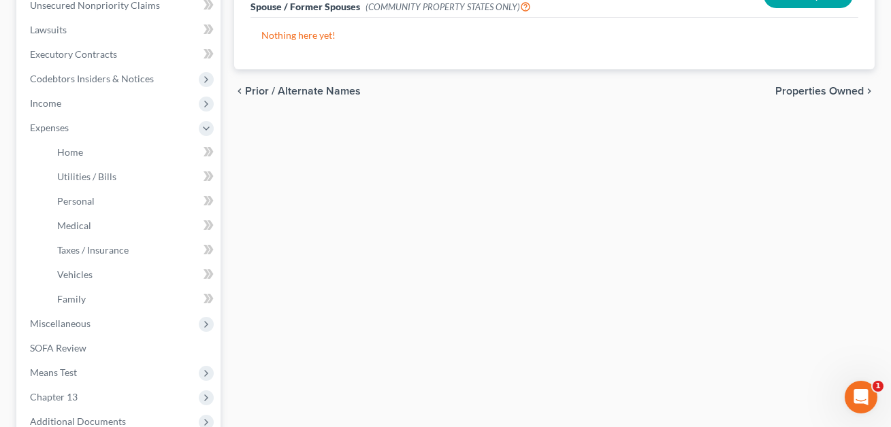
scroll to position [360, 0]
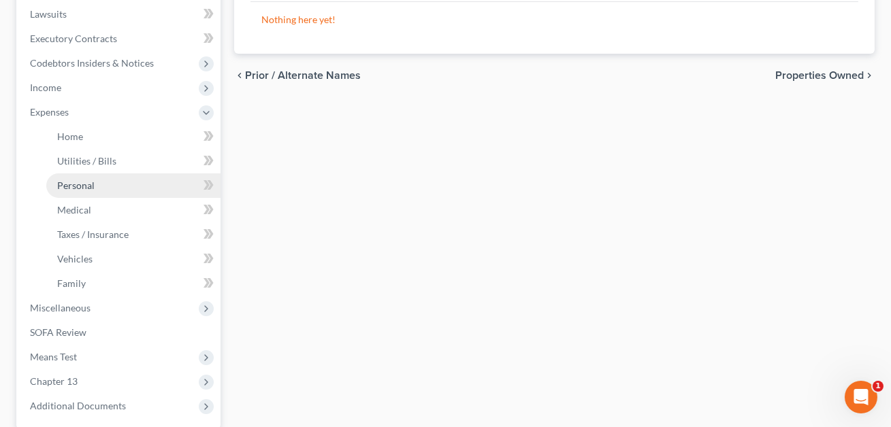
click at [88, 188] on span "Personal" at bounding box center [75, 186] width 37 height 12
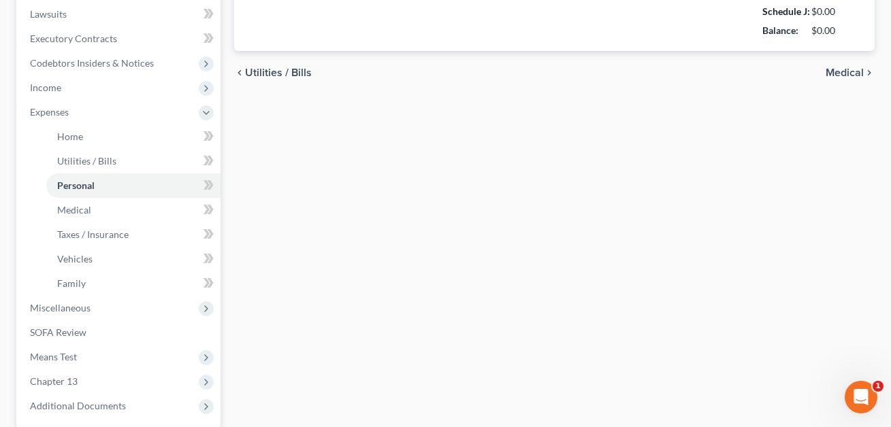
type input "300.00"
type input "0.00"
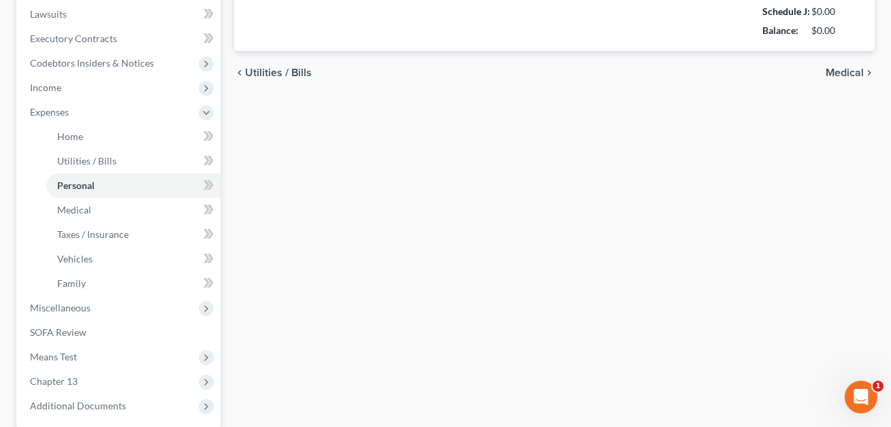
type input "0.00"
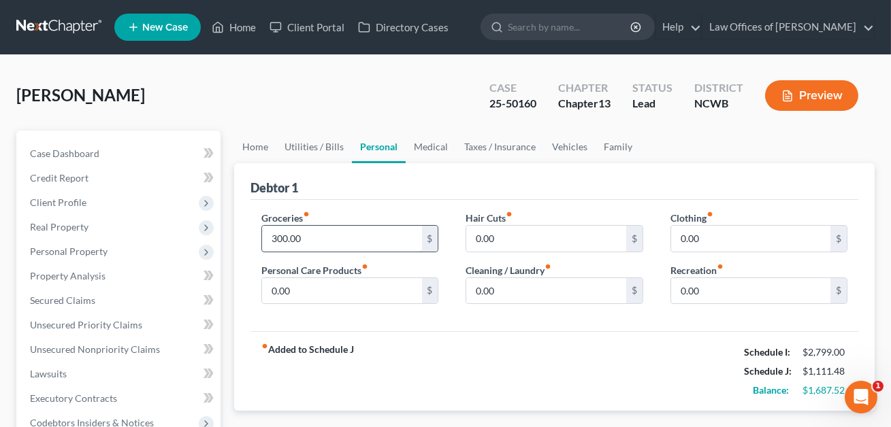
click at [310, 237] on input "300.00" at bounding box center [341, 239] width 159 height 26
type input "5"
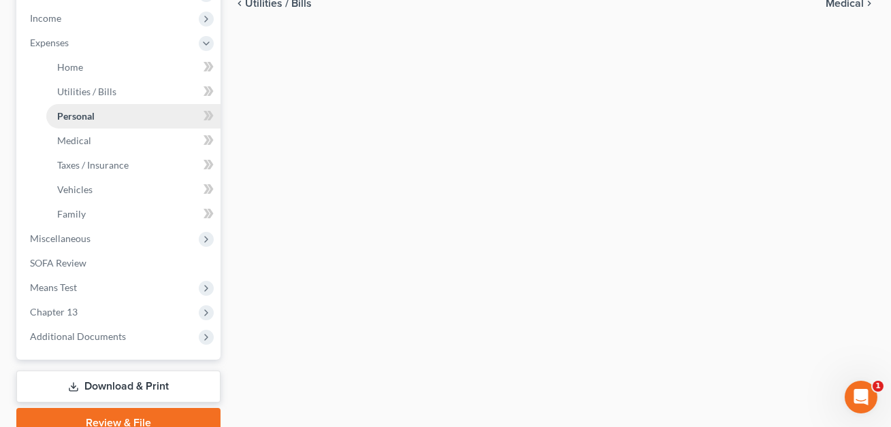
scroll to position [490, 0]
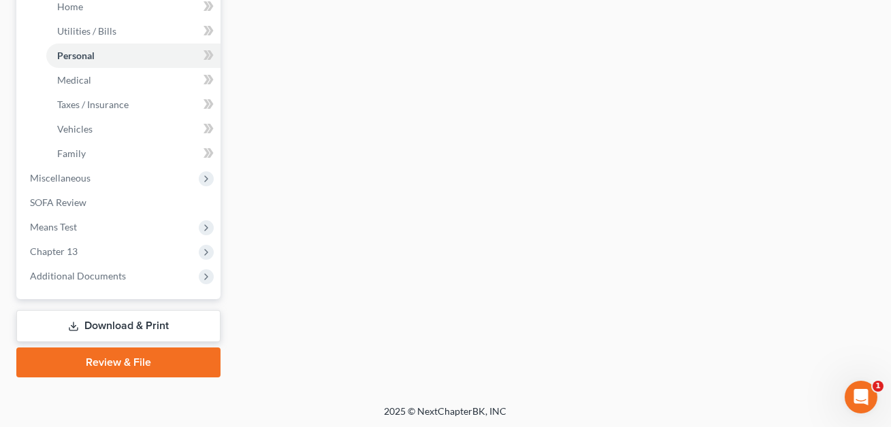
type input "600.00"
click at [152, 327] on link "Download & Print" at bounding box center [118, 326] width 204 height 32
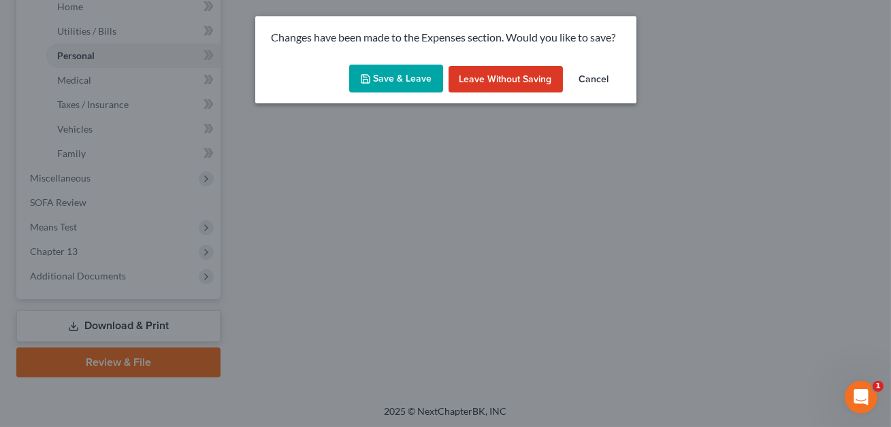
click at [399, 76] on button "Save & Leave" at bounding box center [396, 79] width 94 height 29
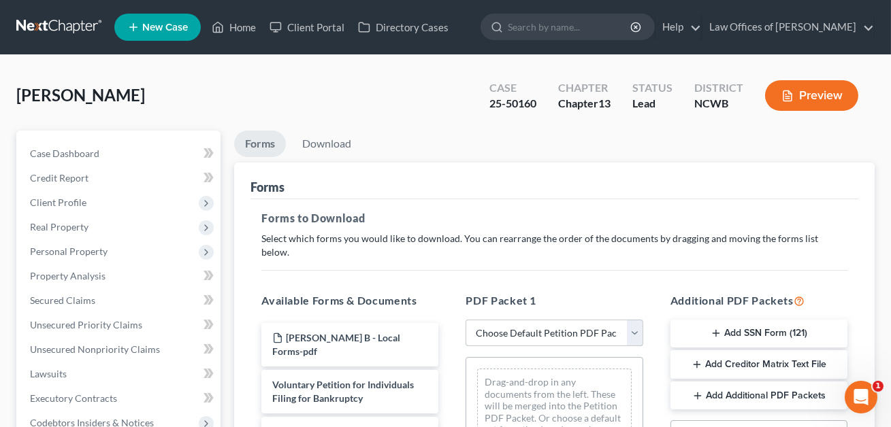
click at [523, 320] on select "Choose Default Petition PDF Packet Complete Bankruptcy Petition (all forms and …" at bounding box center [553, 333] width 177 height 27
select select "2"
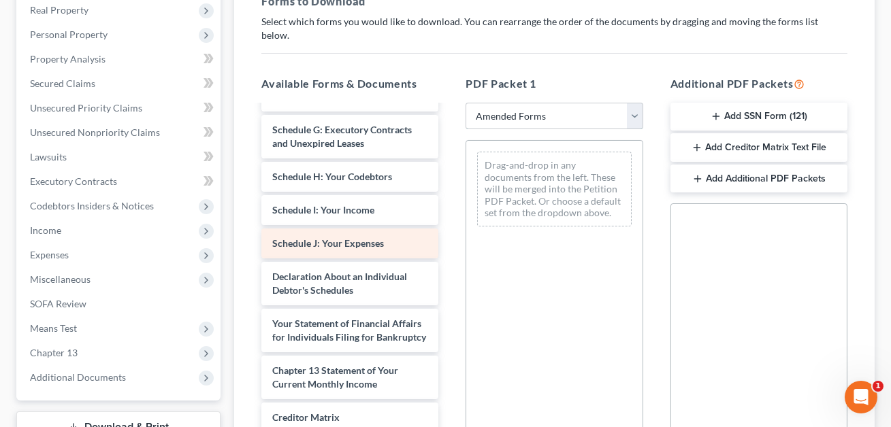
scroll to position [261, 0]
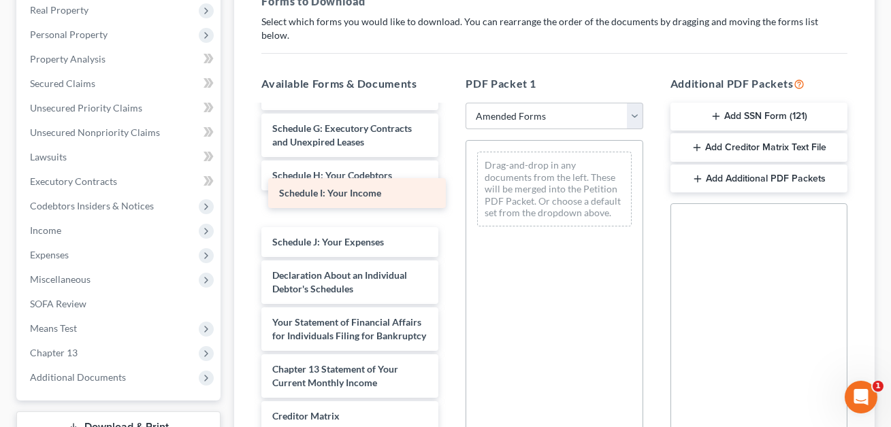
drag, startPoint x: 315, startPoint y: 195, endPoint x: 474, endPoint y: 150, distance: 164.8
click at [449, 150] on div "Schedule I: Your Income Voluntary Petition for Individuals Filing for Bankruptc…" at bounding box center [349, 209] width 199 height 727
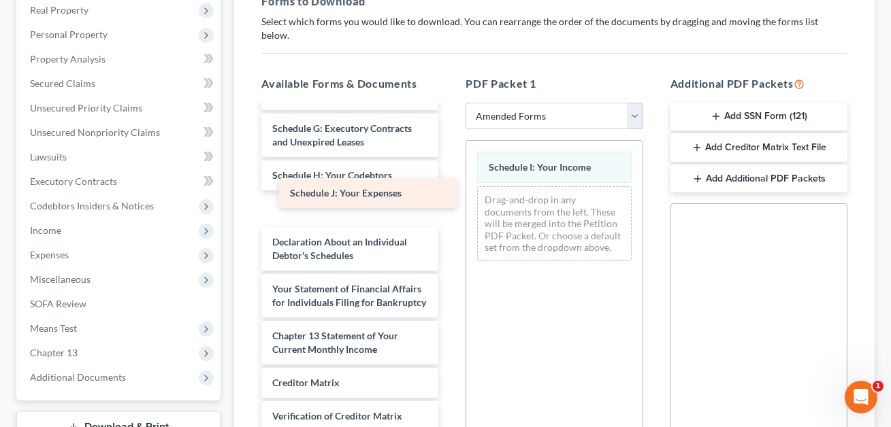
drag, startPoint x: 333, startPoint y: 201, endPoint x: 520, endPoint y: 191, distance: 187.4
click at [449, 191] on div "Schedule J: Your Expenses Voluntary Petition for Individuals Filing for Bankrup…" at bounding box center [349, 192] width 199 height 693
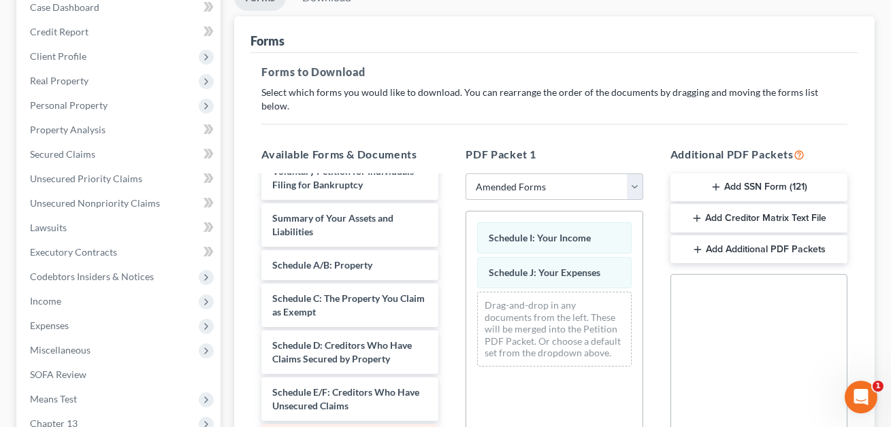
scroll to position [0, 0]
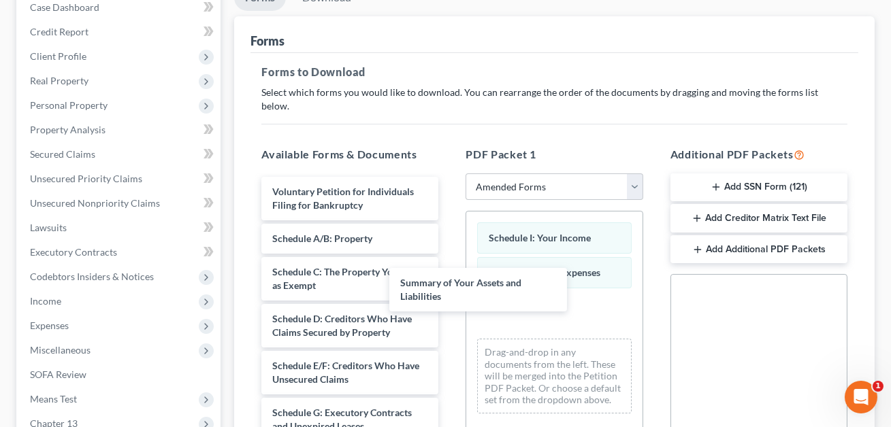
drag, startPoint x: 350, startPoint y: 220, endPoint x: 445, endPoint y: 333, distance: 148.3
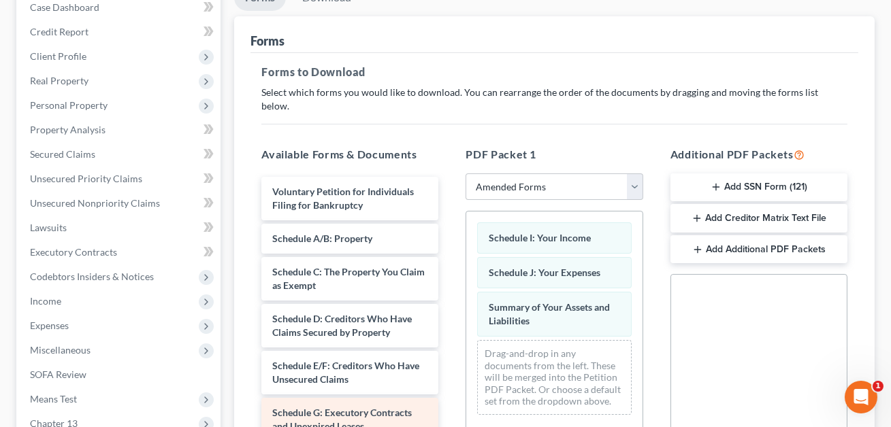
scroll to position [176, 0]
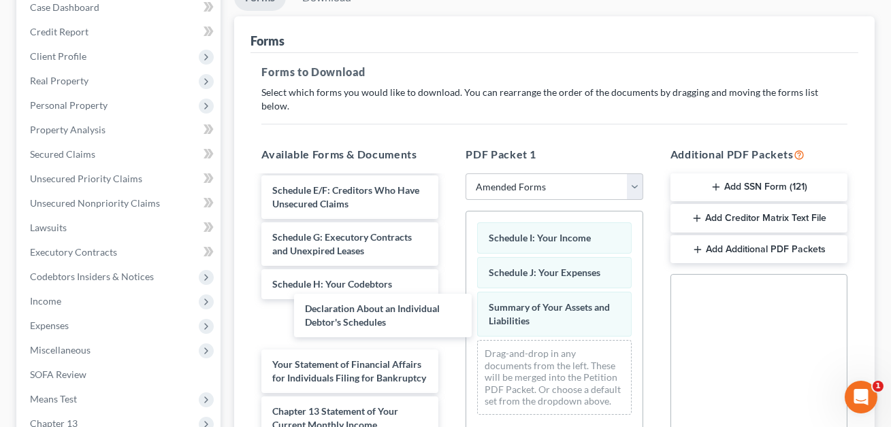
drag, startPoint x: 300, startPoint y: 314, endPoint x: 736, endPoint y: 341, distance: 437.0
click at [449, 347] on div "Declaration About an Individual Debtor's Schedules Voluntary Petition for Indiv…" at bounding box center [349, 307] width 199 height 613
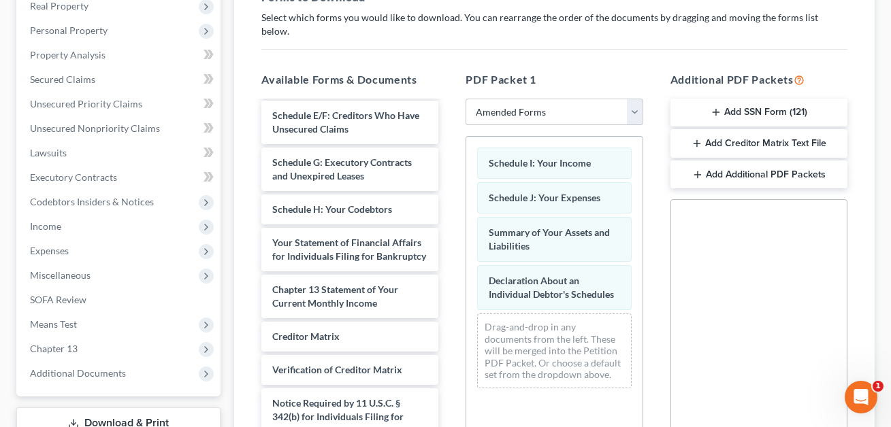
scroll to position [412, 0]
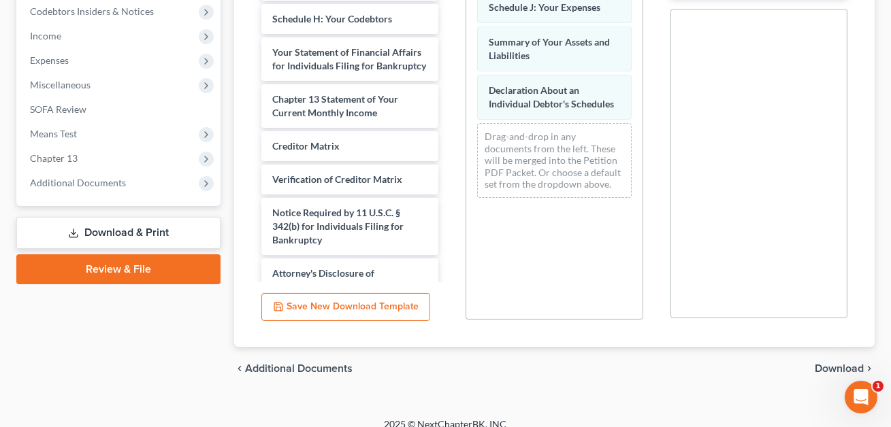
click at [839, 363] on span "Download" at bounding box center [839, 368] width 49 height 11
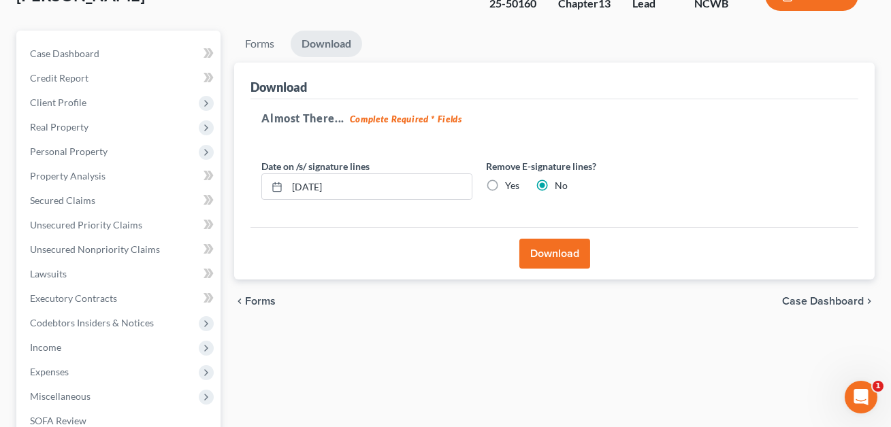
scroll to position [0, 0]
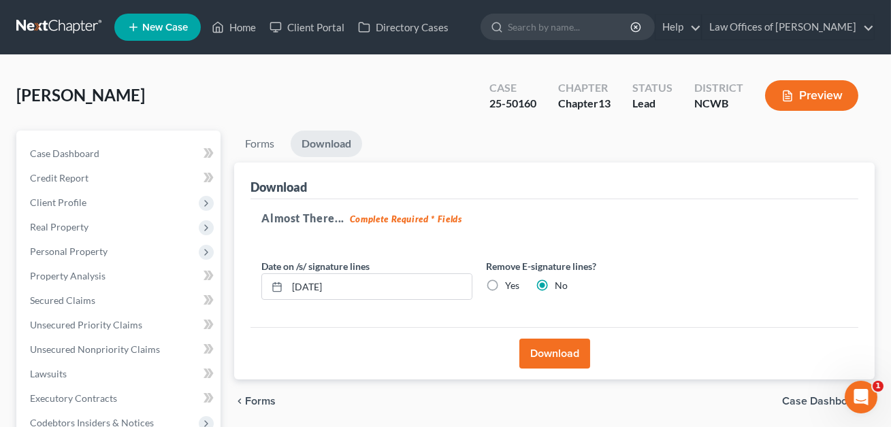
click at [505, 282] on label "Yes" at bounding box center [512, 286] width 14 height 14
click at [510, 282] on input "Yes" at bounding box center [514, 283] width 9 height 9
radio input "true"
radio input "false"
drag, startPoint x: 347, startPoint y: 288, endPoint x: 277, endPoint y: 282, distance: 70.4
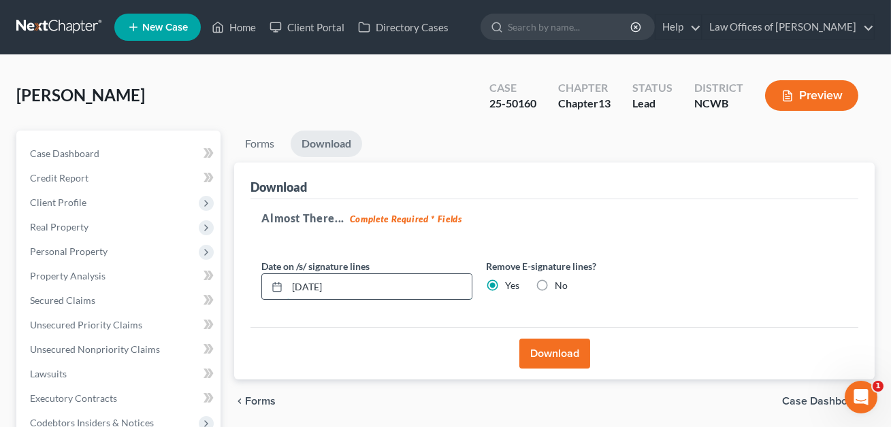
click at [277, 282] on div "[DATE]" at bounding box center [366, 287] width 211 height 27
click at [563, 357] on button "Download" at bounding box center [554, 354] width 71 height 30
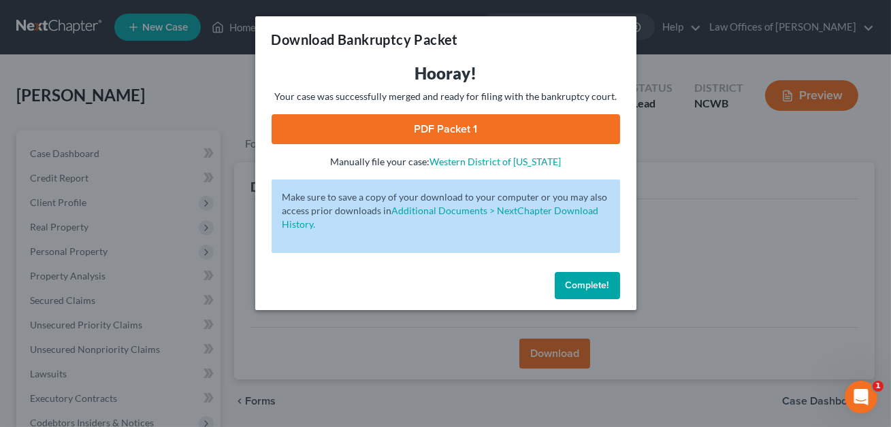
click at [485, 127] on link "PDF Packet 1" at bounding box center [446, 129] width 348 height 30
click at [576, 282] on span "Complete!" at bounding box center [588, 286] width 44 height 12
